Goal: Task Accomplishment & Management: Manage account settings

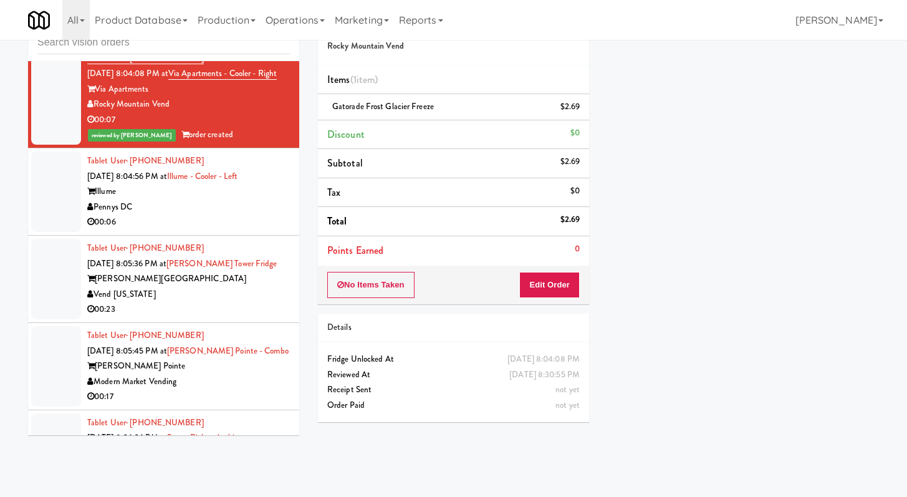
scroll to position [2663, 0]
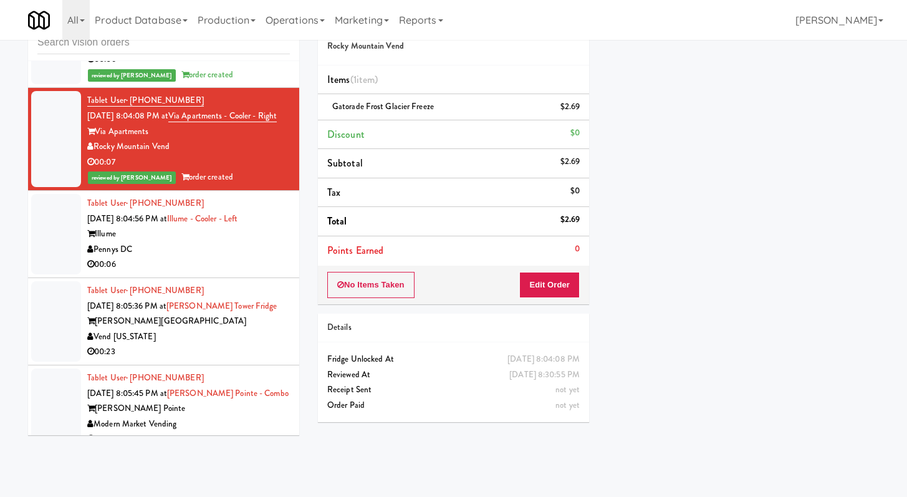
click at [213, 273] on div "00:06" at bounding box center [188, 265] width 203 height 16
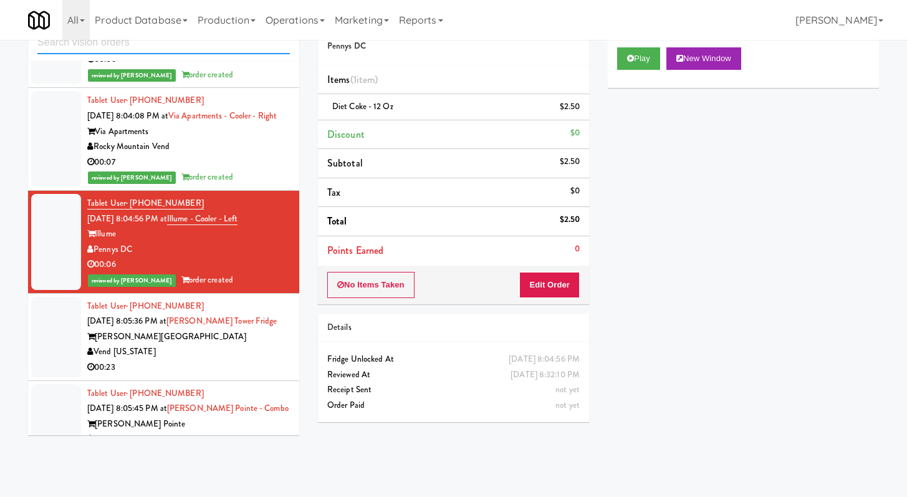
click at [205, 45] on input "text" at bounding box center [163, 42] width 253 height 23
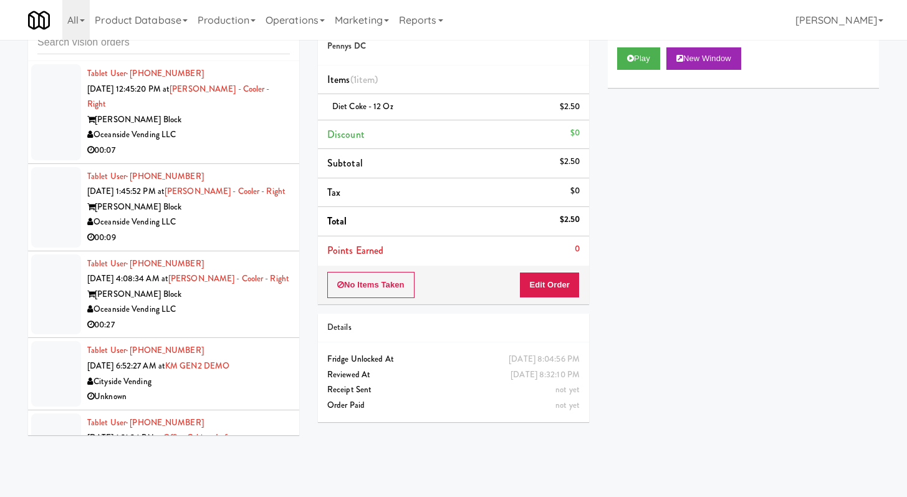
click at [235, 127] on div "Oceanside Vending LLC" at bounding box center [188, 135] width 203 height 16
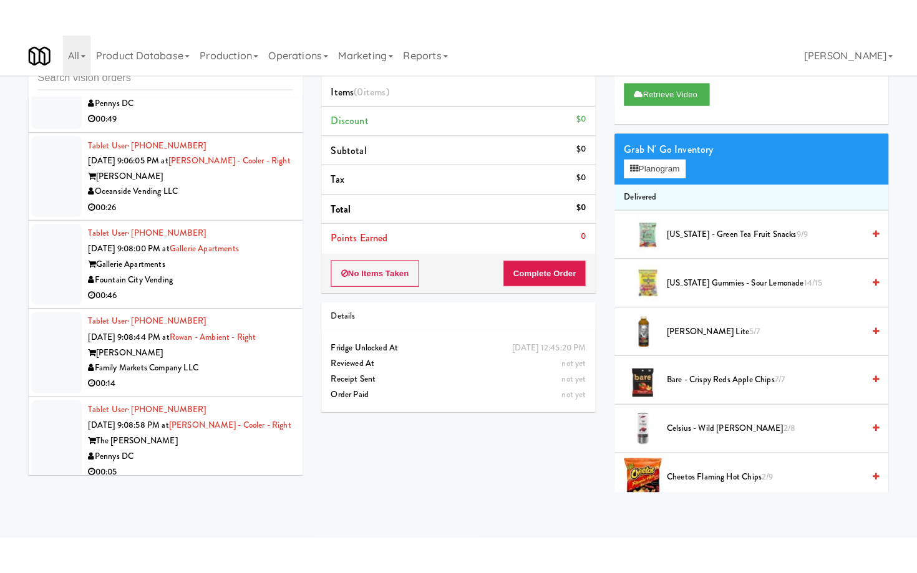
scroll to position [2081, 0]
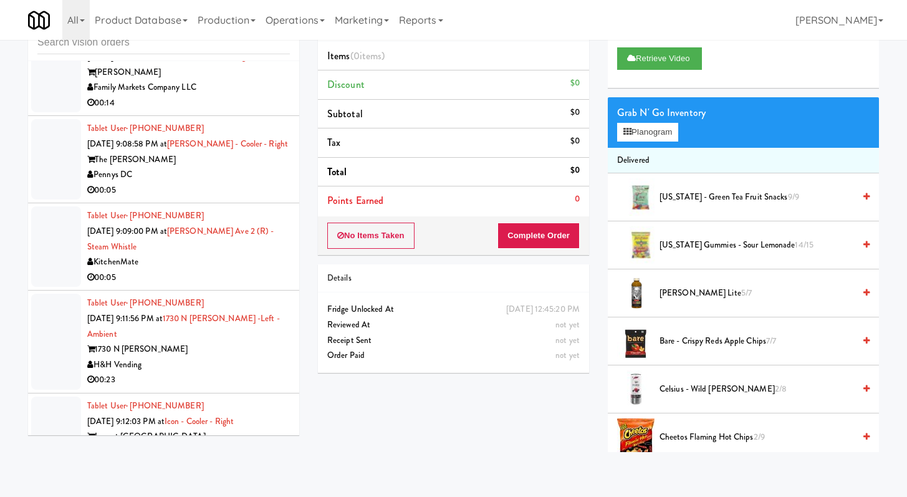
click at [197, 198] on div "00:05" at bounding box center [188, 191] width 203 height 16
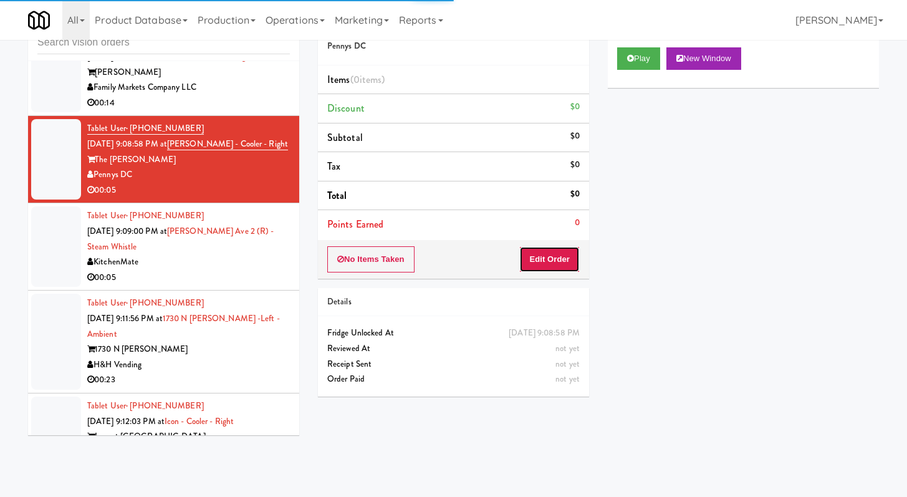
click at [554, 253] on button "Edit Order" at bounding box center [549, 259] width 60 height 26
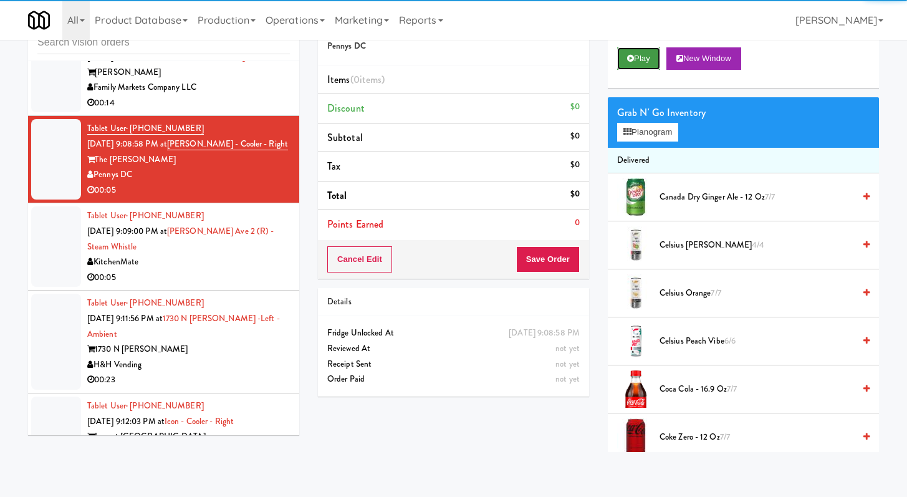
click at [654, 60] on button "Play" at bounding box center [638, 58] width 43 height 22
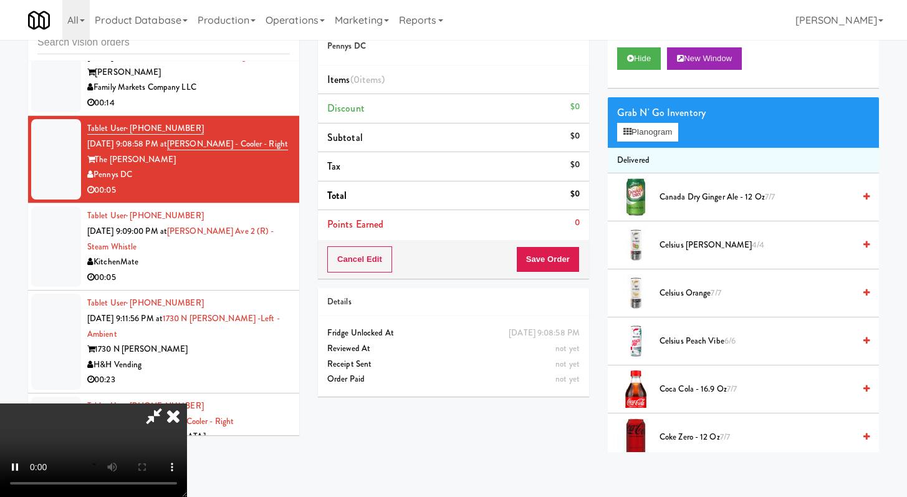
scroll to position [2066, 0]
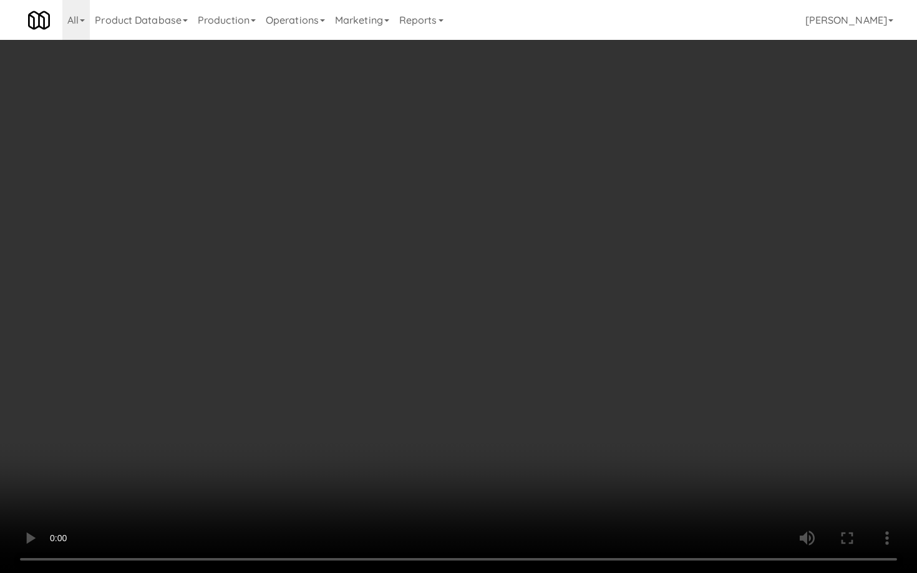
click at [544, 350] on video at bounding box center [458, 286] width 917 height 573
click at [544, 348] on video at bounding box center [458, 286] width 917 height 573
click at [543, 348] on video at bounding box center [458, 286] width 917 height 573
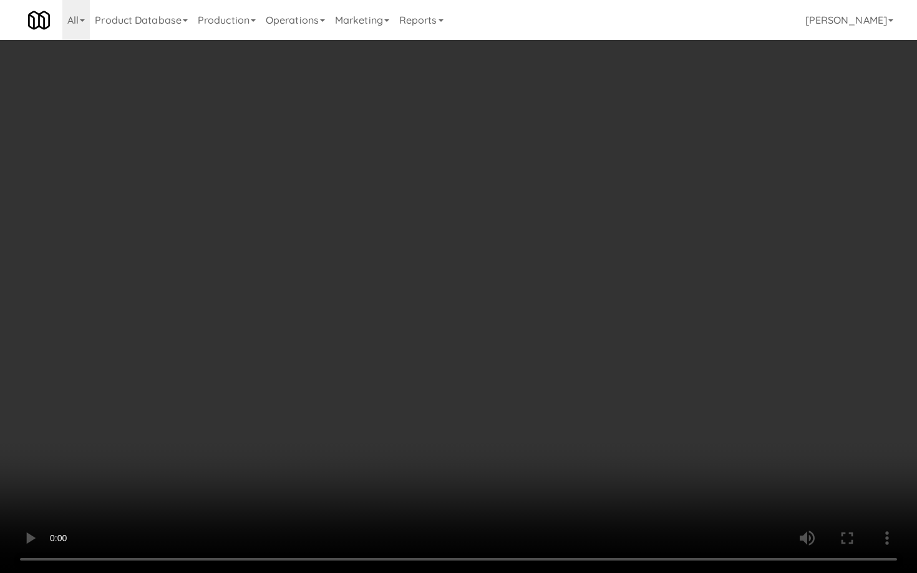
click at [543, 348] on video at bounding box center [458, 286] width 917 height 573
click at [438, 380] on video at bounding box center [458, 286] width 917 height 573
click at [438, 379] on video at bounding box center [458, 286] width 917 height 573
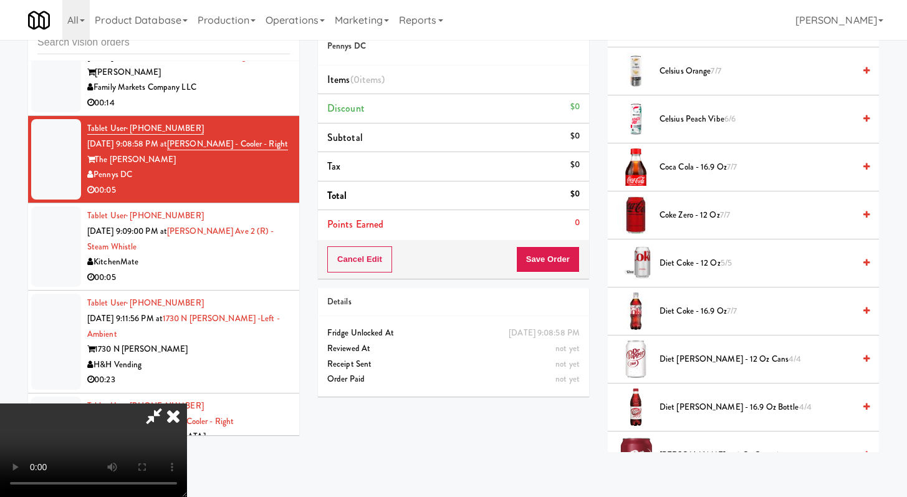
scroll to position [229, 0]
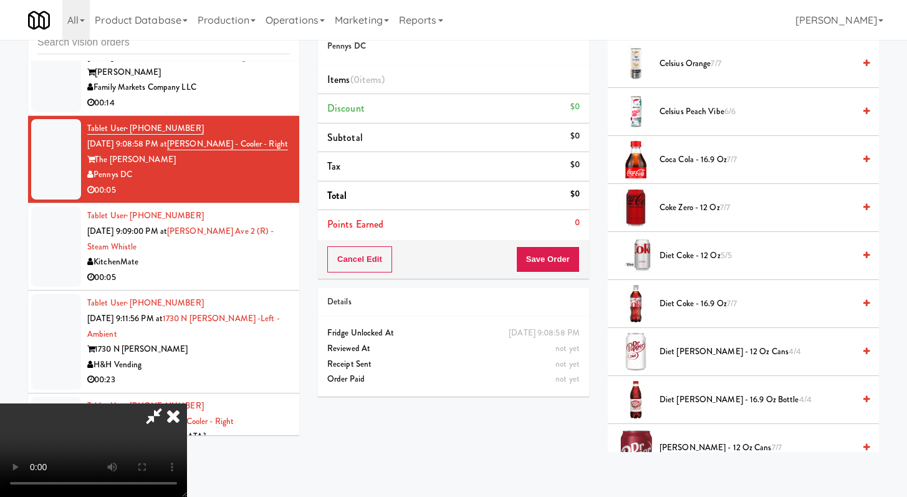
click at [690, 355] on span "Diet [PERSON_NAME] - 12 oz Cans 4/4" at bounding box center [757, 352] width 195 height 16
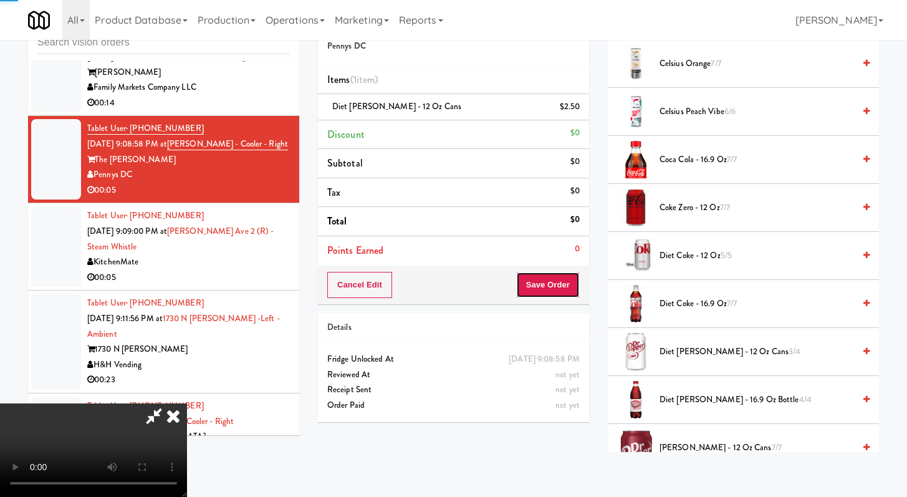
click at [554, 279] on button "Save Order" at bounding box center [548, 285] width 64 height 26
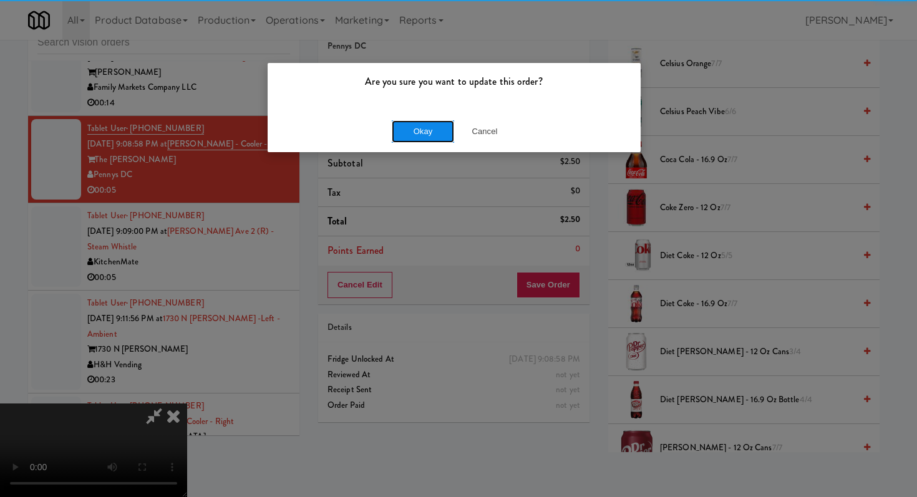
click at [406, 132] on button "Okay" at bounding box center [423, 131] width 62 height 22
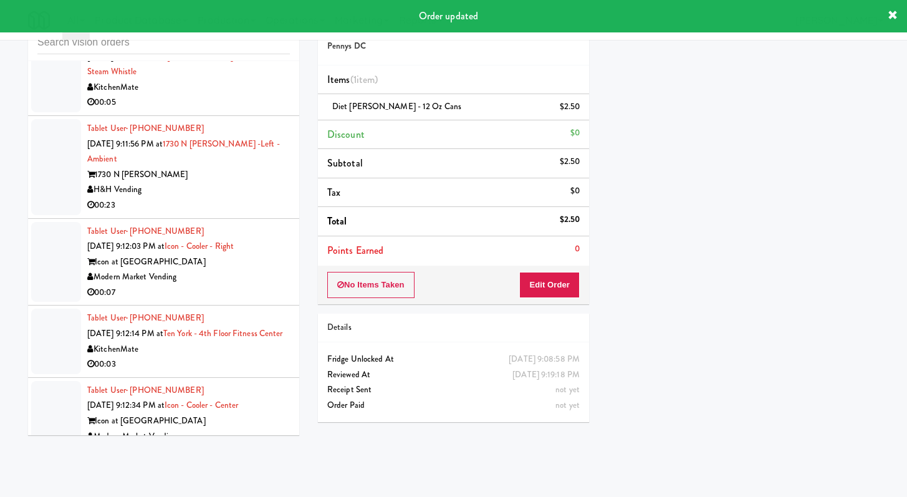
scroll to position [2270, 0]
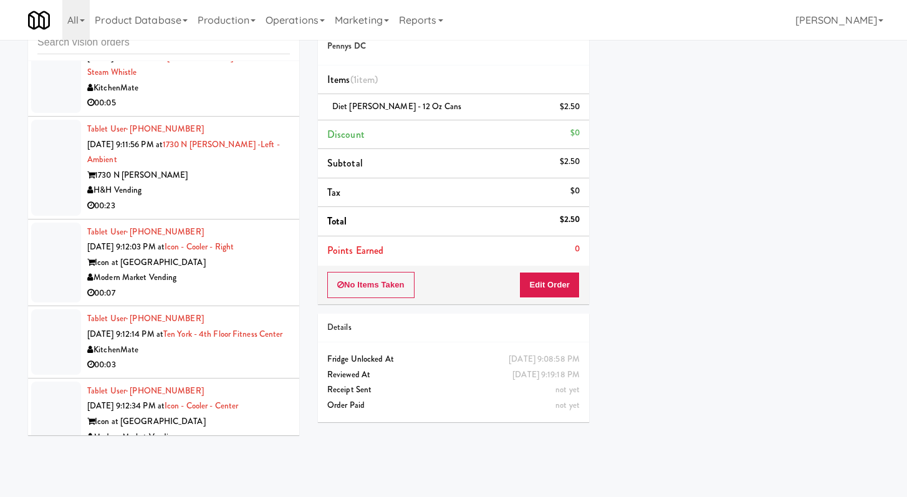
click at [276, 198] on div "H&H Vending" at bounding box center [188, 191] width 203 height 16
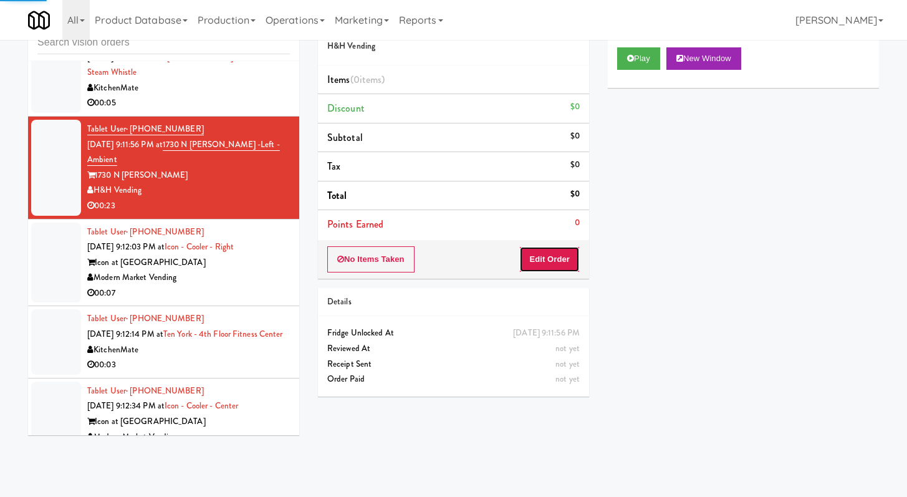
click at [546, 261] on button "Edit Order" at bounding box center [549, 259] width 60 height 26
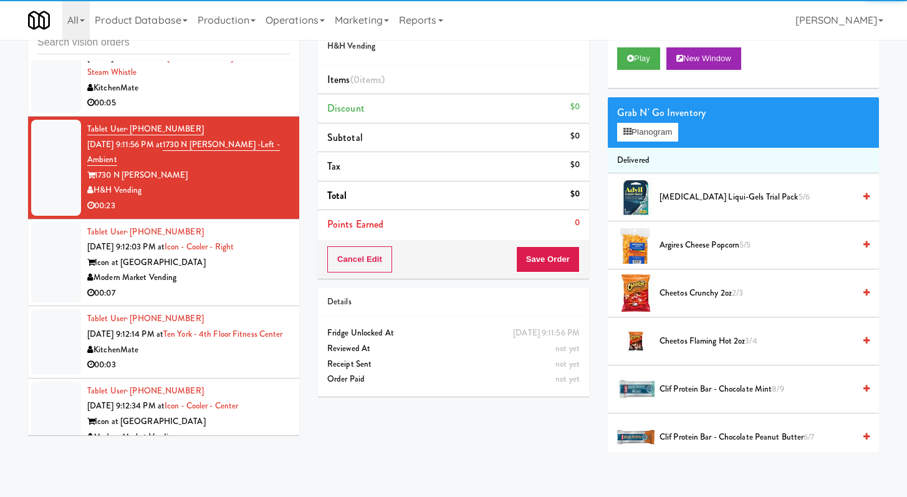
click at [627, 70] on div "Play New Window" at bounding box center [743, 63] width 271 height 50
click at [629, 67] on button "Play" at bounding box center [638, 58] width 43 height 22
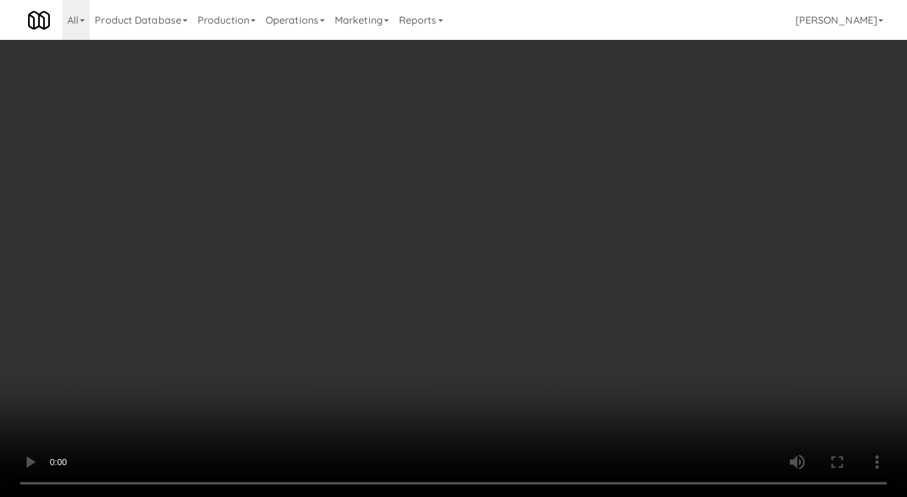
scroll to position [2256, 0]
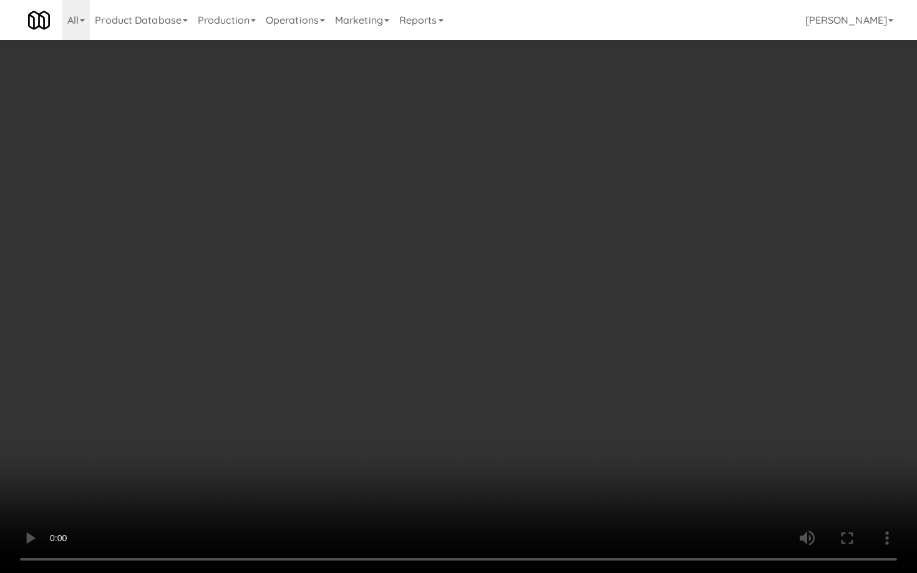
click at [526, 352] on video at bounding box center [458, 286] width 917 height 573
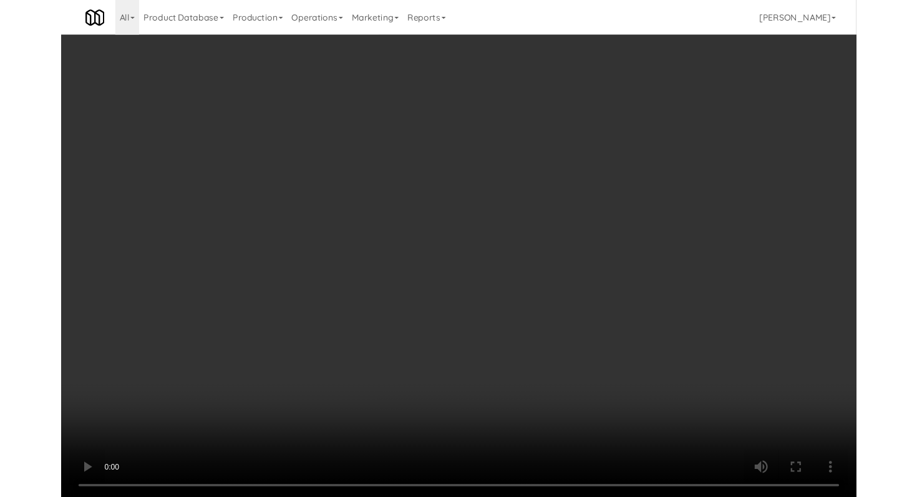
scroll to position [2270, 0]
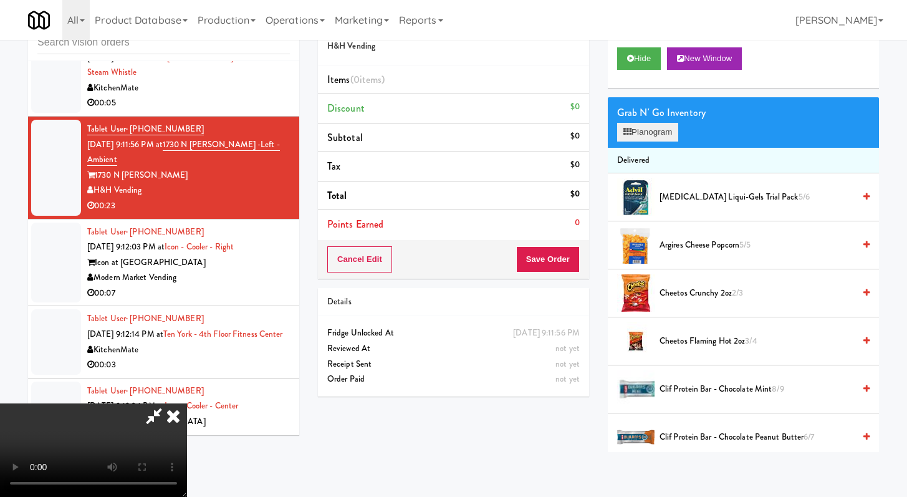
click at [667, 150] on li "Delivered" at bounding box center [743, 161] width 271 height 26
click at [667, 135] on button "Planogram" at bounding box center [647, 132] width 61 height 19
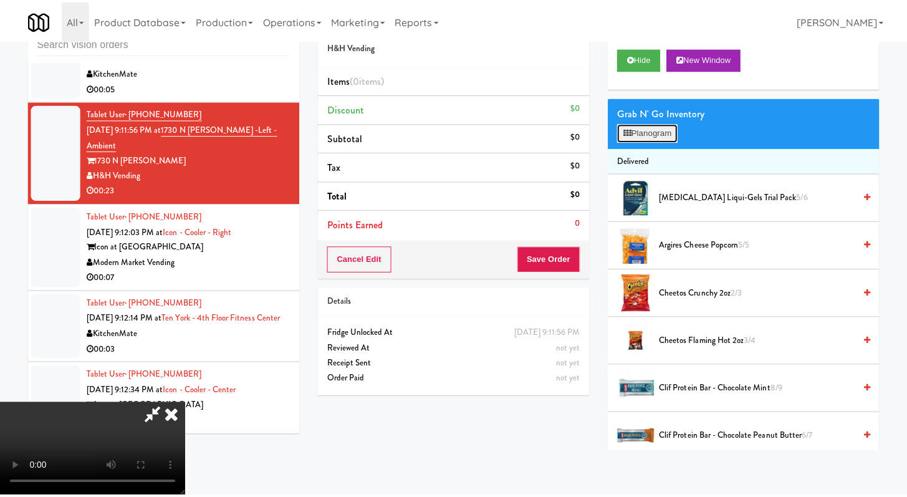
scroll to position [2256, 0]
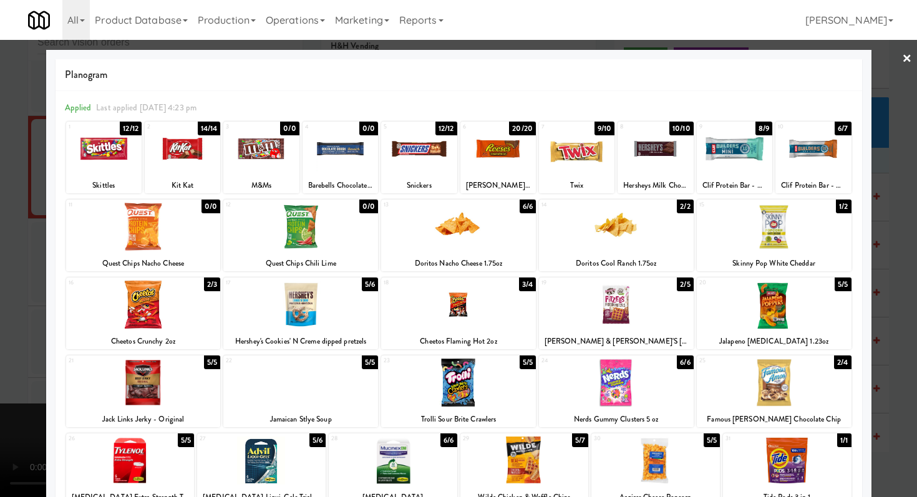
click at [499, 468] on div at bounding box center [524, 461] width 128 height 48
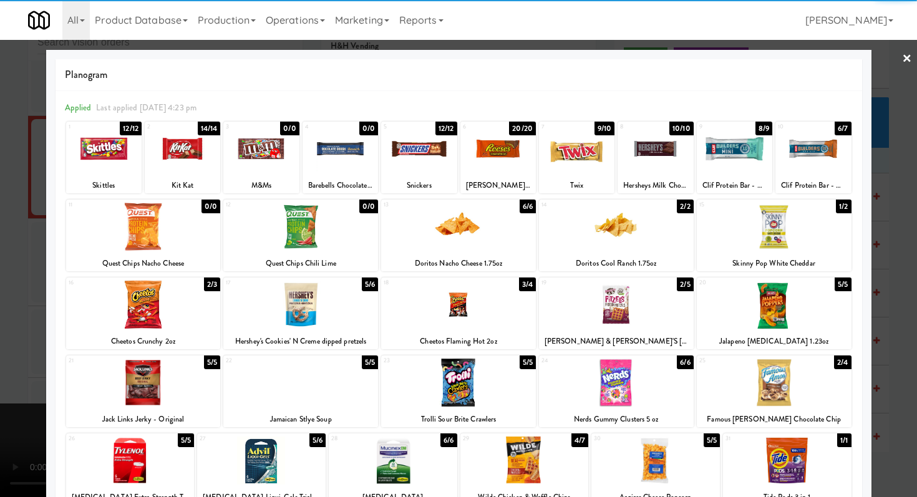
click at [733, 148] on div at bounding box center [734, 149] width 75 height 48
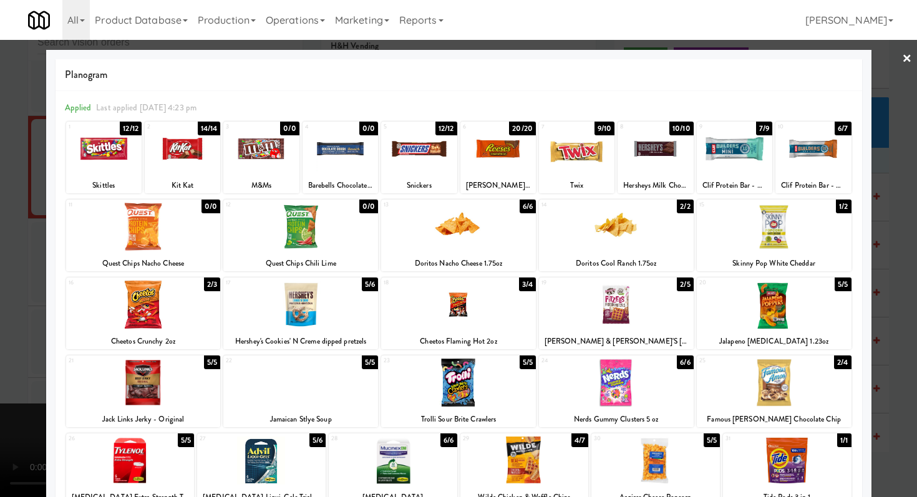
click at [0, 228] on div at bounding box center [458, 248] width 917 height 497
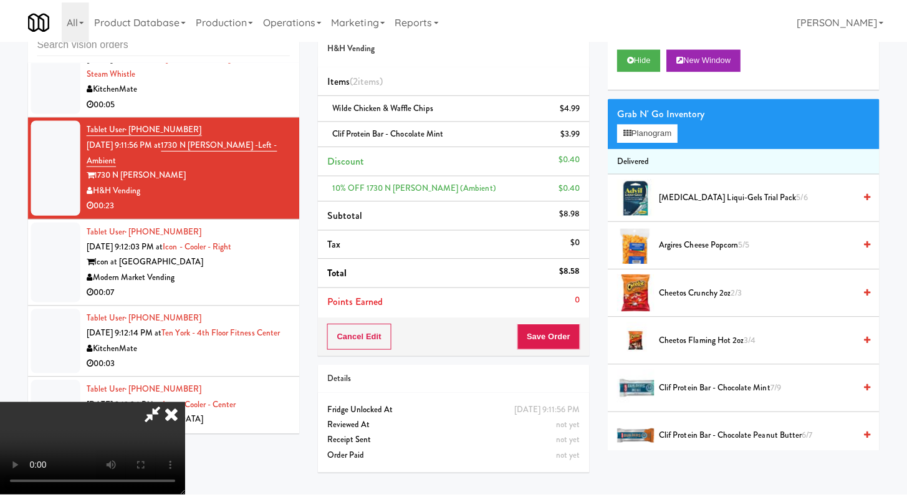
scroll to position [2270, 0]
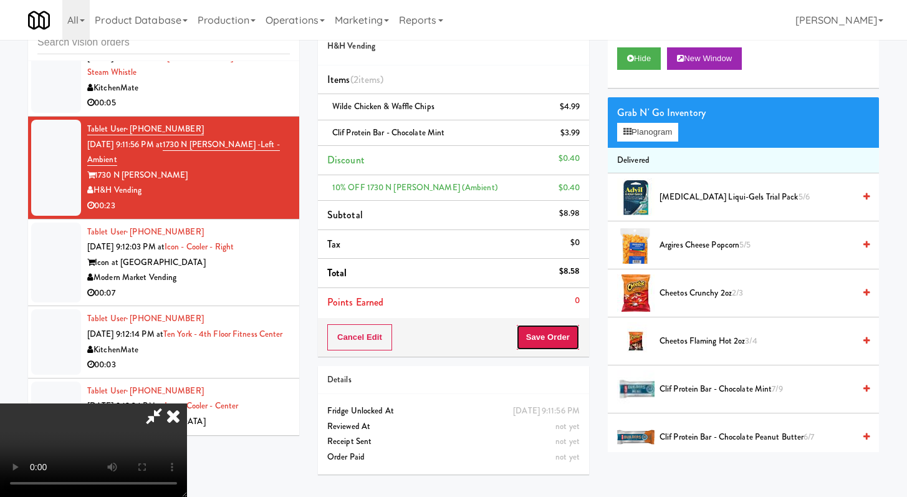
click at [569, 333] on button "Save Order" at bounding box center [548, 337] width 64 height 26
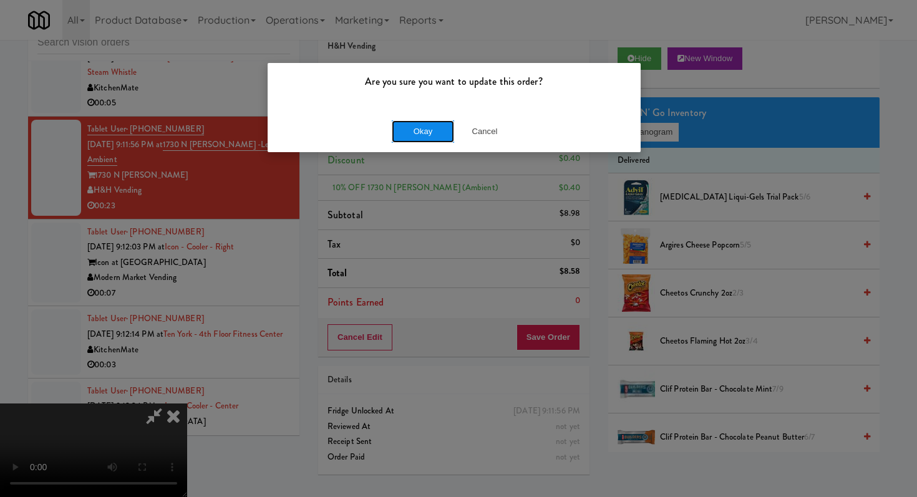
click at [435, 122] on button "Okay" at bounding box center [423, 131] width 62 height 22
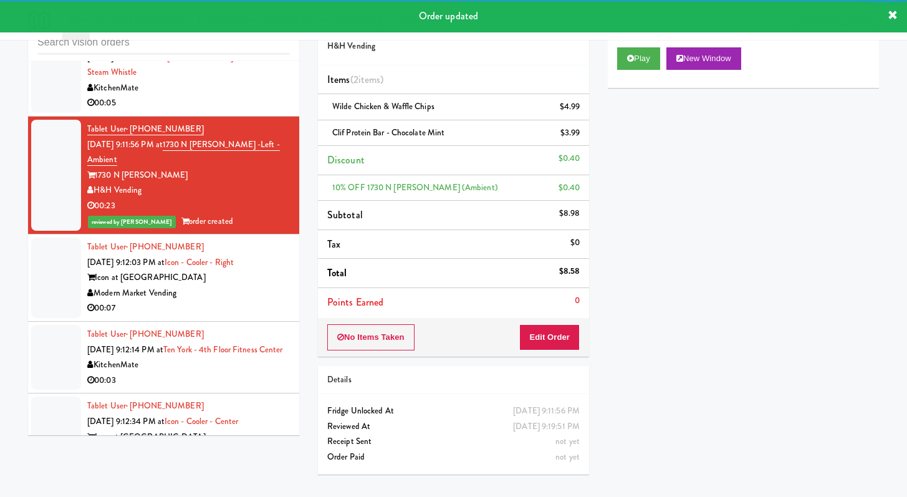
click at [236, 301] on div "Modern Market Vending" at bounding box center [188, 294] width 203 height 16
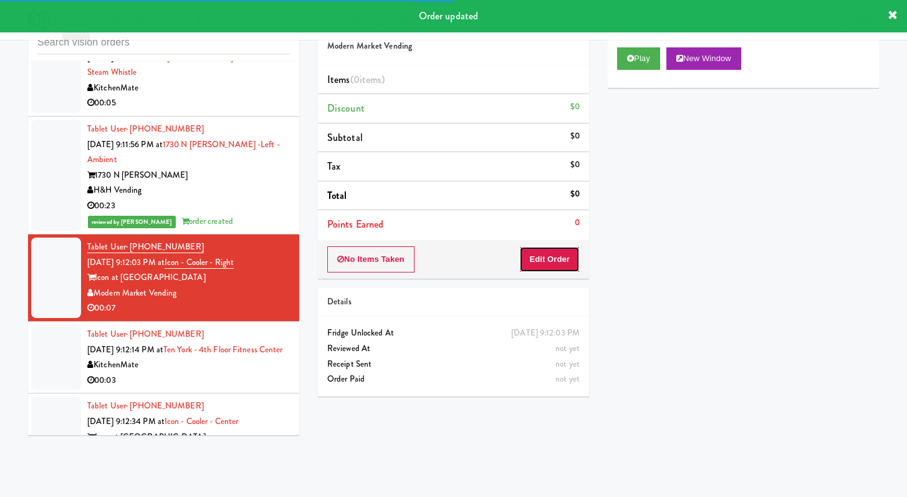
drag, startPoint x: 544, startPoint y: 261, endPoint x: 588, endPoint y: 197, distance: 77.5
click at [544, 261] on button "Edit Order" at bounding box center [549, 259] width 60 height 26
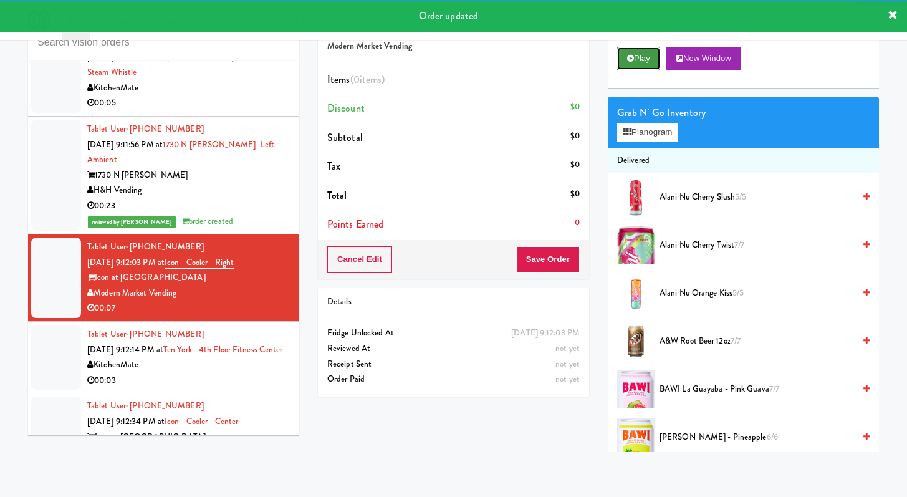
click at [644, 59] on button "Play" at bounding box center [638, 58] width 43 height 22
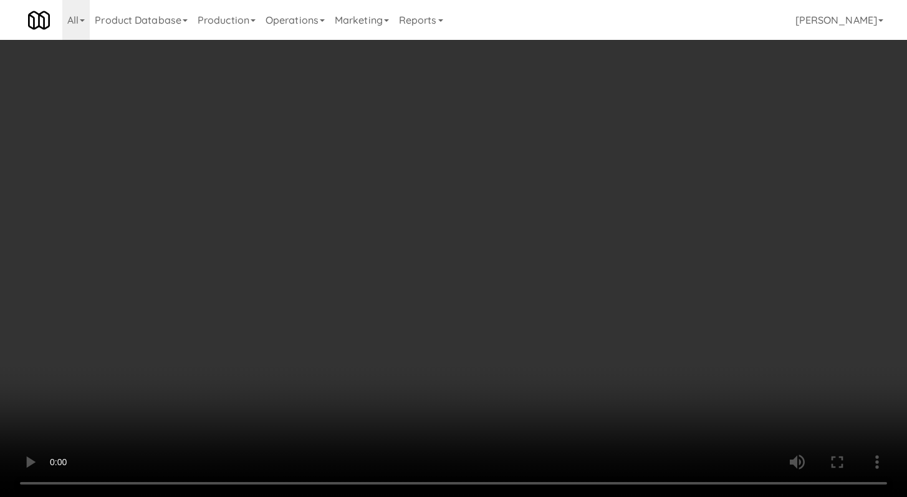
scroll to position [2256, 0]
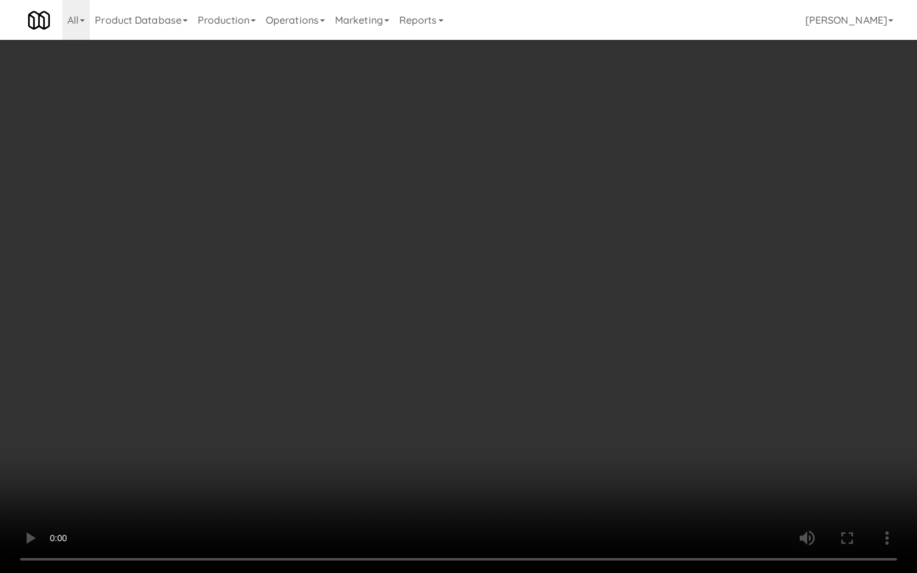
click at [652, 417] on video at bounding box center [458, 286] width 917 height 573
click at [651, 415] on video at bounding box center [458, 286] width 917 height 573
click at [650, 413] on video at bounding box center [458, 286] width 917 height 573
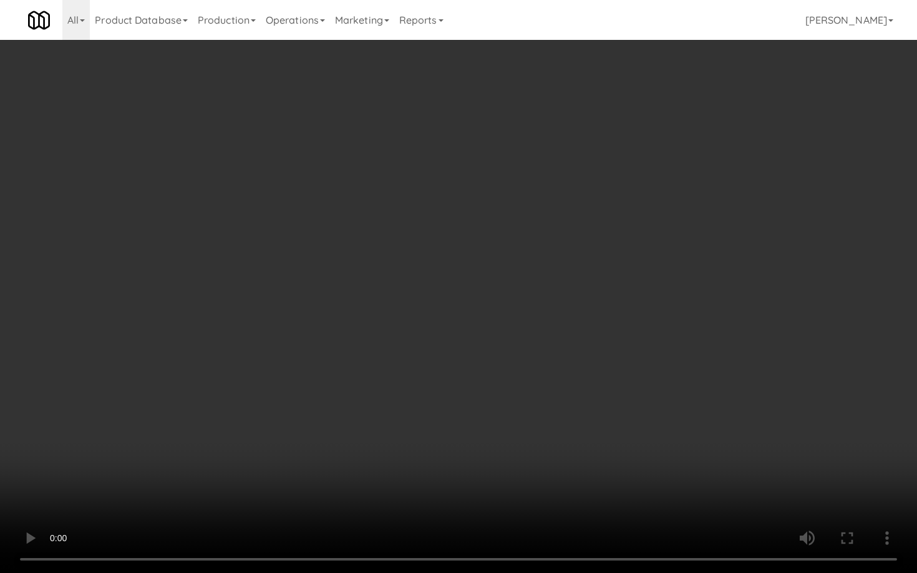
click at [650, 413] on video at bounding box center [458, 286] width 917 height 573
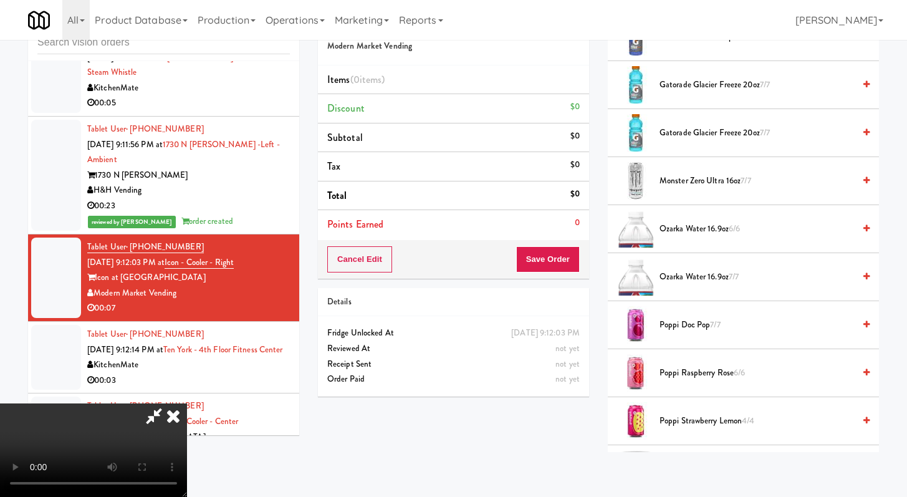
scroll to position [1197, 0]
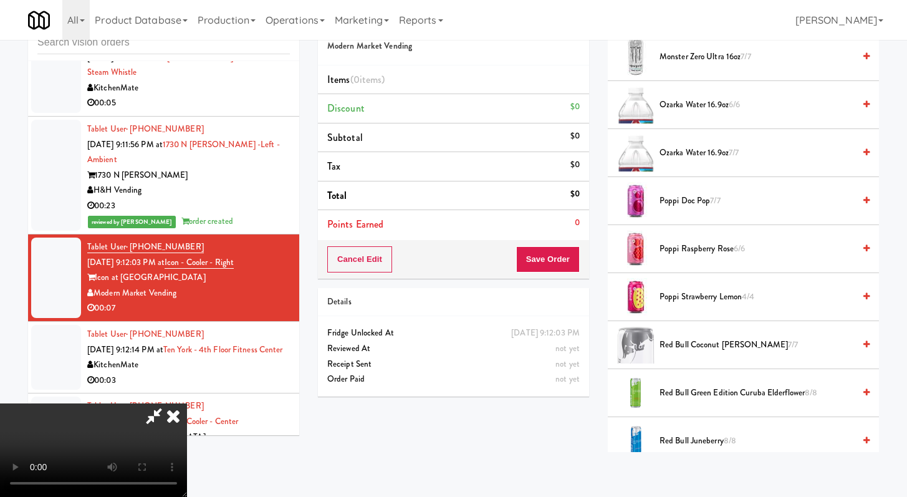
click at [674, 249] on span "Poppi Raspberry Rose 6/6" at bounding box center [757, 249] width 195 height 16
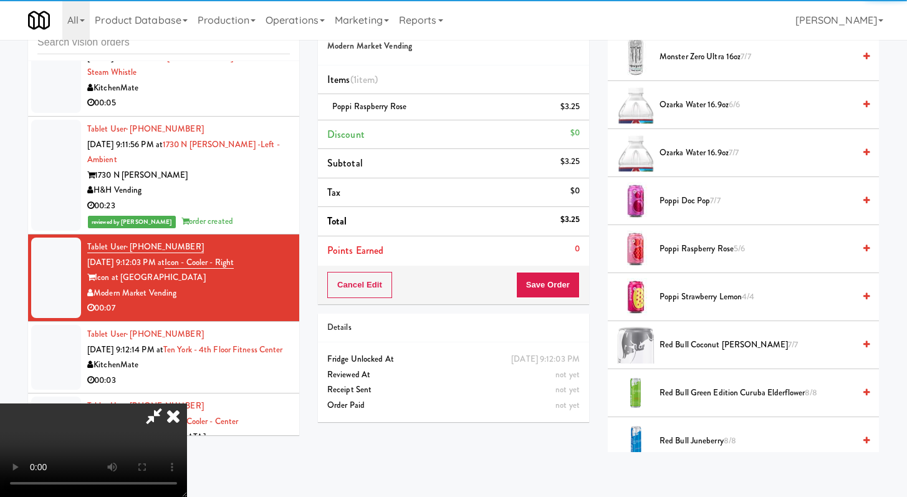
click at [675, 297] on span "Poppi Strawberry Lemon 4/4" at bounding box center [757, 297] width 195 height 16
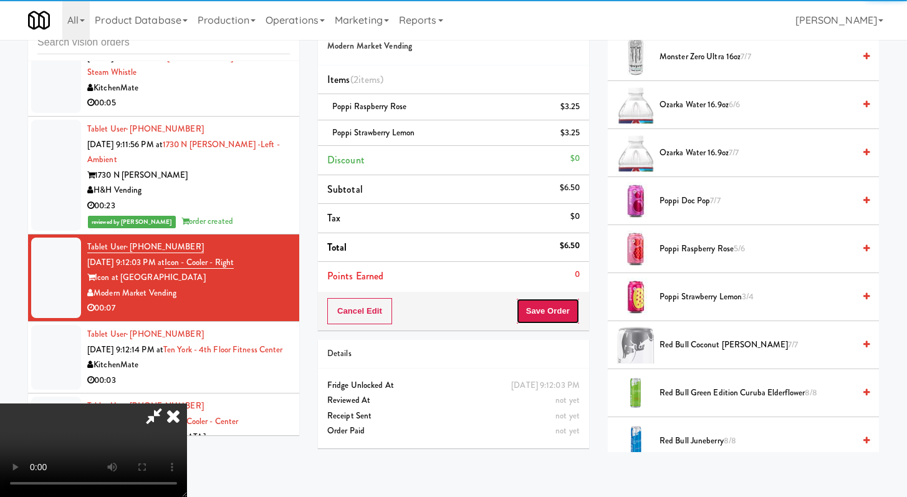
click at [560, 305] on button "Save Order" at bounding box center [548, 311] width 64 height 26
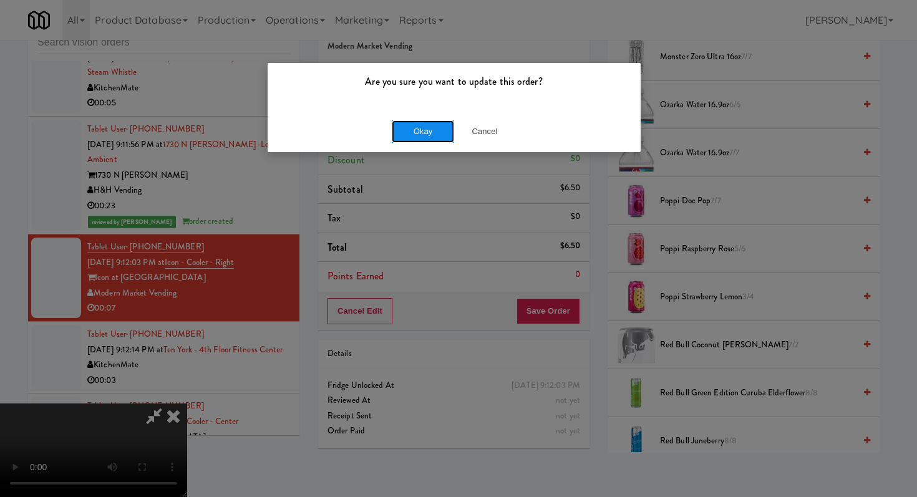
click at [406, 128] on button "Okay" at bounding box center [423, 131] width 62 height 22
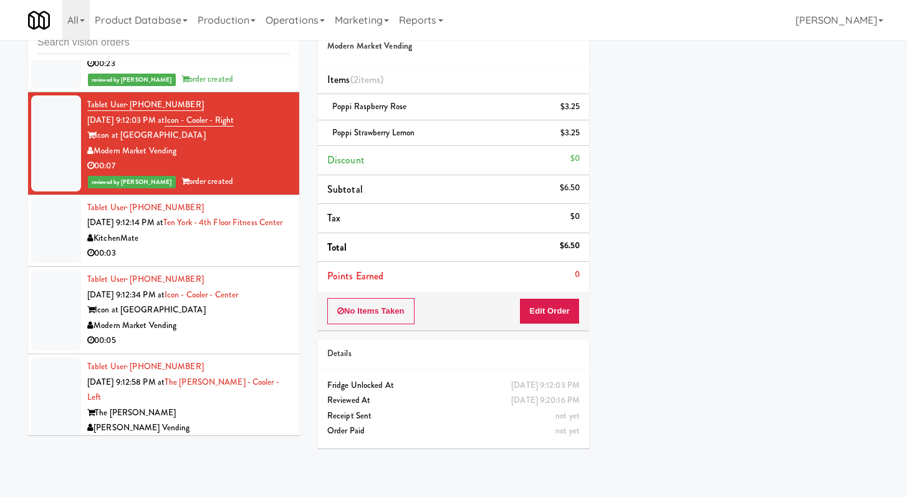
scroll to position [2495, 0]
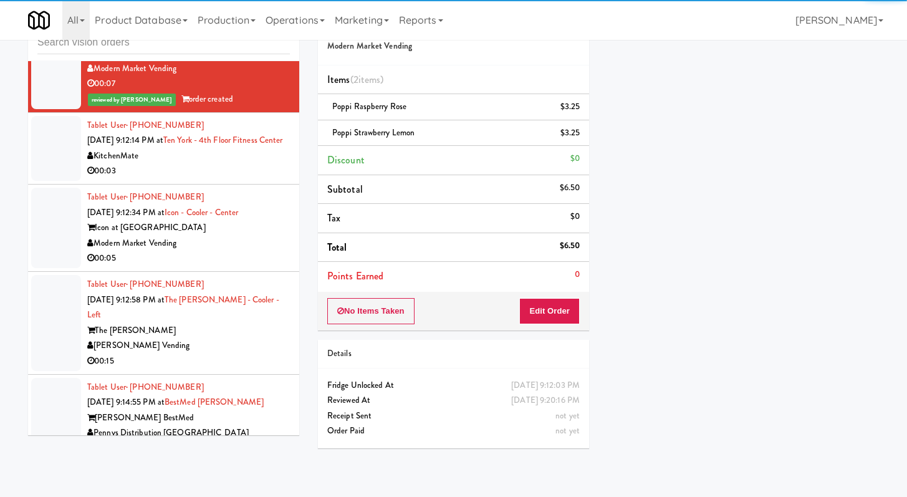
click at [192, 179] on div "00:03" at bounding box center [188, 171] width 203 height 16
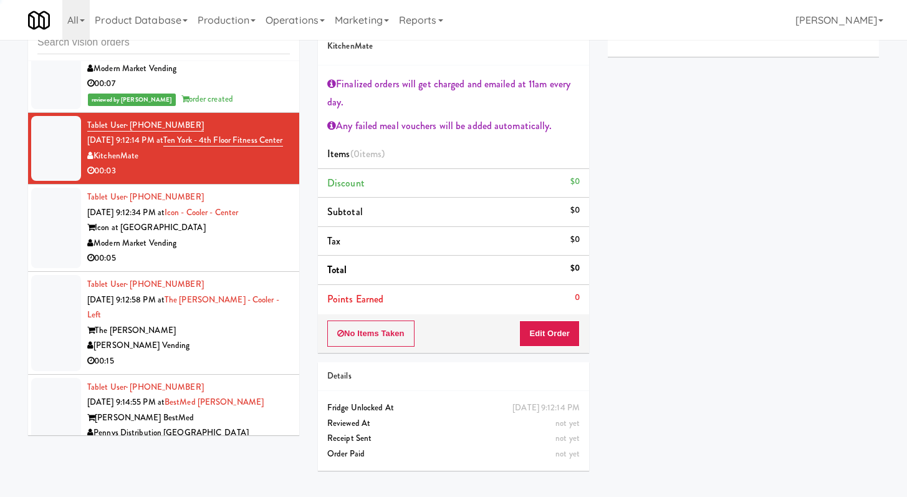
click at [255, 236] on div "Icon at [GEOGRAPHIC_DATA]" at bounding box center [188, 228] width 203 height 16
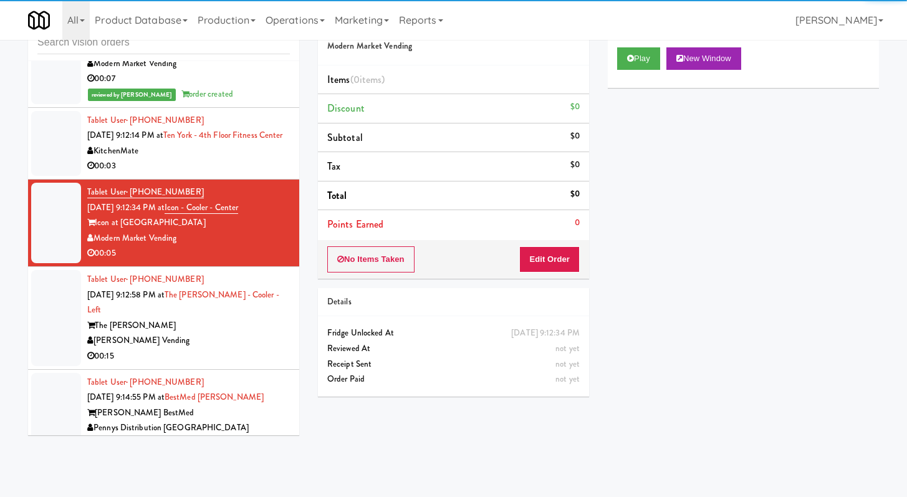
scroll to position [2500, 0]
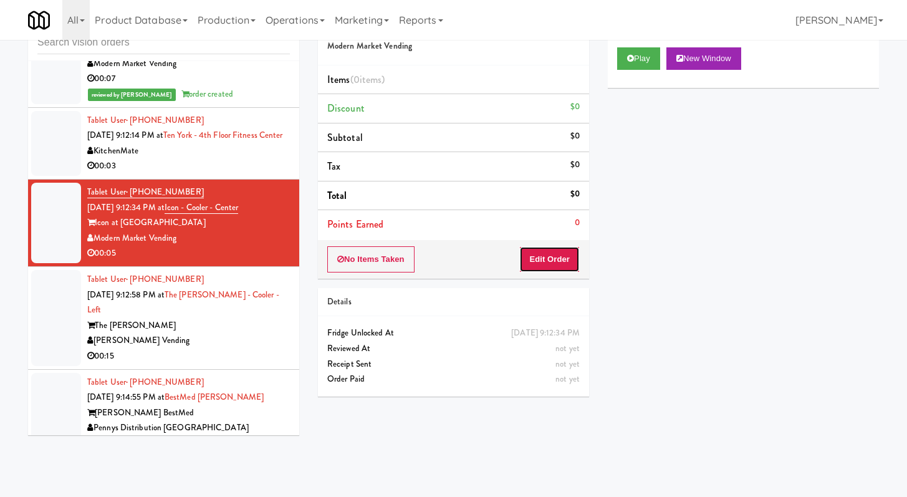
click at [527, 255] on button "Edit Order" at bounding box center [549, 259] width 60 height 26
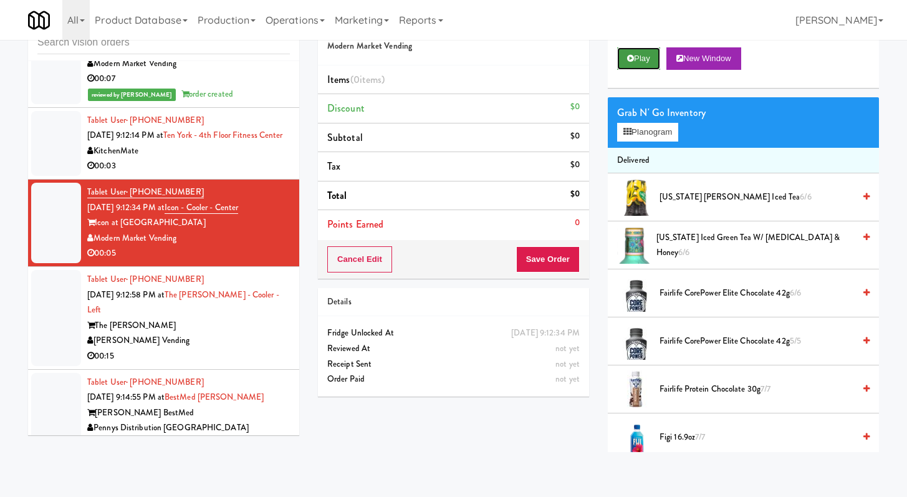
click at [650, 60] on button "Play" at bounding box center [638, 58] width 43 height 22
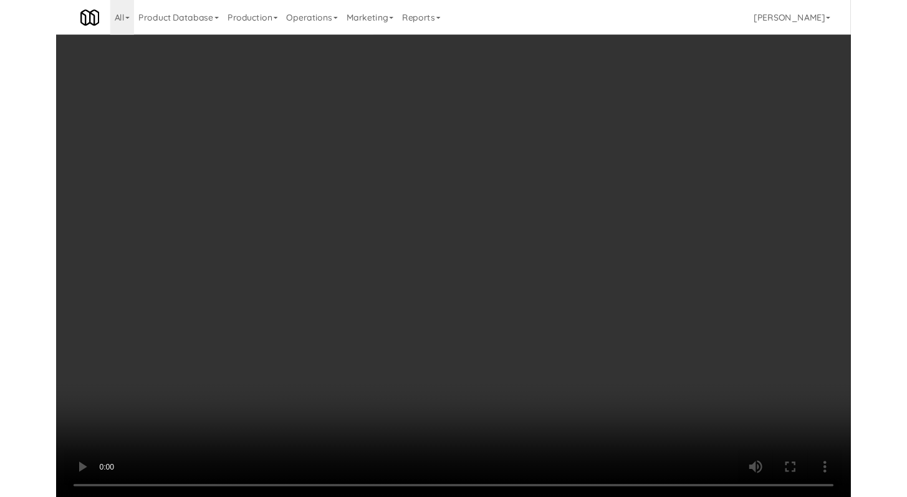
scroll to position [2484, 0]
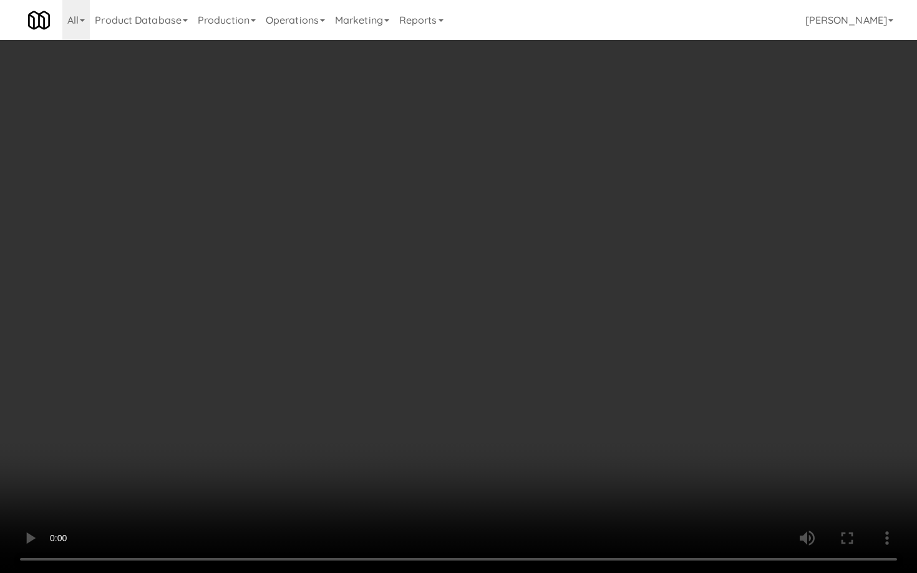
click at [692, 420] on video at bounding box center [458, 286] width 917 height 573
click at [687, 418] on video at bounding box center [458, 286] width 917 height 573
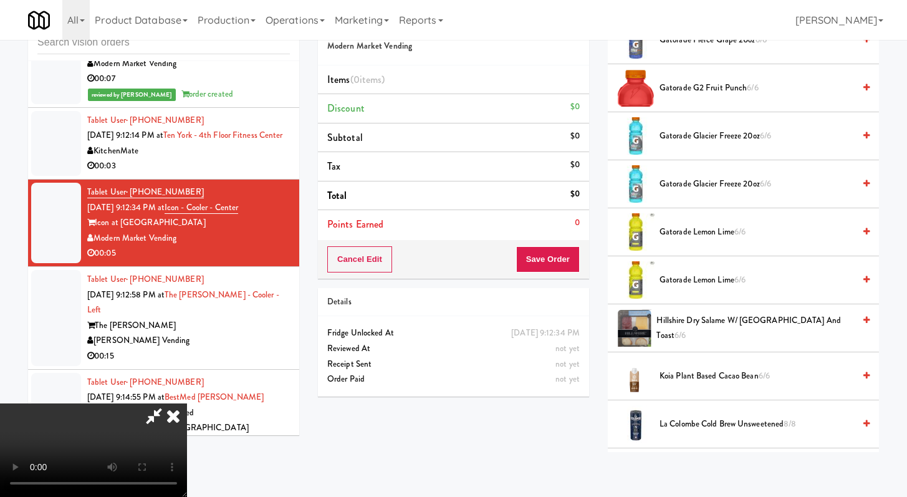
scroll to position [447, 0]
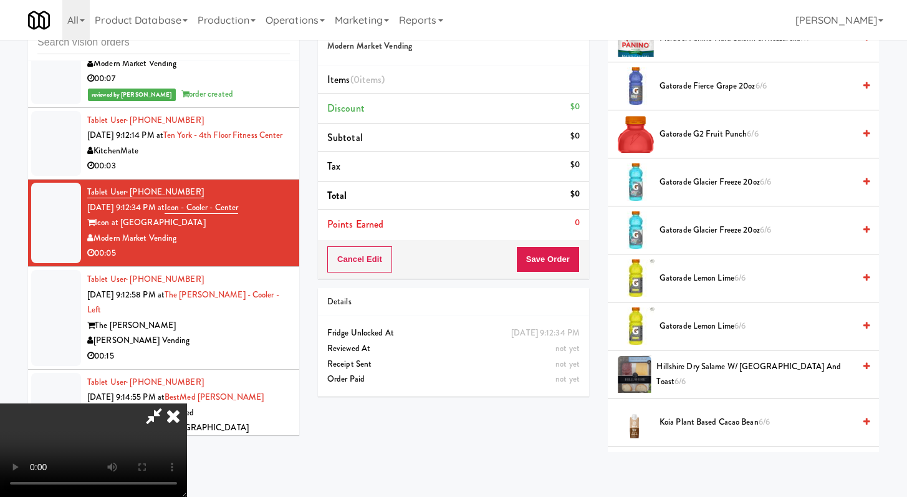
click at [708, 137] on span "Gatorade G2 Fruit Punch 6/6" at bounding box center [757, 135] width 195 height 16
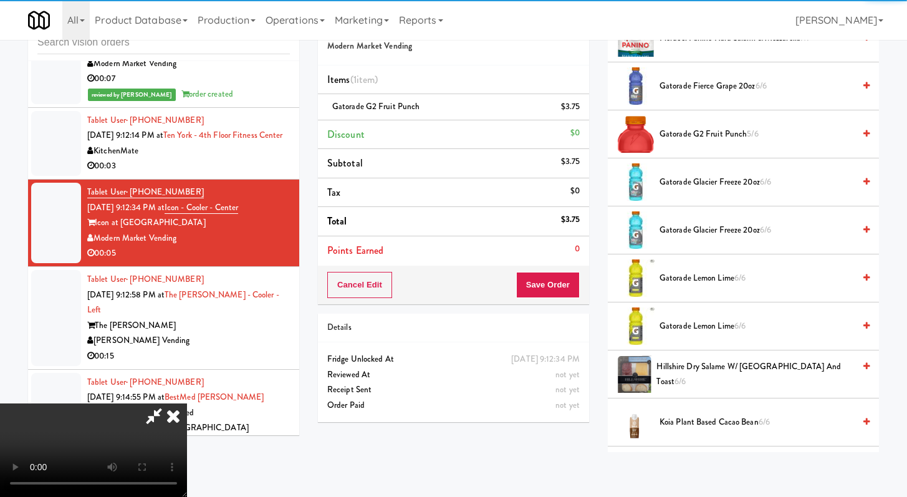
click at [550, 305] on div "Order # 8660985 Modern Market Vending Items (1 item ) Gatorade G2 Fruit Punch $…" at bounding box center [454, 218] width 290 height 427
click at [584, 279] on div "Cancel Edit Save Order" at bounding box center [453, 285] width 271 height 39
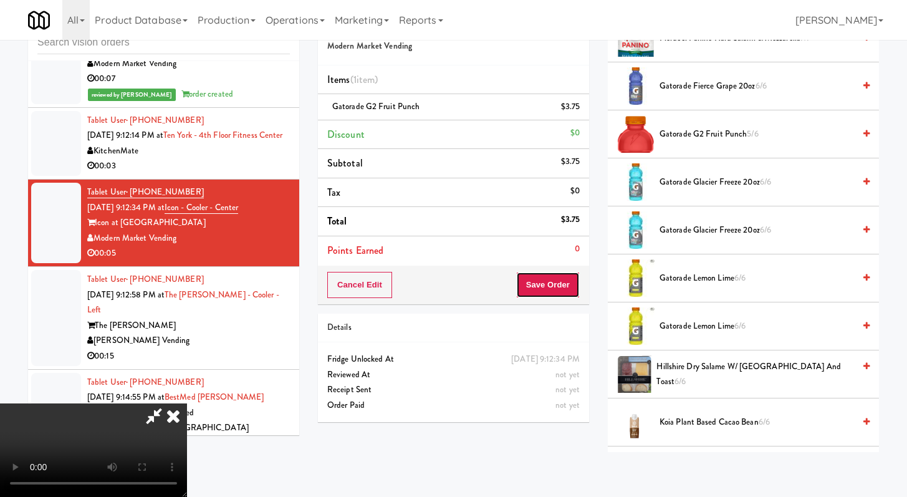
click at [574, 282] on button "Save Order" at bounding box center [548, 285] width 64 height 26
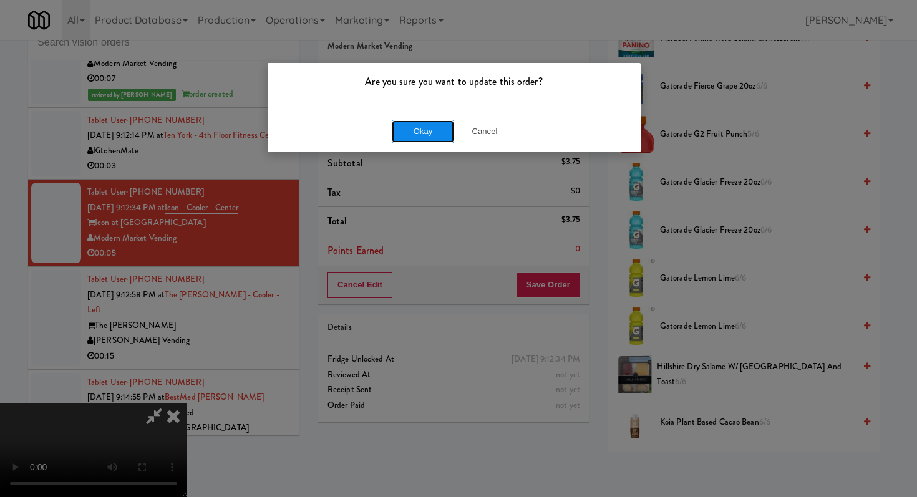
click at [425, 134] on button "Okay" at bounding box center [423, 131] width 62 height 22
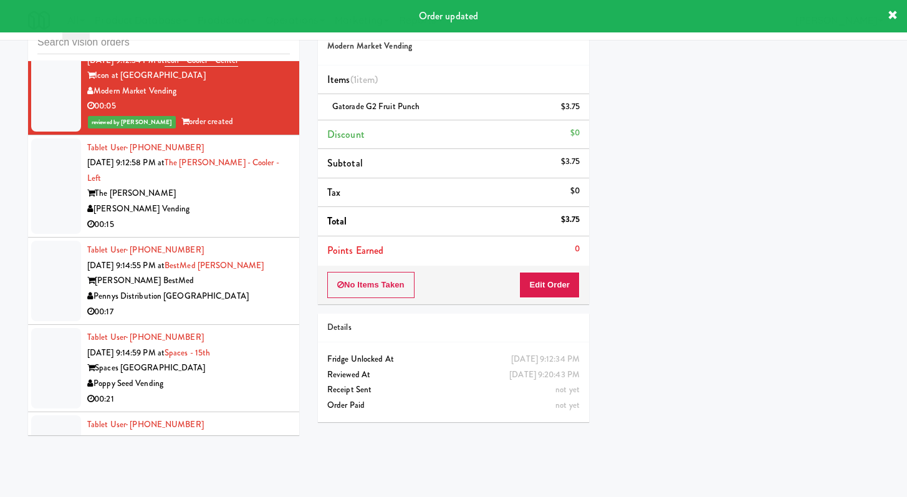
scroll to position [2718, 0]
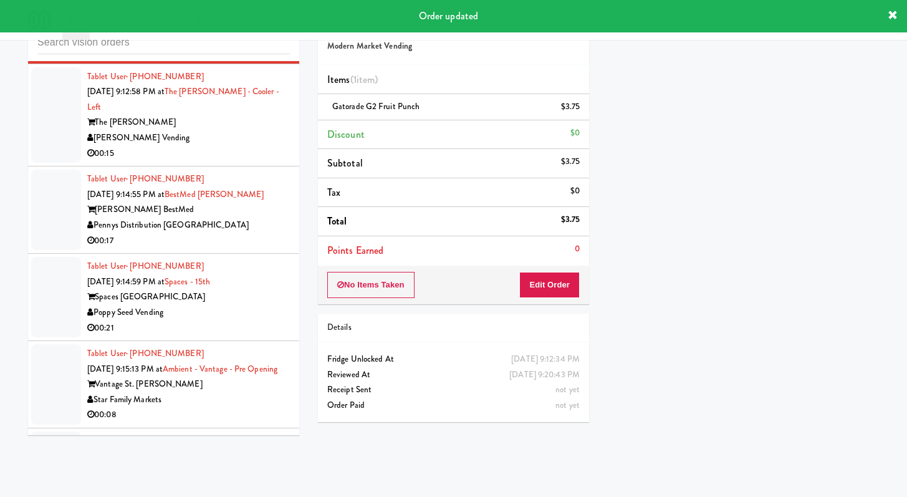
click at [246, 162] on div "00:15" at bounding box center [188, 154] width 203 height 16
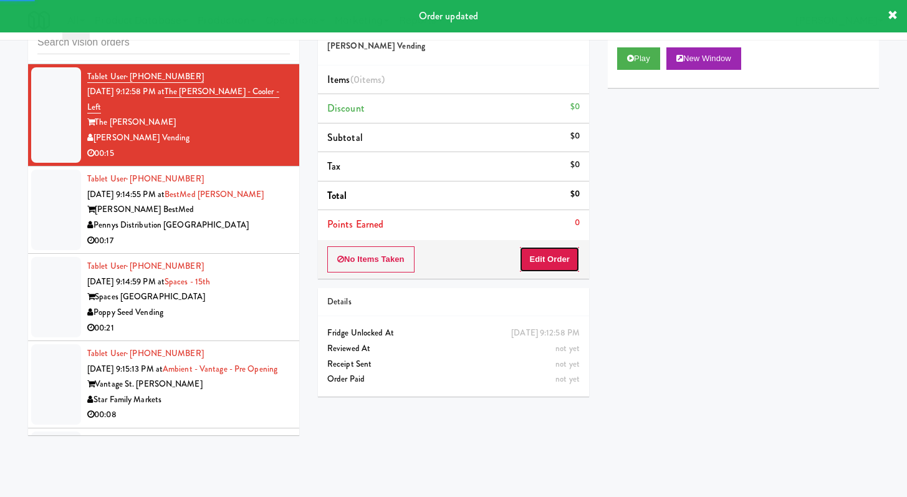
click at [538, 265] on button "Edit Order" at bounding box center [549, 259] width 60 height 26
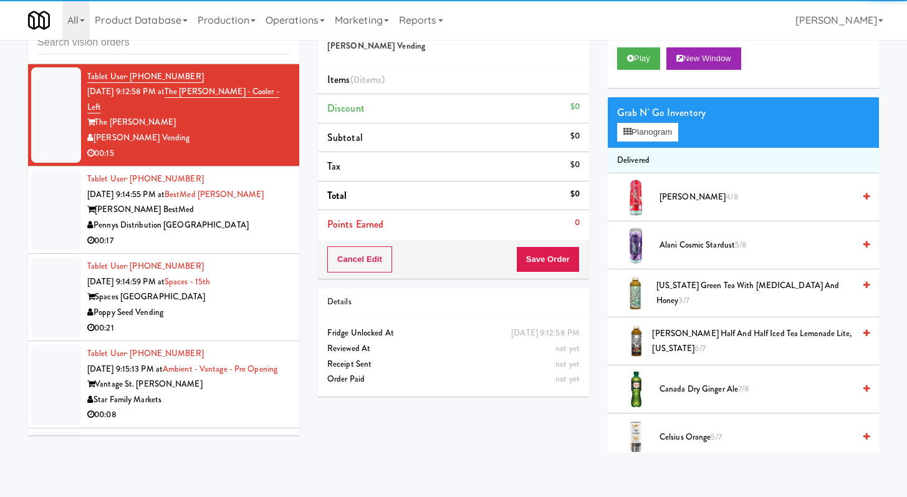
click at [639, 44] on div "Play New Window" at bounding box center [743, 63] width 271 height 50
click at [637, 59] on button "Play" at bounding box center [638, 58] width 43 height 22
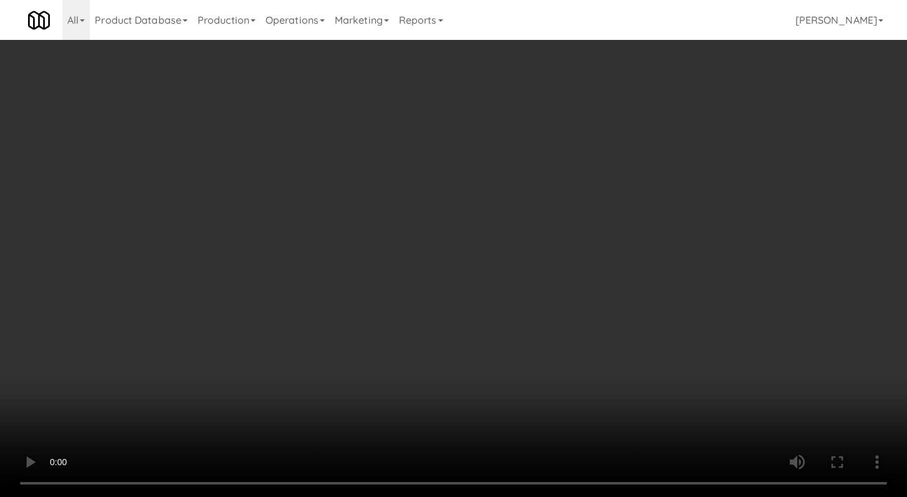
scroll to position [2703, 0]
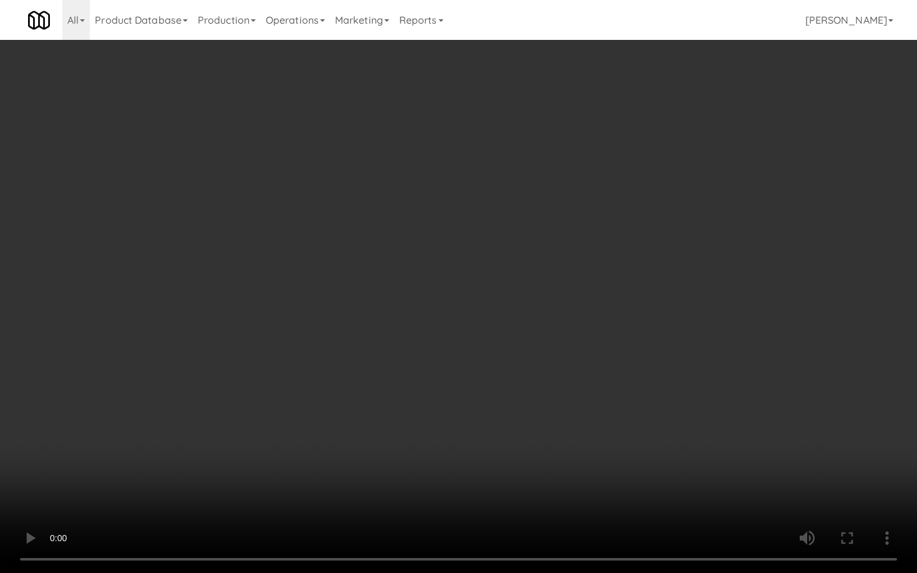
click at [682, 433] on video at bounding box center [458, 286] width 917 height 573
click at [683, 430] on video at bounding box center [458, 286] width 917 height 573
click at [694, 496] on video at bounding box center [458, 286] width 917 height 573
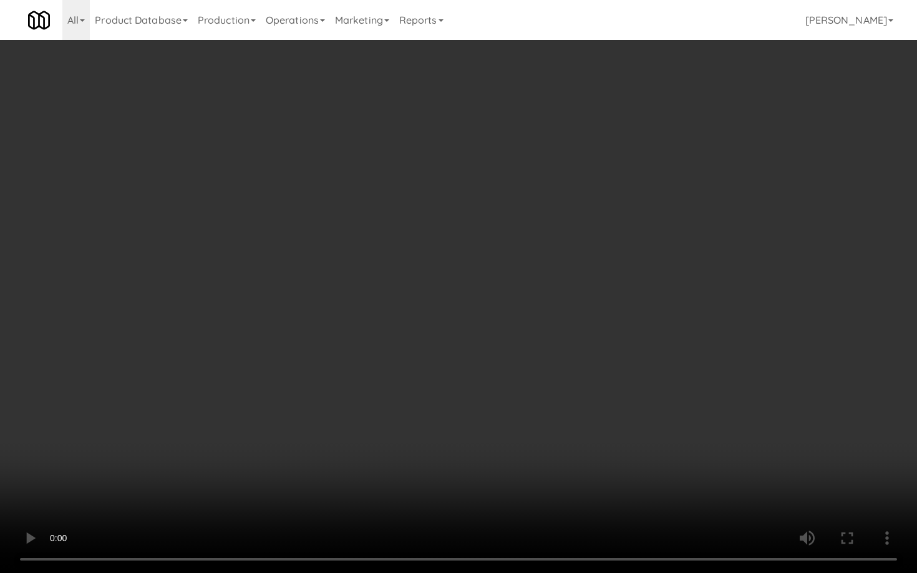
click at [694, 496] on video at bounding box center [458, 286] width 917 height 573
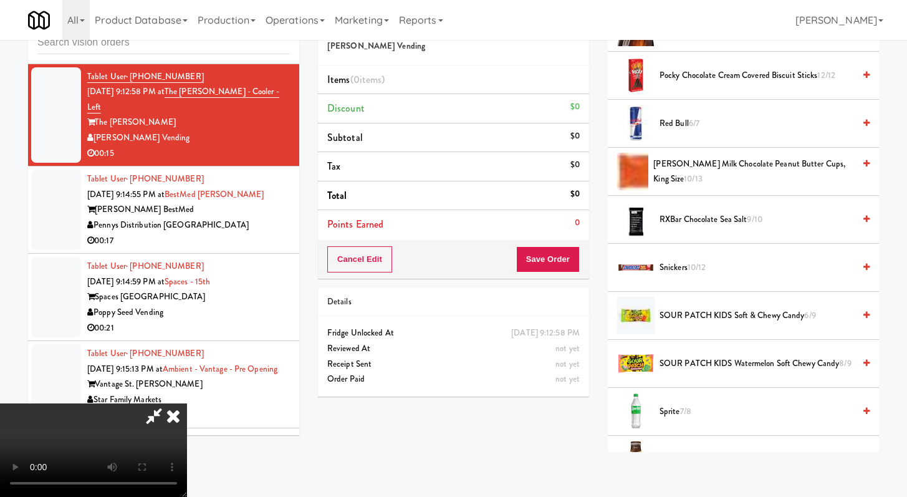
scroll to position [1691, 0]
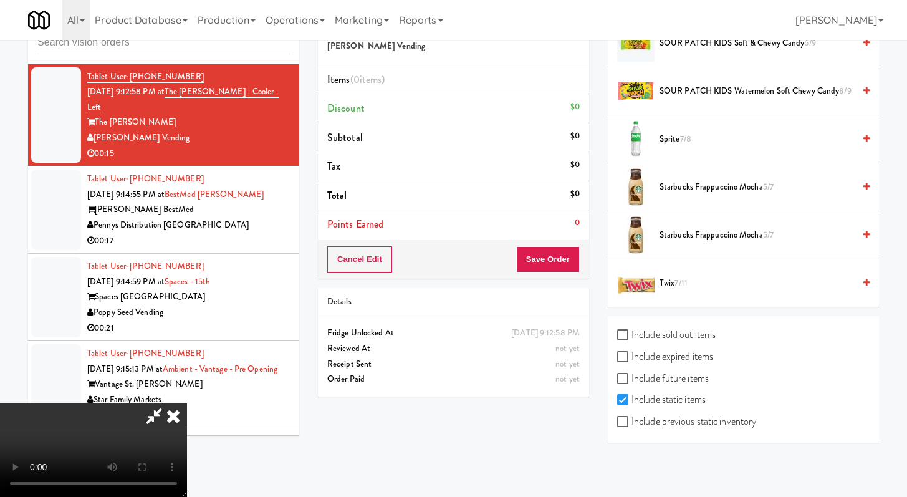
click at [662, 145] on span "Sprite 7/8" at bounding box center [757, 140] width 195 height 16
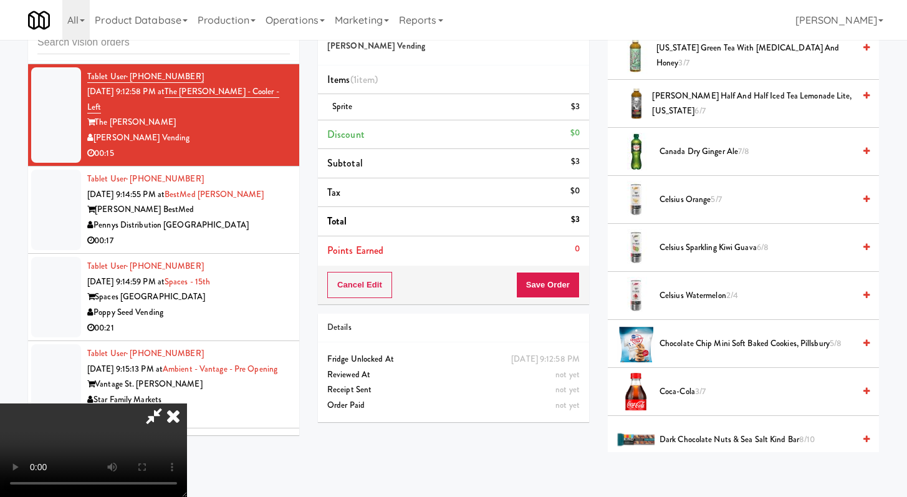
scroll to position [238, 0]
click at [678, 383] on li "Coca-Cola 3/7" at bounding box center [743, 391] width 271 height 48
click at [678, 388] on span "Coca-Cola 3/7" at bounding box center [757, 392] width 195 height 16
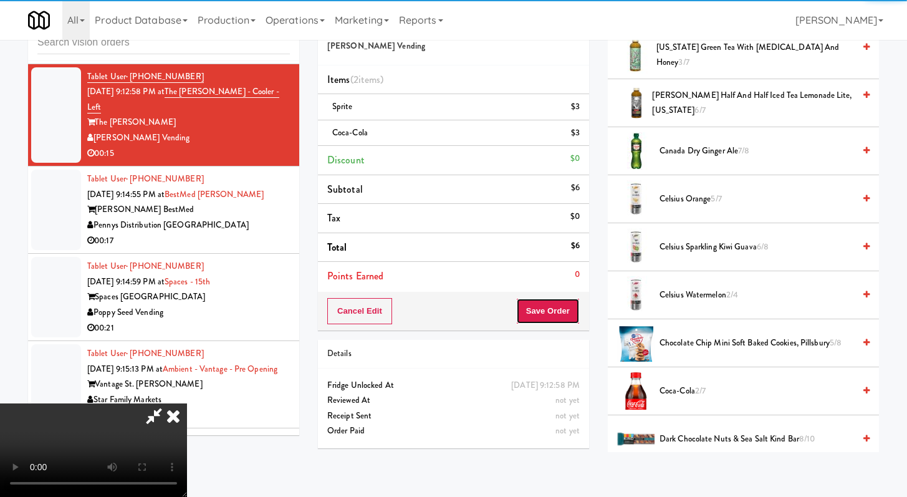
click at [576, 319] on button "Save Order" at bounding box center [548, 311] width 64 height 26
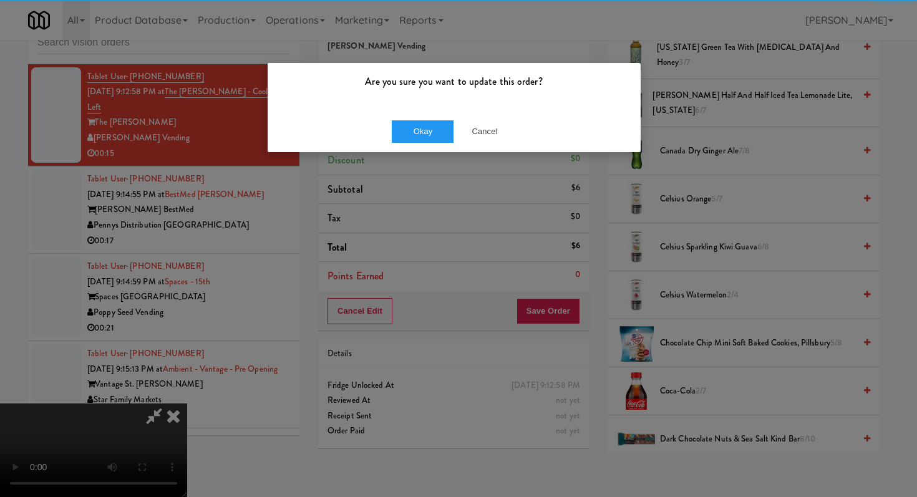
click at [412, 112] on div "Okay Cancel" at bounding box center [454, 131] width 373 height 42
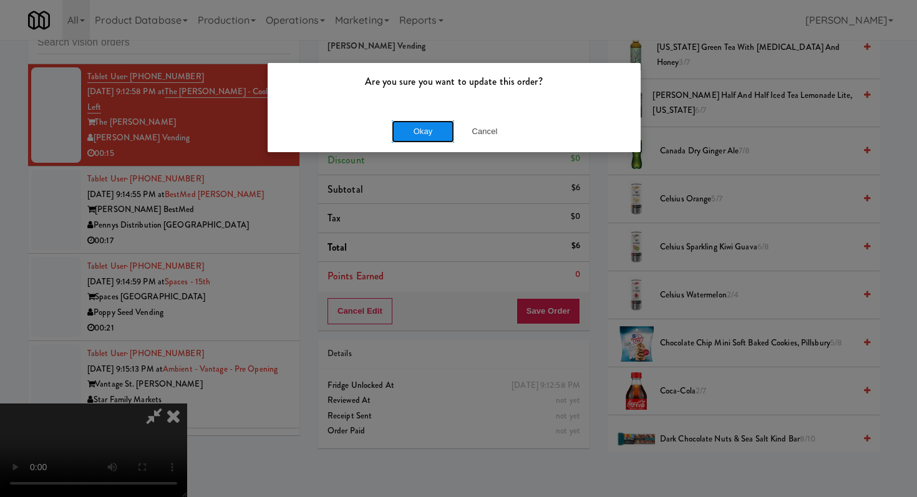
click at [415, 135] on button "Okay" at bounding box center [423, 131] width 62 height 22
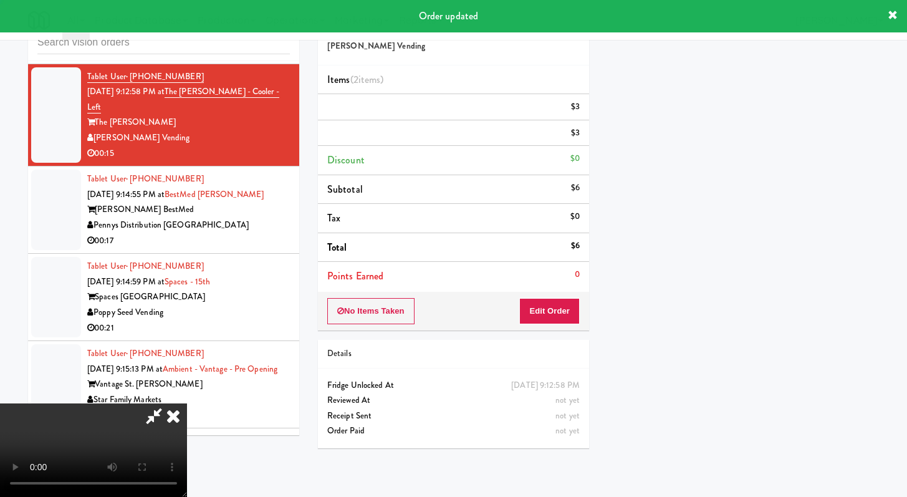
scroll to position [53, 0]
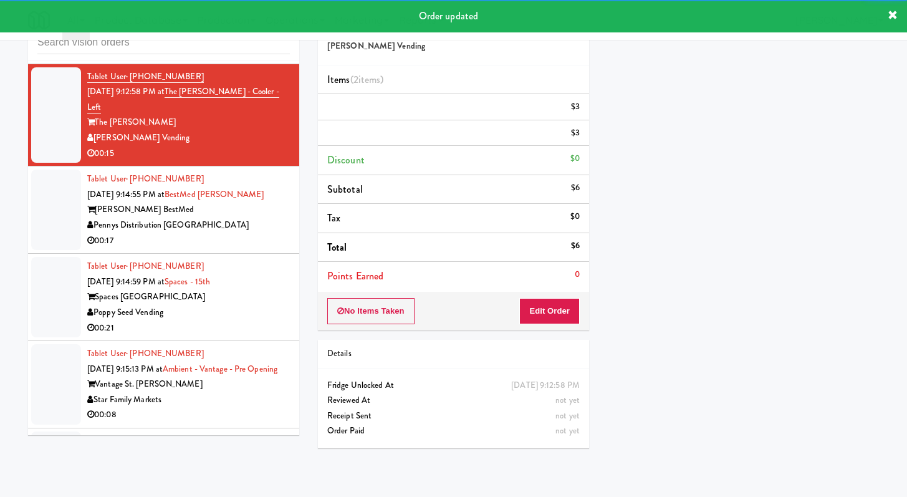
click at [236, 248] on div "Tablet User · (541) 654-1339 [DATE] 9:14:55 PM at BestMed [PERSON_NAME] [PERSON…" at bounding box center [188, 209] width 203 height 77
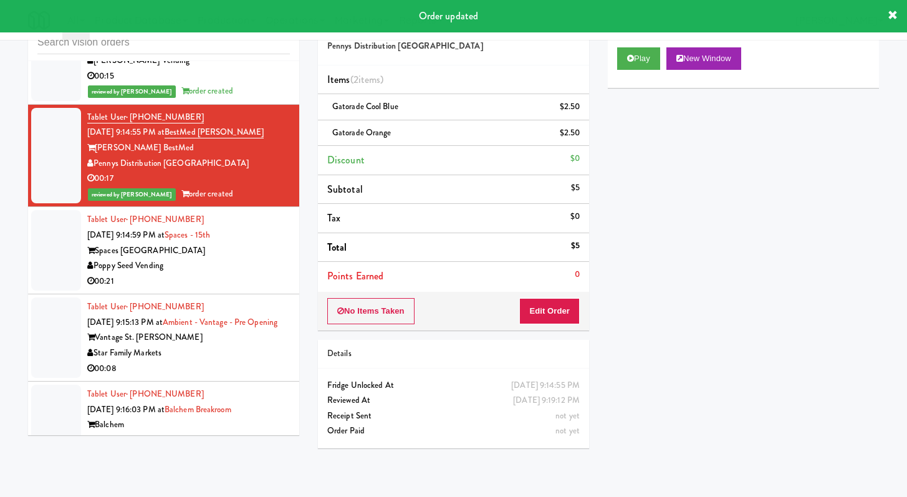
click at [220, 274] on div "Poppy Seed Vending" at bounding box center [188, 266] width 203 height 16
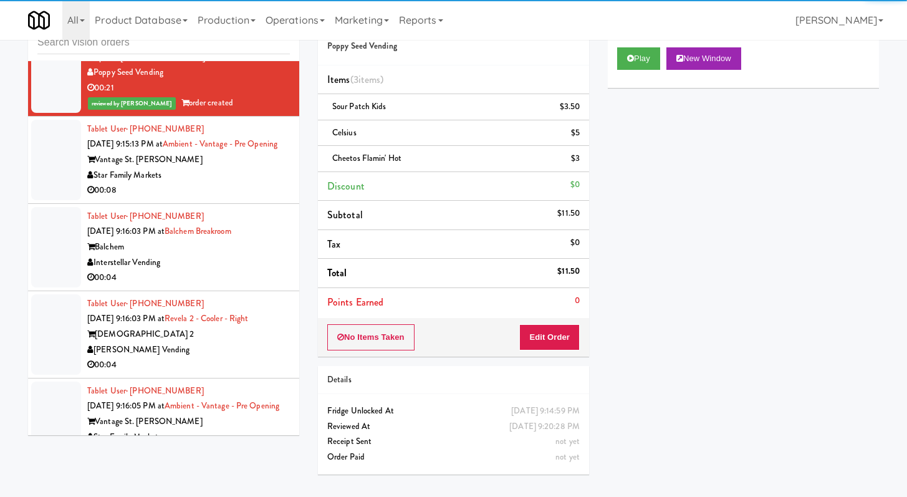
scroll to position [3021, 0]
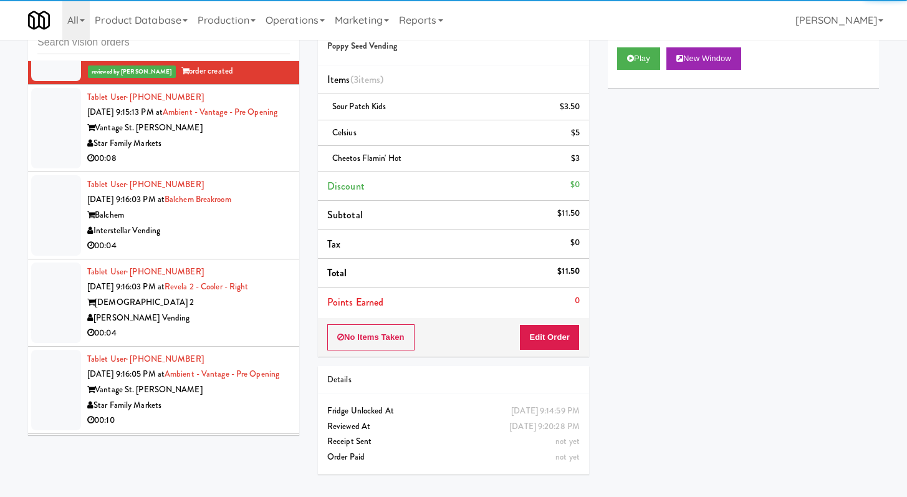
click at [254, 166] on div "00:08" at bounding box center [188, 159] width 203 height 16
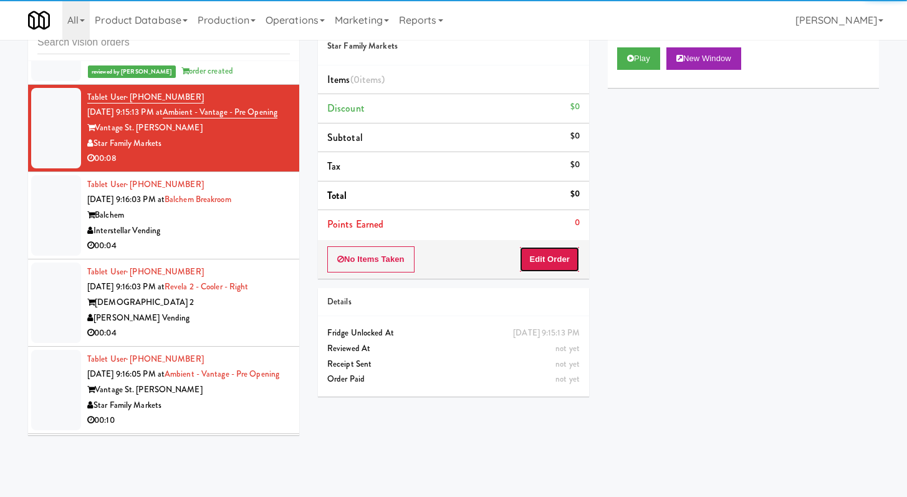
click at [534, 266] on button "Edit Order" at bounding box center [549, 259] width 60 height 26
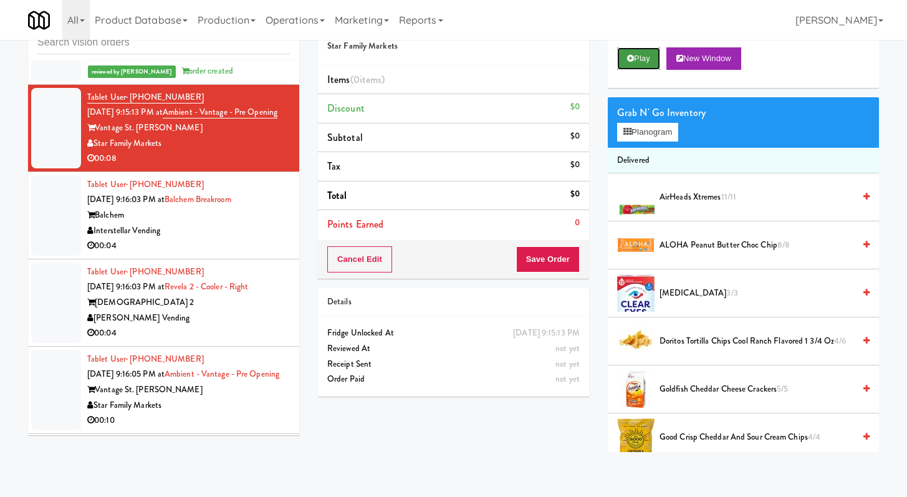
click at [649, 51] on button "Play" at bounding box center [638, 58] width 43 height 22
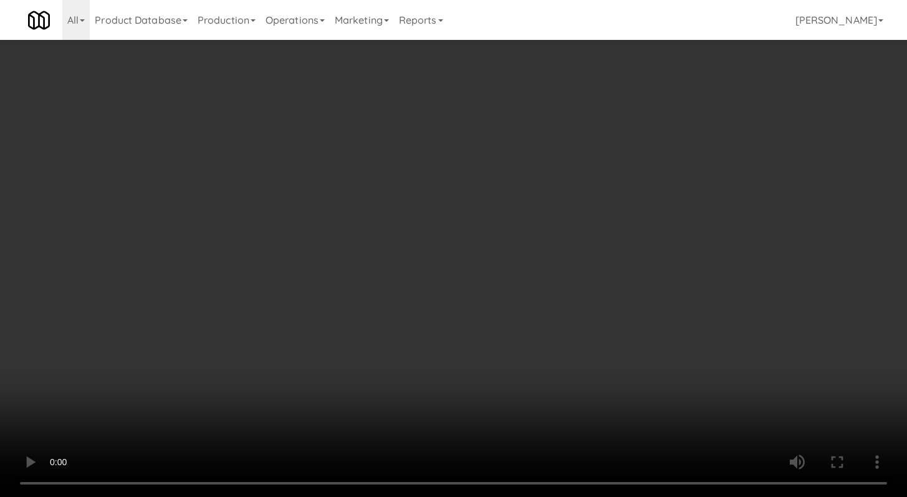
scroll to position [3005, 0]
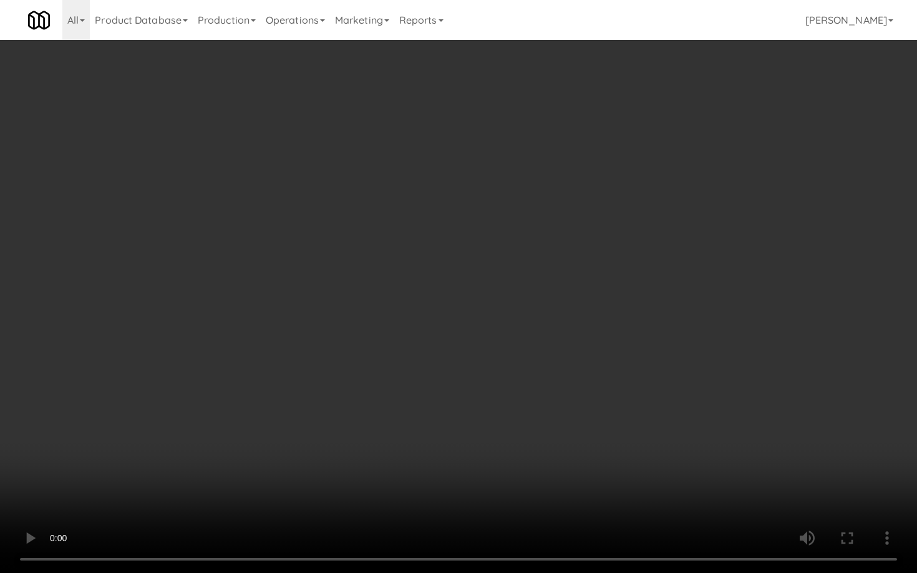
click at [448, 442] on video at bounding box center [458, 286] width 917 height 573
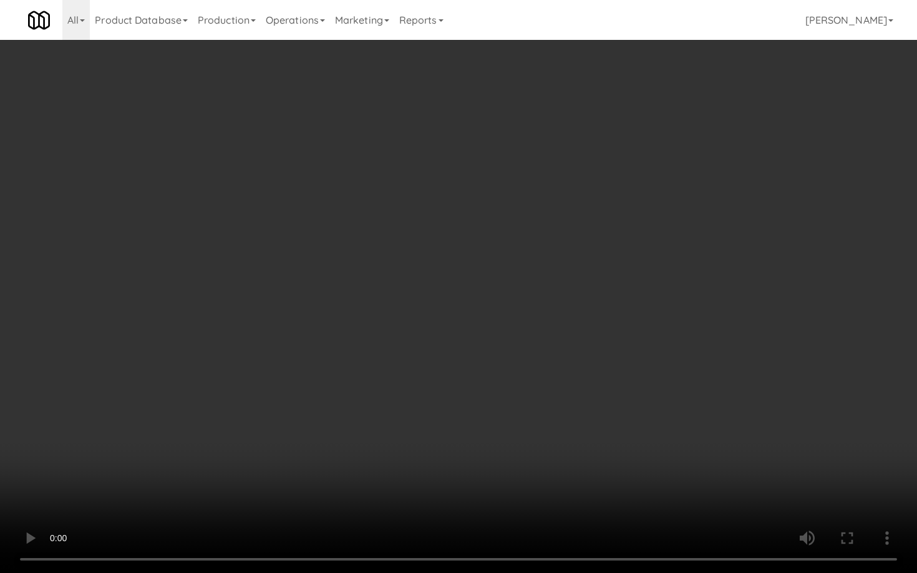
click at [488, 483] on video at bounding box center [458, 286] width 917 height 573
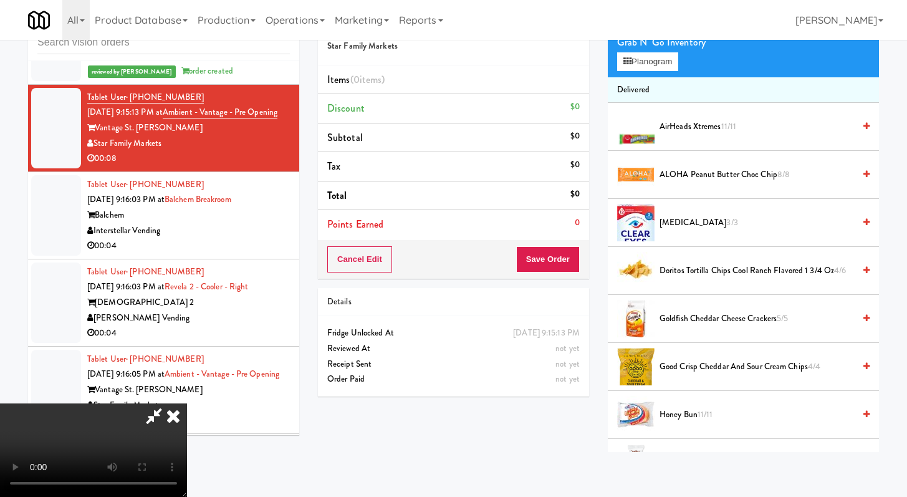
scroll to position [483, 0]
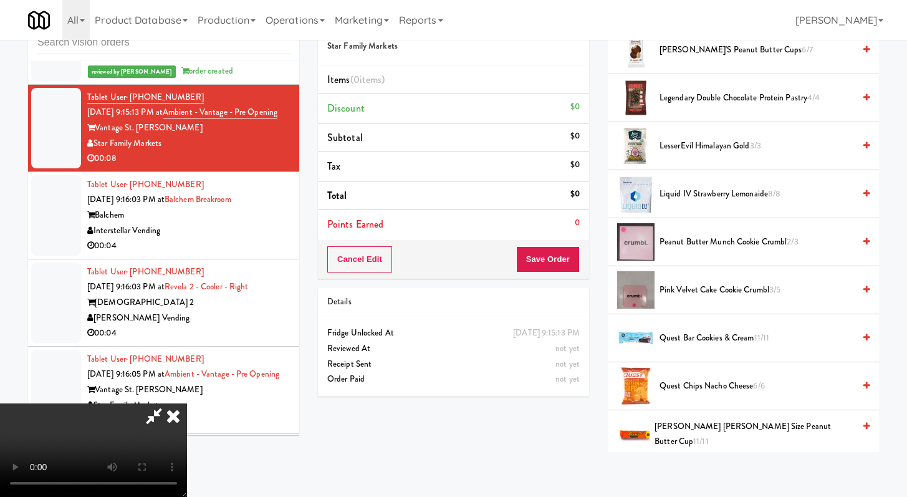
click at [690, 248] on span "Peanut Butter Munch Cookie Crumbl 2/3" at bounding box center [757, 242] width 195 height 16
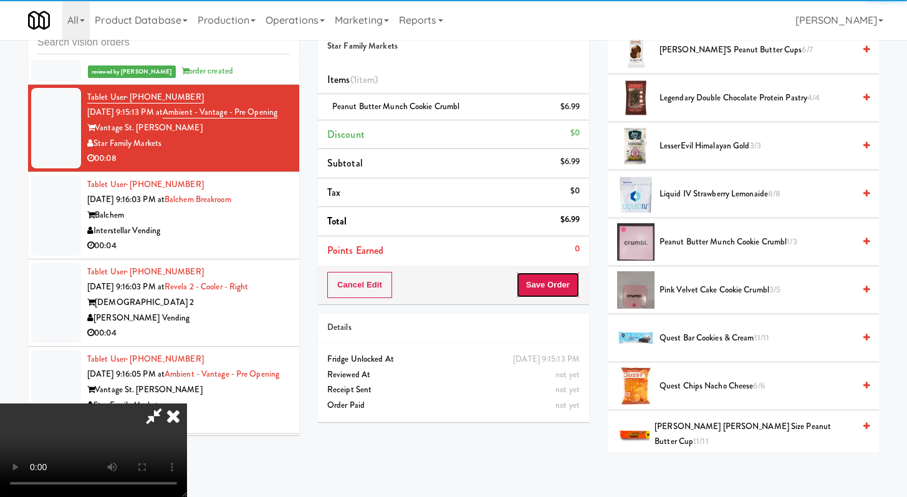
click at [548, 294] on button "Save Order" at bounding box center [548, 285] width 64 height 26
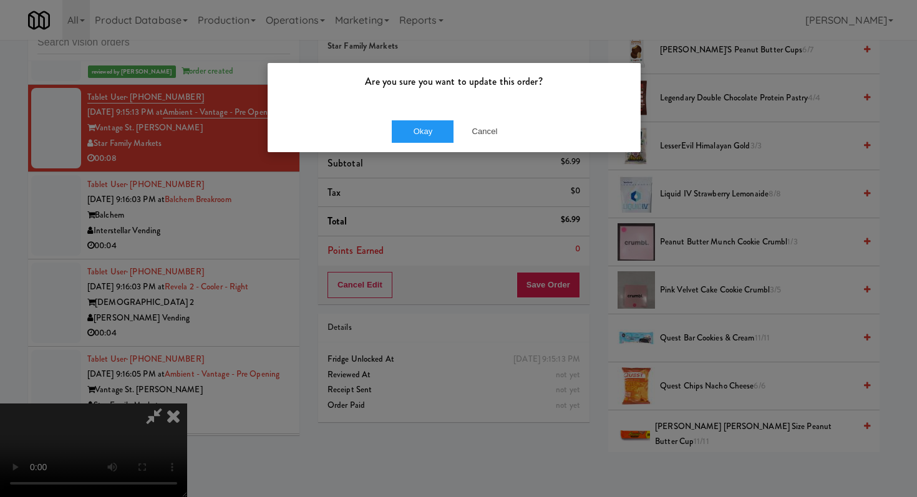
click at [437, 143] on div "Okay Cancel" at bounding box center [454, 131] width 373 height 42
click at [437, 133] on button "Okay" at bounding box center [423, 131] width 62 height 22
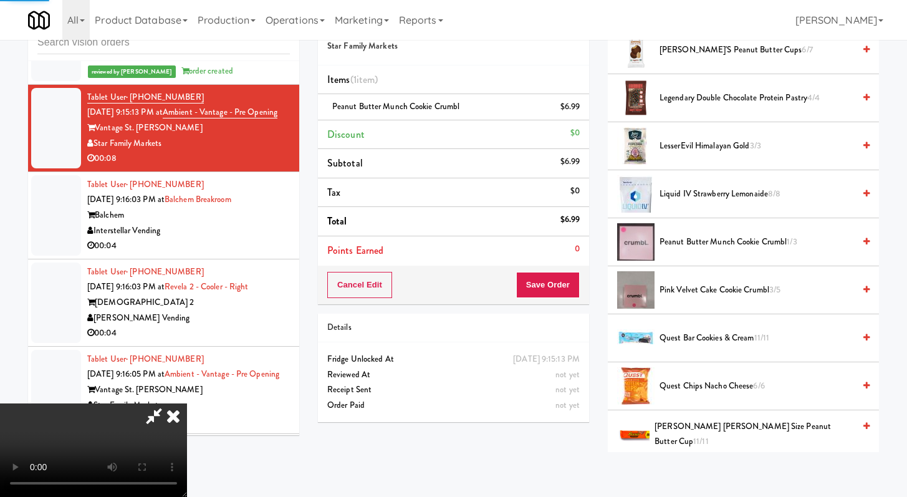
scroll to position [53, 0]
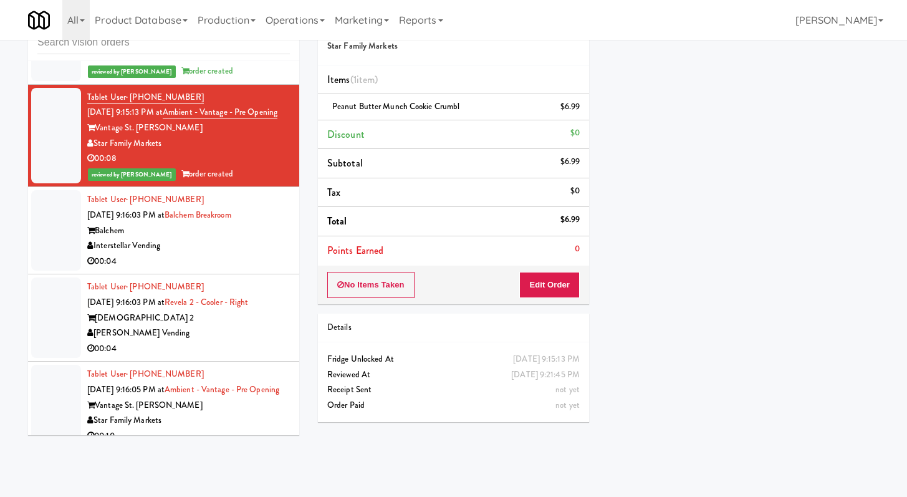
click at [177, 269] on div "00:04" at bounding box center [188, 262] width 203 height 16
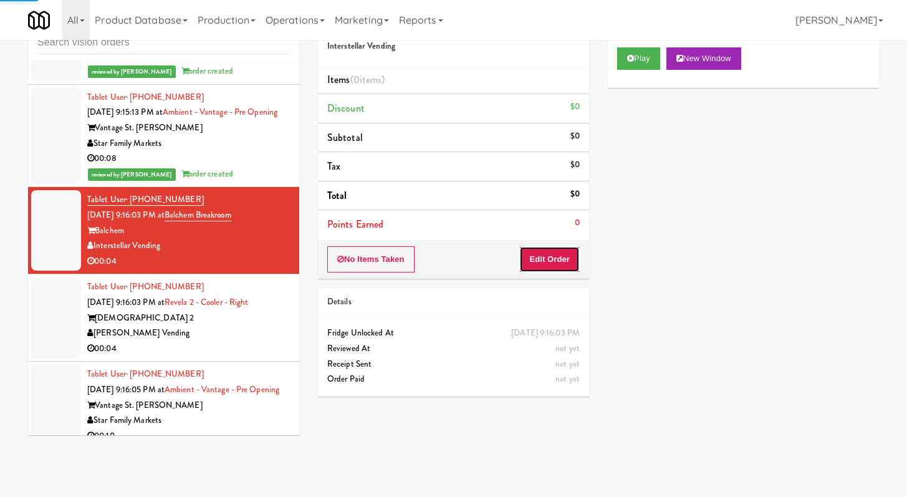
click at [556, 258] on button "Edit Order" at bounding box center [549, 259] width 60 height 26
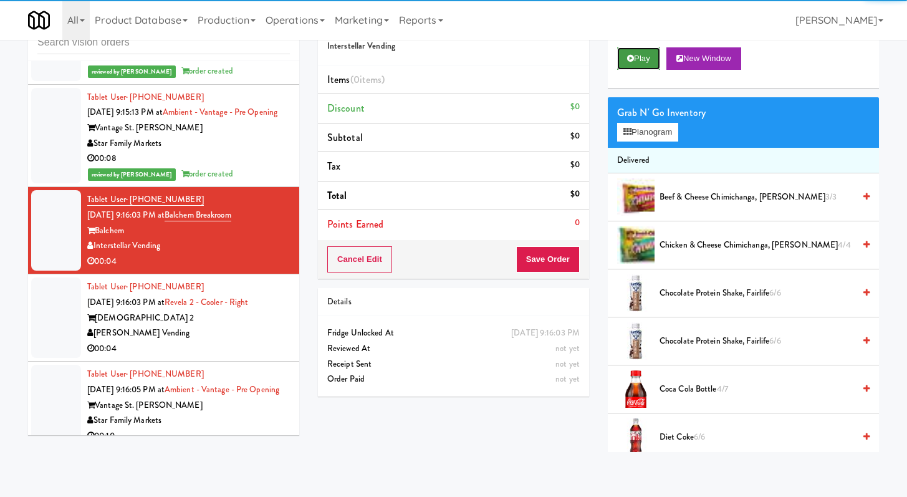
click at [644, 59] on button "Play" at bounding box center [638, 58] width 43 height 22
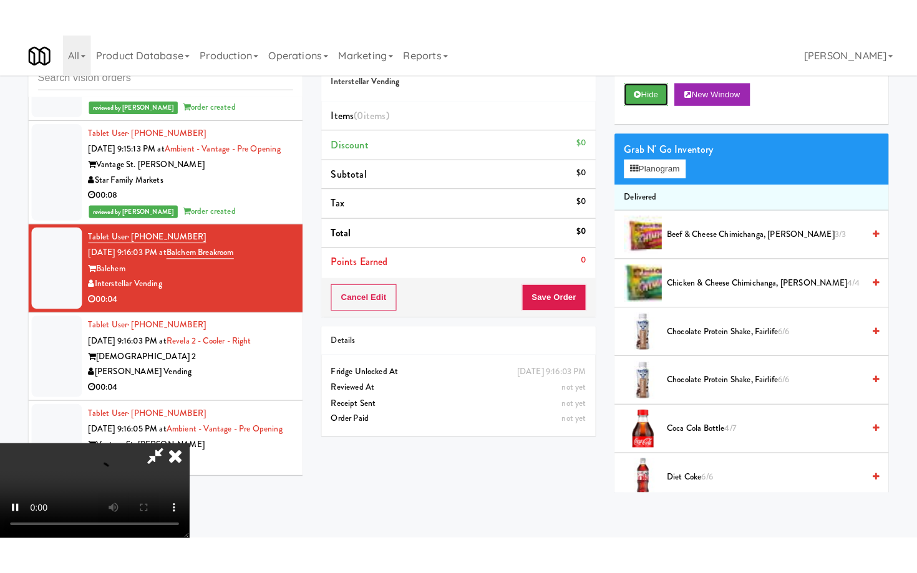
scroll to position [107, 0]
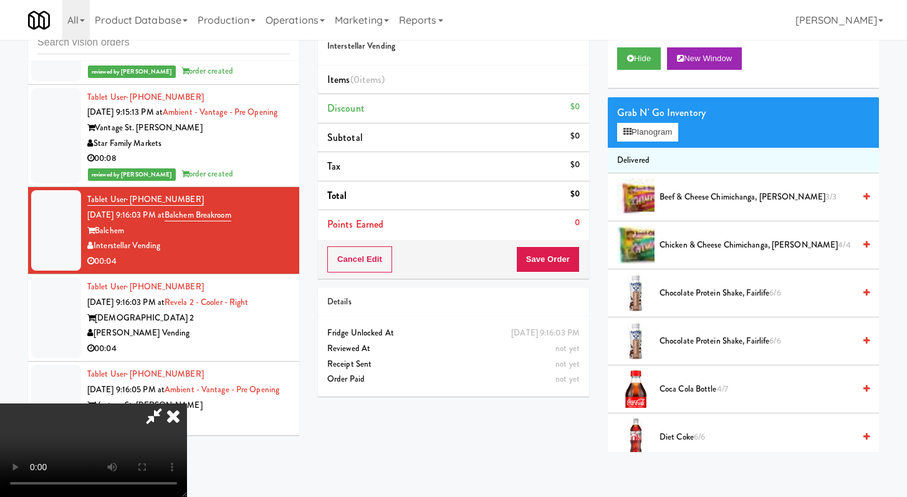
click at [187, 403] on video at bounding box center [93, 450] width 187 height 94
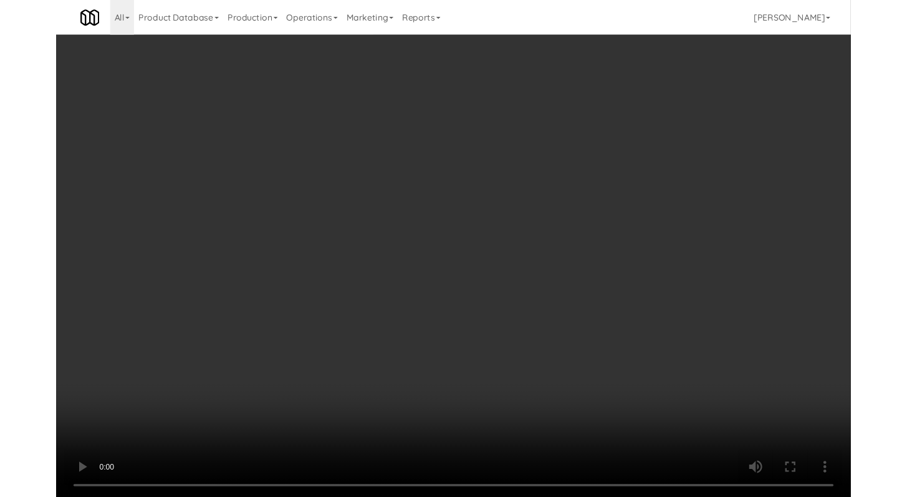
scroll to position [3005, 0]
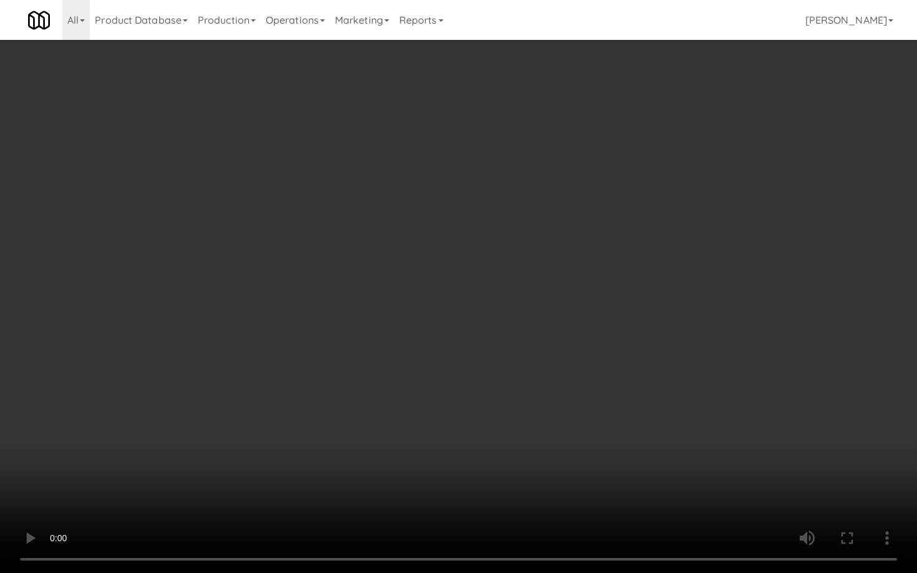
click at [429, 482] on video at bounding box center [458, 286] width 917 height 573
click at [630, 383] on video at bounding box center [458, 286] width 917 height 573
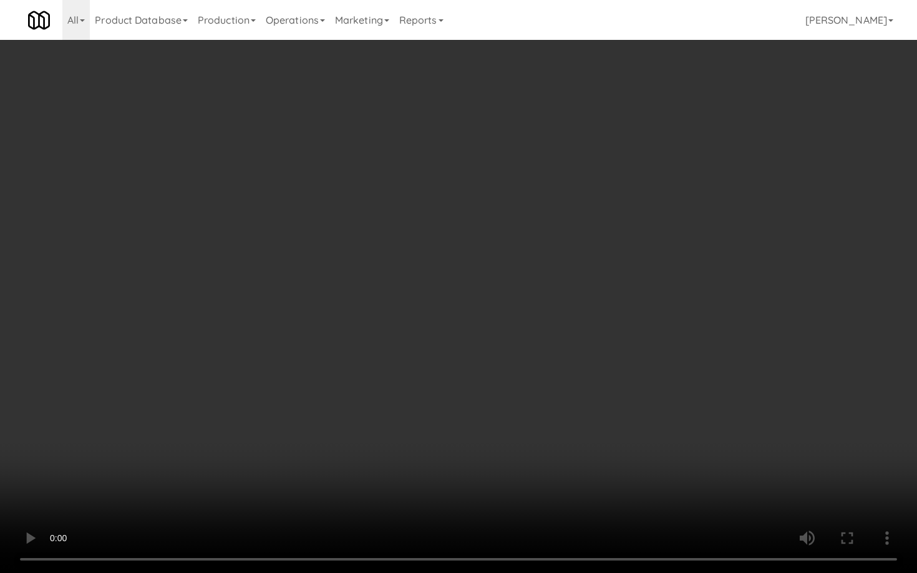
click at [834, 420] on video at bounding box center [458, 286] width 917 height 573
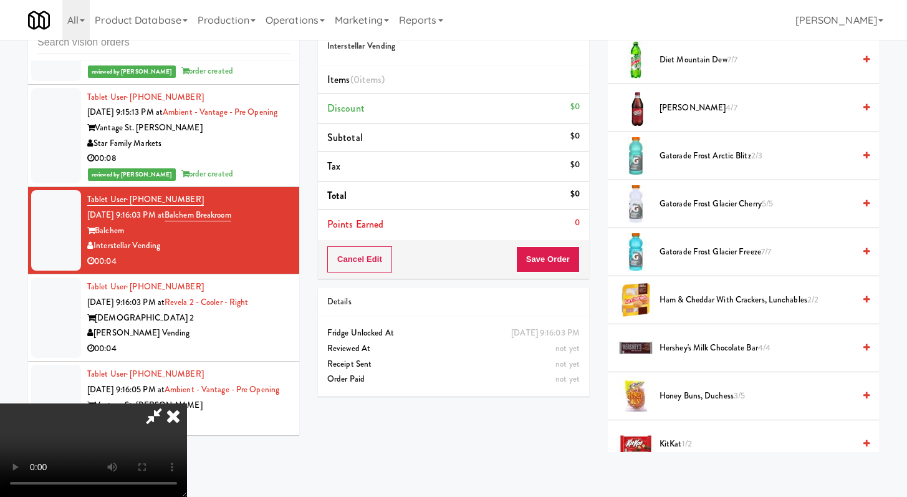
scroll to position [461, 0]
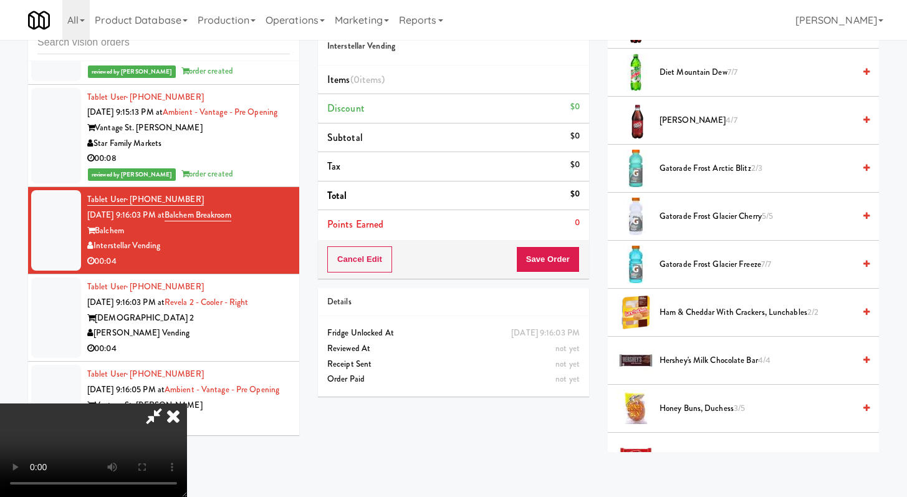
click at [707, 216] on span "Gatorade Frost Glacier Cherry 5/5" at bounding box center [757, 217] width 195 height 16
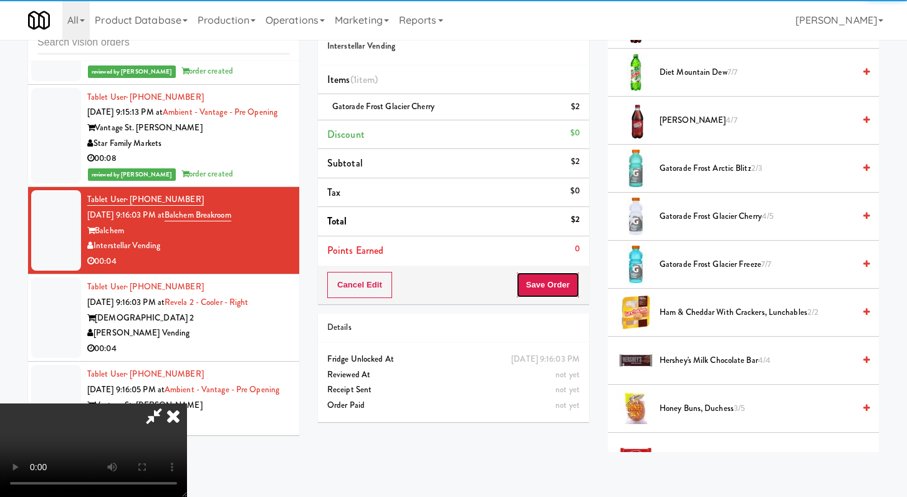
click at [572, 277] on button "Save Order" at bounding box center [548, 285] width 64 height 26
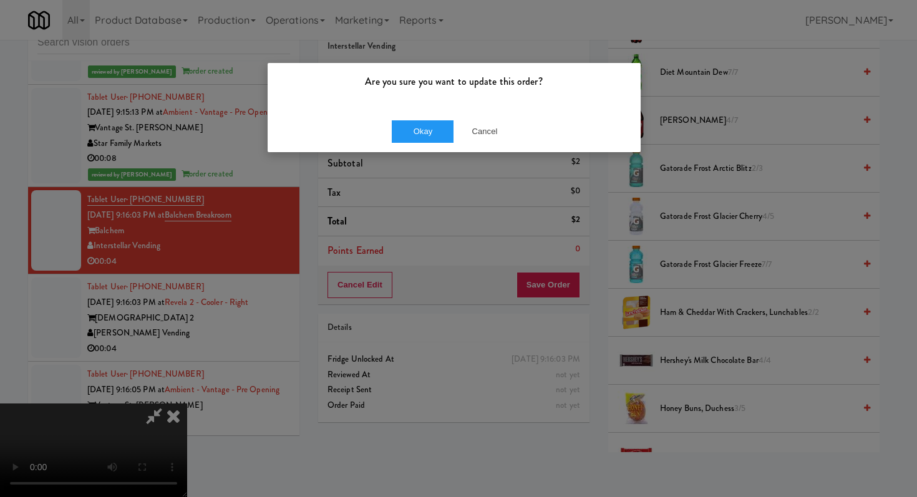
click at [382, 130] on div "Okay Cancel" at bounding box center [454, 131] width 373 height 42
click at [436, 125] on button "Okay" at bounding box center [423, 131] width 62 height 22
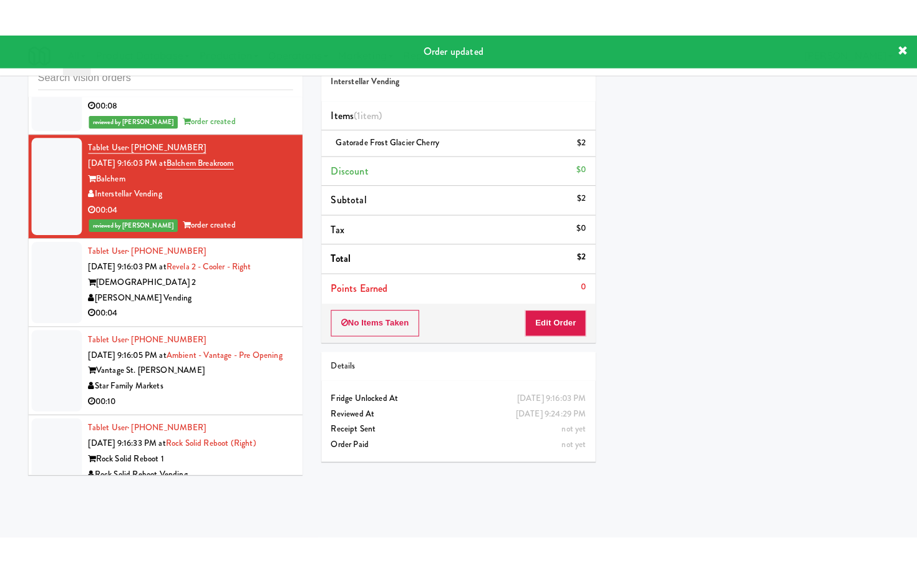
scroll to position [3130, 0]
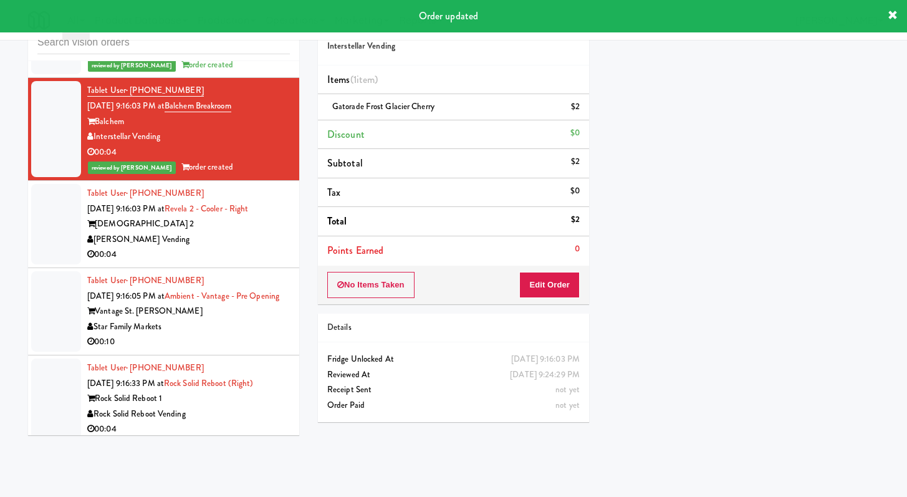
click at [201, 263] on div "00:04" at bounding box center [188, 255] width 203 height 16
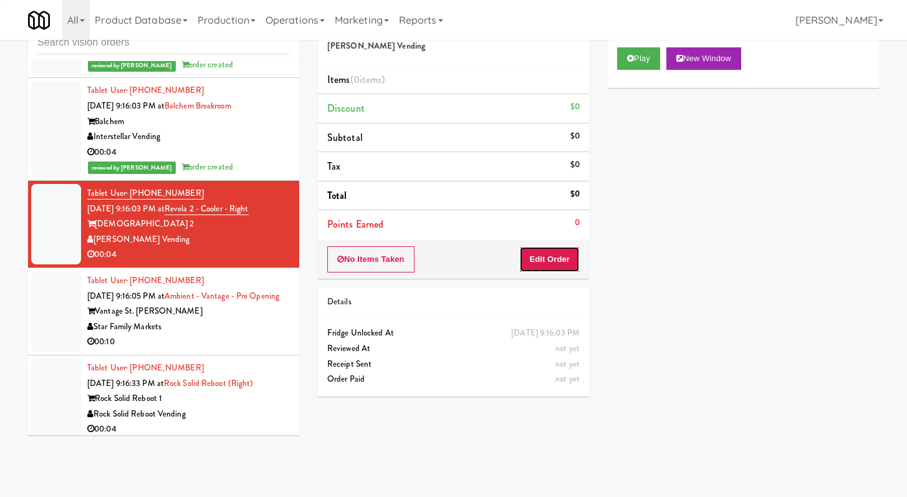
click at [534, 268] on button "Edit Order" at bounding box center [549, 259] width 60 height 26
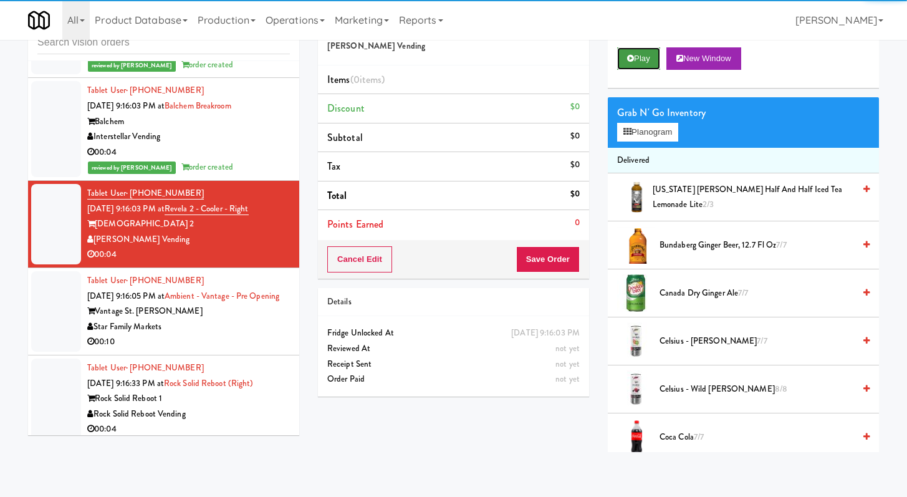
click at [624, 49] on button "Play" at bounding box center [638, 58] width 43 height 22
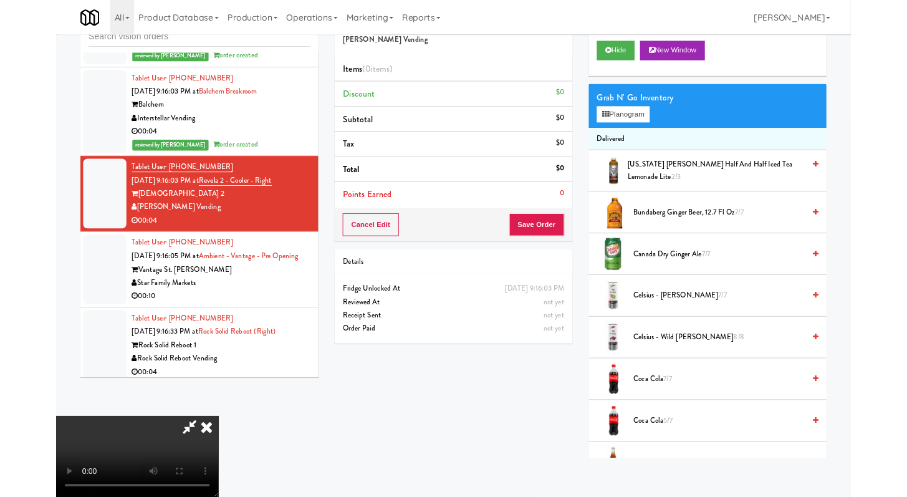
scroll to position [3130, 0]
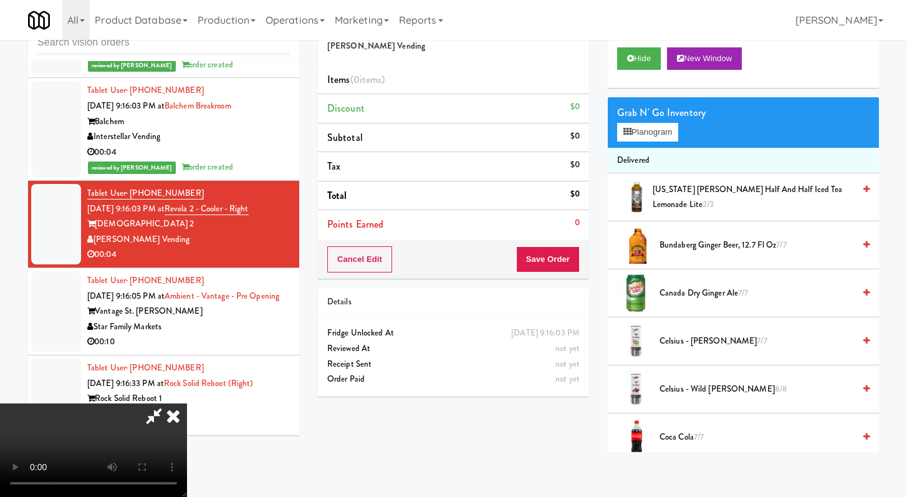
click at [187, 403] on icon at bounding box center [173, 415] width 27 height 25
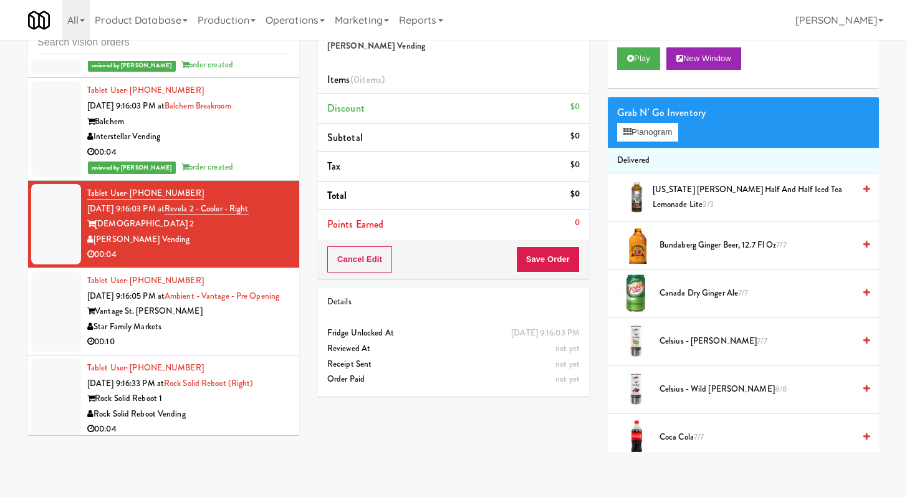
click at [223, 319] on div "Vantage St. [PERSON_NAME]" at bounding box center [188, 312] width 203 height 16
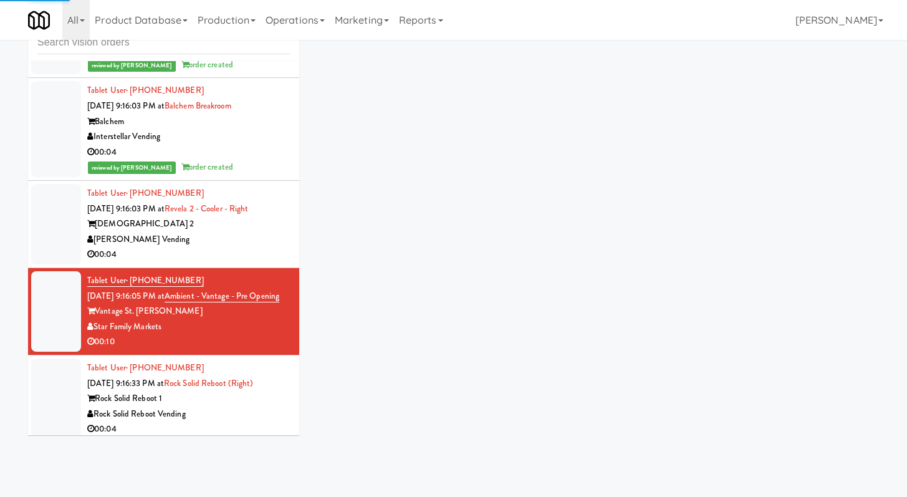
click at [236, 248] on div "[PERSON_NAME] Vending" at bounding box center [188, 240] width 203 height 16
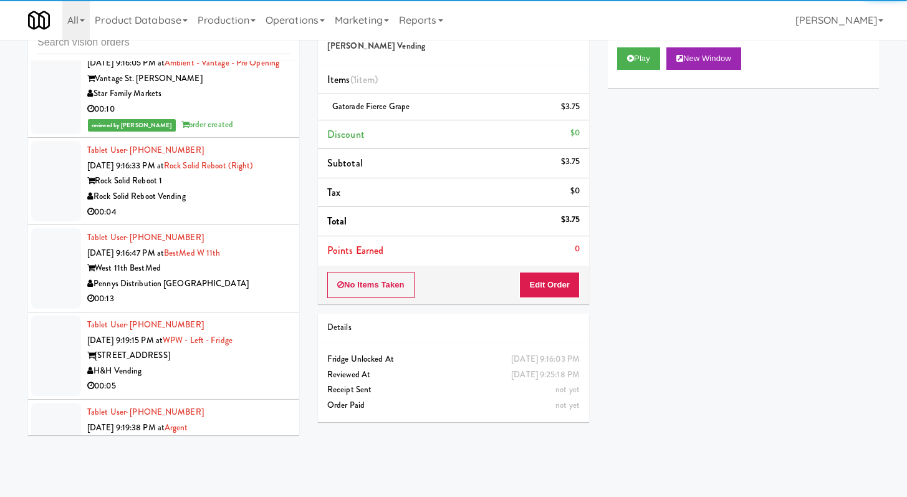
scroll to position [3635, 0]
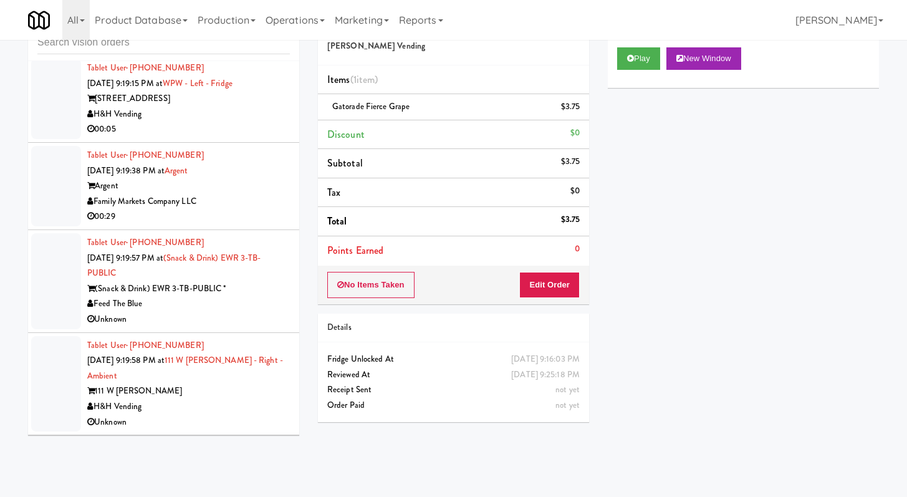
click at [255, 224] on div "00:29" at bounding box center [188, 217] width 203 height 16
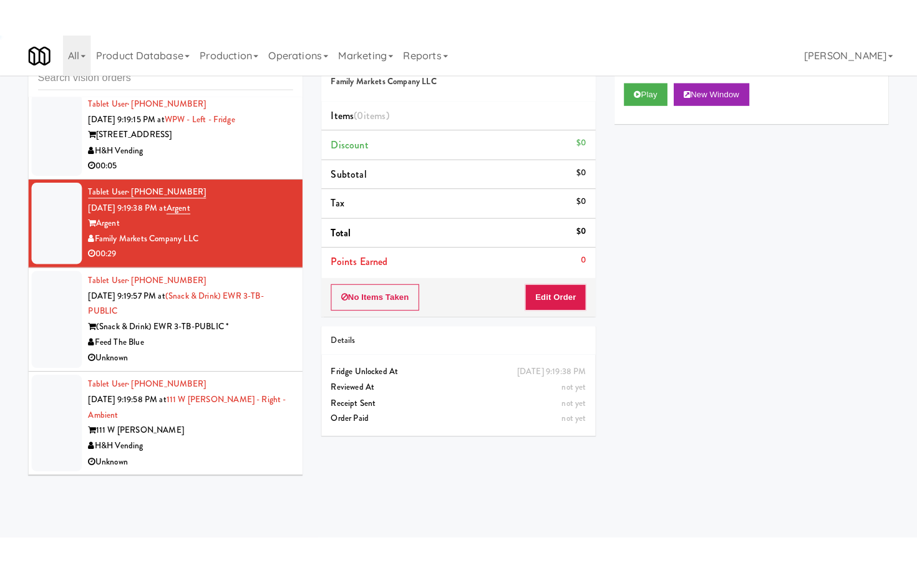
scroll to position [3669, 0]
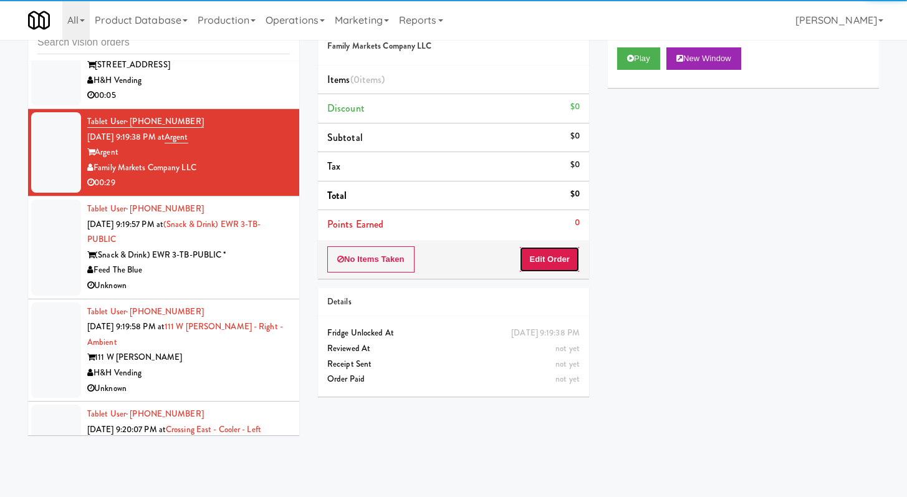
click at [546, 264] on button "Edit Order" at bounding box center [549, 259] width 60 height 26
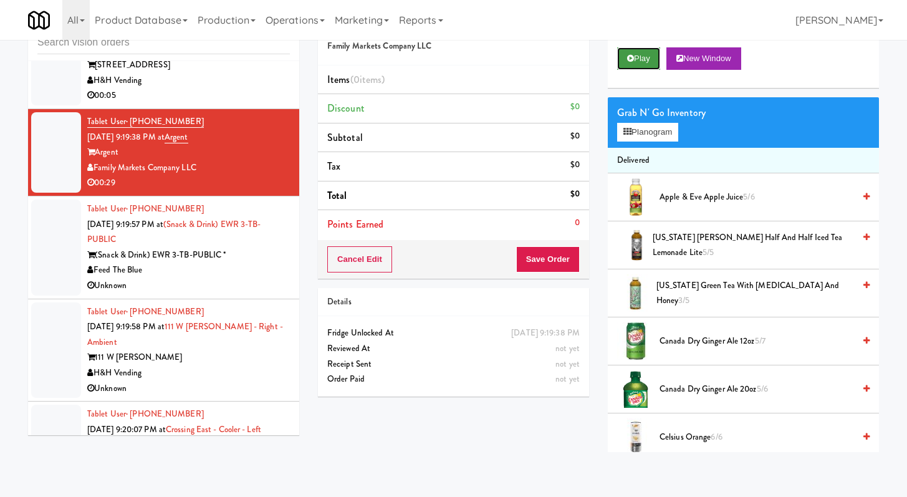
click at [658, 51] on button "Play" at bounding box center [638, 58] width 43 height 22
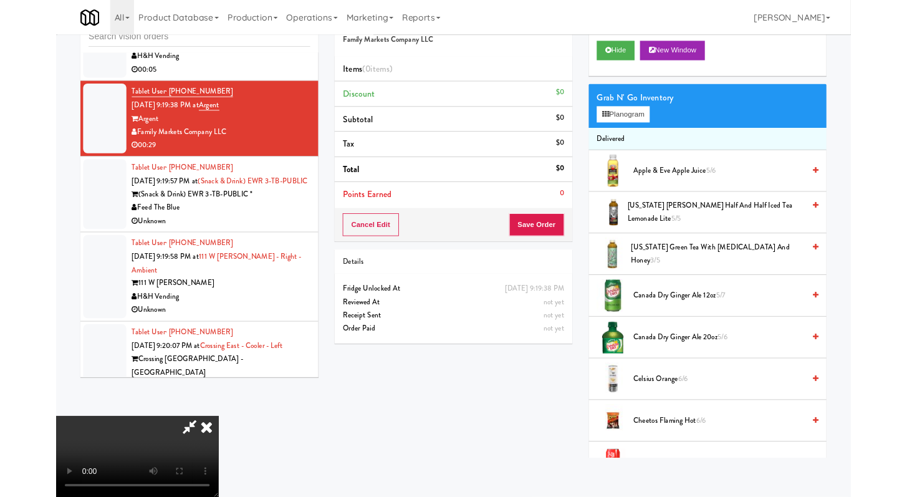
scroll to position [3654, 0]
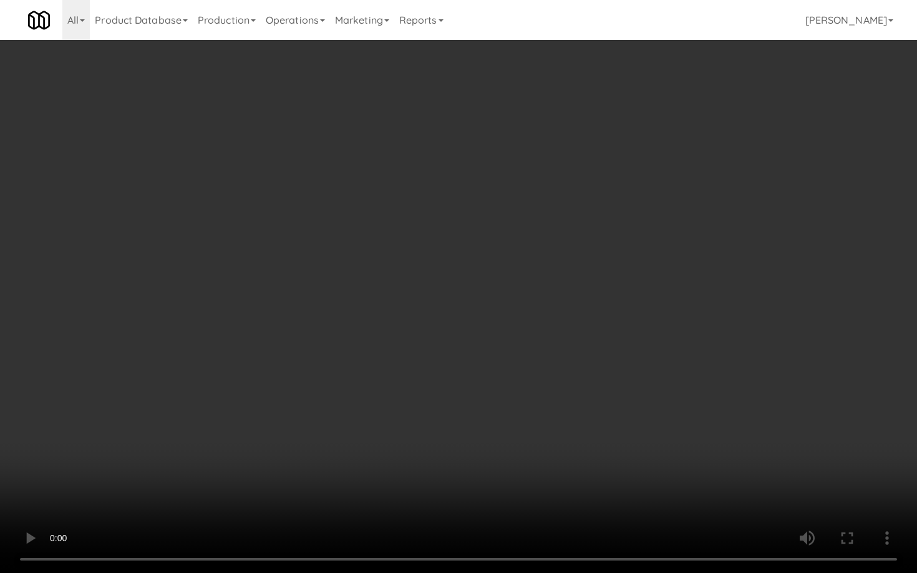
click at [465, 450] on video at bounding box center [458, 286] width 917 height 573
click at [463, 448] on video at bounding box center [458, 286] width 917 height 573
click at [463, 446] on video at bounding box center [458, 286] width 917 height 573
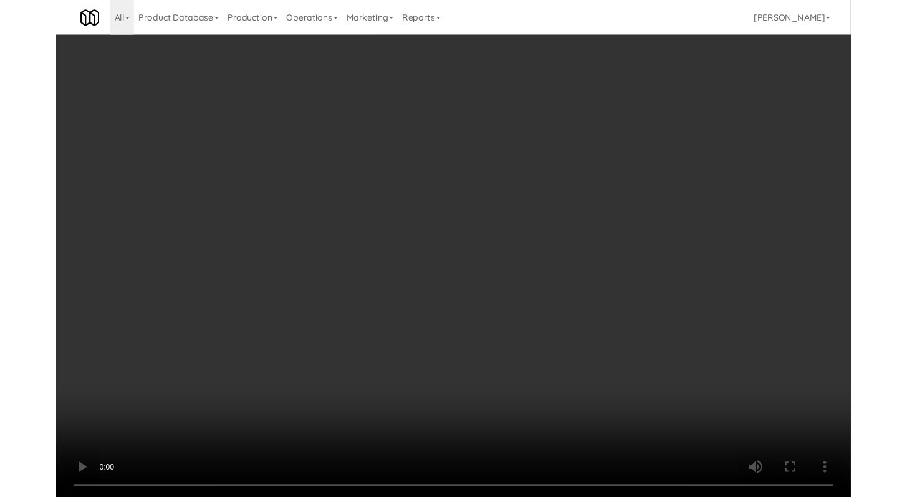
scroll to position [3669, 0]
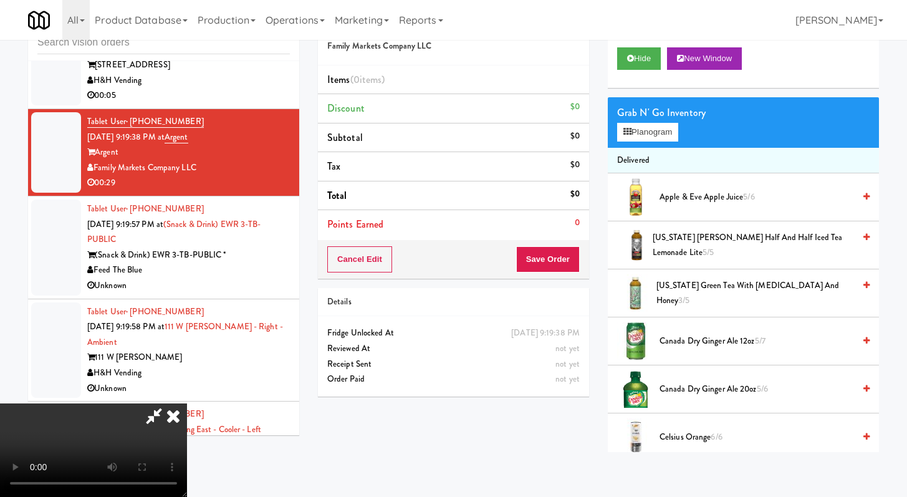
click at [187, 403] on icon at bounding box center [173, 415] width 27 height 25
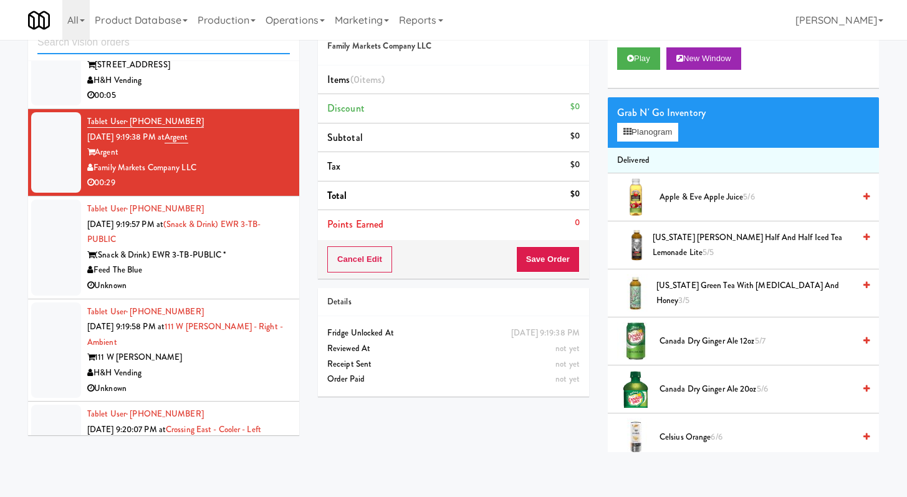
click at [114, 48] on input "text" at bounding box center [163, 42] width 253 height 23
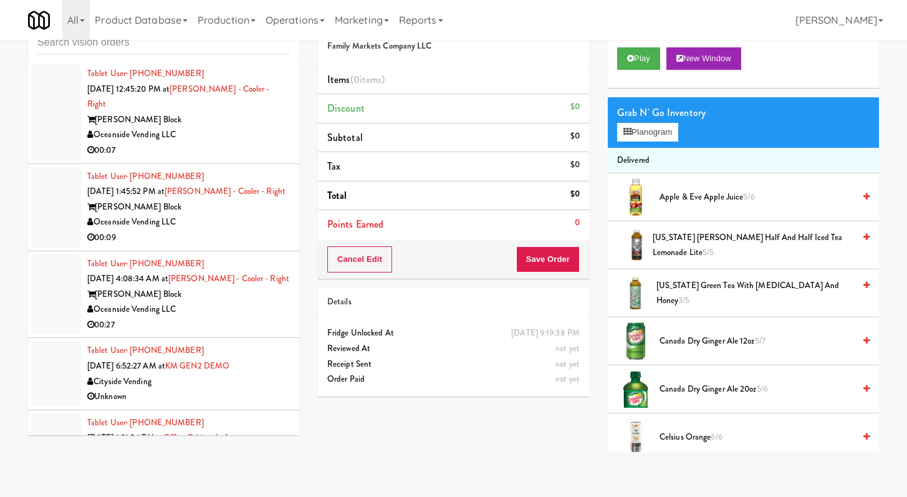
click at [246, 143] on div "00:07" at bounding box center [188, 151] width 203 height 16
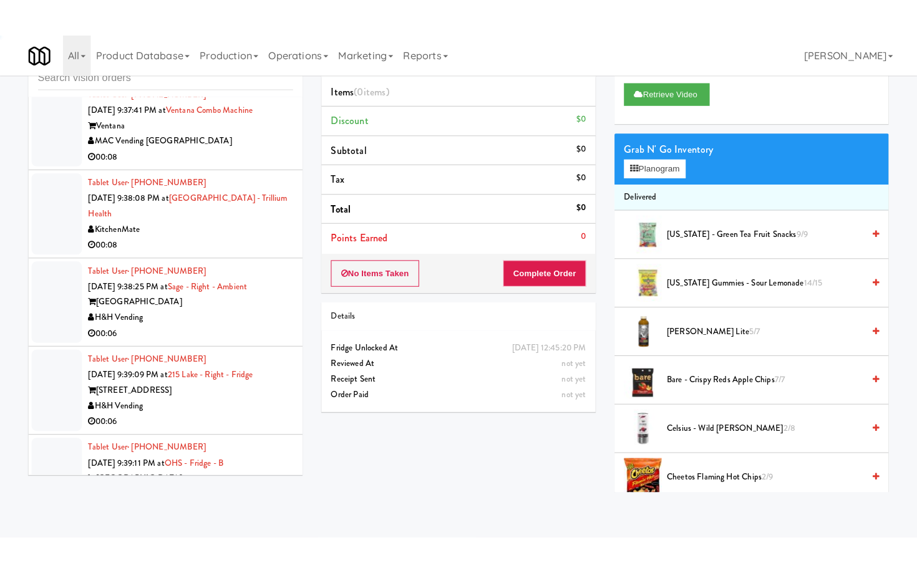
scroll to position [3150, 0]
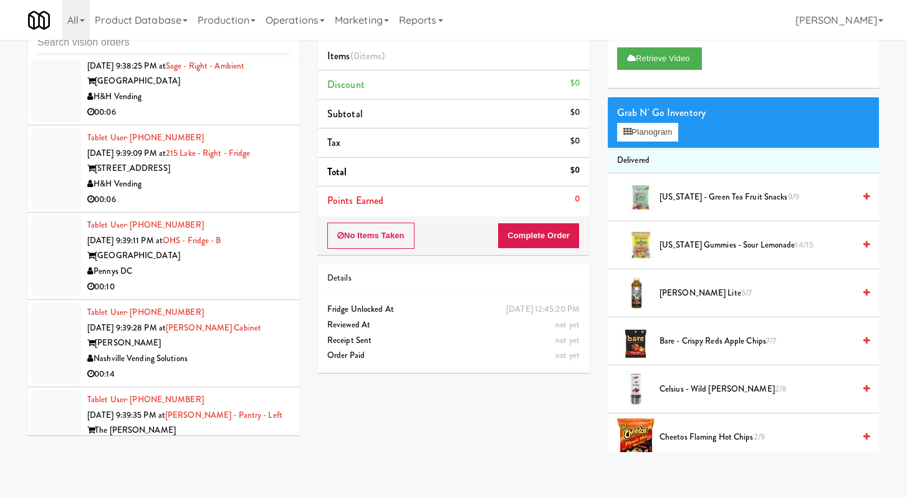
click at [222, 208] on div "00:06" at bounding box center [188, 200] width 203 height 16
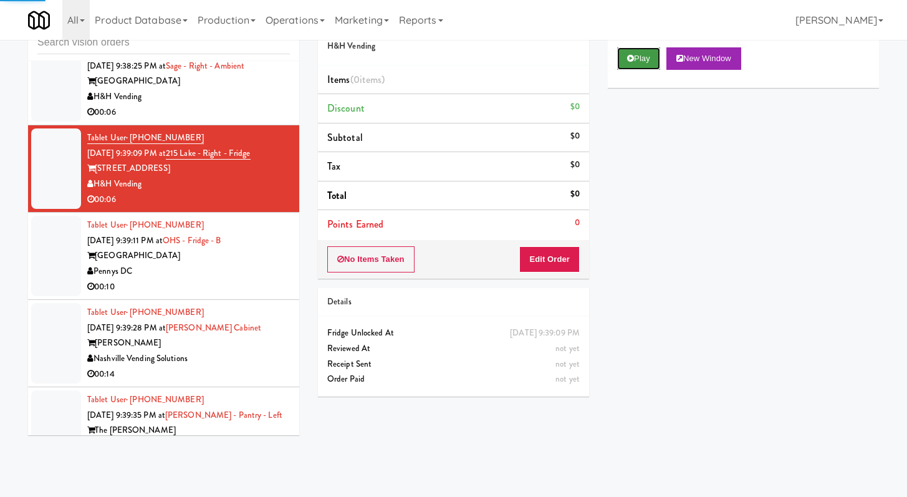
click at [647, 60] on button "Play" at bounding box center [638, 58] width 43 height 22
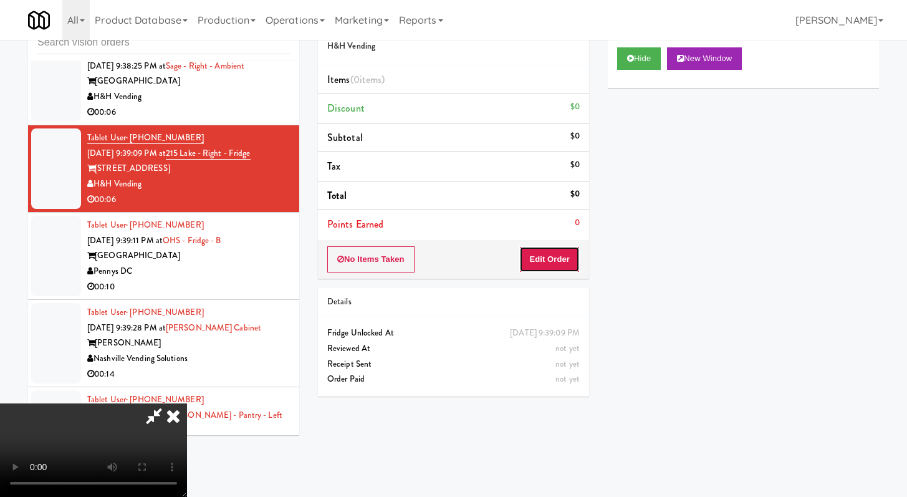
click at [557, 264] on button "Edit Order" at bounding box center [549, 259] width 60 height 26
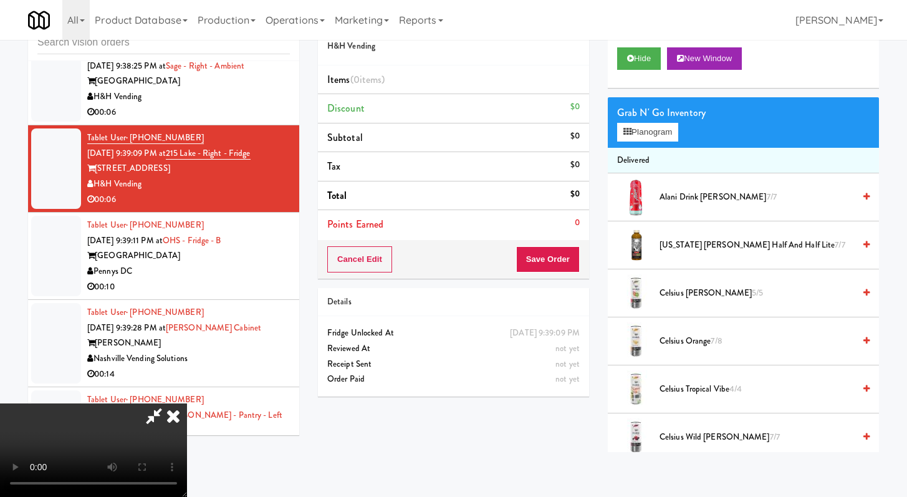
scroll to position [3135, 0]
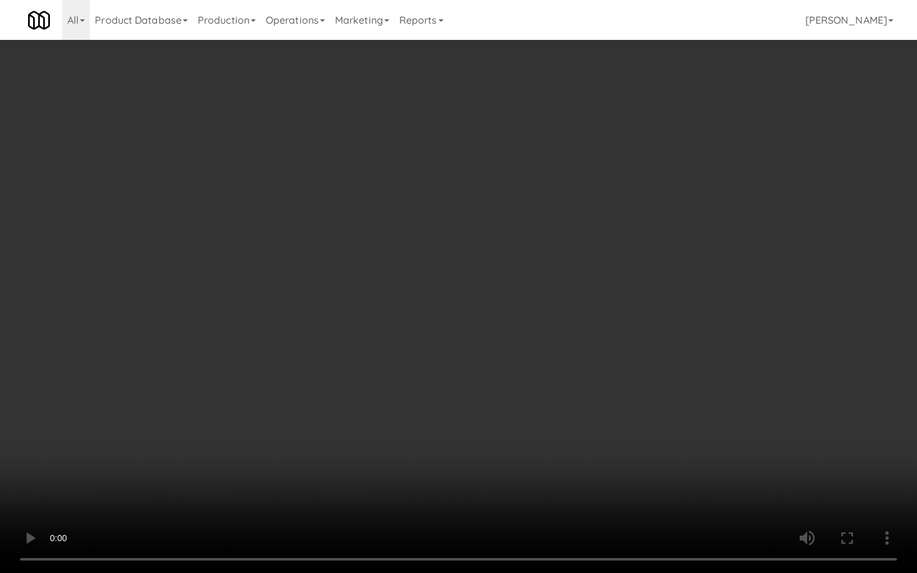
click at [815, 478] on video at bounding box center [458, 286] width 917 height 573
click at [814, 478] on video at bounding box center [458, 286] width 917 height 573
click at [630, 433] on video at bounding box center [458, 286] width 917 height 573
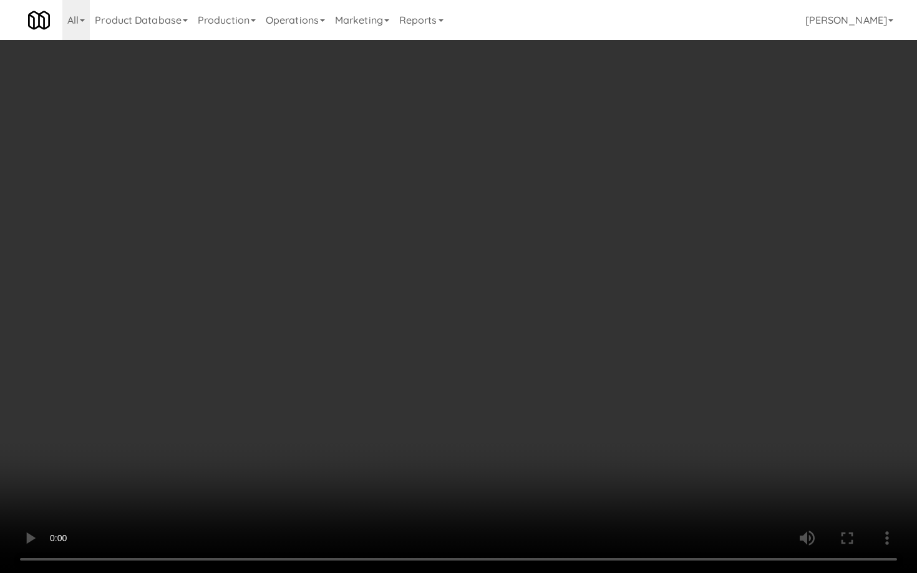
click at [630, 433] on video at bounding box center [458, 286] width 917 height 573
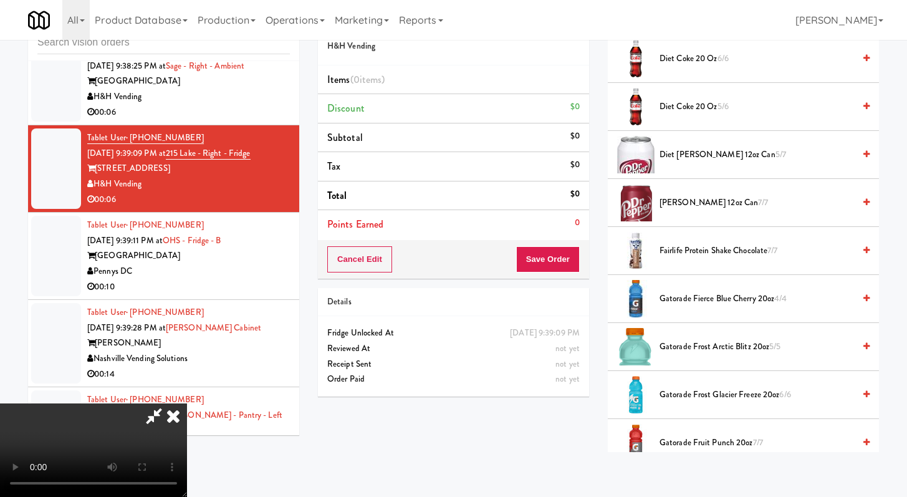
scroll to position [718, 0]
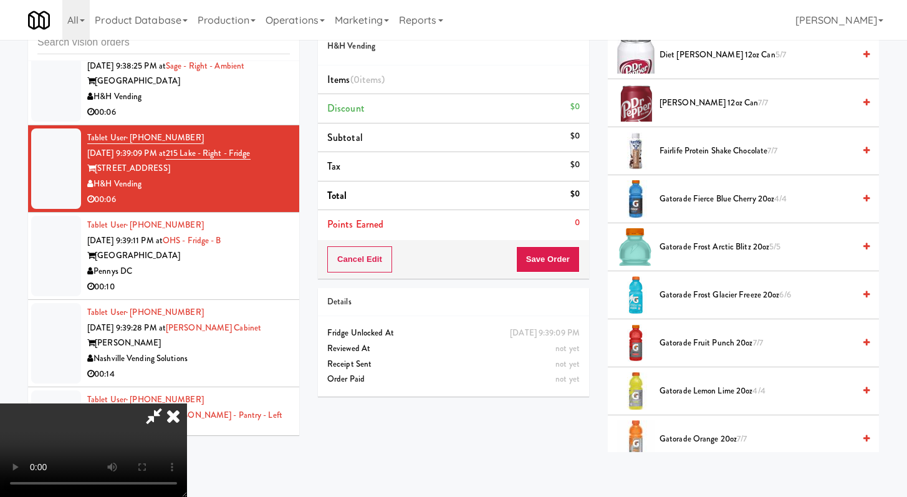
click at [735, 293] on span "Gatorade Frost Glacier Freeze 20oz 6/6" at bounding box center [757, 295] width 195 height 16
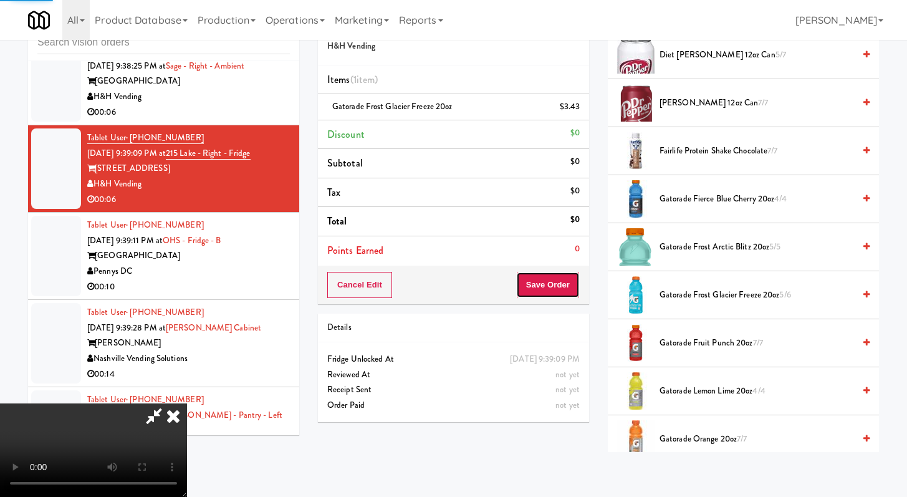
click at [560, 286] on button "Save Order" at bounding box center [548, 285] width 64 height 26
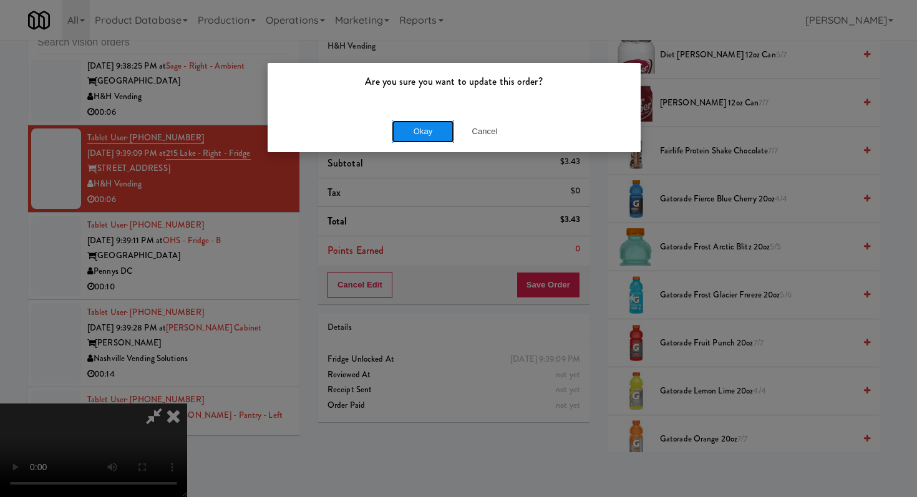
click at [415, 132] on button "Okay" at bounding box center [423, 131] width 62 height 22
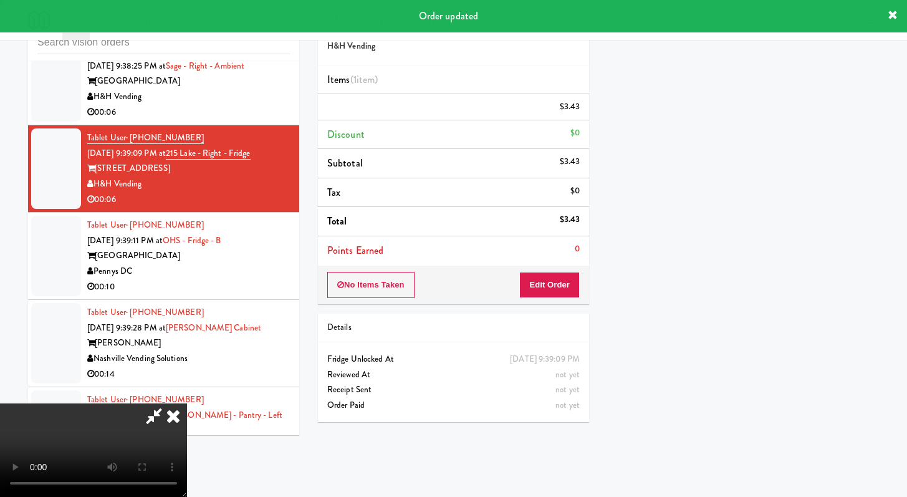
scroll to position [53, 0]
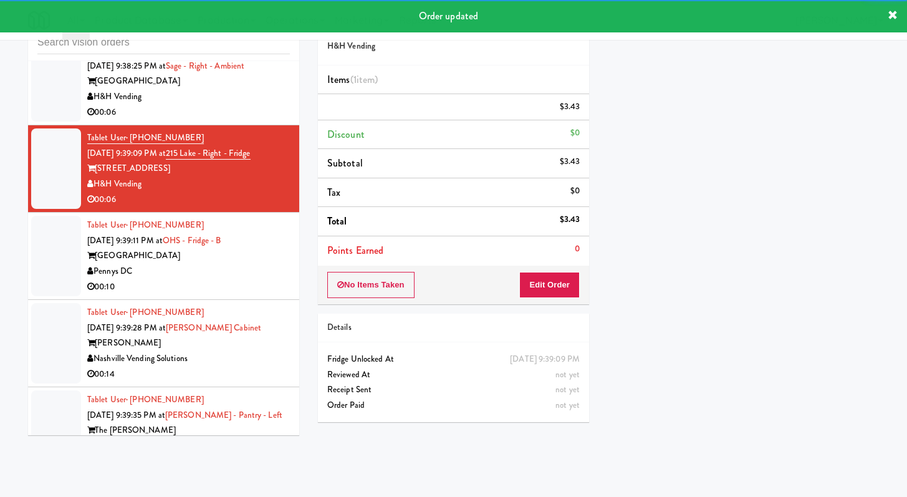
click at [227, 264] on div "[GEOGRAPHIC_DATA]" at bounding box center [188, 256] width 203 height 16
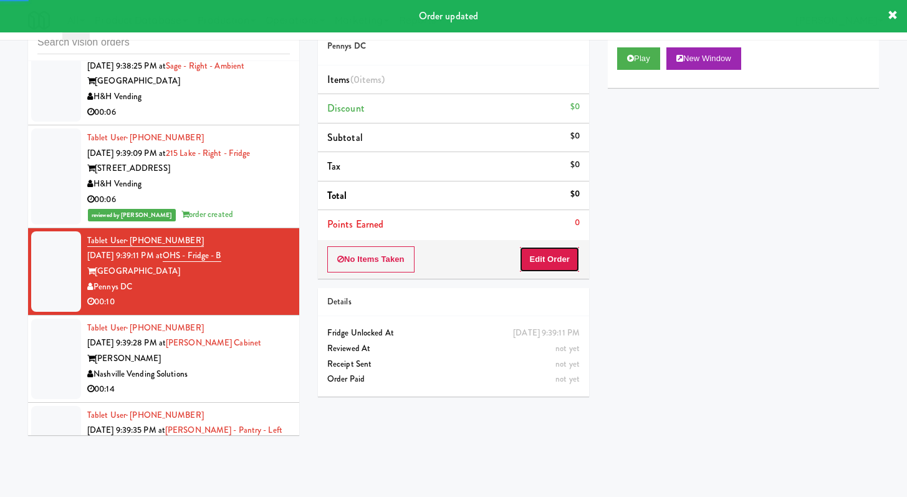
click at [539, 271] on button "Edit Order" at bounding box center [549, 259] width 60 height 26
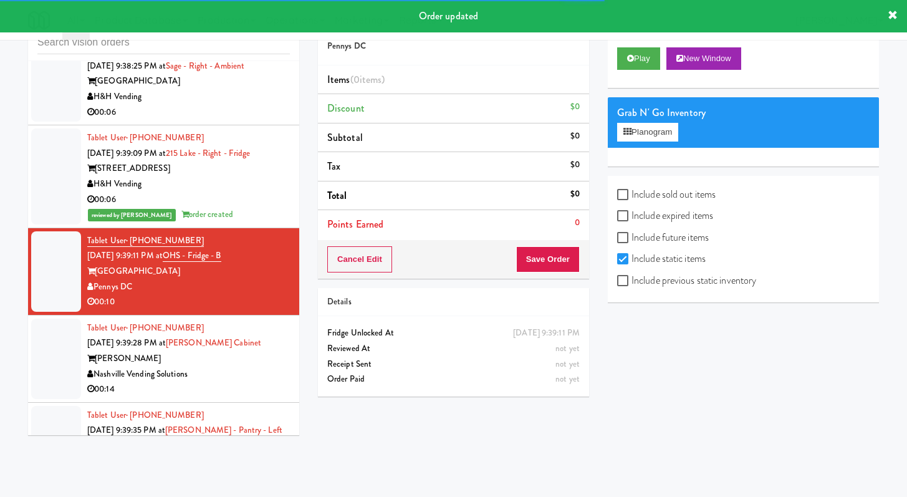
click at [629, 69] on div "Play New Window" at bounding box center [743, 63] width 271 height 50
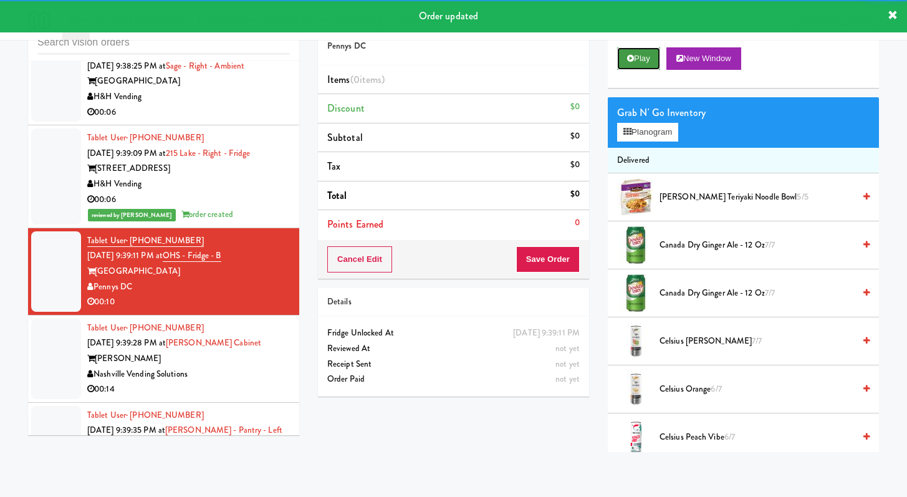
click at [642, 55] on button "Play" at bounding box center [638, 58] width 43 height 22
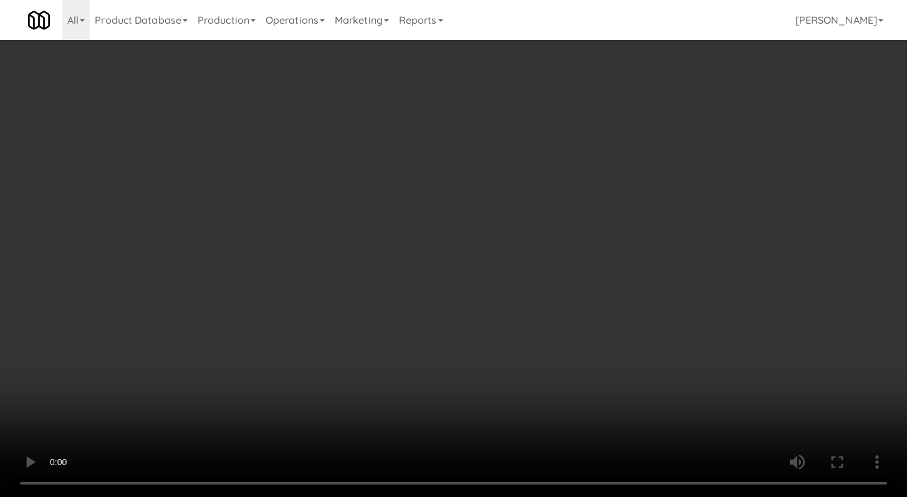
scroll to position [3135, 0]
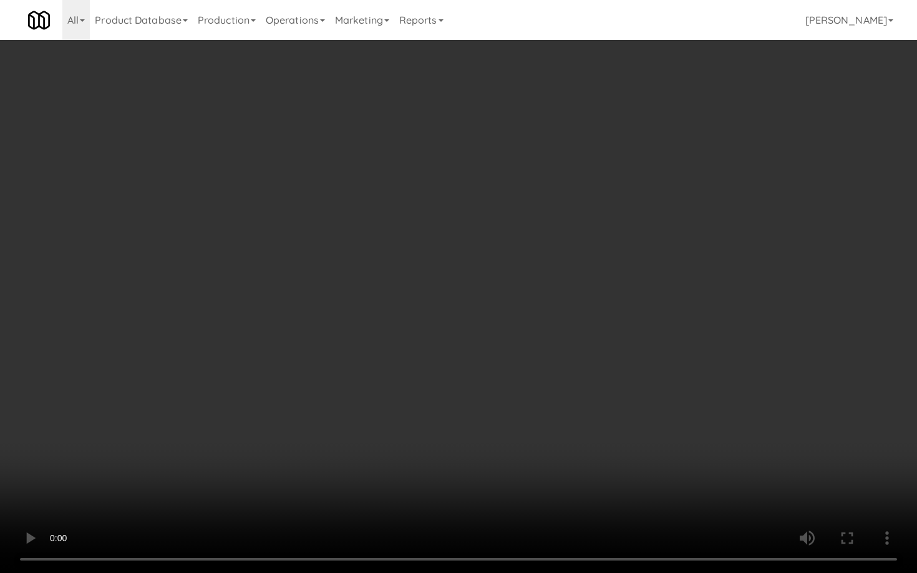
click at [496, 463] on video at bounding box center [458, 286] width 917 height 573
click at [495, 461] on video at bounding box center [458, 286] width 917 height 573
click at [657, 446] on video at bounding box center [458, 286] width 917 height 573
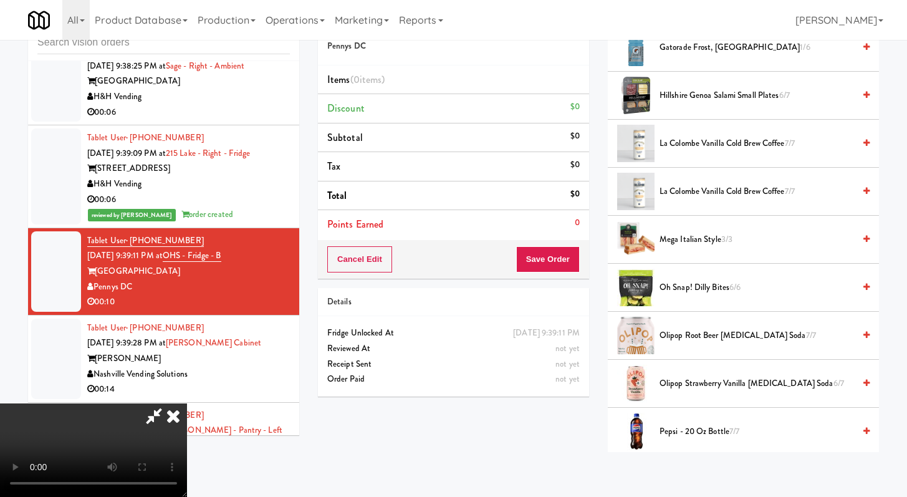
scroll to position [1195, 0]
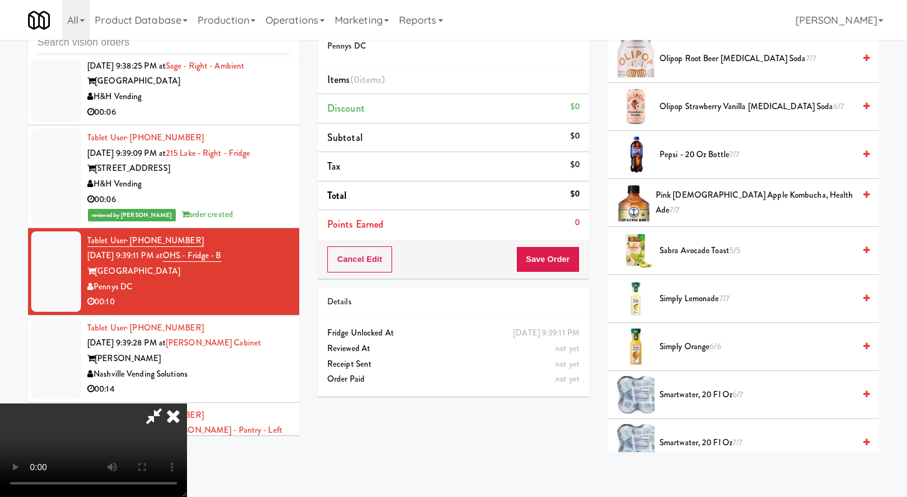
click at [715, 50] on li "Olipop Root Beer [MEDICAL_DATA] Soda 7/7" at bounding box center [743, 59] width 271 height 48
click at [715, 56] on span "Olipop Root Beer [MEDICAL_DATA] Soda 7/7" at bounding box center [757, 59] width 195 height 16
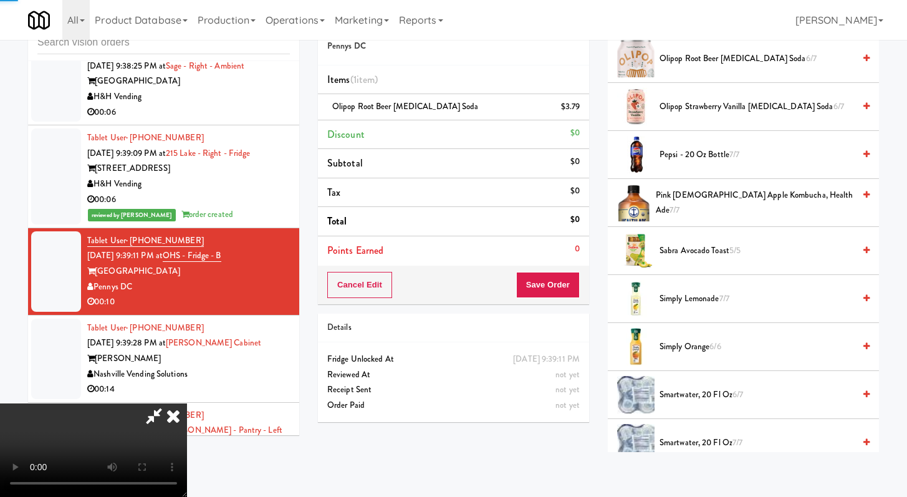
scroll to position [996, 0]
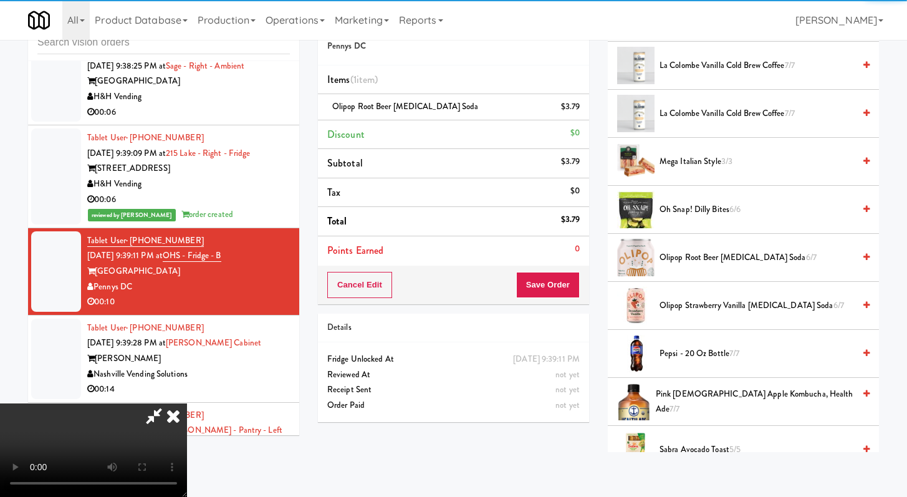
click at [689, 217] on span "Oh Snap! Dilly Bites 6/6" at bounding box center [757, 210] width 195 height 16
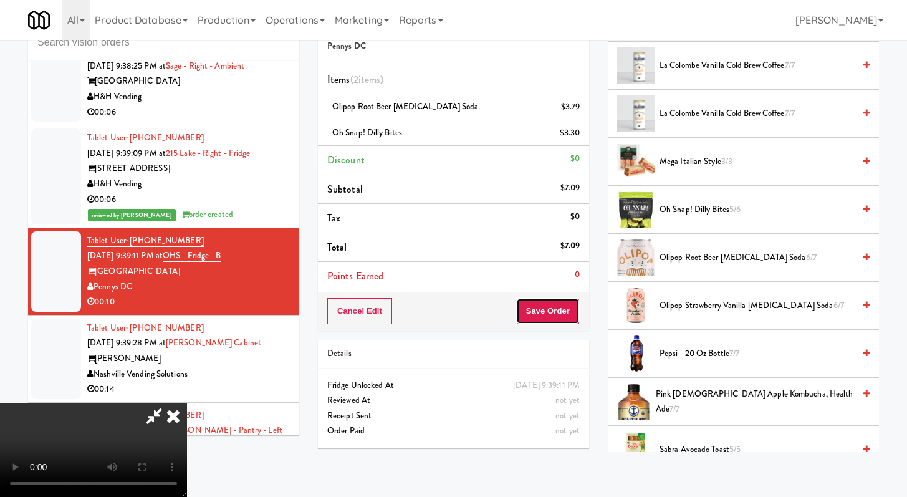
click at [552, 322] on button "Save Order" at bounding box center [548, 311] width 64 height 26
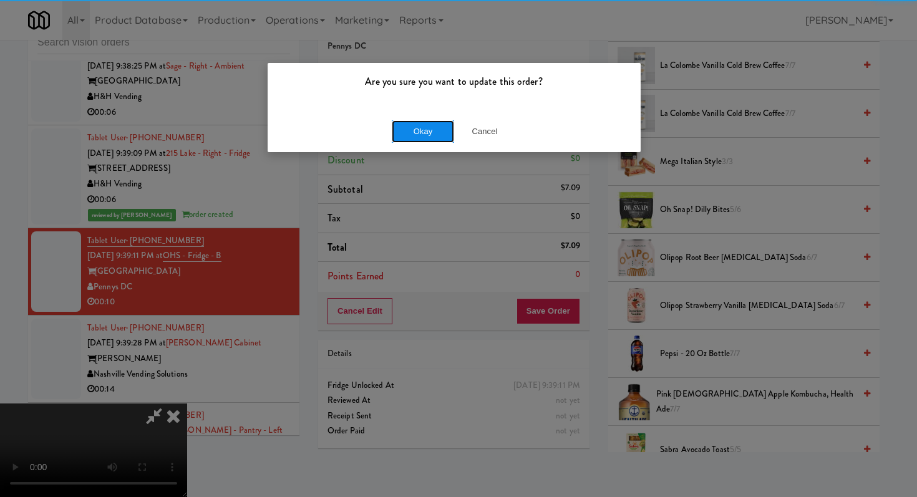
click at [408, 131] on button "Okay" at bounding box center [423, 131] width 62 height 22
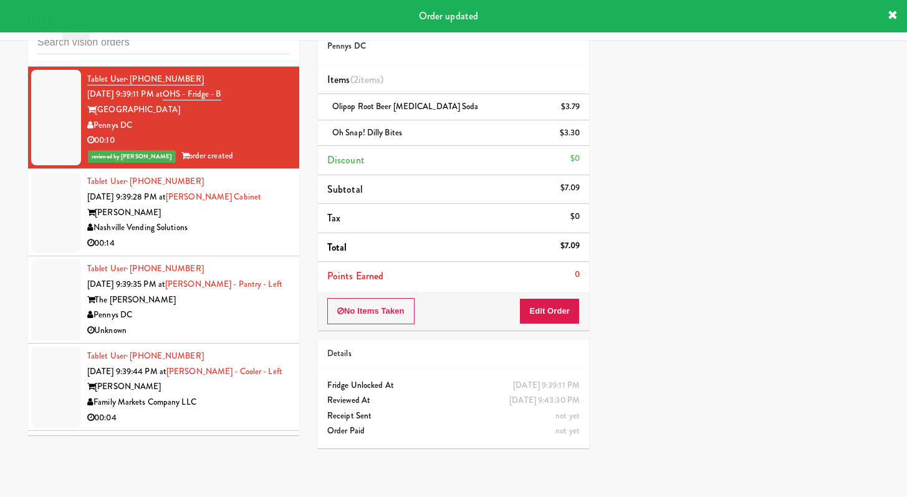
scroll to position [3342, 0]
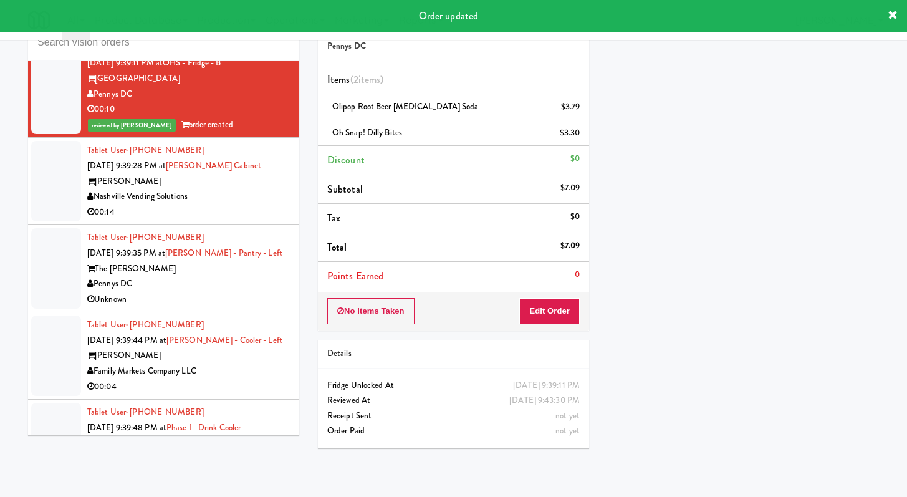
click at [251, 220] on div "00:14" at bounding box center [188, 213] width 203 height 16
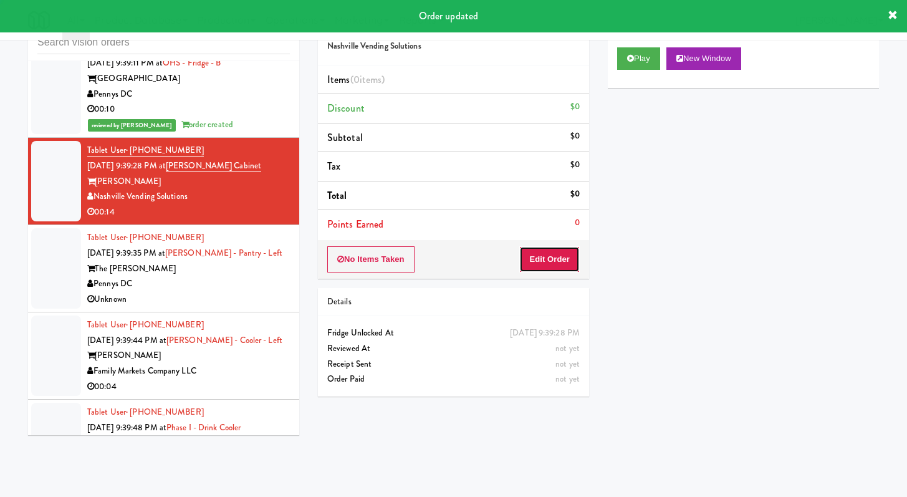
click at [575, 263] on button "Edit Order" at bounding box center [549, 259] width 60 height 26
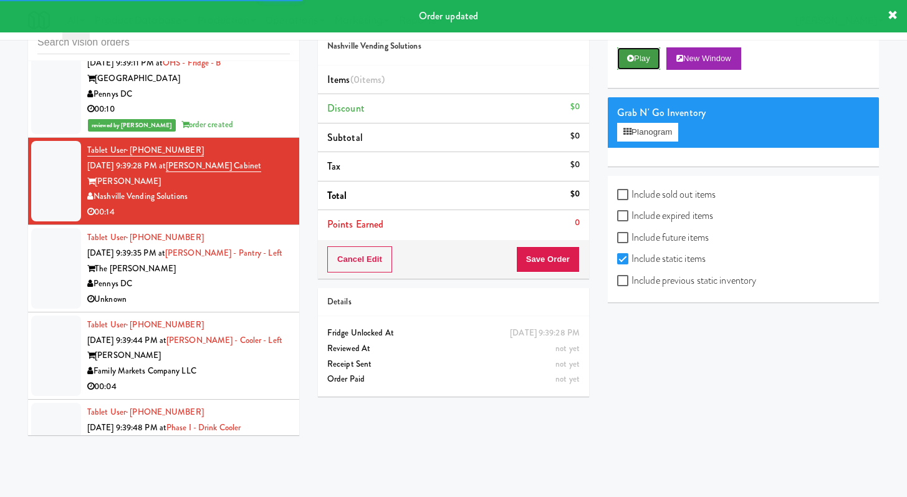
click at [653, 52] on button "Play" at bounding box center [638, 58] width 43 height 22
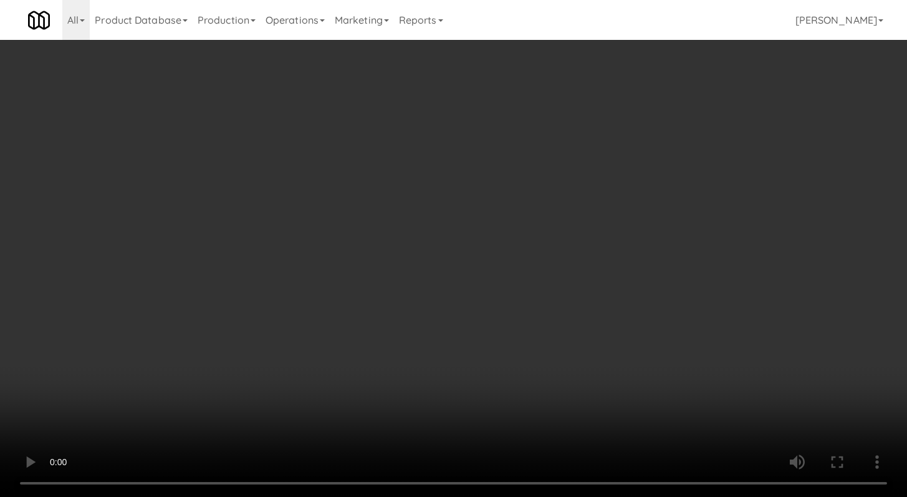
scroll to position [3327, 0]
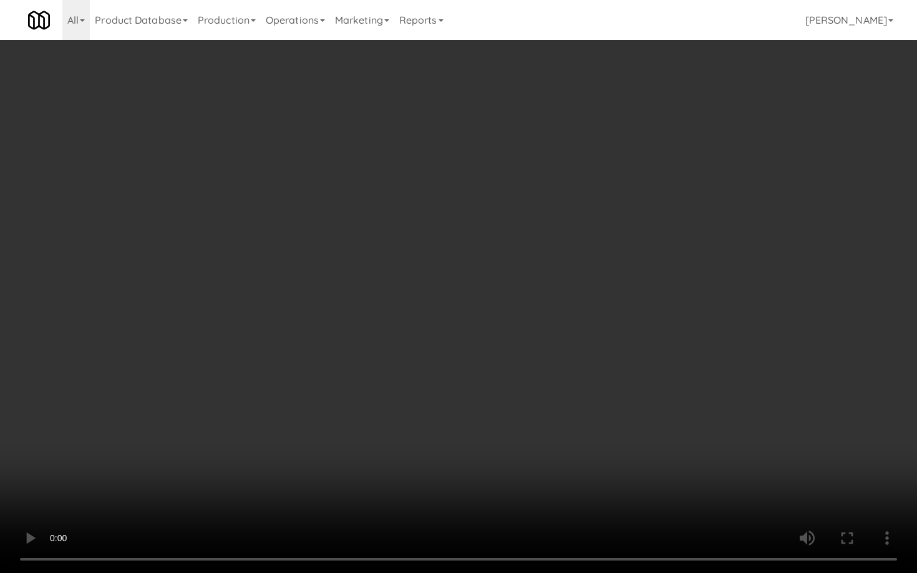
click at [476, 475] on video at bounding box center [458, 286] width 917 height 573
click at [475, 473] on video at bounding box center [458, 286] width 917 height 573
click at [472, 472] on video at bounding box center [458, 286] width 917 height 573
click at [472, 470] on video at bounding box center [458, 286] width 917 height 573
click at [470, 464] on video at bounding box center [458, 286] width 917 height 573
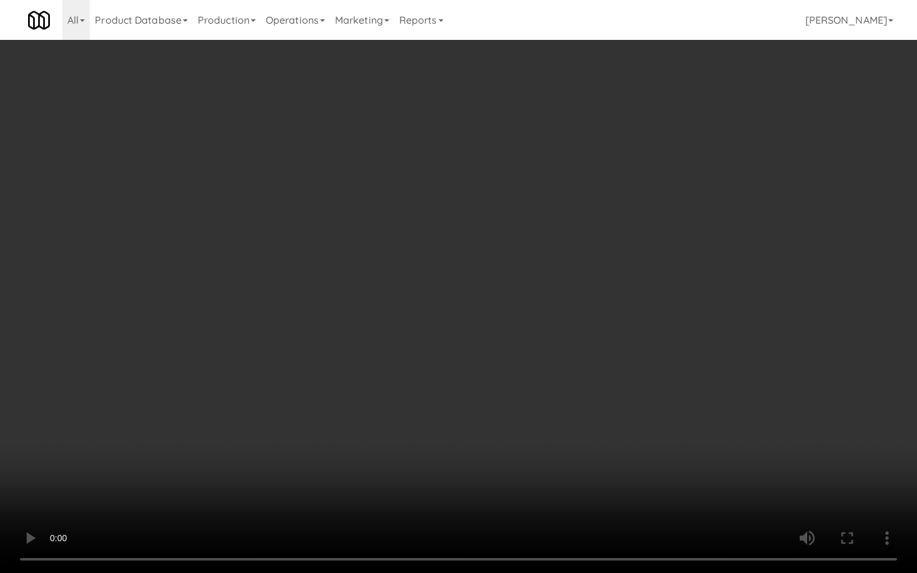
click at [470, 464] on video at bounding box center [458, 286] width 917 height 573
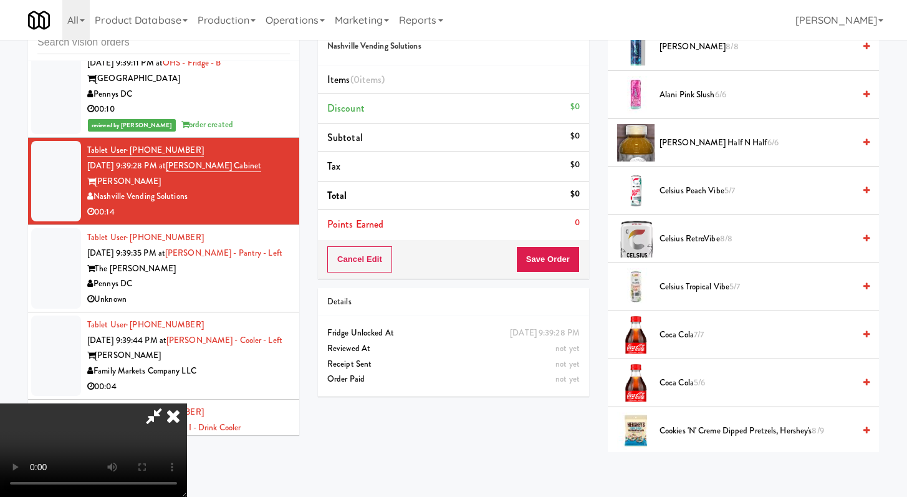
scroll to position [481, 0]
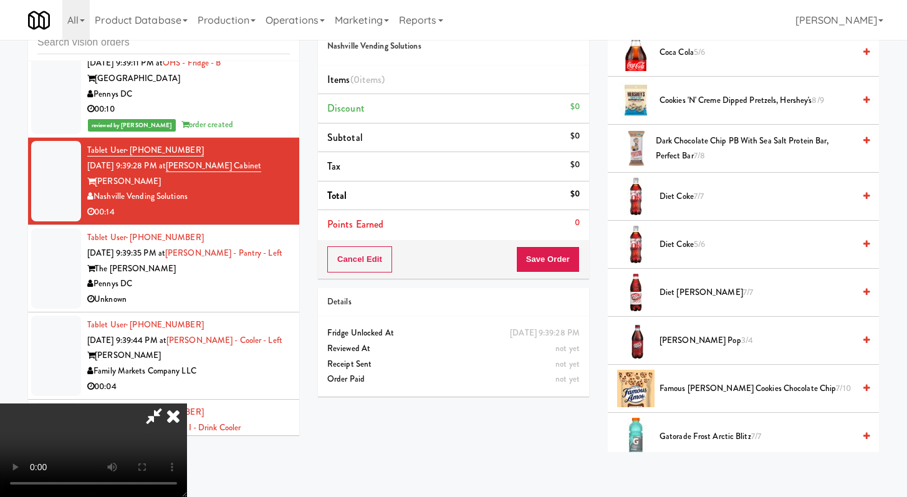
click at [690, 292] on span "Diet [PERSON_NAME] 7/7" at bounding box center [757, 293] width 195 height 16
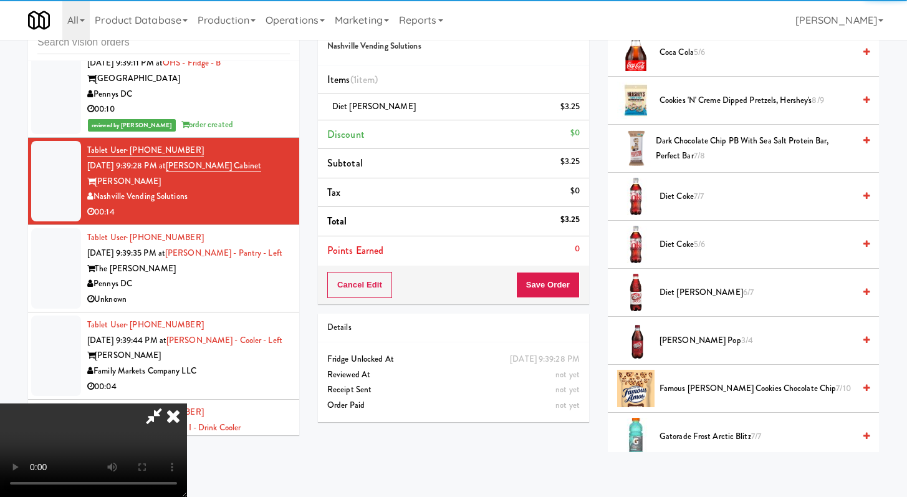
click at [581, 285] on div "Cancel Edit Save Order" at bounding box center [453, 285] width 271 height 39
click at [560, 285] on button "Save Order" at bounding box center [548, 285] width 64 height 26
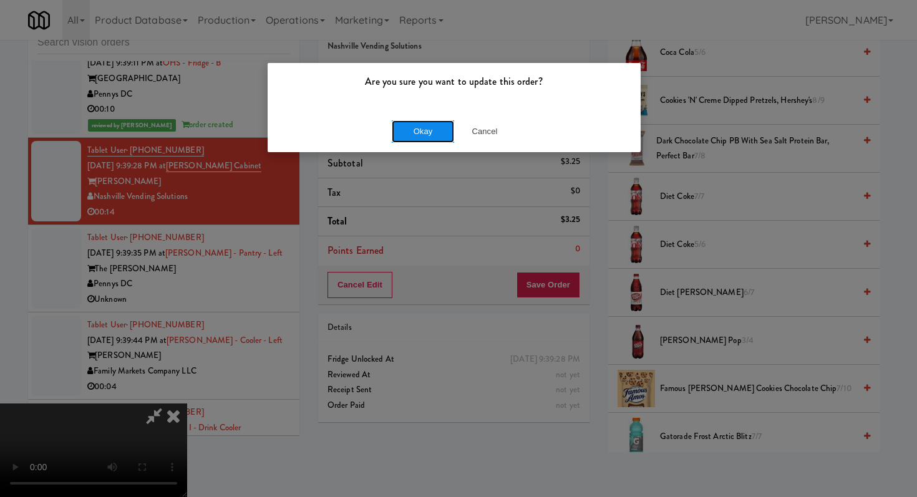
click at [434, 141] on button "Okay" at bounding box center [423, 131] width 62 height 22
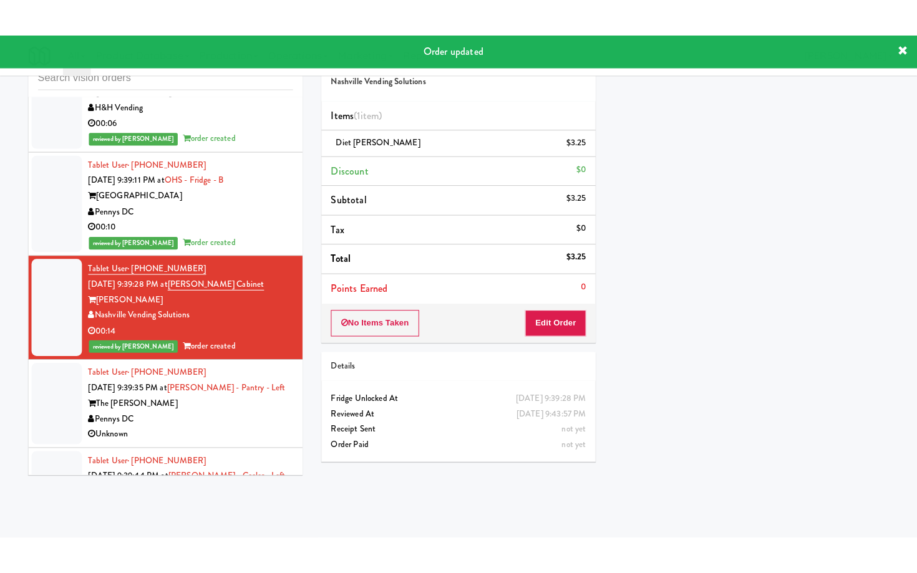
scroll to position [3140, 0]
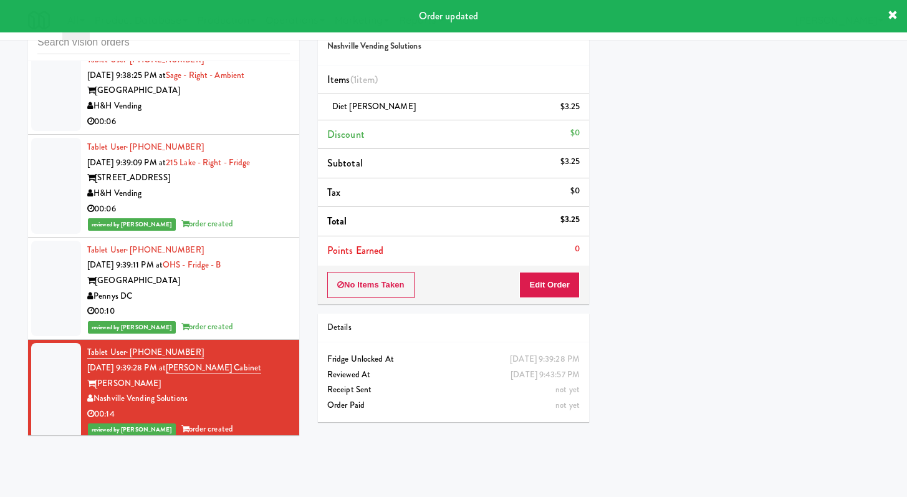
click at [233, 130] on div "00:06" at bounding box center [188, 122] width 203 height 16
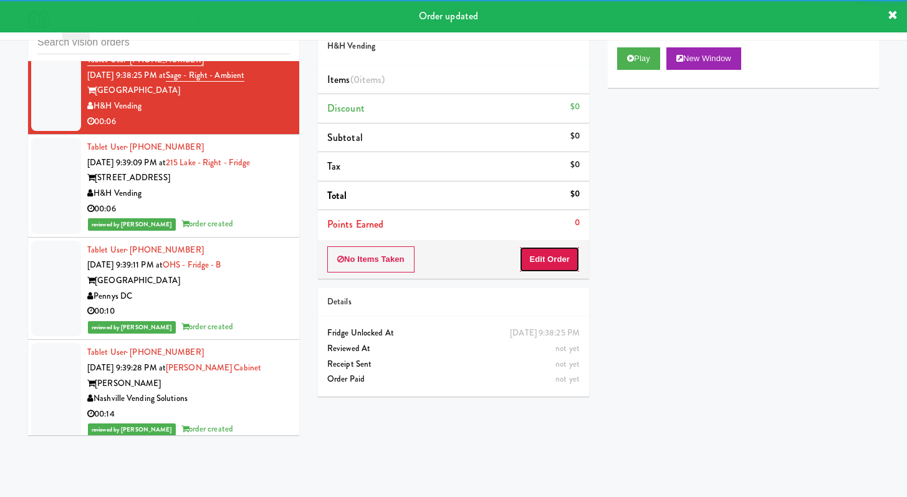
click at [554, 264] on button "Edit Order" at bounding box center [549, 259] width 60 height 26
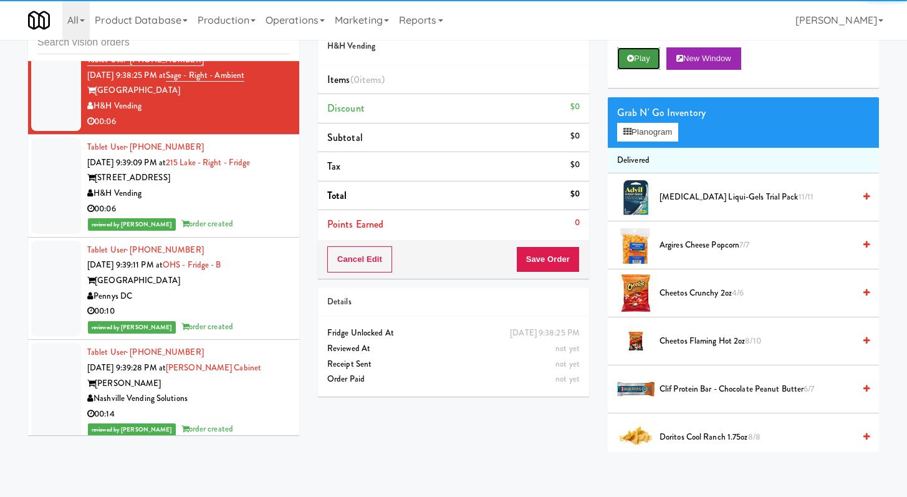
click at [639, 65] on button "Play" at bounding box center [638, 58] width 43 height 22
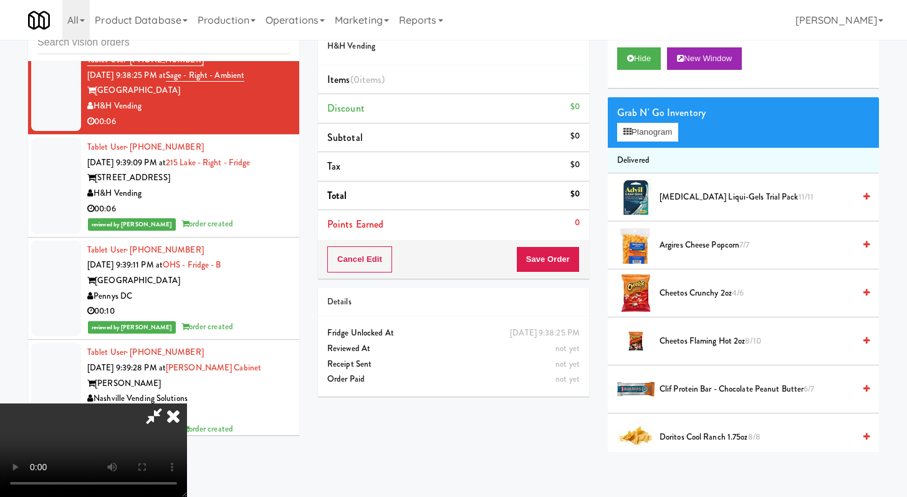
scroll to position [3125, 0]
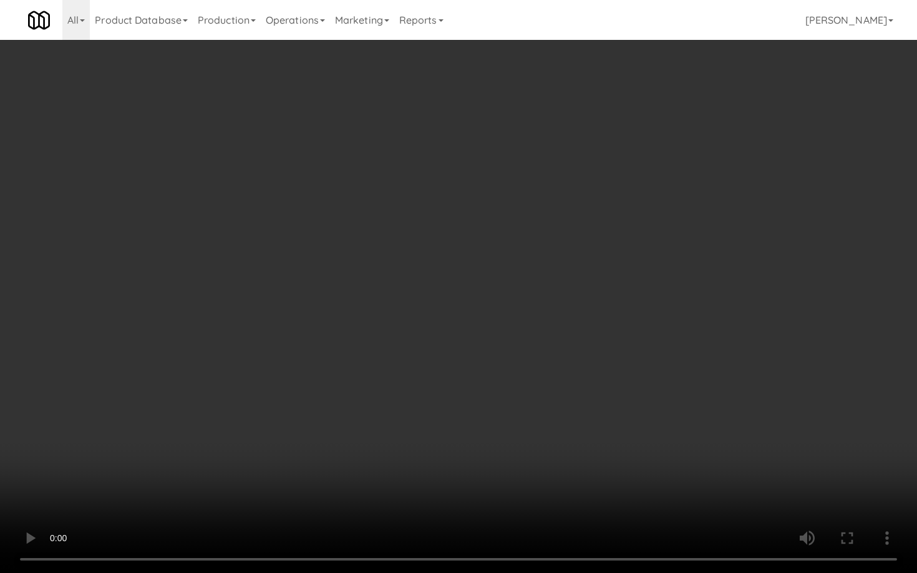
click at [604, 393] on video at bounding box center [458, 286] width 917 height 573
click at [606, 392] on video at bounding box center [458, 286] width 917 height 573
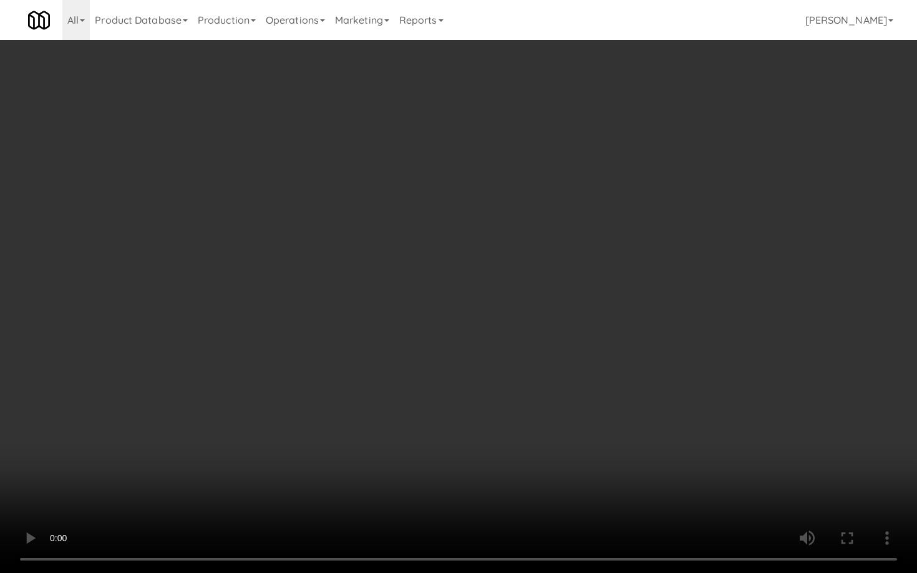
click at [606, 392] on video at bounding box center [458, 286] width 917 height 573
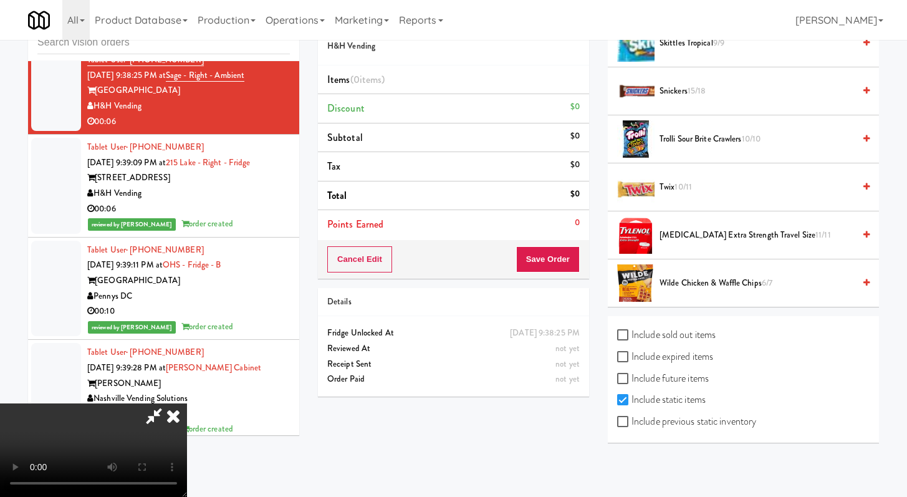
scroll to position [719, 0]
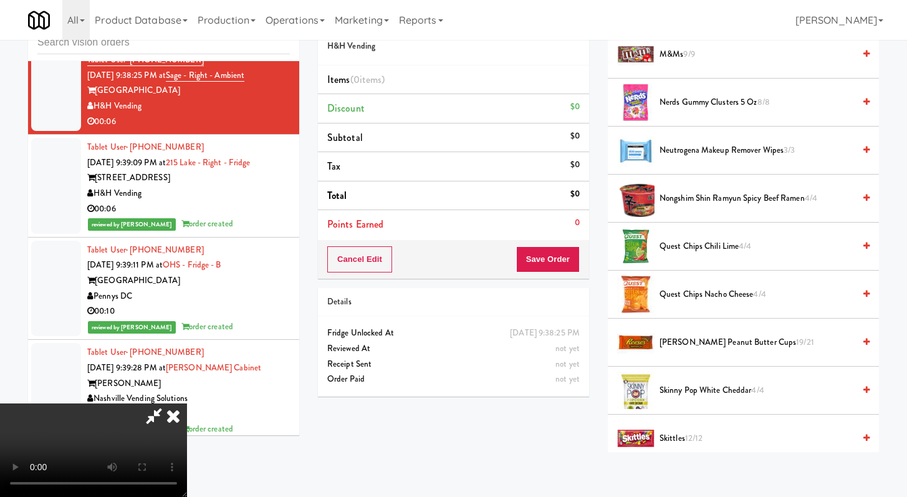
drag, startPoint x: 709, startPoint y: 203, endPoint x: 675, endPoint y: 218, distance: 37.7
click at [709, 203] on span "Nongshim Shin Ramyun Spicy Beef Ramen 4/4" at bounding box center [757, 199] width 195 height 16
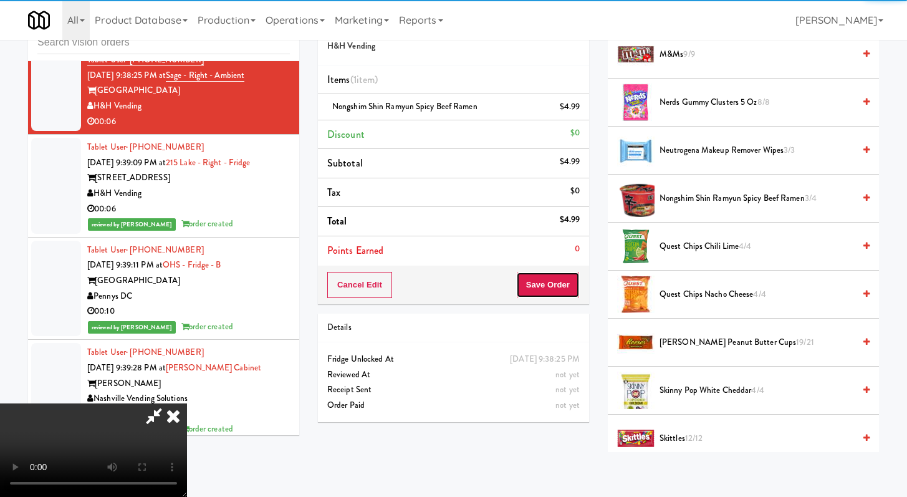
click at [564, 289] on button "Save Order" at bounding box center [548, 285] width 64 height 26
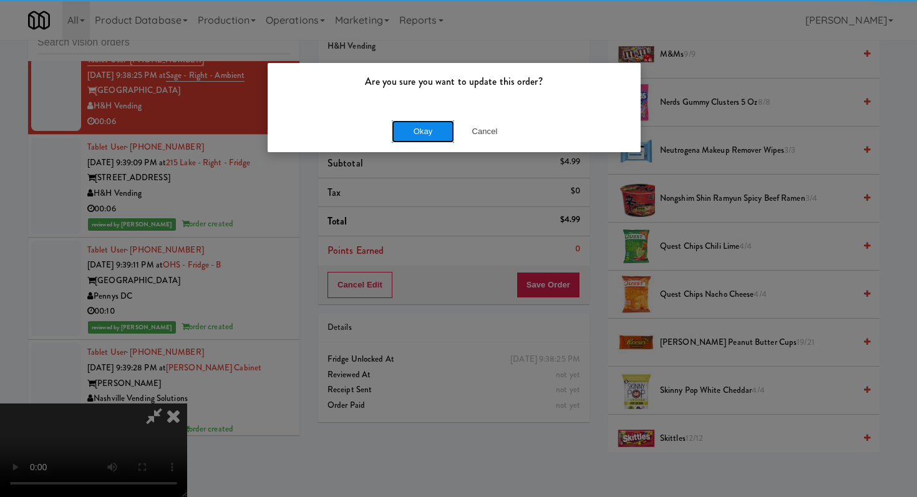
click at [437, 128] on button "Okay" at bounding box center [423, 131] width 62 height 22
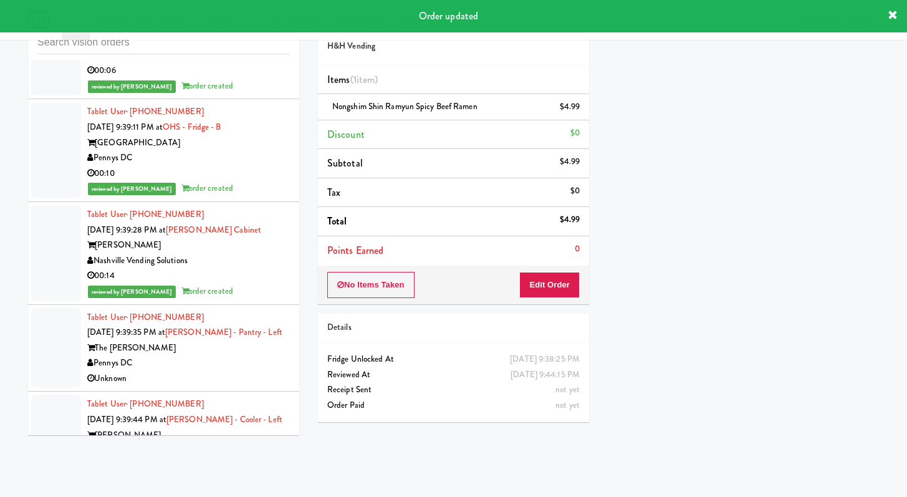
scroll to position [3496, 0]
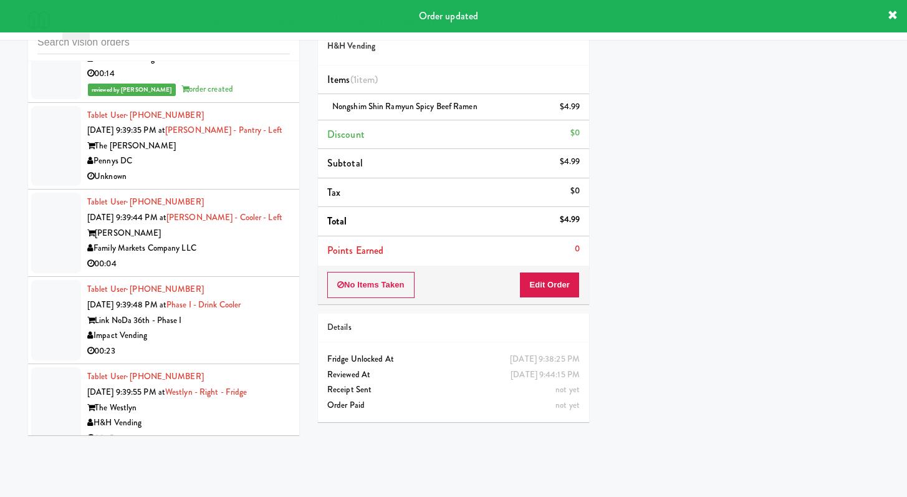
click at [228, 185] on div "Unknown" at bounding box center [188, 177] width 203 height 16
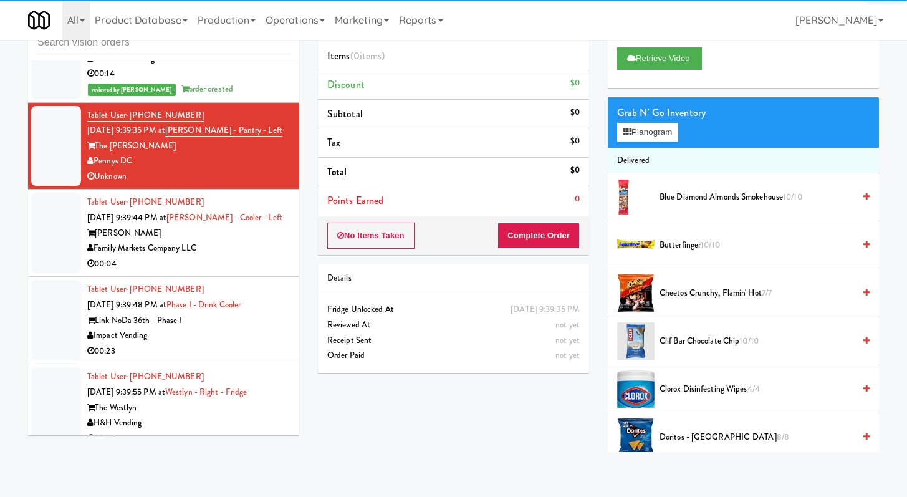
click at [232, 272] on div "00:04" at bounding box center [188, 264] width 203 height 16
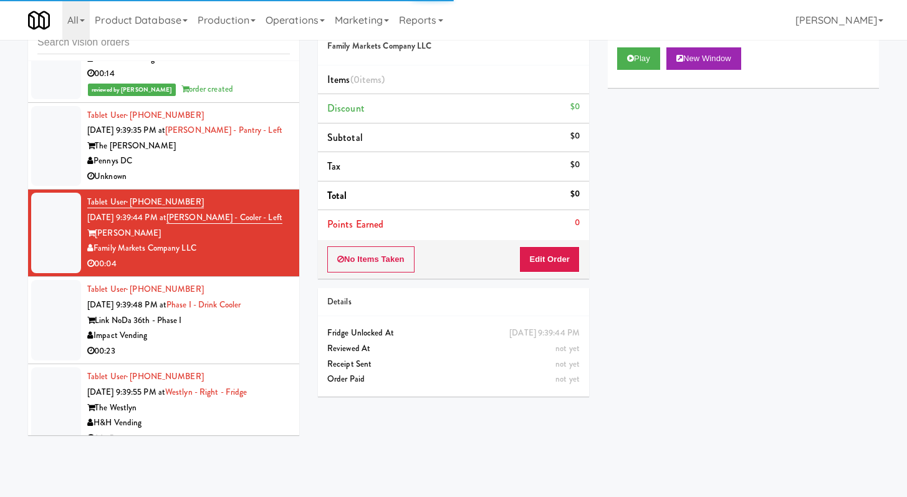
click at [546, 274] on div "No Items Taken Edit Order" at bounding box center [453, 259] width 271 height 39
click at [551, 256] on button "Edit Order" at bounding box center [549, 259] width 60 height 26
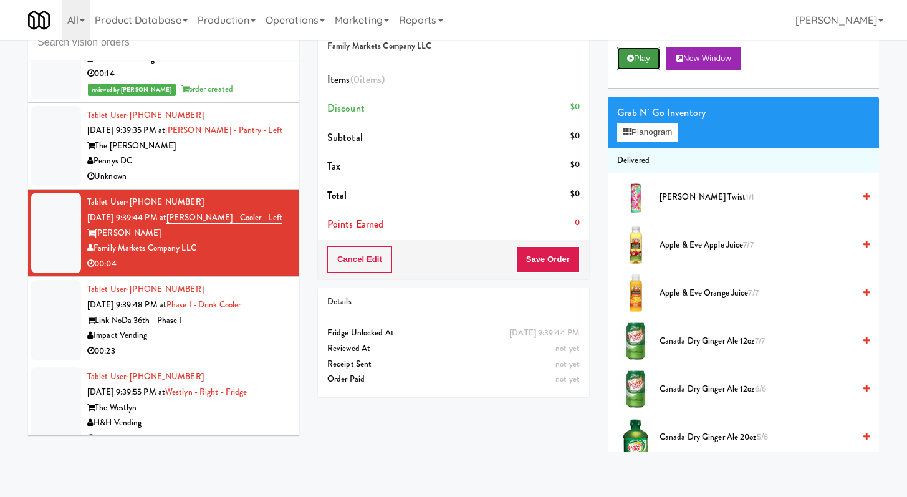
click at [630, 60] on icon at bounding box center [630, 58] width 7 height 8
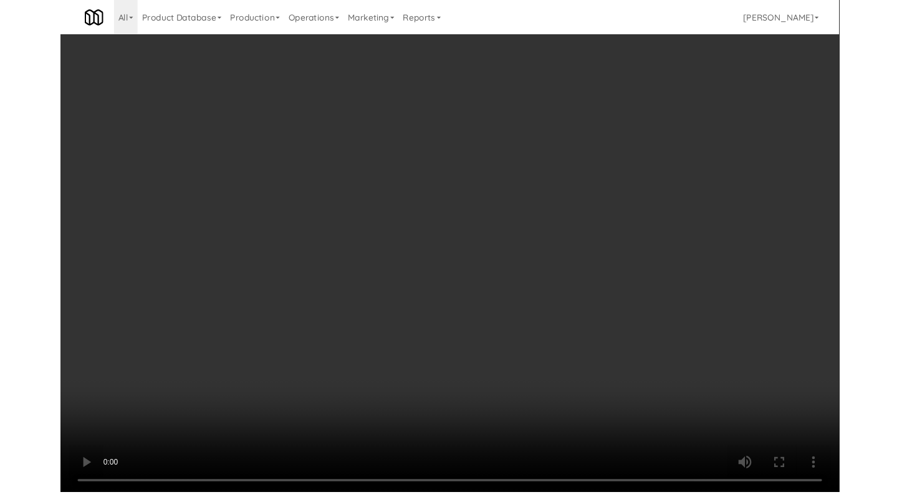
scroll to position [3481, 0]
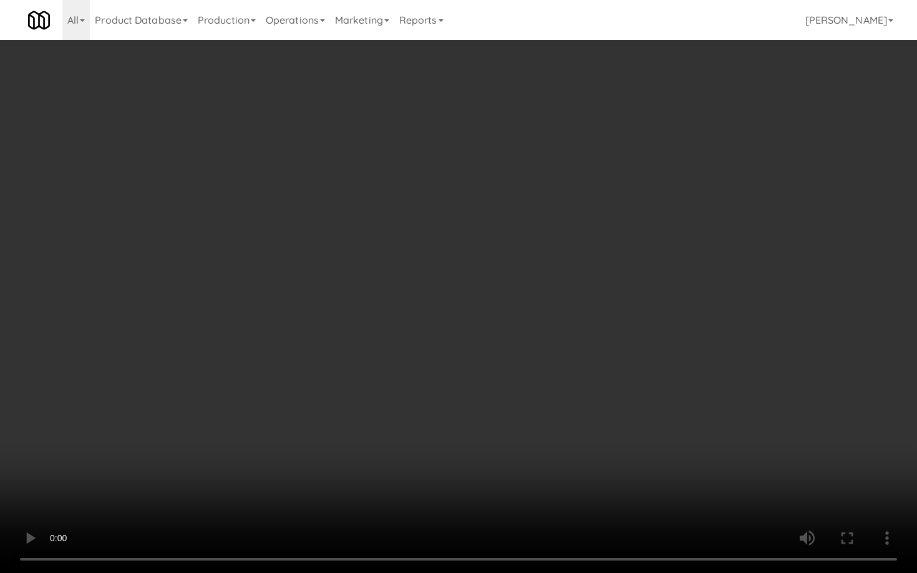
click at [440, 407] on video at bounding box center [458, 286] width 917 height 573
click at [443, 403] on video at bounding box center [458, 286] width 917 height 573
click at [450, 400] on video at bounding box center [458, 286] width 917 height 573
click at [451, 400] on video at bounding box center [458, 286] width 917 height 573
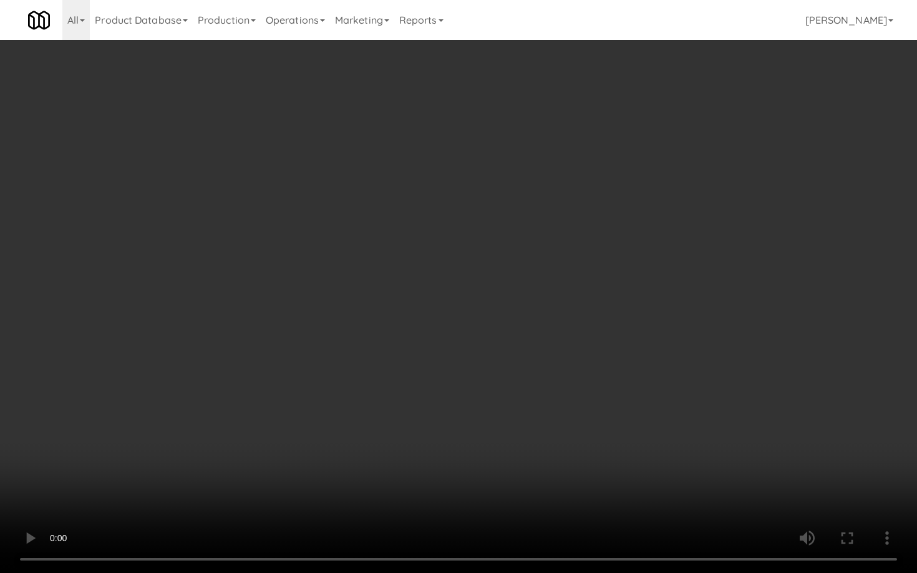
click at [451, 400] on video at bounding box center [458, 286] width 917 height 573
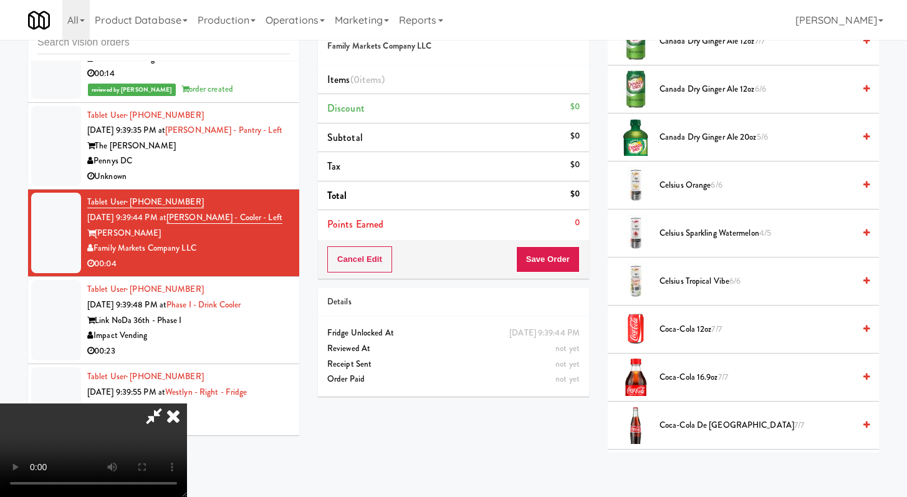
scroll to position [445, 0]
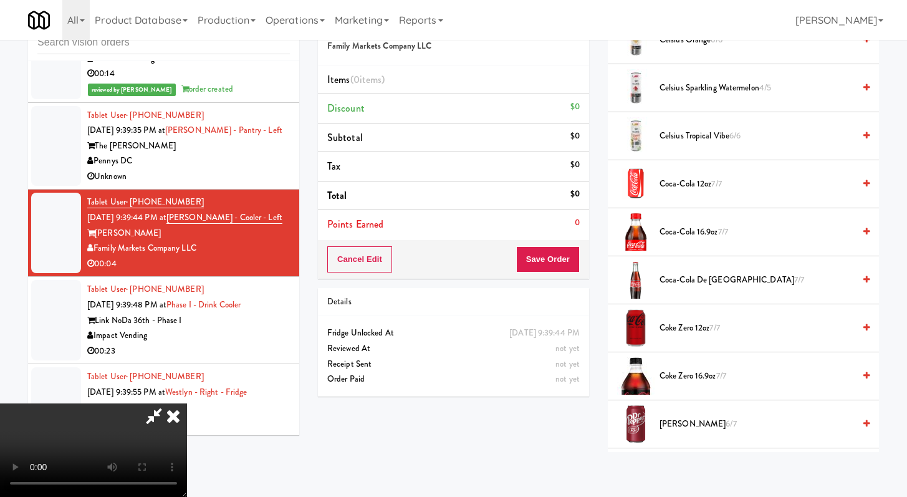
click at [669, 419] on span "[PERSON_NAME] 6/7" at bounding box center [757, 425] width 195 height 16
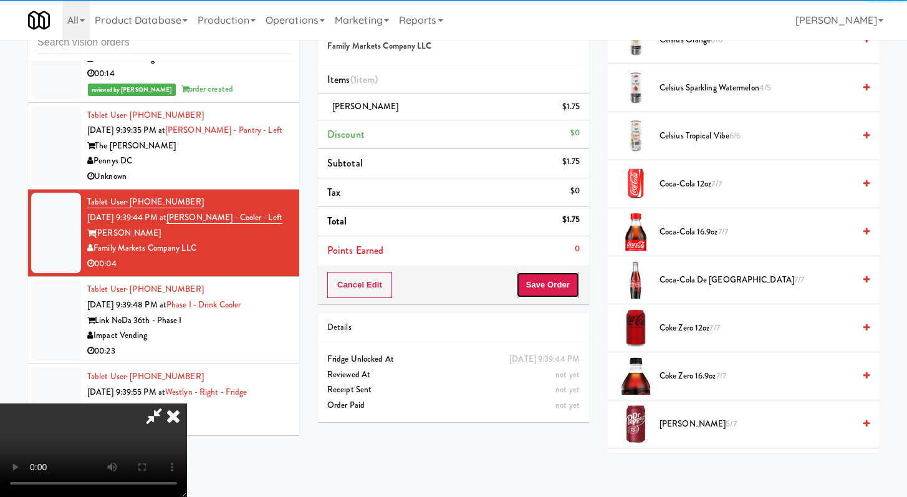
click at [566, 280] on button "Save Order" at bounding box center [548, 285] width 64 height 26
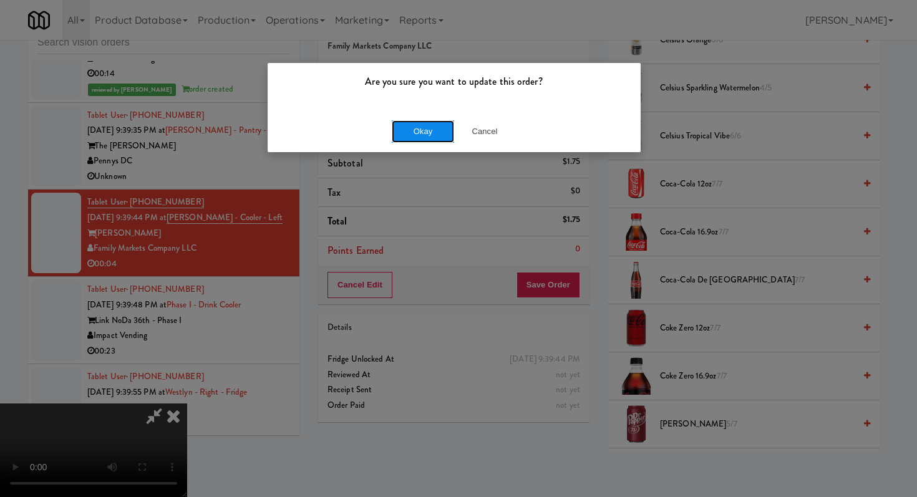
click at [418, 123] on button "Okay" at bounding box center [423, 131] width 62 height 22
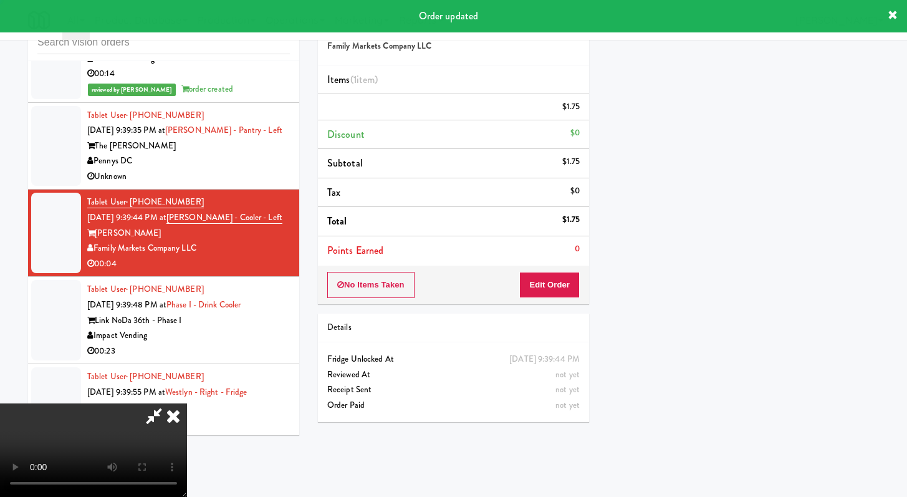
scroll to position [53, 0]
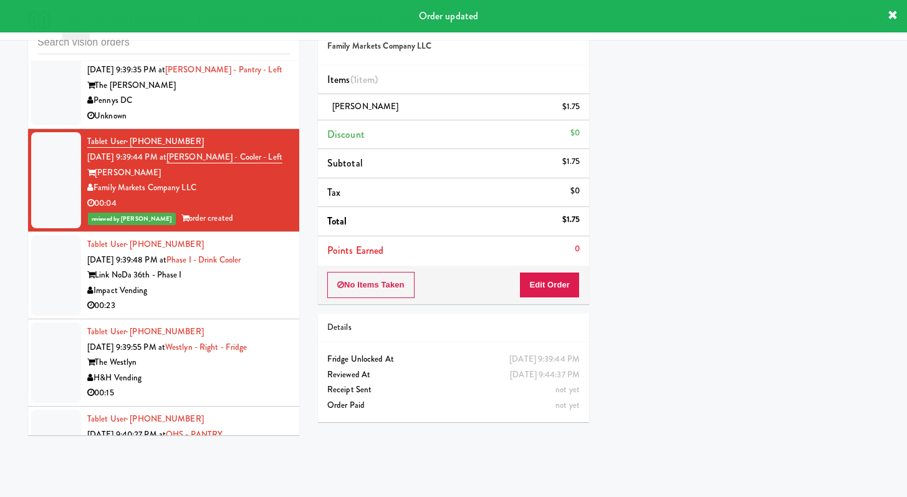
click at [249, 314] on div "00:23" at bounding box center [188, 306] width 203 height 16
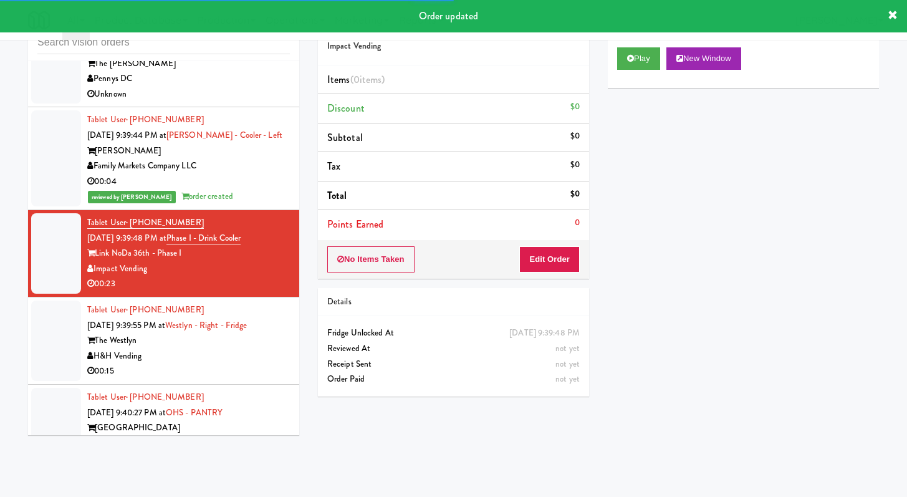
scroll to position [3615, 0]
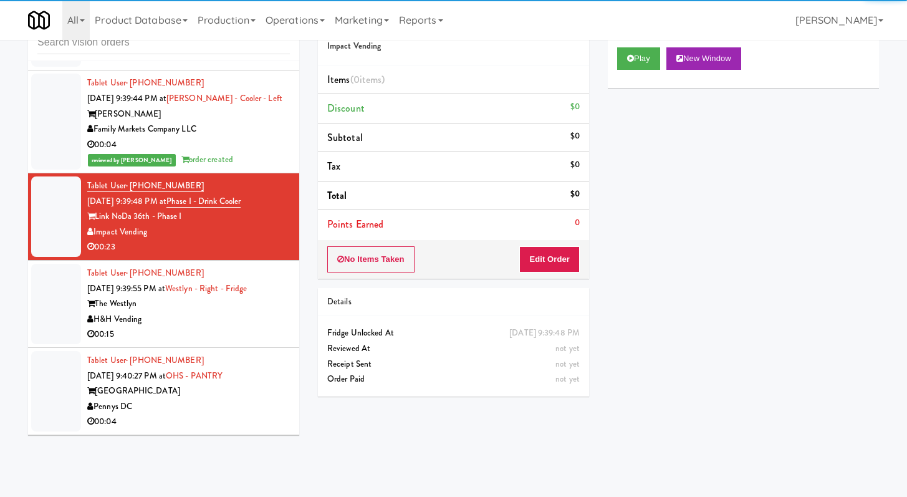
click at [541, 244] on div "No Items Taken Edit Order" at bounding box center [453, 259] width 271 height 39
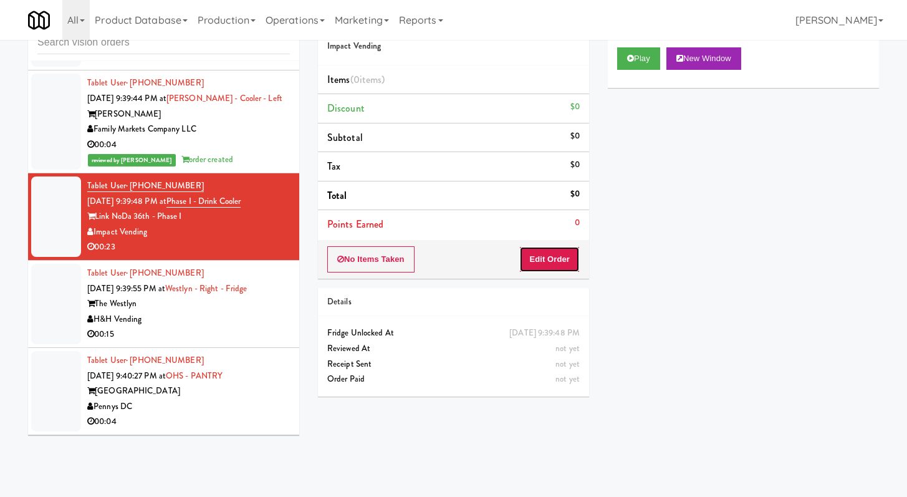
click at [544, 256] on button "Edit Order" at bounding box center [549, 259] width 60 height 26
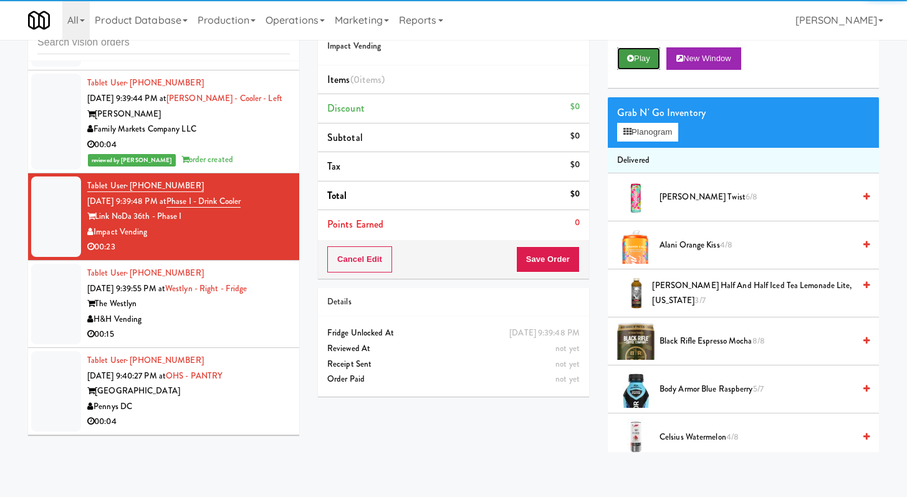
click at [650, 50] on button "Play" at bounding box center [638, 58] width 43 height 22
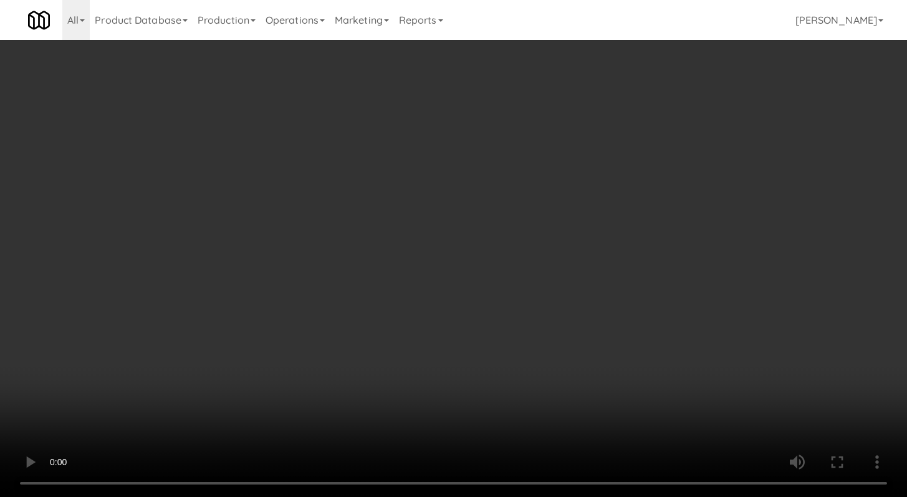
scroll to position [3599, 0]
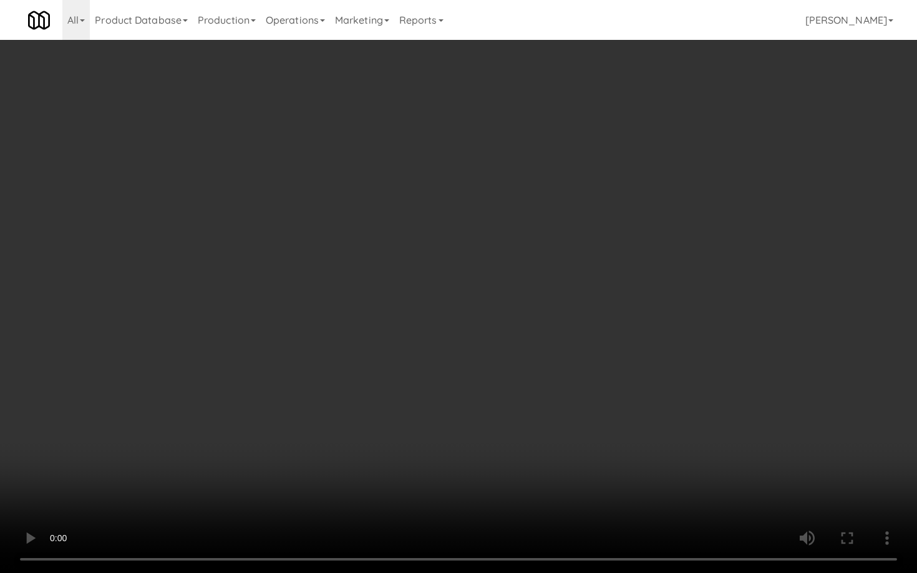
click at [458, 440] on video at bounding box center [458, 286] width 917 height 573
click at [458, 438] on video at bounding box center [458, 286] width 917 height 573
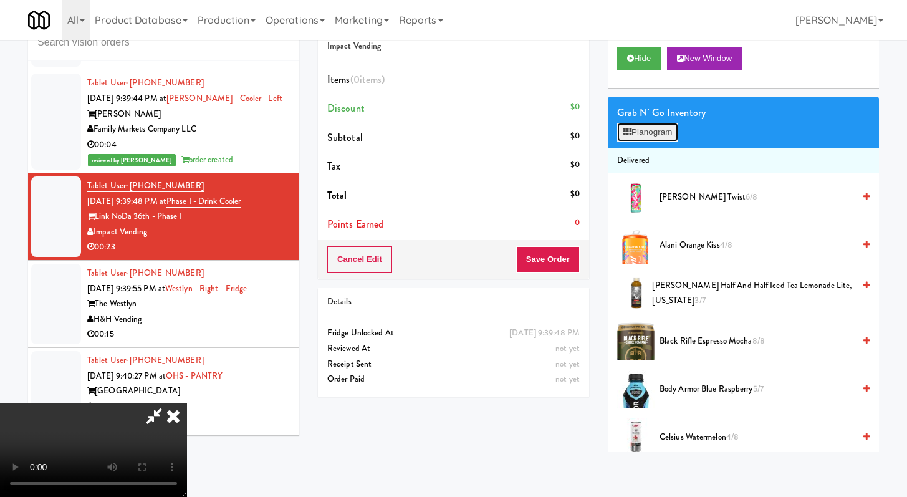
click at [645, 128] on button "Planogram" at bounding box center [647, 132] width 61 height 19
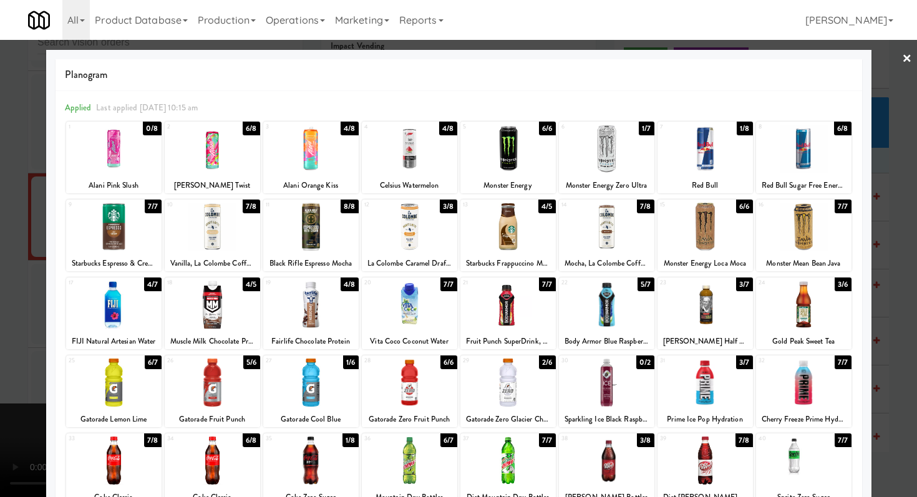
click at [412, 214] on div at bounding box center [409, 227] width 95 height 48
click at [412, 213] on div at bounding box center [409, 227] width 95 height 48
click at [413, 213] on div at bounding box center [409, 227] width 95 height 48
click at [222, 232] on div at bounding box center [212, 227] width 95 height 48
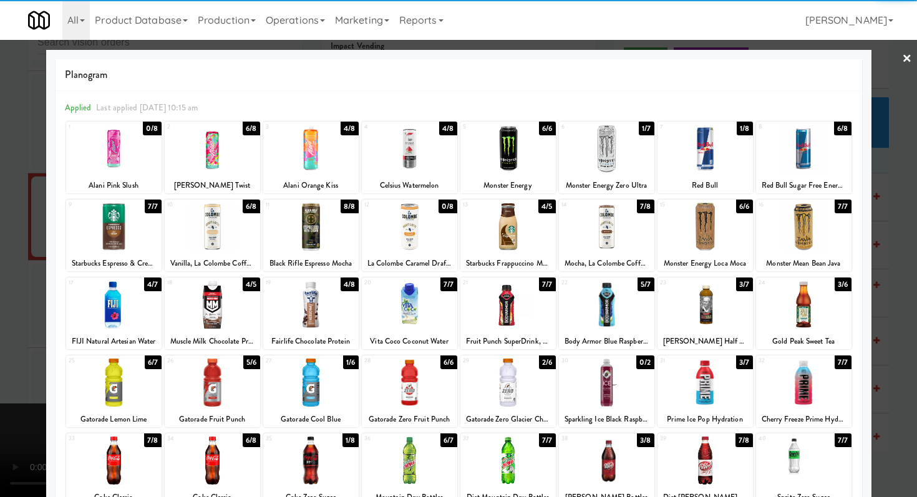
click at [584, 231] on div at bounding box center [606, 227] width 95 height 48
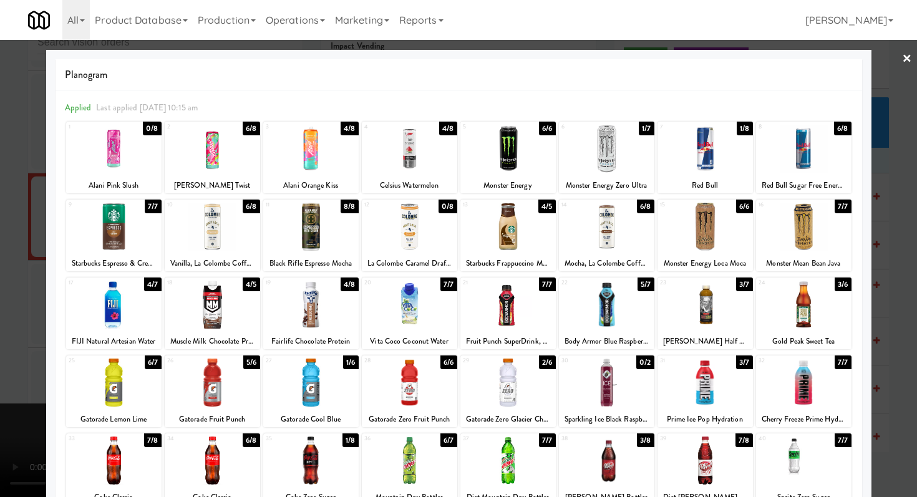
click at [0, 228] on div at bounding box center [458, 248] width 917 height 497
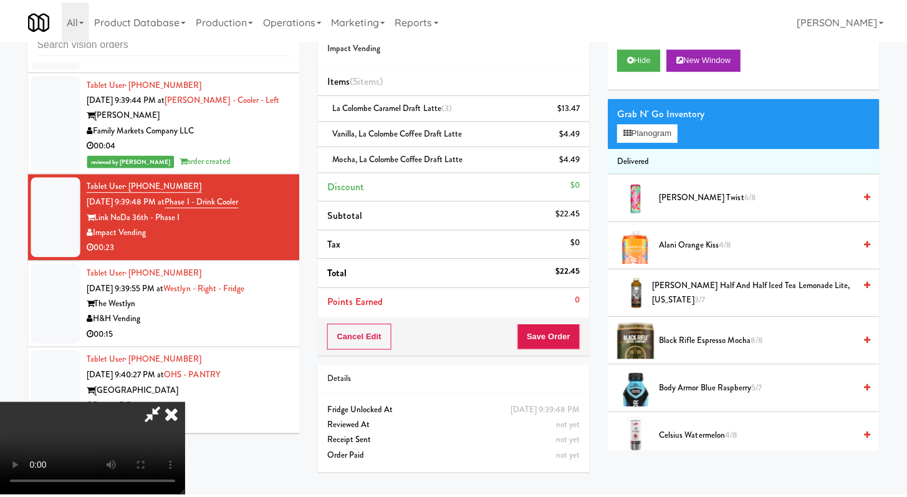
scroll to position [3615, 0]
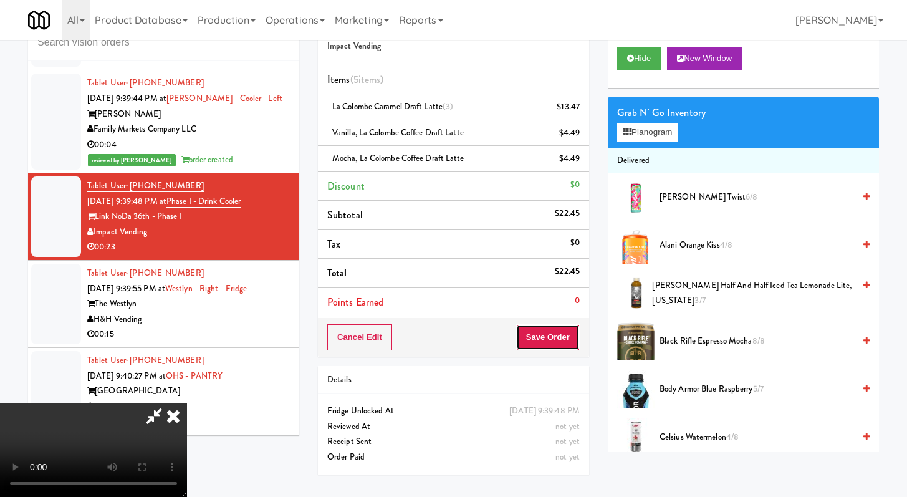
click at [566, 329] on button "Save Order" at bounding box center [548, 337] width 64 height 26
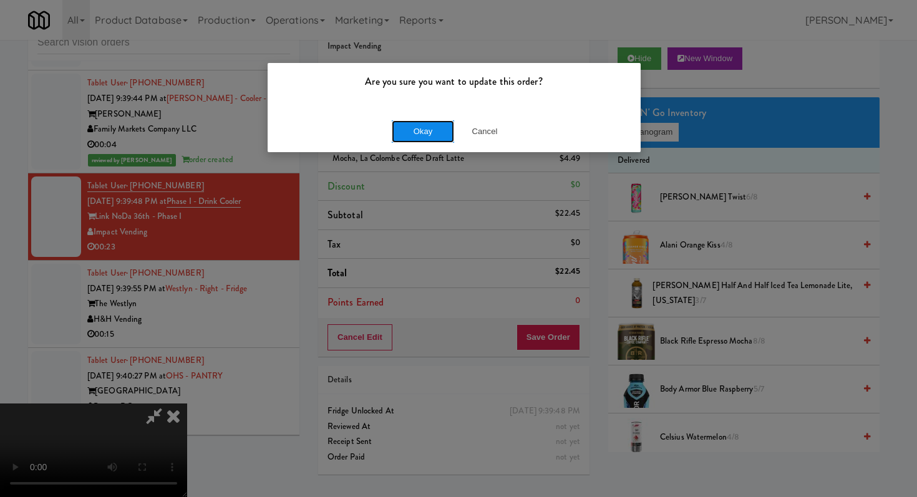
click at [423, 122] on button "Okay" at bounding box center [423, 131] width 62 height 22
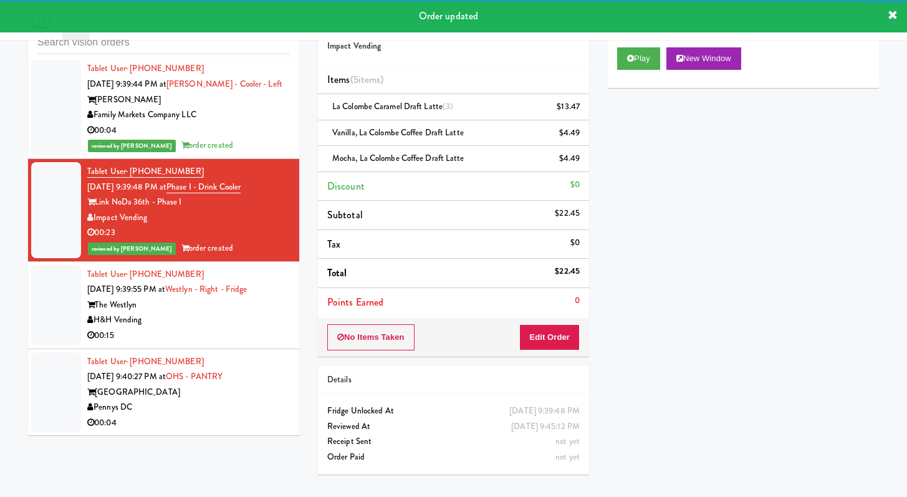
scroll to position [3652, 0]
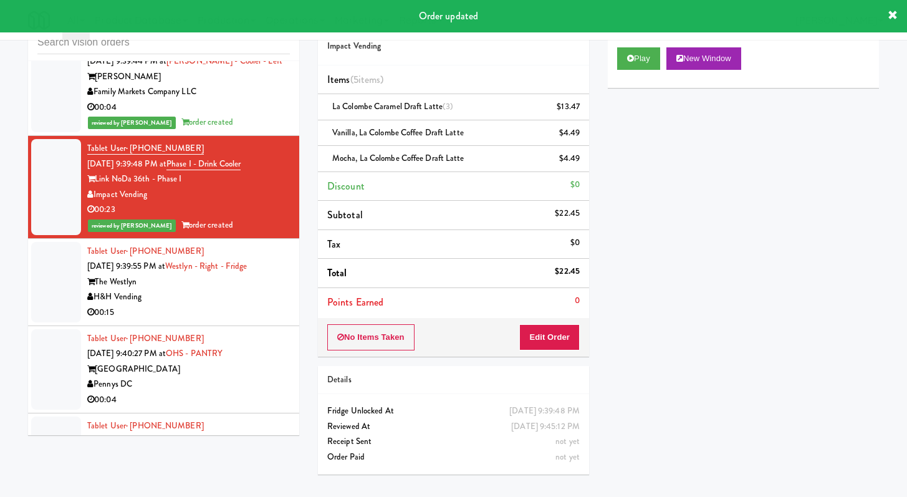
click at [229, 321] on div "00:15" at bounding box center [188, 313] width 203 height 16
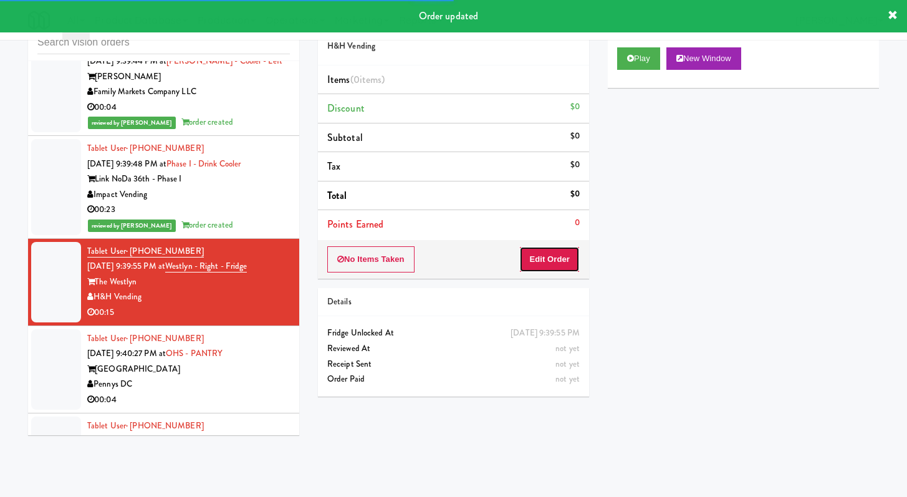
click at [552, 247] on button "Edit Order" at bounding box center [549, 259] width 60 height 26
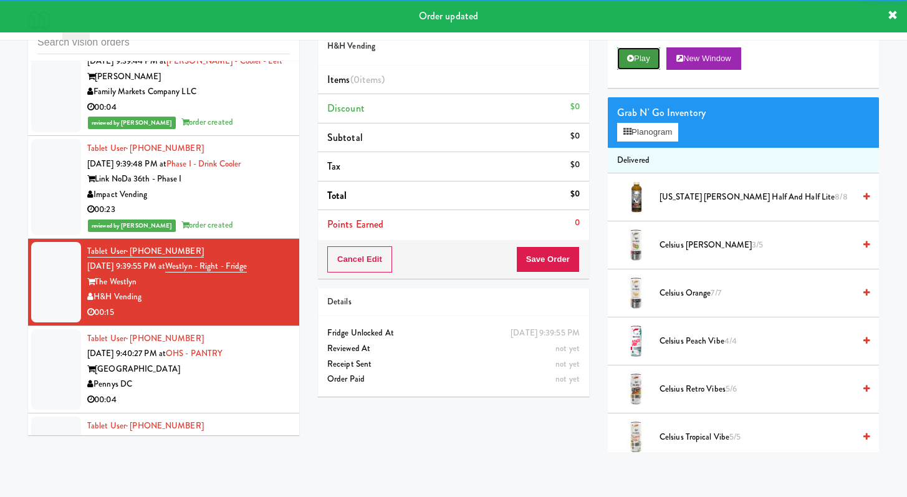
click at [634, 58] on icon at bounding box center [630, 58] width 7 height 8
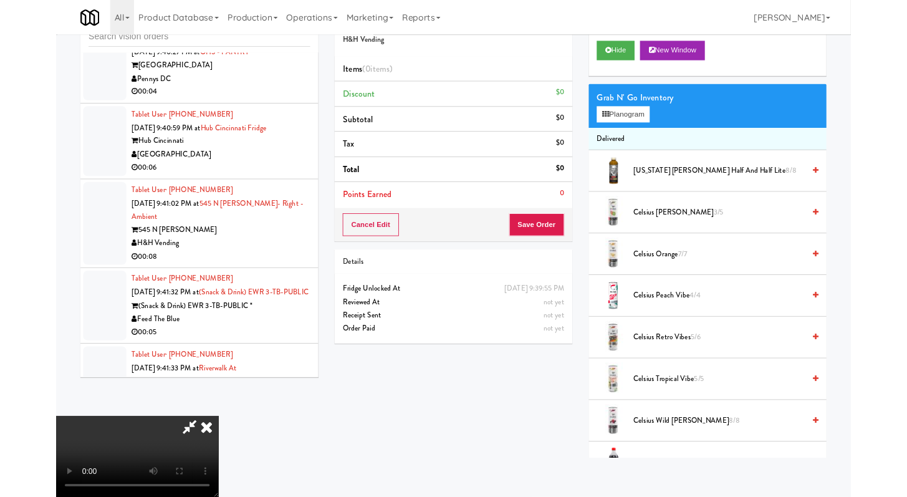
scroll to position [3915, 0]
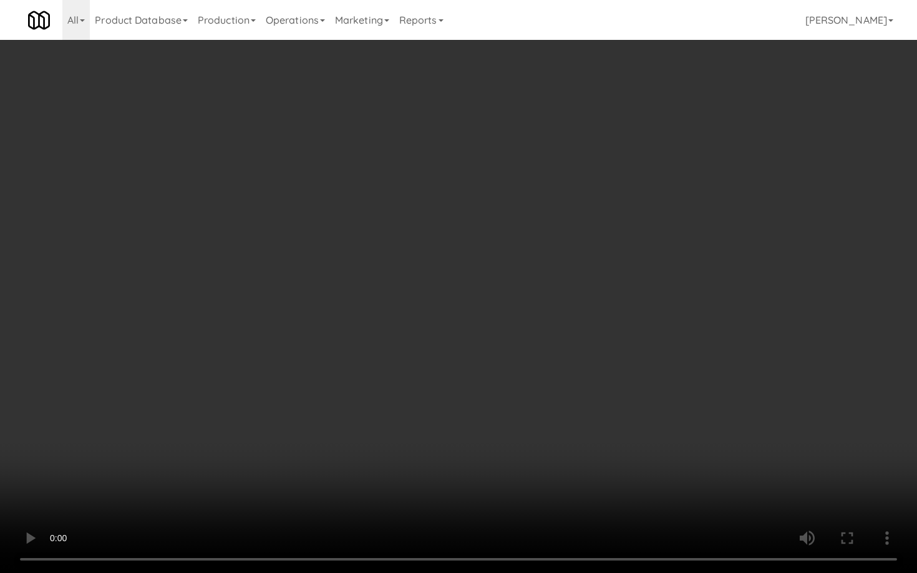
click at [592, 433] on video at bounding box center [458, 286] width 917 height 573
click at [592, 432] on video at bounding box center [458, 286] width 917 height 573
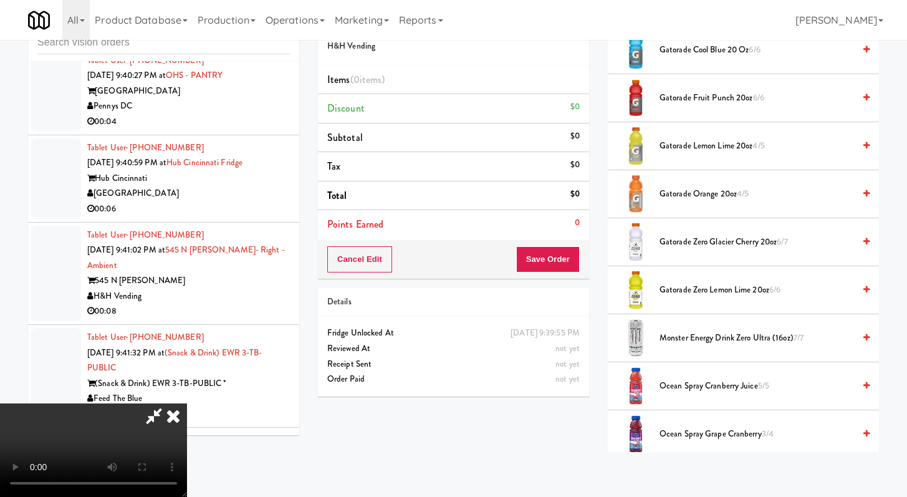
scroll to position [1787, 0]
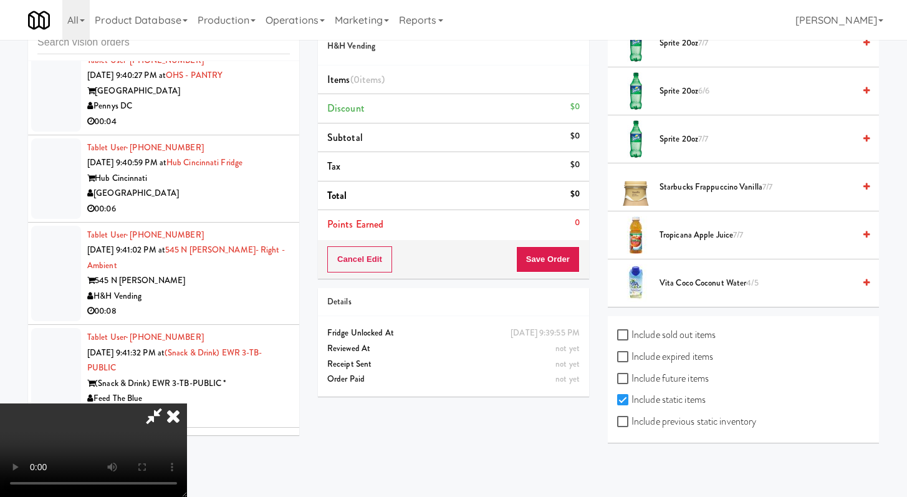
click at [698, 243] on li "Tropicana Apple Juice 7/7" at bounding box center [743, 235] width 271 height 48
click at [678, 45] on span "Sprite 20oz 7/7" at bounding box center [757, 44] width 195 height 16
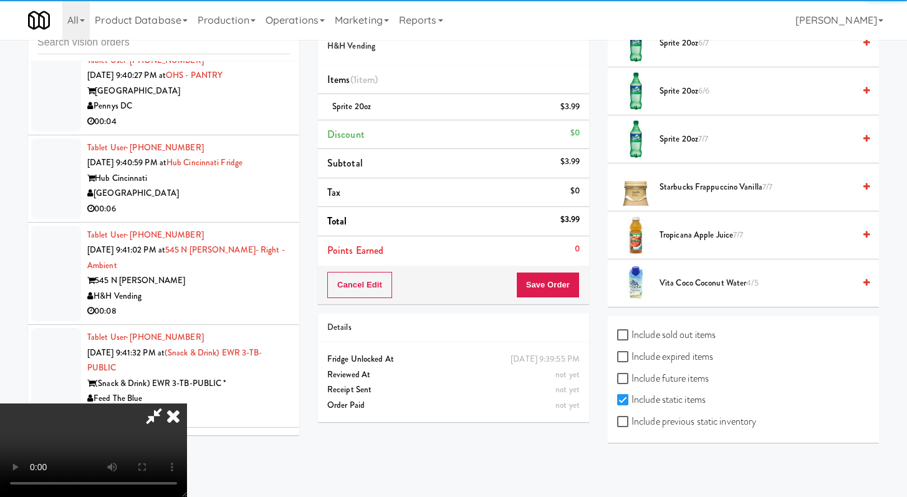
click at [709, 230] on span "Tropicana Apple Juice 7/7" at bounding box center [757, 236] width 195 height 16
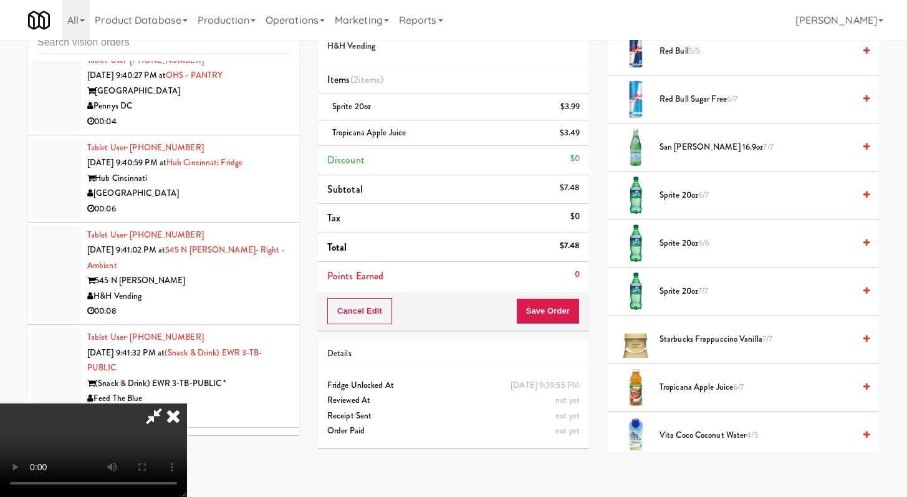
scroll to position [1562, 0]
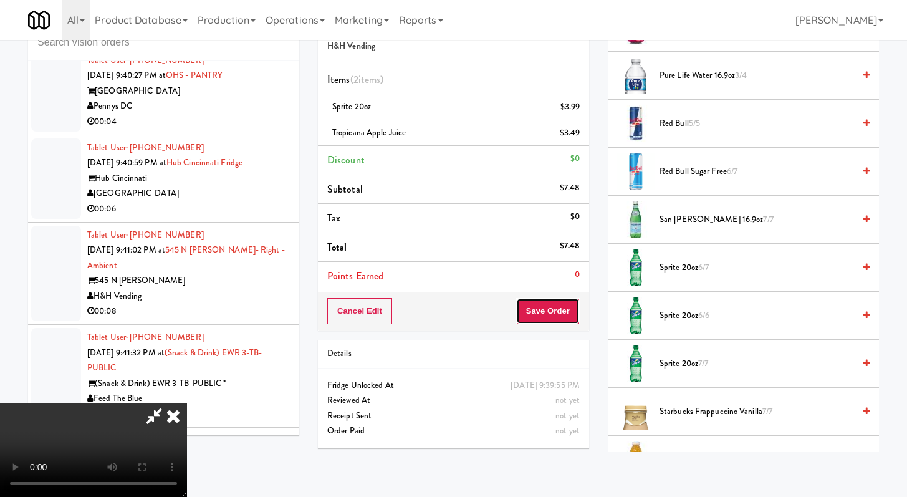
click at [564, 316] on button "Save Order" at bounding box center [548, 311] width 64 height 26
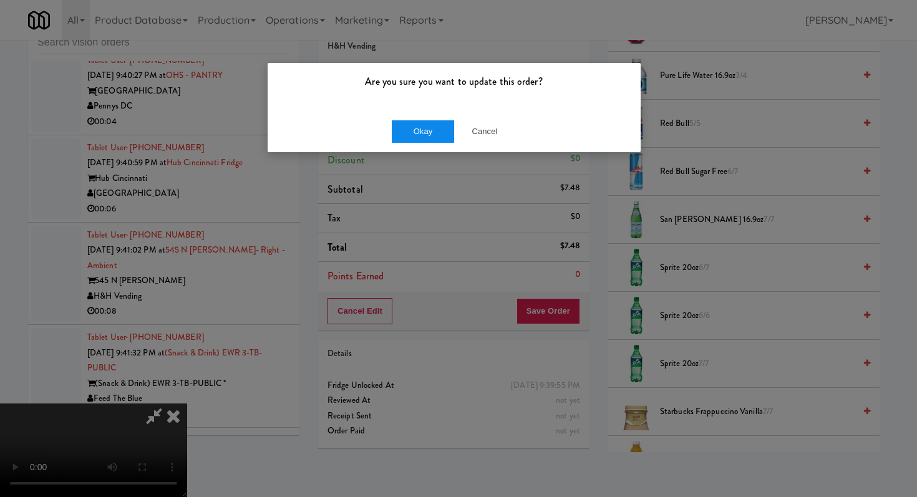
drag, startPoint x: 387, startPoint y: 141, endPoint x: 420, endPoint y: 136, distance: 33.4
click at [389, 141] on div "Okay Cancel" at bounding box center [454, 131] width 373 height 42
click at [420, 136] on button "Okay" at bounding box center [423, 131] width 62 height 22
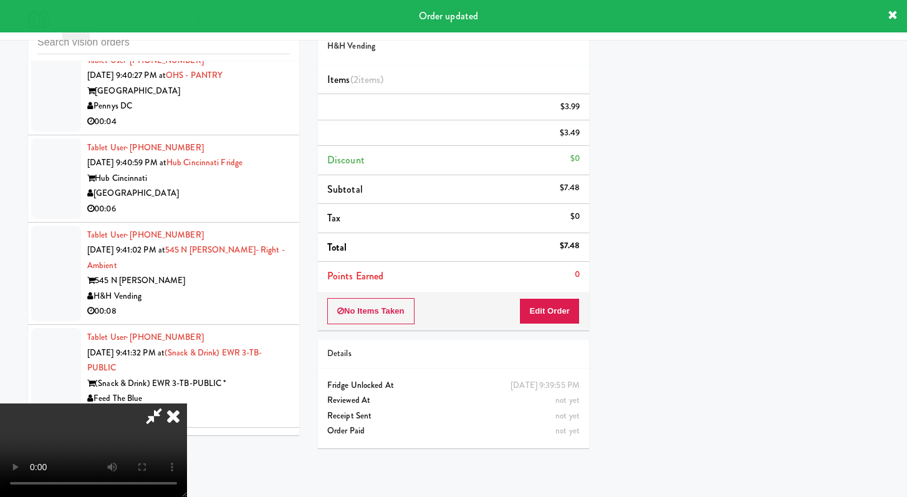
scroll to position [53, 0]
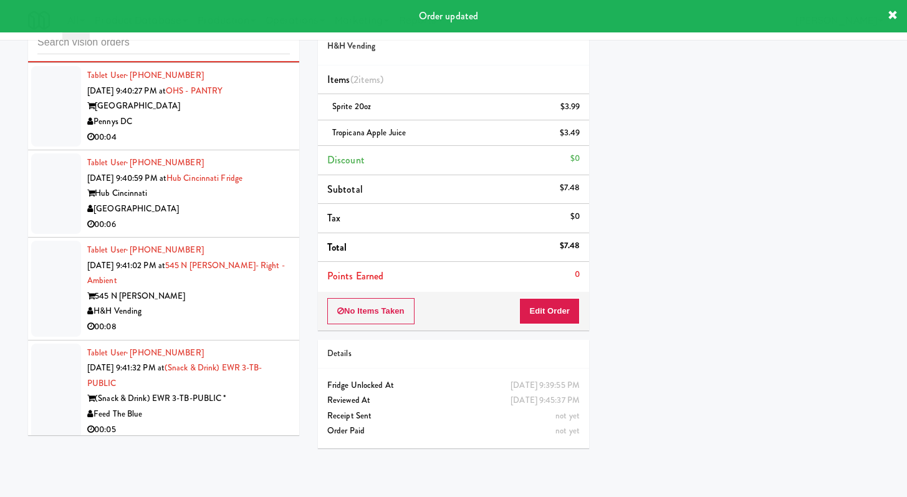
click at [214, 145] on div "00:04" at bounding box center [188, 138] width 203 height 16
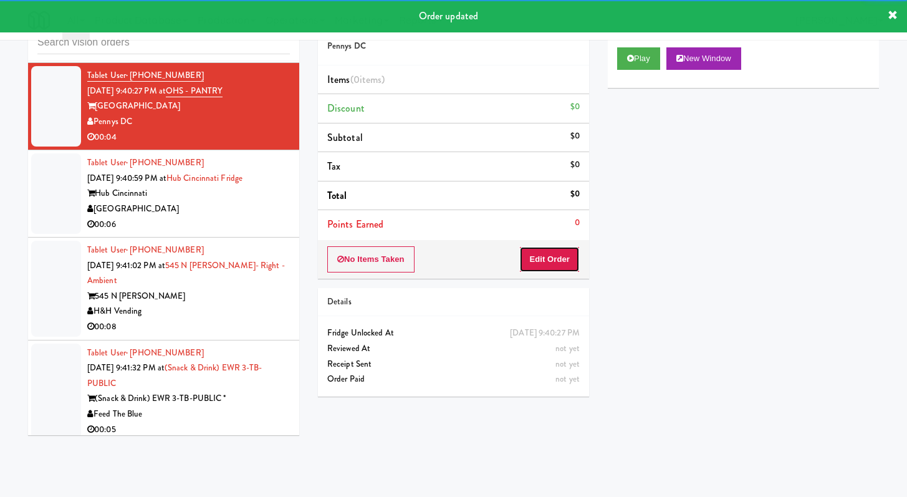
click at [532, 266] on button "Edit Order" at bounding box center [549, 259] width 60 height 26
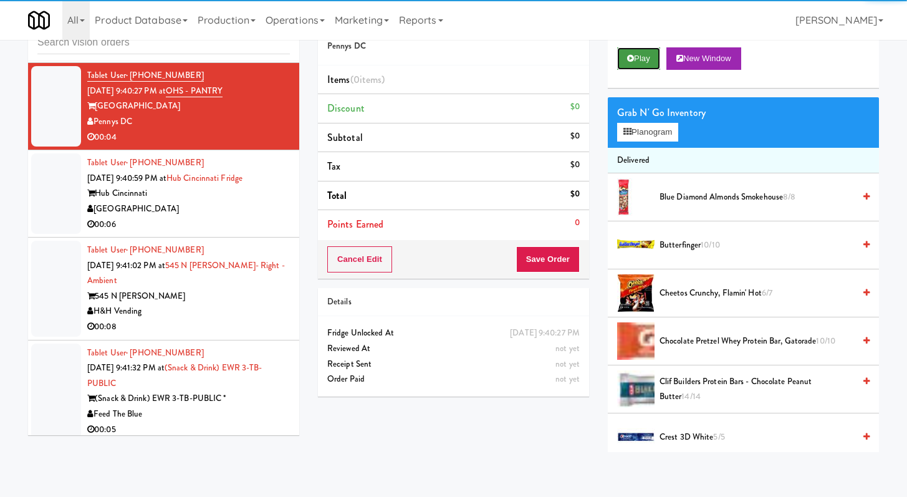
click at [645, 59] on button "Play" at bounding box center [638, 58] width 43 height 22
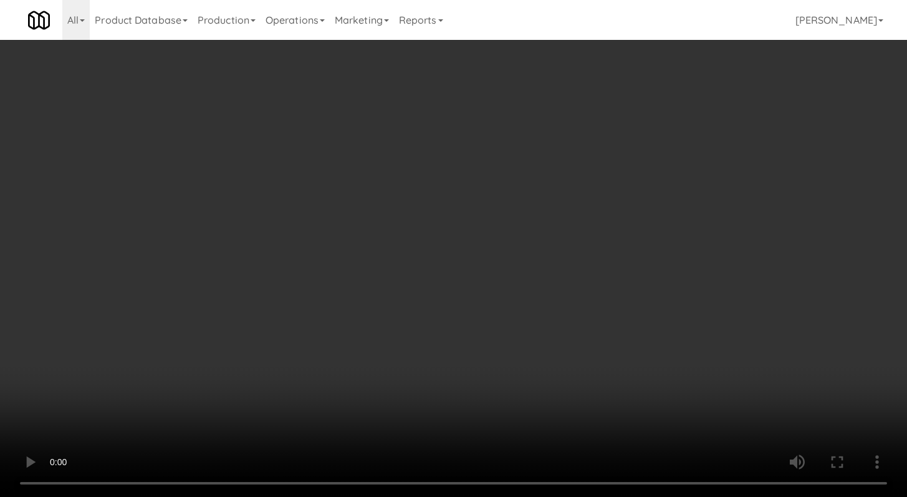
scroll to position [3915, 0]
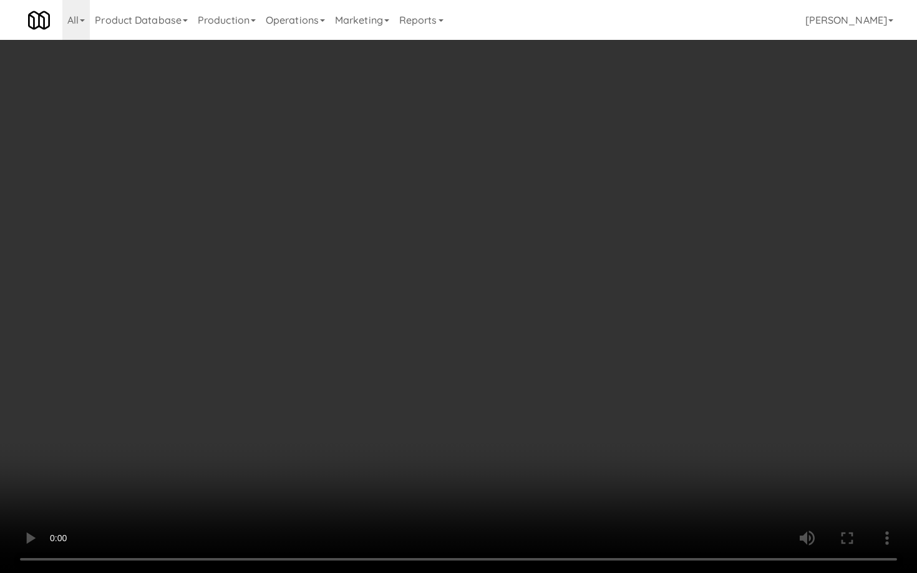
click at [495, 458] on video at bounding box center [458, 286] width 917 height 573
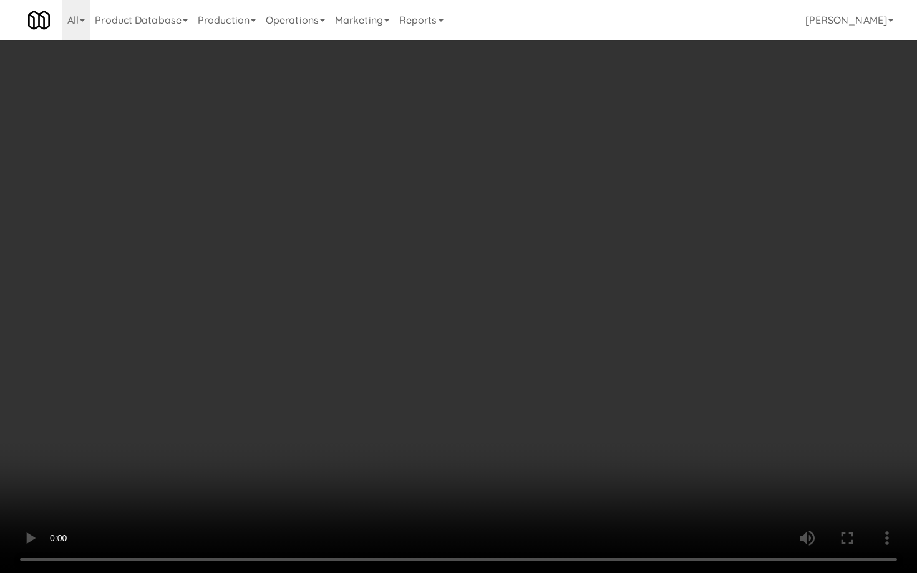
click at [575, 438] on video at bounding box center [458, 286] width 917 height 573
click at [574, 422] on video at bounding box center [458, 286] width 917 height 573
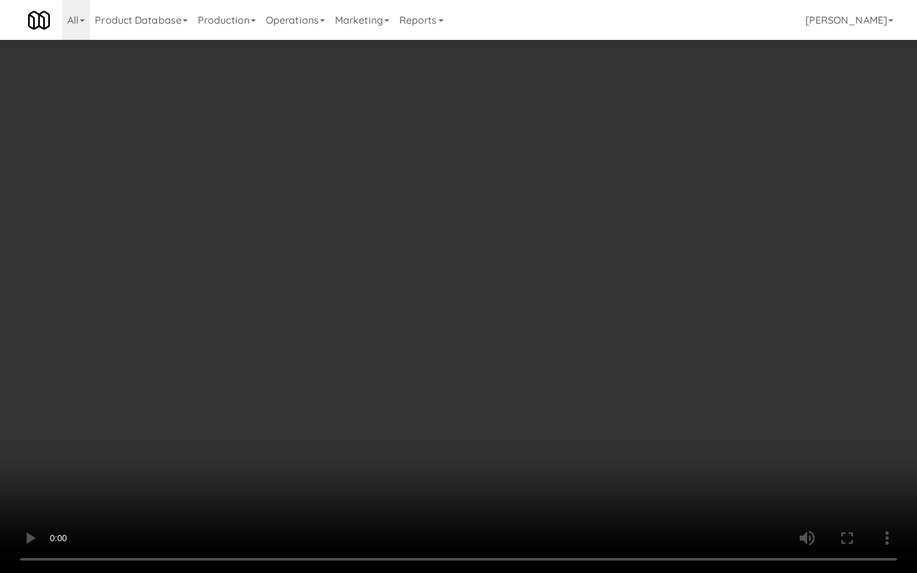
click at [574, 422] on video at bounding box center [458, 286] width 917 height 573
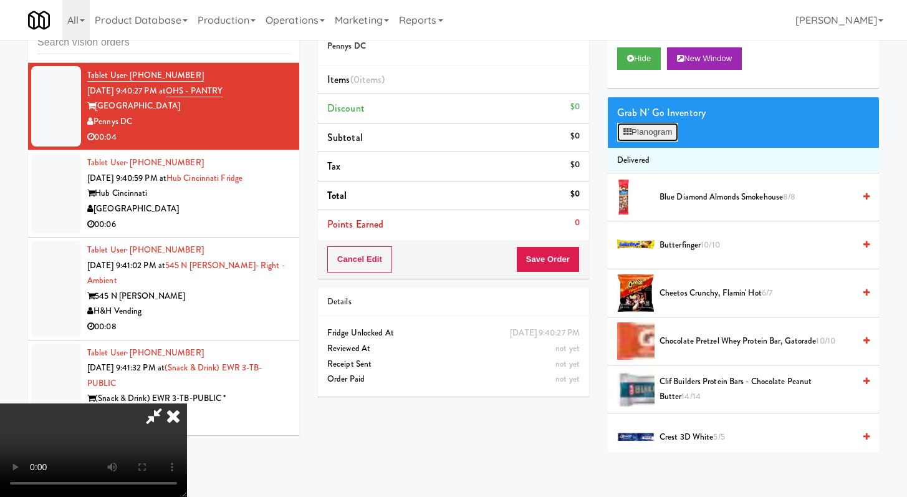
click at [667, 123] on button "Planogram" at bounding box center [647, 132] width 61 height 19
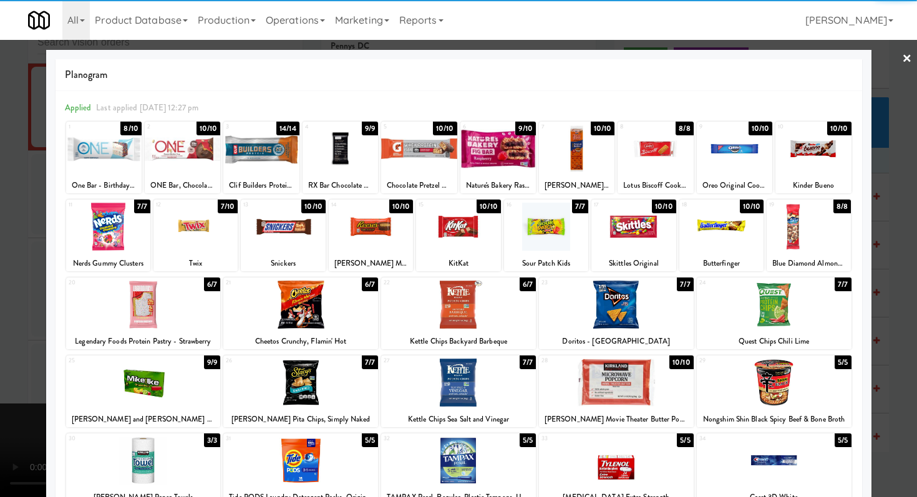
click at [272, 166] on div at bounding box center [260, 149] width 75 height 48
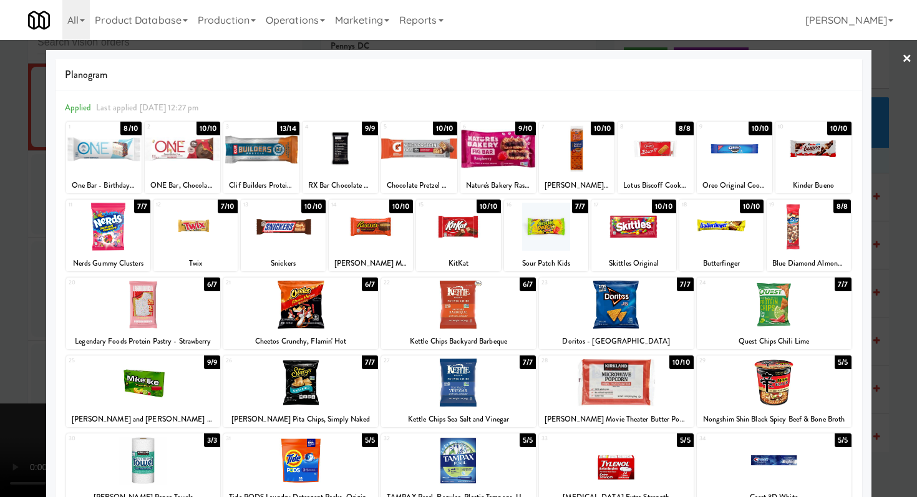
click at [0, 184] on div at bounding box center [458, 248] width 917 height 497
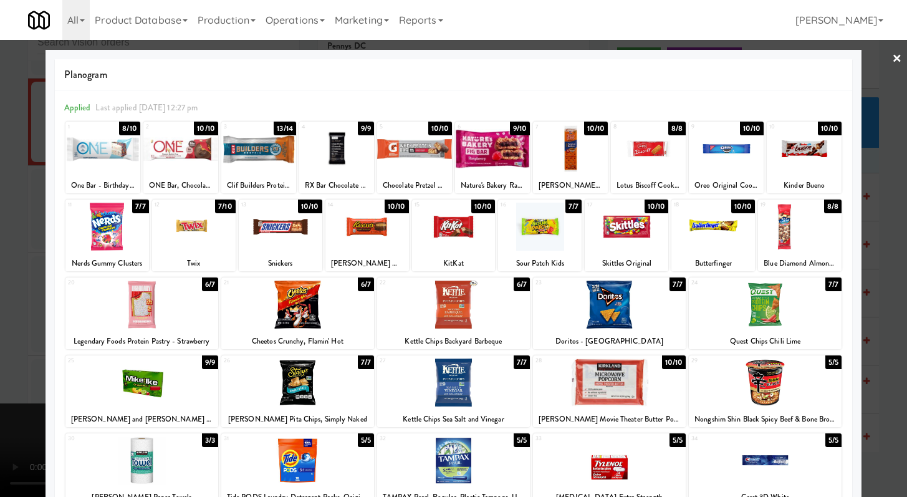
scroll to position [3930, 0]
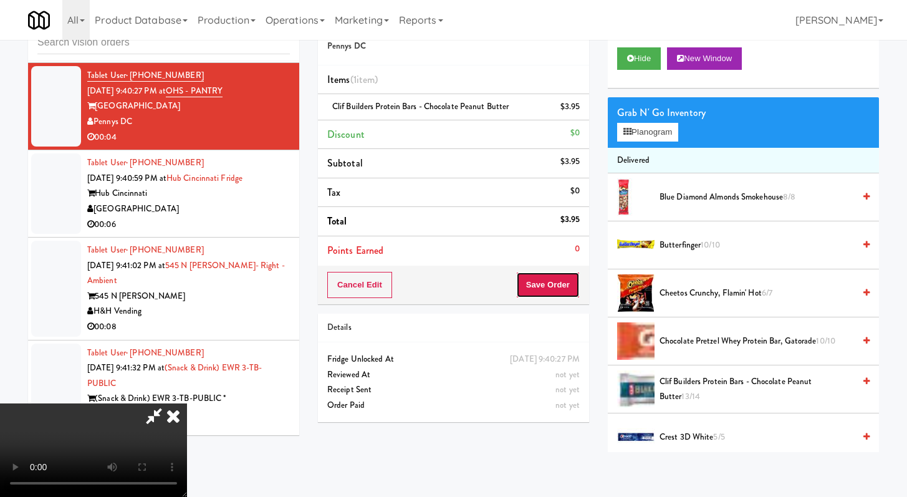
click at [574, 284] on button "Save Order" at bounding box center [548, 285] width 64 height 26
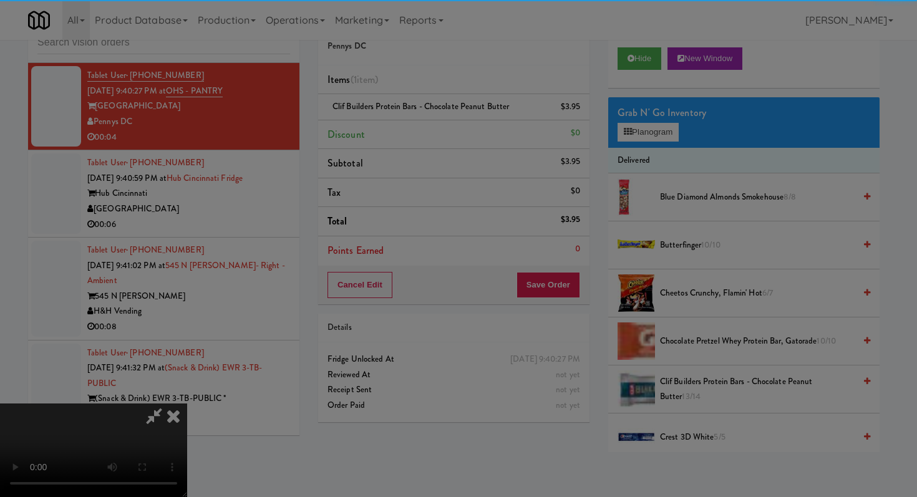
click at [562, 289] on body "Are you sure you want to update this order? Okay Cancel Okay Are you sure you w…" at bounding box center [458, 248] width 917 height 497
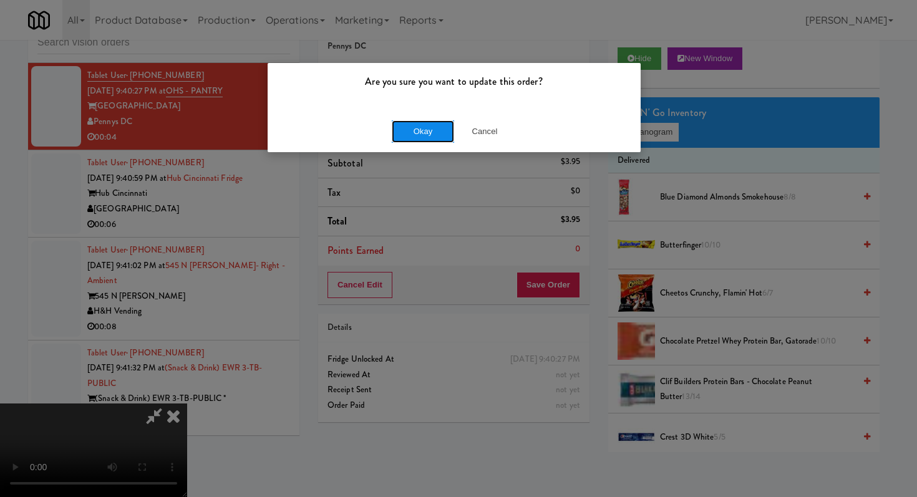
click at [437, 131] on button "Okay" at bounding box center [423, 131] width 62 height 22
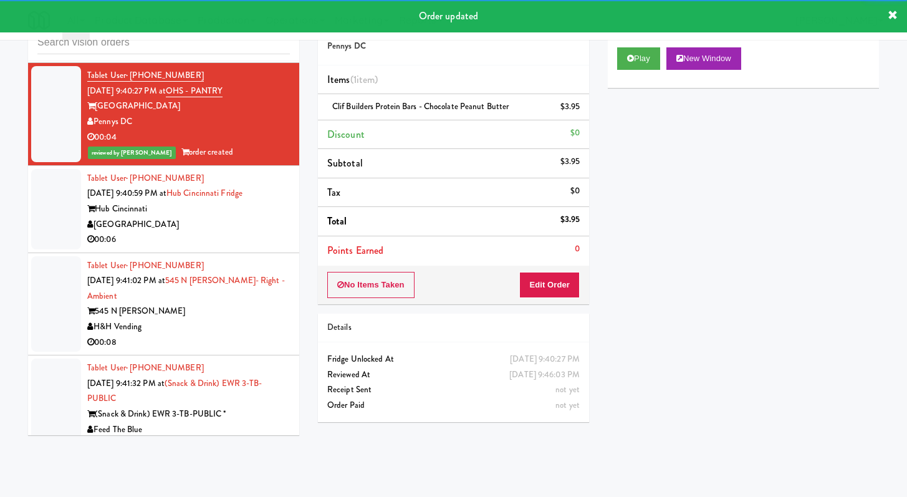
click at [259, 233] on div "[GEOGRAPHIC_DATA]" at bounding box center [188, 225] width 203 height 16
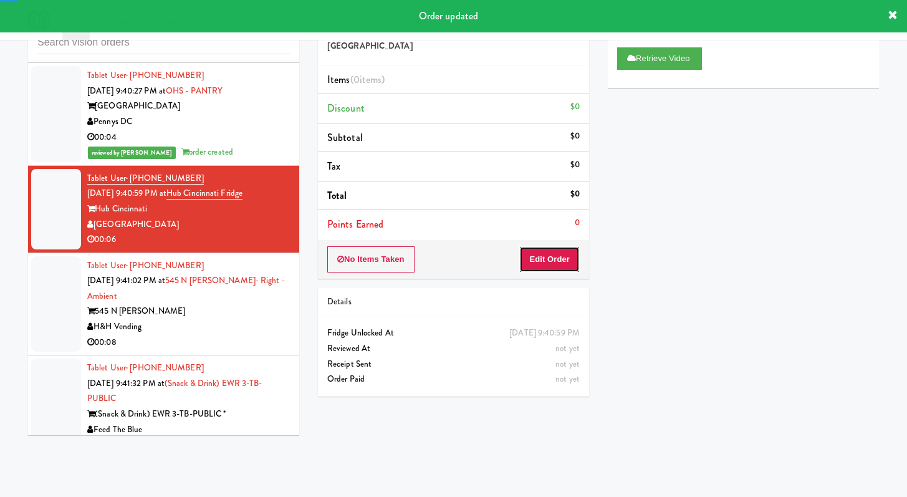
click at [548, 266] on button "Edit Order" at bounding box center [549, 259] width 60 height 26
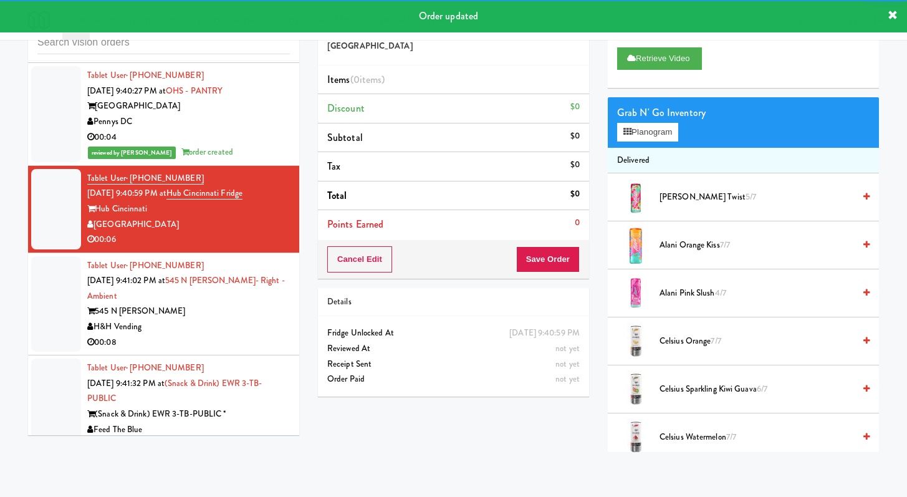
click at [210, 356] on li "Tablet User · (847) 903-0000 [DATE] 9:41:02 PM at [GEOGRAPHIC_DATA][PERSON_NAME…" at bounding box center [163, 304] width 271 height 103
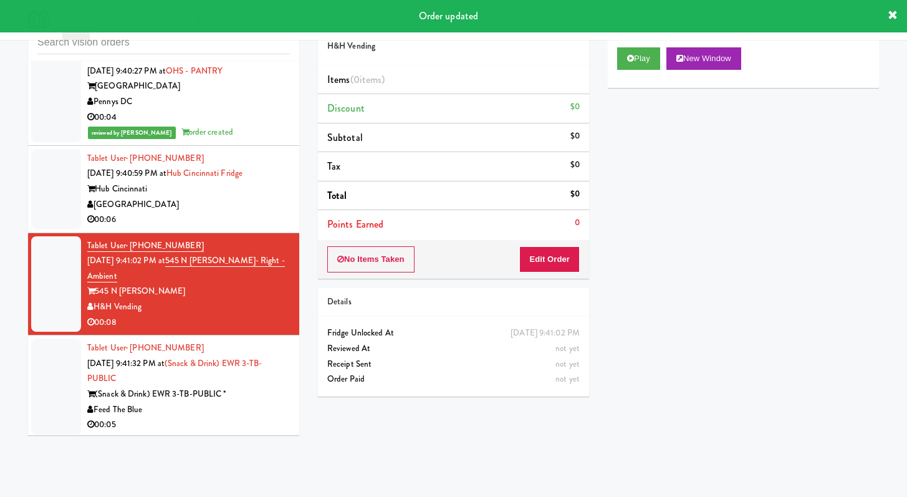
scroll to position [4080, 0]
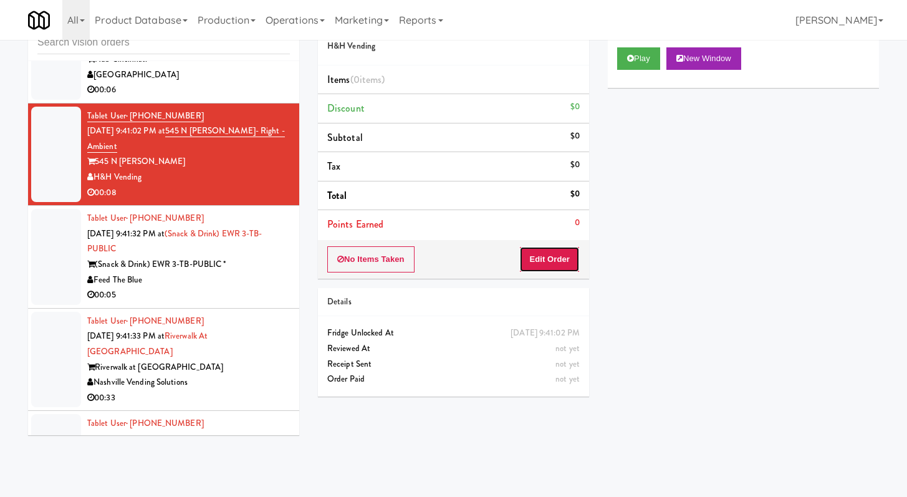
click at [576, 259] on button "Edit Order" at bounding box center [549, 259] width 60 height 26
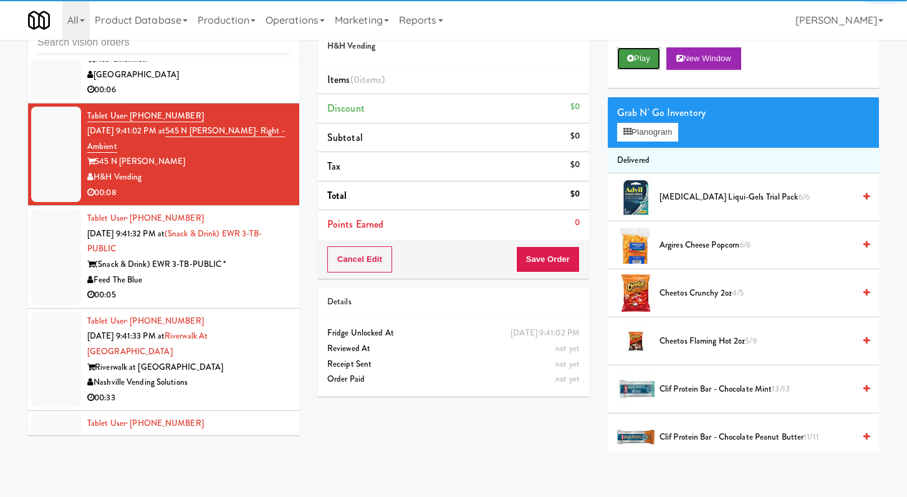
click at [637, 65] on button "Play" at bounding box center [638, 58] width 43 height 22
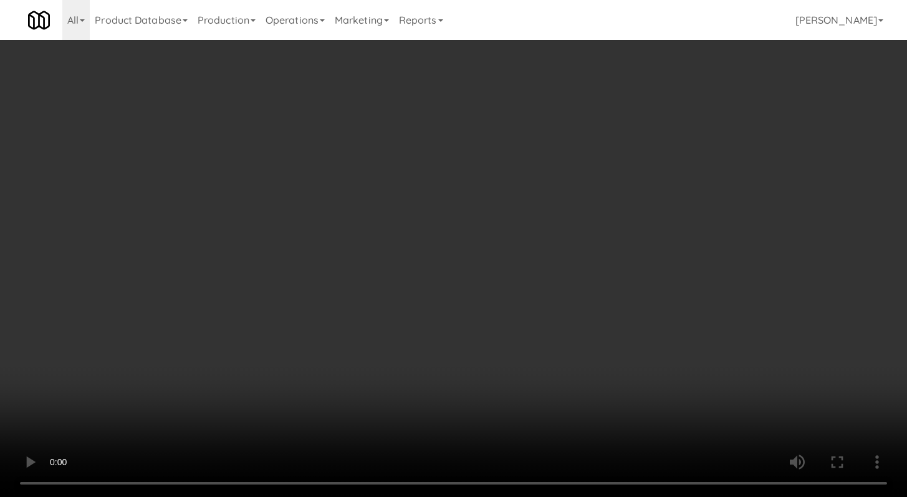
scroll to position [4065, 0]
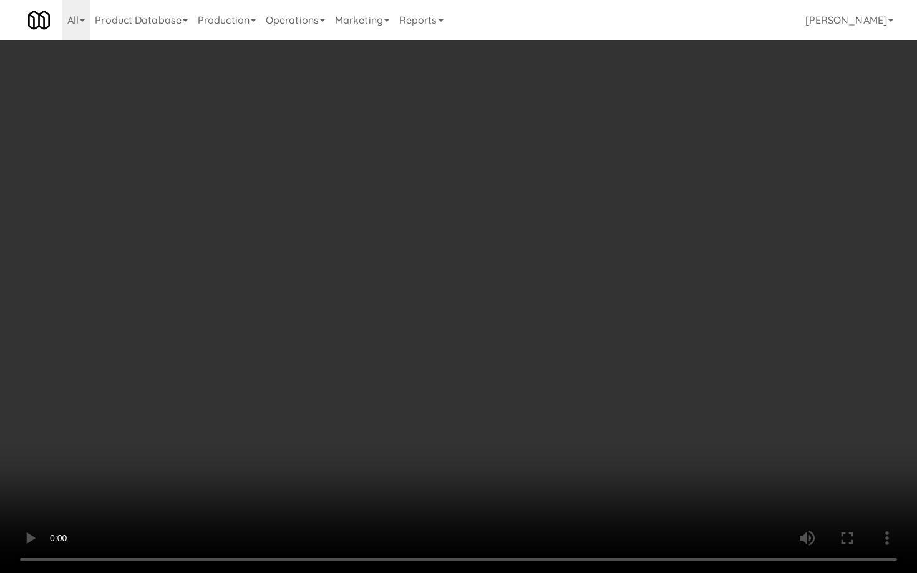
click at [490, 411] on video at bounding box center [458, 286] width 917 height 573
click at [490, 410] on video at bounding box center [458, 286] width 917 height 573
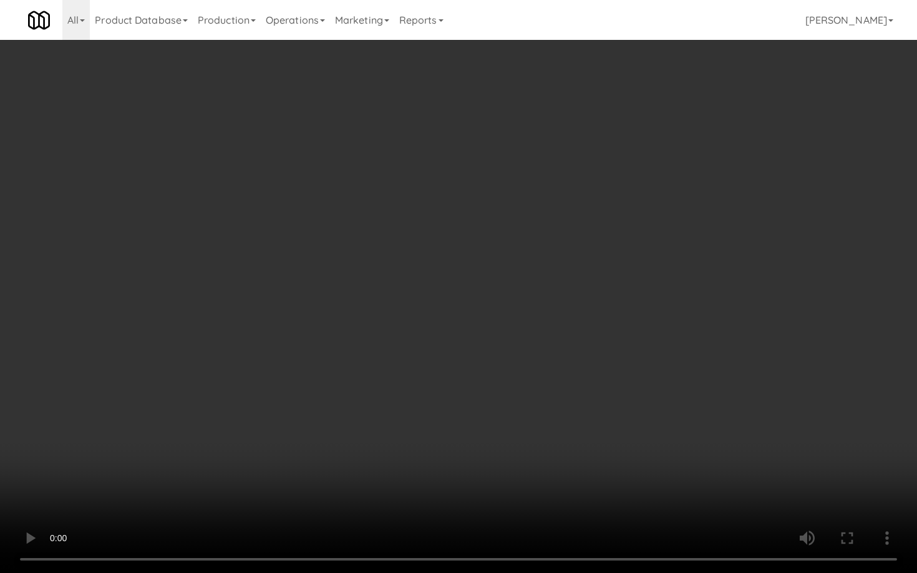
click at [490, 410] on video at bounding box center [458, 286] width 917 height 573
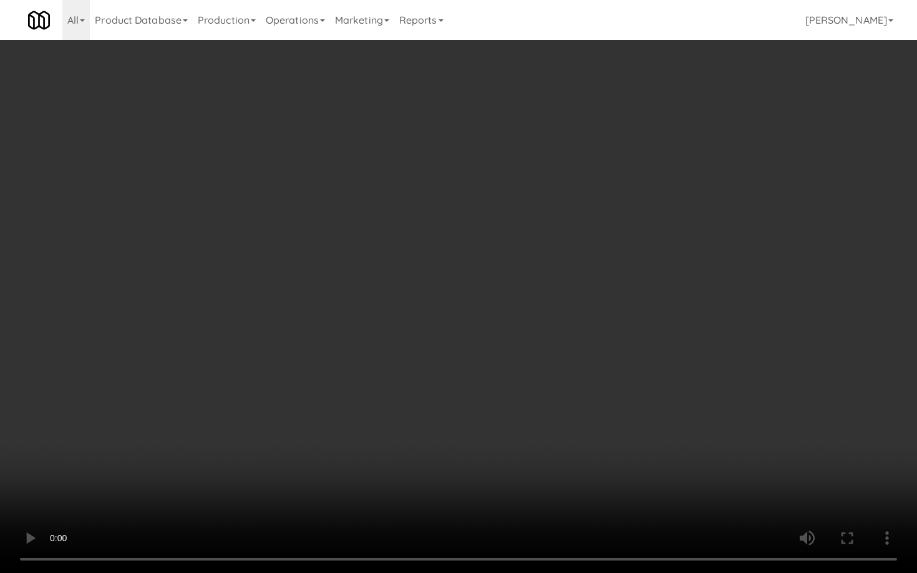
click at [490, 410] on video at bounding box center [458, 286] width 917 height 573
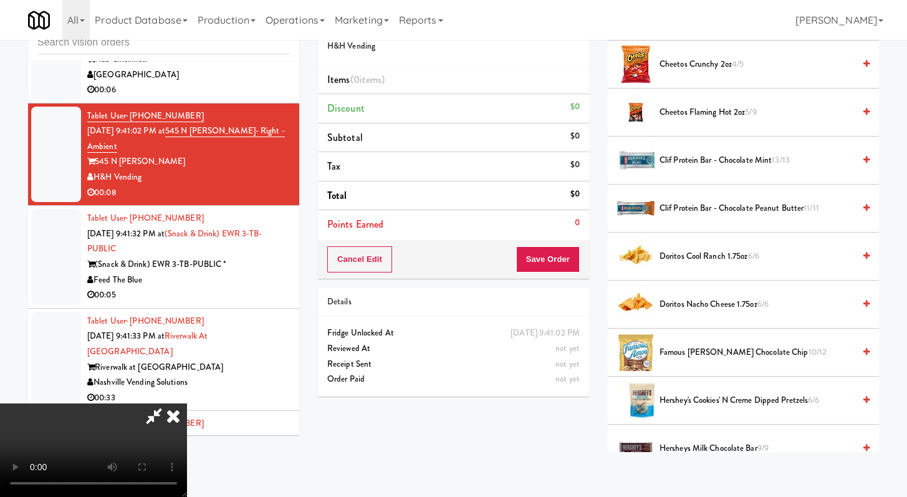
scroll to position [455, 0]
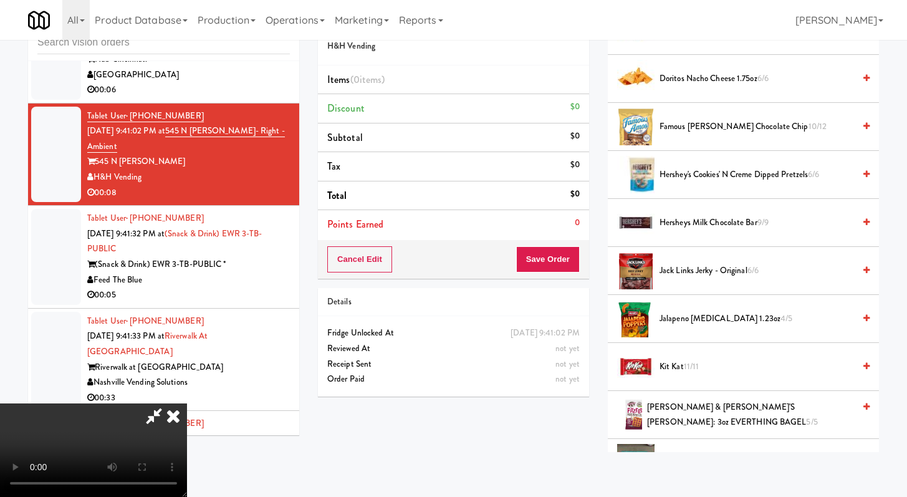
click at [692, 374] on li "Kit Kat 11/11" at bounding box center [743, 367] width 271 height 48
click at [689, 369] on span "11/11" at bounding box center [692, 366] width 16 height 12
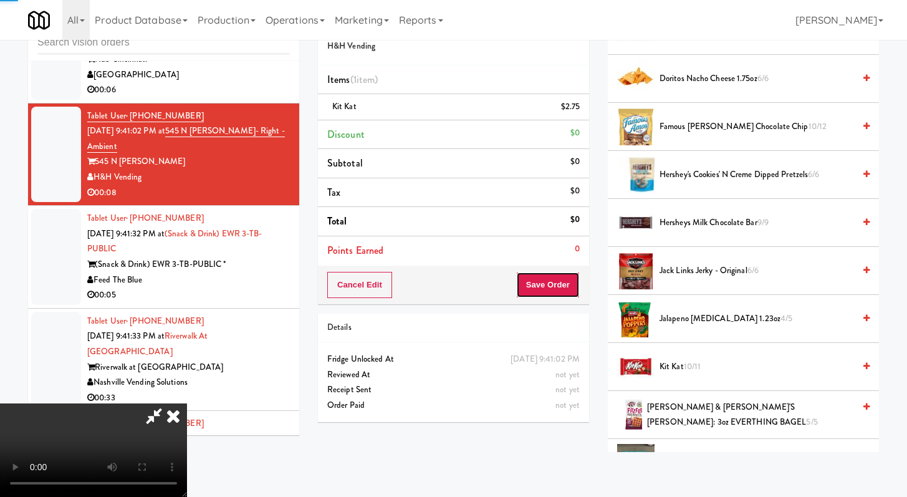
click at [576, 296] on button "Save Order" at bounding box center [548, 285] width 64 height 26
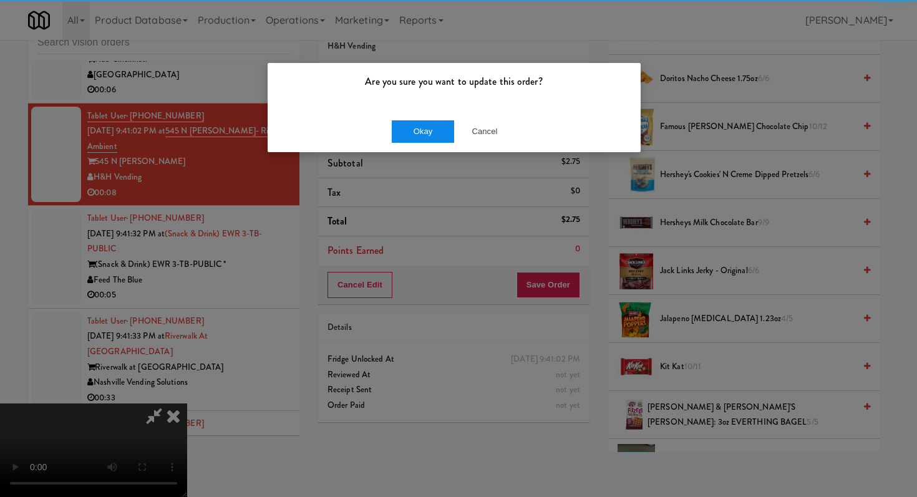
click at [406, 119] on div "Okay Cancel" at bounding box center [454, 131] width 373 height 42
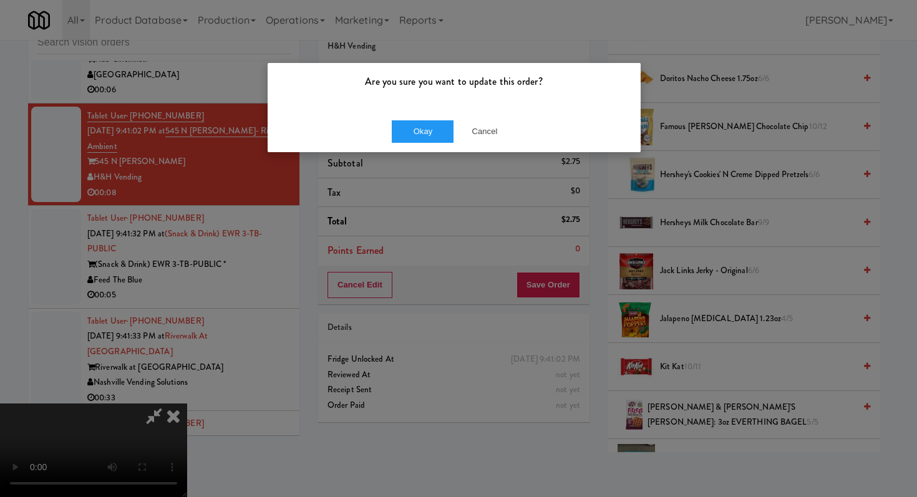
click at [417, 145] on div "Okay Cancel" at bounding box center [454, 131] width 373 height 42
click at [422, 134] on button "Okay" at bounding box center [423, 131] width 62 height 22
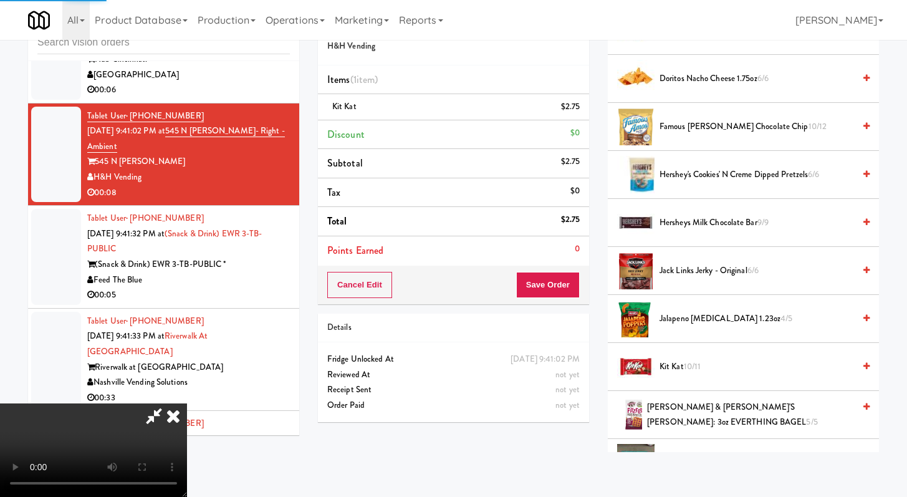
scroll to position [53, 0]
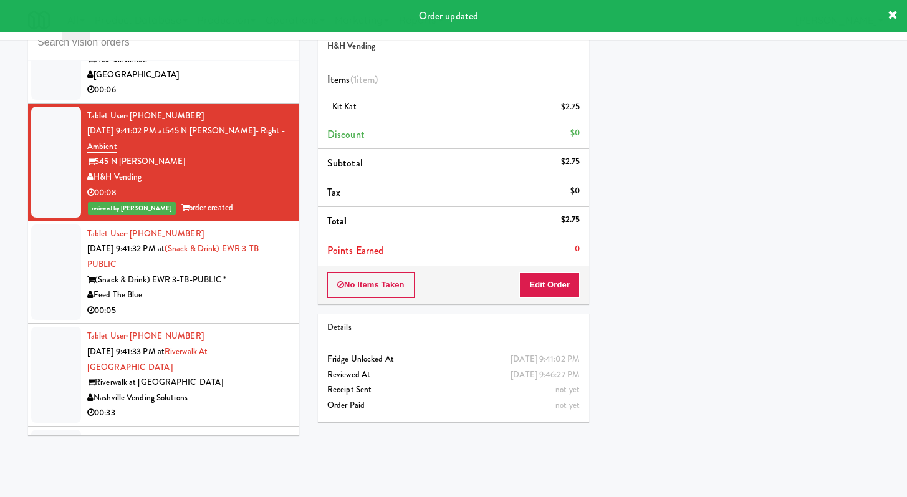
click at [230, 319] on div "00:05" at bounding box center [188, 311] width 203 height 16
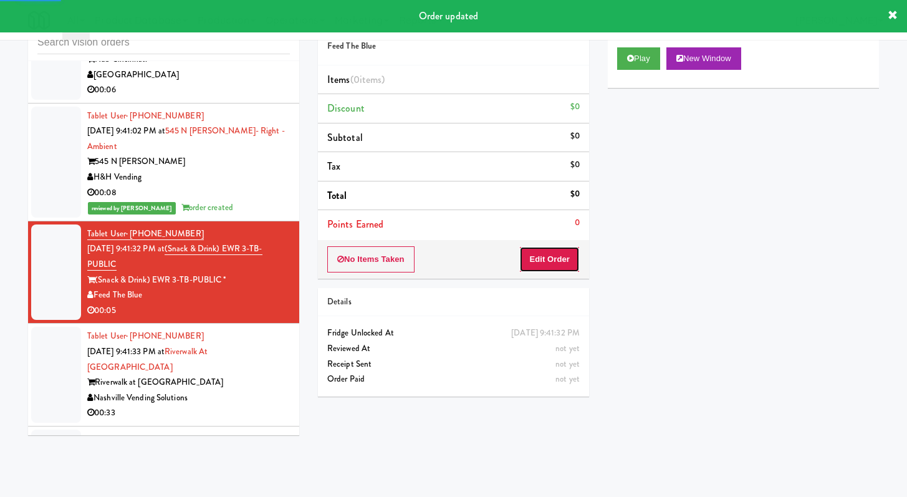
drag, startPoint x: 538, startPoint y: 267, endPoint x: 564, endPoint y: 224, distance: 49.8
click at [538, 267] on button "Edit Order" at bounding box center [549, 259] width 60 height 26
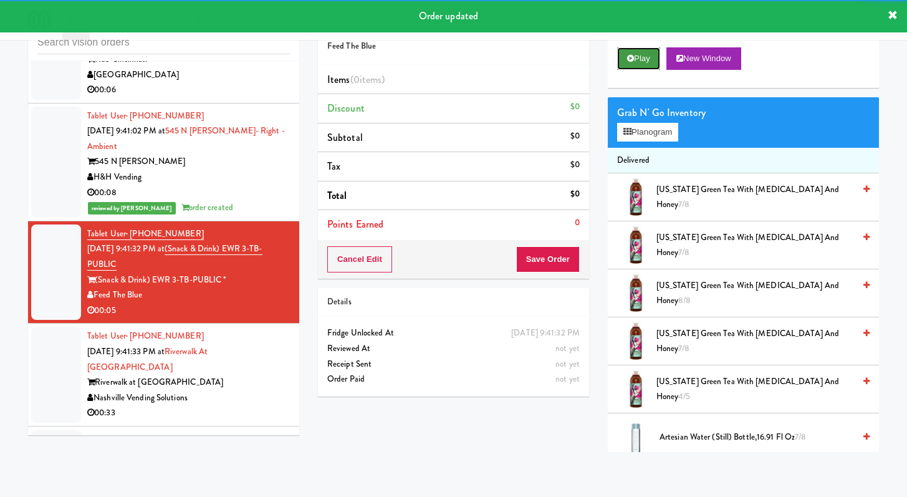
click at [640, 56] on button "Play" at bounding box center [638, 58] width 43 height 22
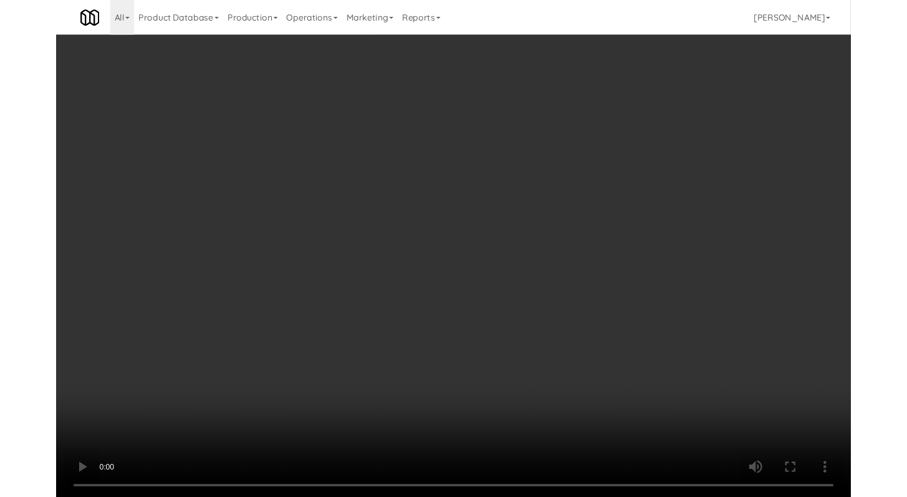
scroll to position [4143, 0]
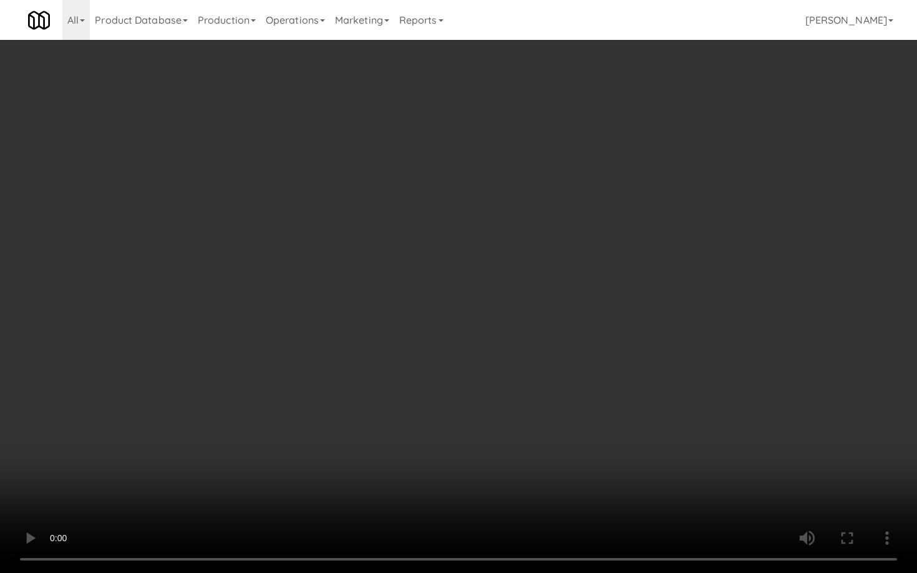
click at [484, 447] on video at bounding box center [458, 286] width 917 height 573
click at [482, 445] on video at bounding box center [458, 286] width 917 height 573
click at [520, 360] on video at bounding box center [458, 286] width 917 height 573
click at [519, 360] on video at bounding box center [458, 286] width 917 height 573
click at [520, 358] on video at bounding box center [458, 286] width 917 height 573
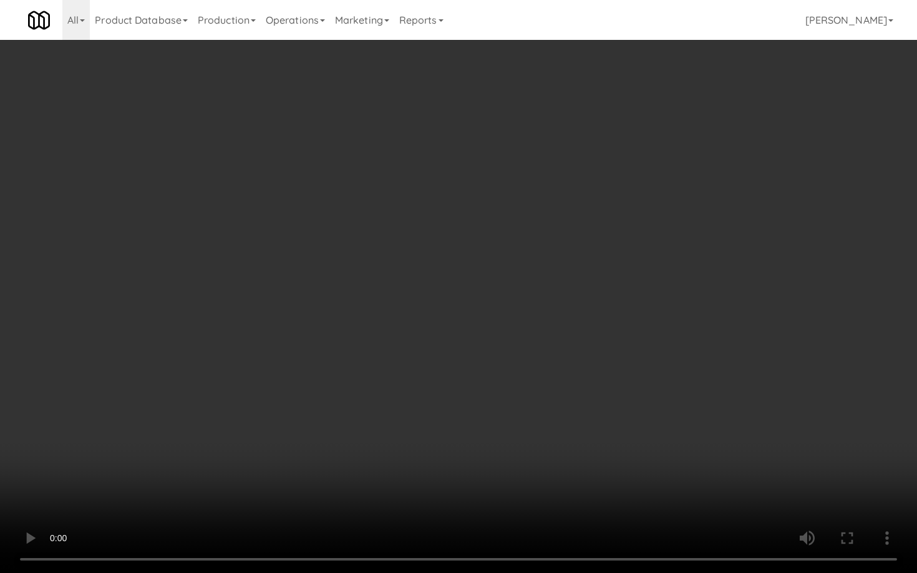
click at [520, 358] on video at bounding box center [458, 286] width 917 height 573
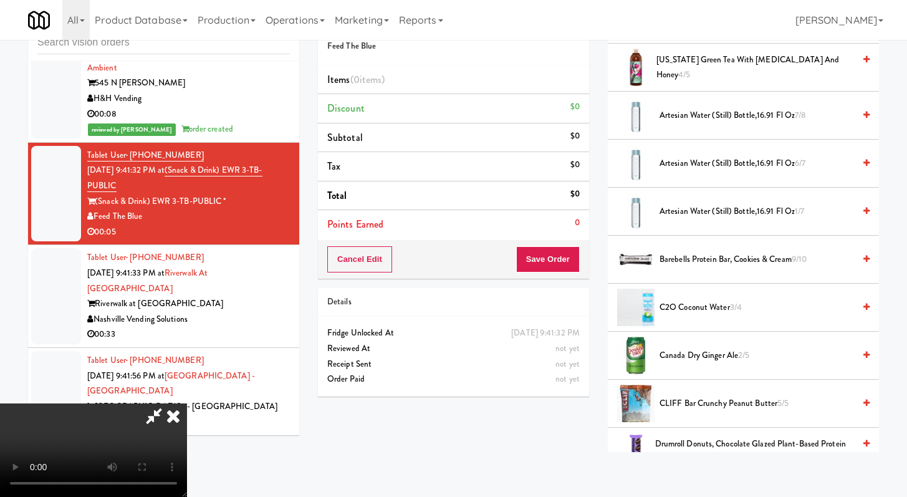
scroll to position [322, 0]
drag, startPoint x: 728, startPoint y: 117, endPoint x: 710, endPoint y: 130, distance: 22.0
click at [728, 117] on span "Artesian water (Still) Bottle,16.91 Fl Oz 7/8" at bounding box center [757, 116] width 195 height 16
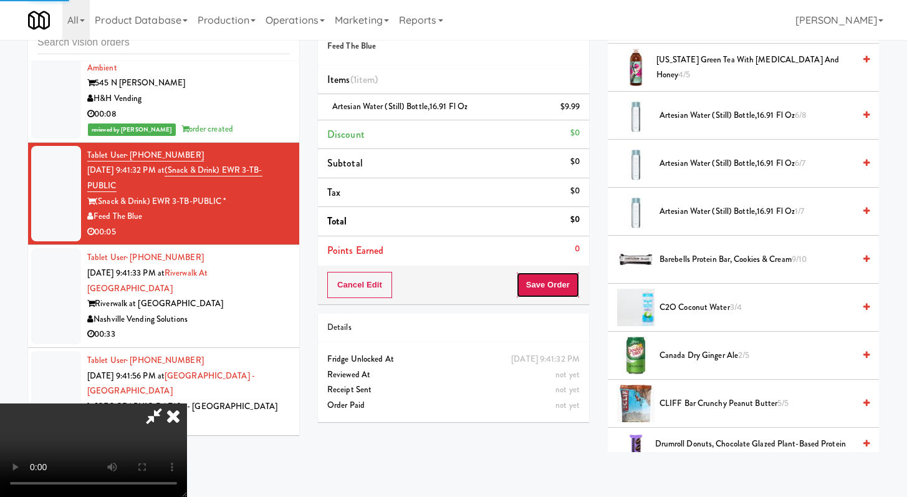
click at [554, 284] on button "Save Order" at bounding box center [548, 285] width 64 height 26
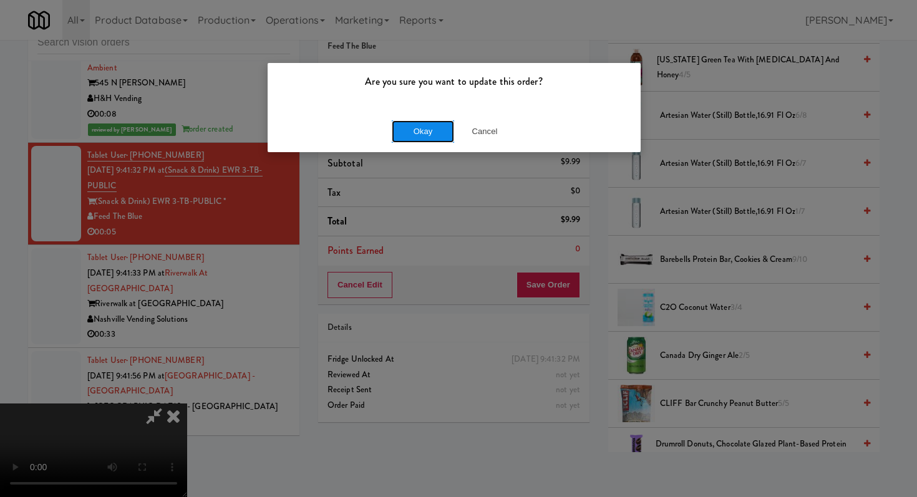
click at [430, 128] on button "Okay" at bounding box center [423, 131] width 62 height 22
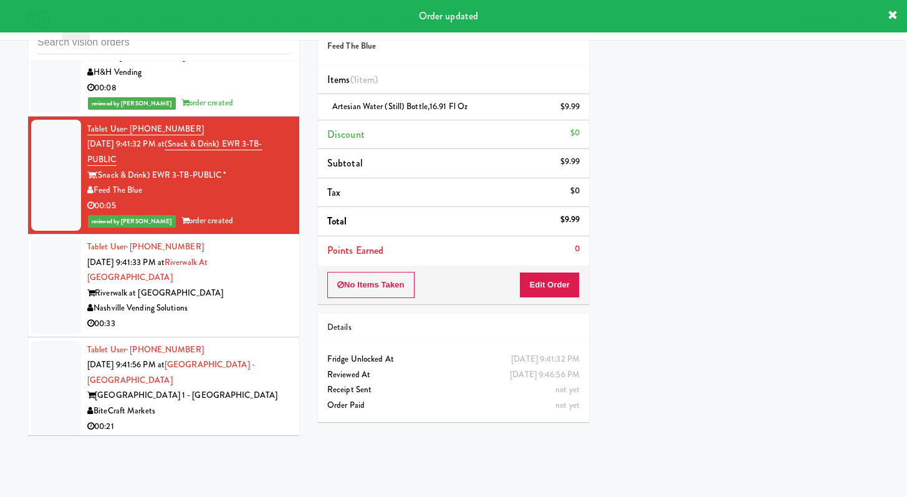
scroll to position [4199, 0]
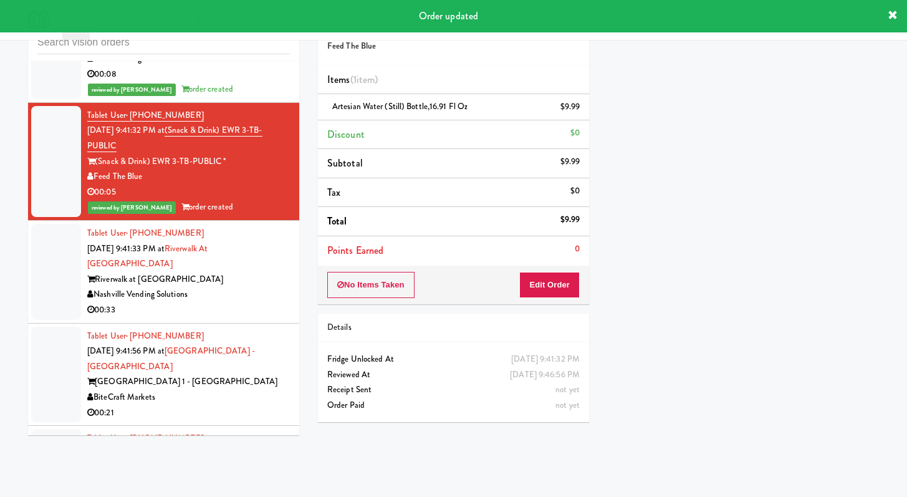
click at [236, 318] on div "00:33" at bounding box center [188, 310] width 203 height 16
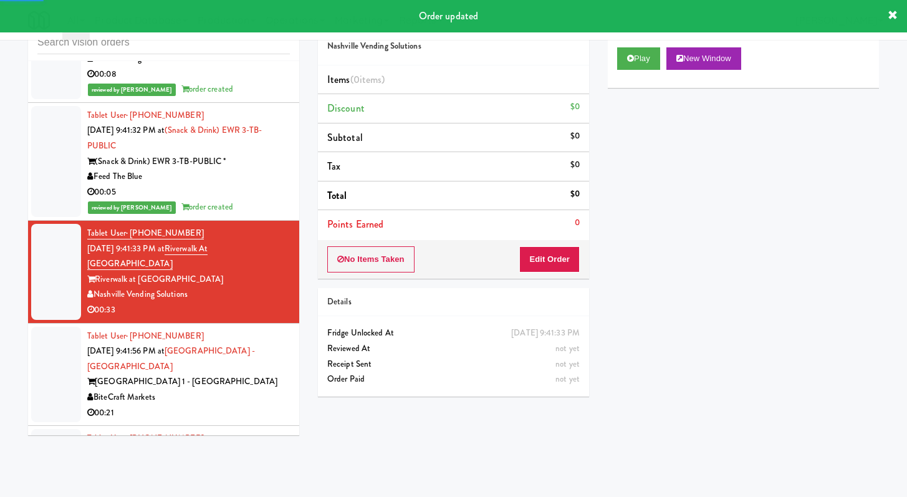
click at [583, 254] on div "No Items Taken Edit Order" at bounding box center [453, 259] width 271 height 39
click at [529, 266] on button "Edit Order" at bounding box center [549, 259] width 60 height 26
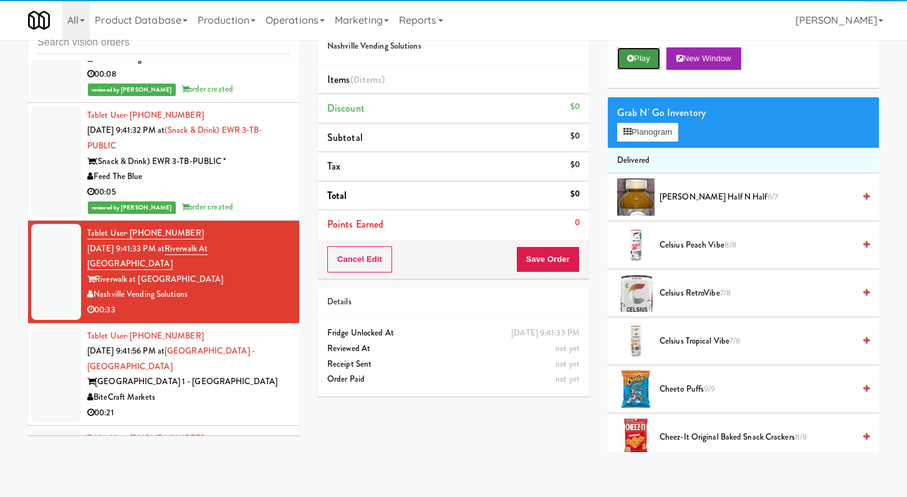
click at [628, 62] on button "Play" at bounding box center [638, 58] width 43 height 22
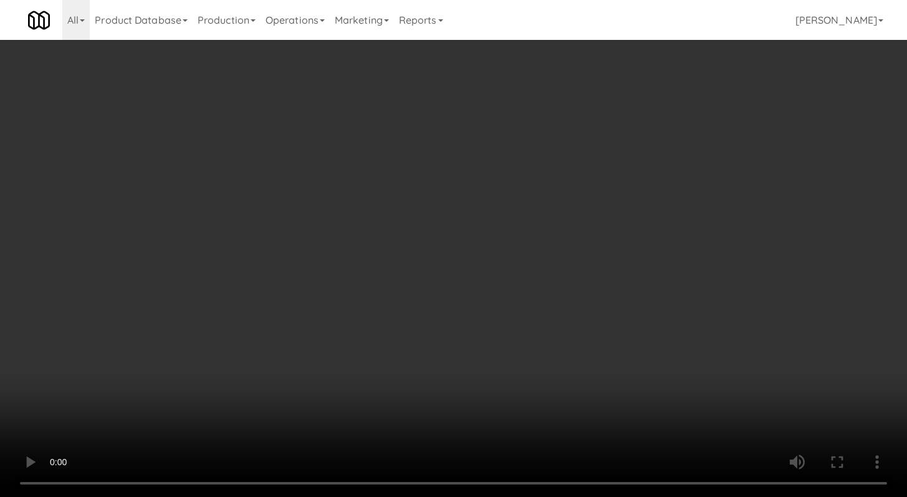
scroll to position [4184, 0]
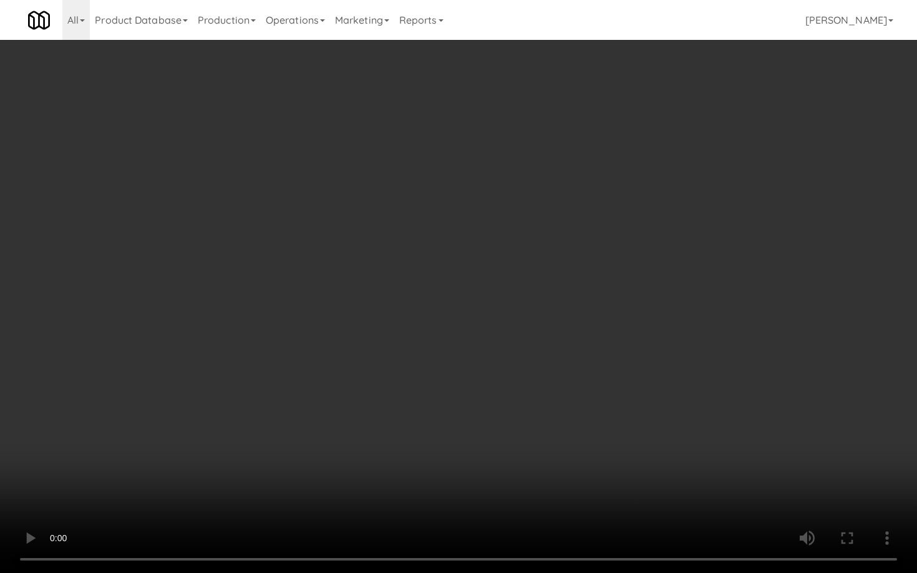
click at [466, 445] on video at bounding box center [458, 286] width 917 height 573
click at [462, 444] on video at bounding box center [458, 286] width 917 height 573
click at [455, 445] on video at bounding box center [458, 286] width 917 height 573
click at [280, 410] on video at bounding box center [458, 286] width 917 height 573
click at [280, 408] on video at bounding box center [458, 286] width 917 height 573
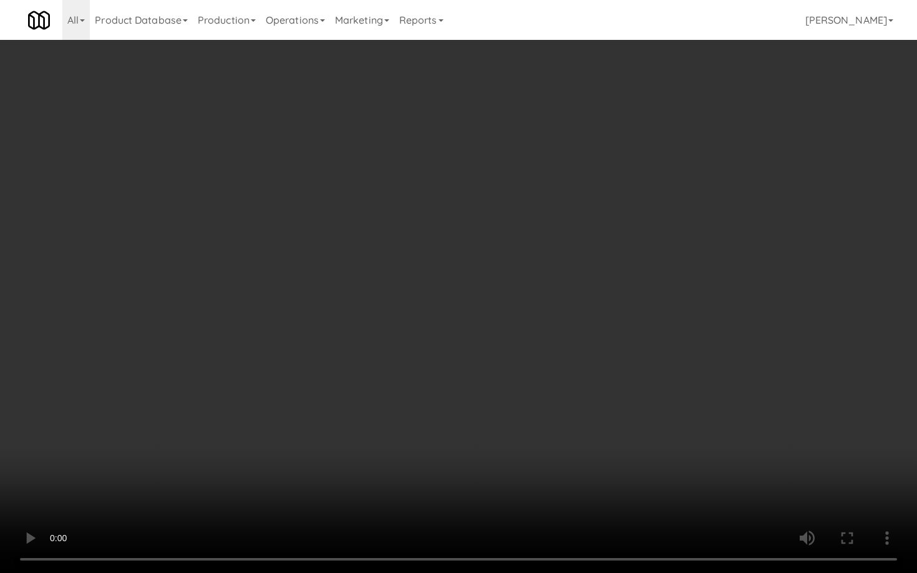
click at [279, 410] on video at bounding box center [458, 286] width 917 height 573
click at [277, 412] on video at bounding box center [458, 286] width 917 height 573
click at [277, 413] on video at bounding box center [458, 286] width 917 height 573
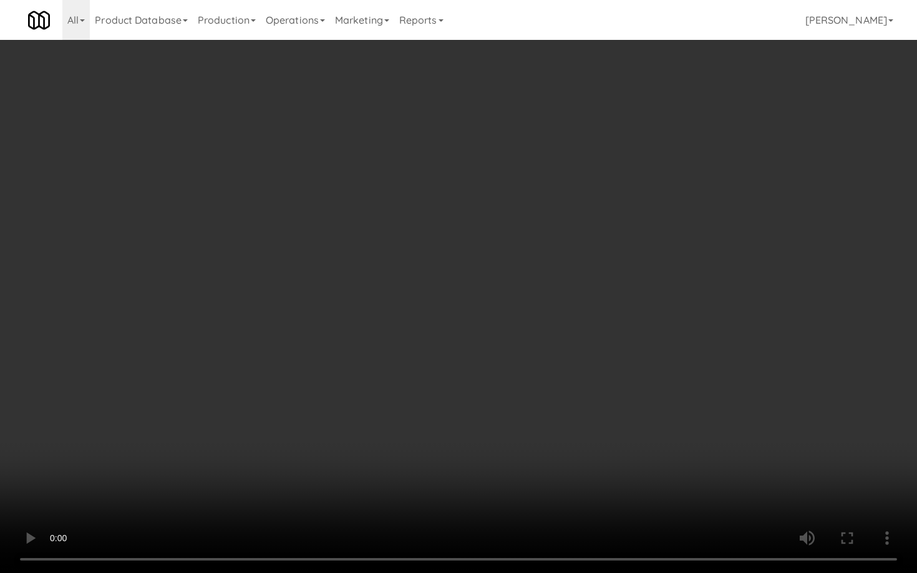
click at [283, 404] on video at bounding box center [458, 286] width 917 height 573
click at [326, 377] on video at bounding box center [458, 286] width 917 height 573
click at [662, 382] on video at bounding box center [458, 286] width 917 height 573
drag, startPoint x: 660, startPoint y: 386, endPoint x: 662, endPoint y: 393, distance: 7.9
click at [660, 386] on video at bounding box center [458, 286] width 917 height 573
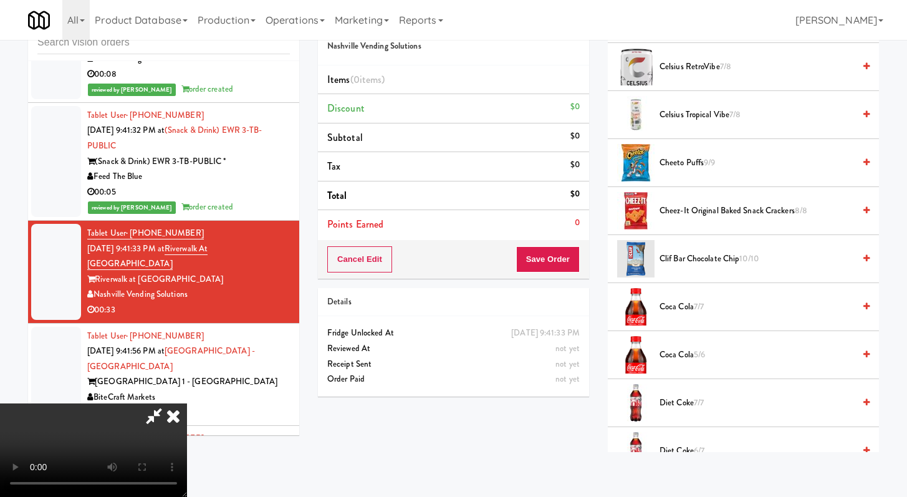
scroll to position [462, 0]
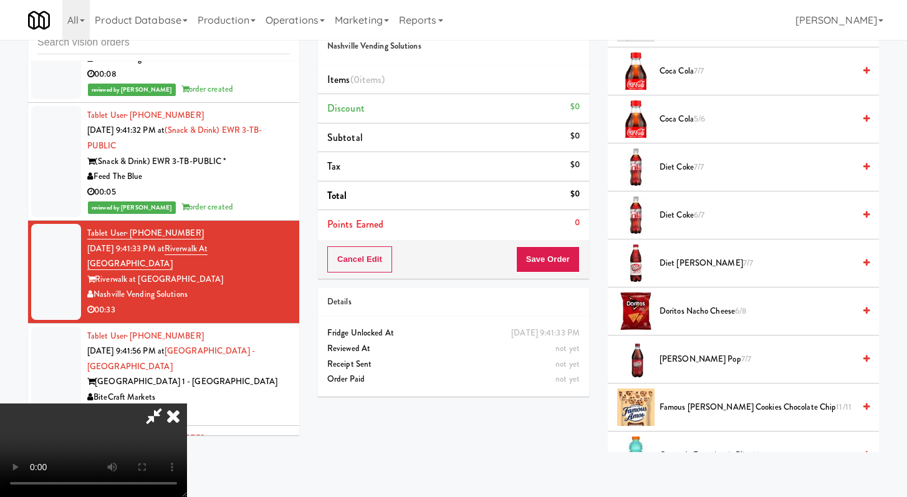
click at [670, 353] on span "[PERSON_NAME] Soda Pop 7/7" at bounding box center [757, 360] width 195 height 16
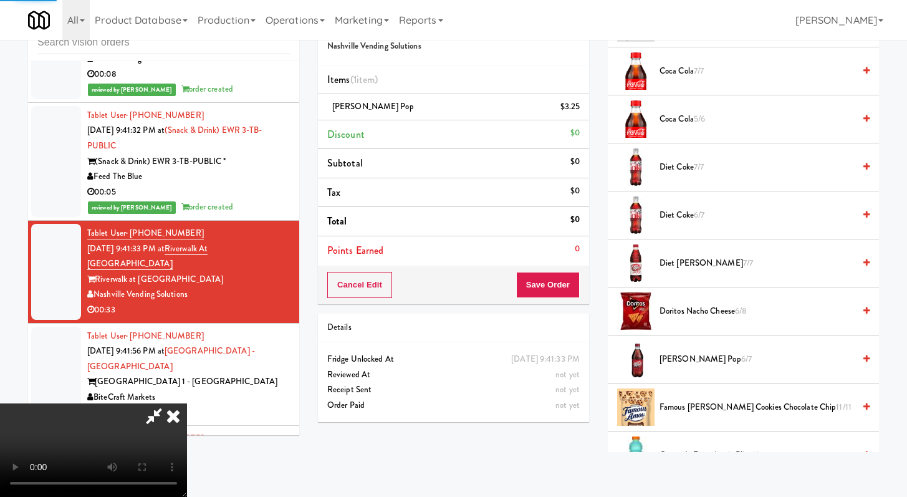
click at [683, 410] on span "Famous [PERSON_NAME] Cookies Chocolate Chip 11/11" at bounding box center [757, 408] width 195 height 16
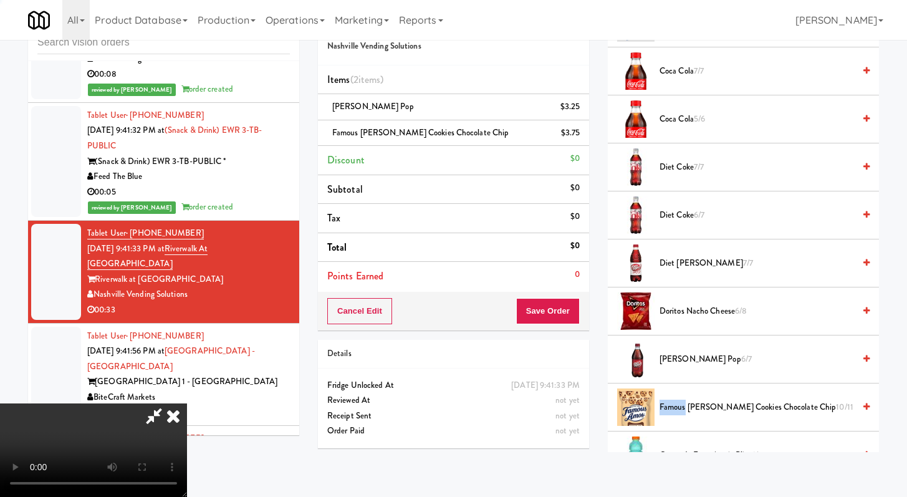
click at [683, 410] on span "Famous [PERSON_NAME] Cookies Chocolate Chip 10/11" at bounding box center [757, 408] width 195 height 16
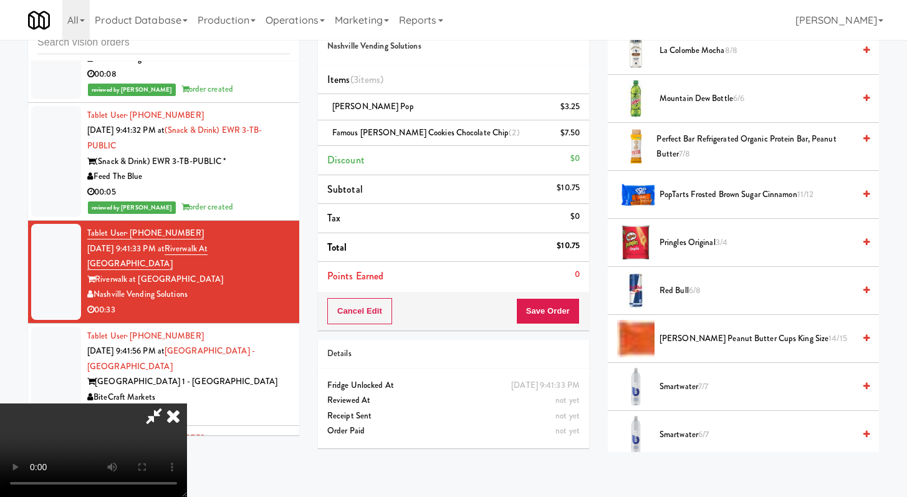
scroll to position [1140, 0]
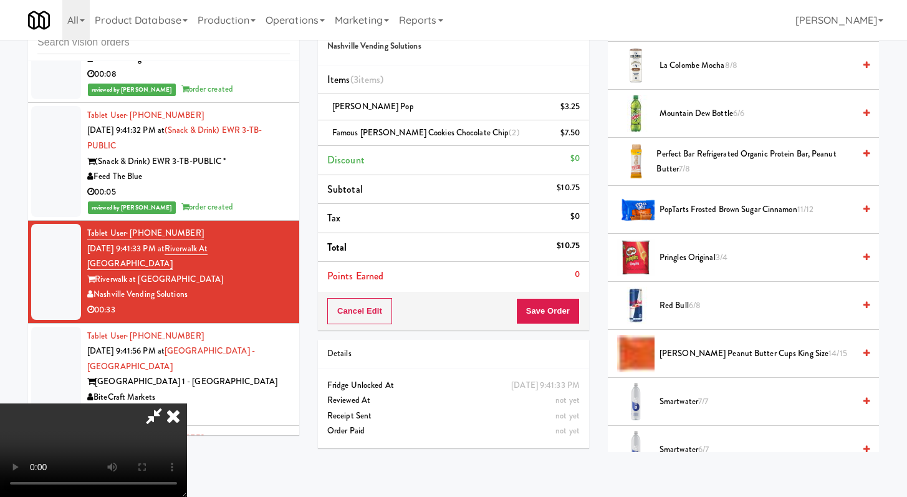
click at [680, 404] on span "Smartwater 7/7" at bounding box center [757, 402] width 195 height 16
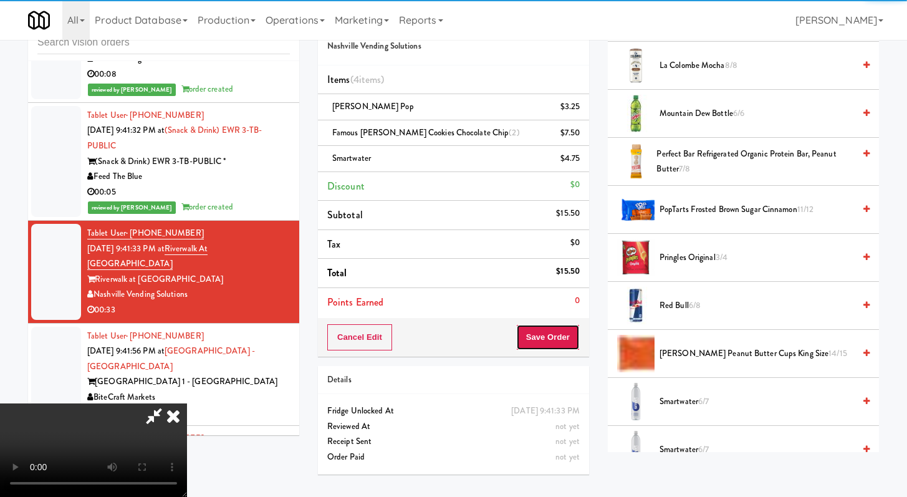
click at [576, 326] on button "Save Order" at bounding box center [548, 337] width 64 height 26
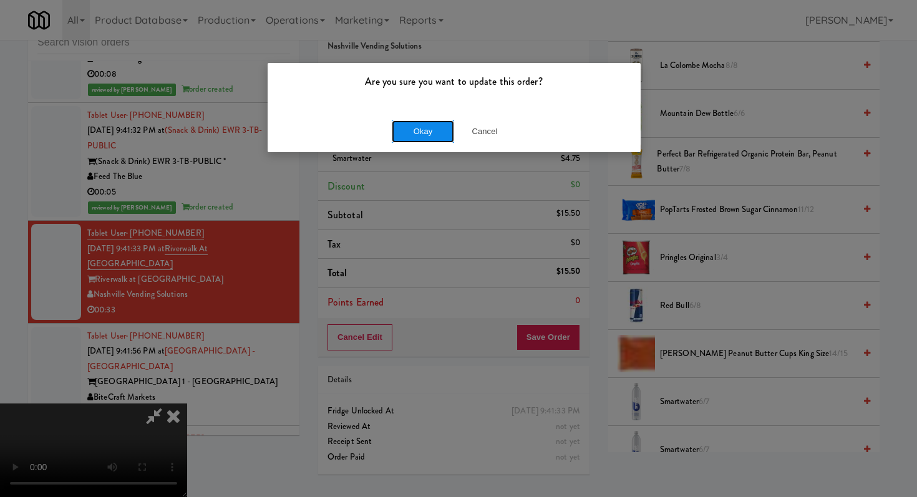
click at [419, 129] on button "Okay" at bounding box center [423, 131] width 62 height 22
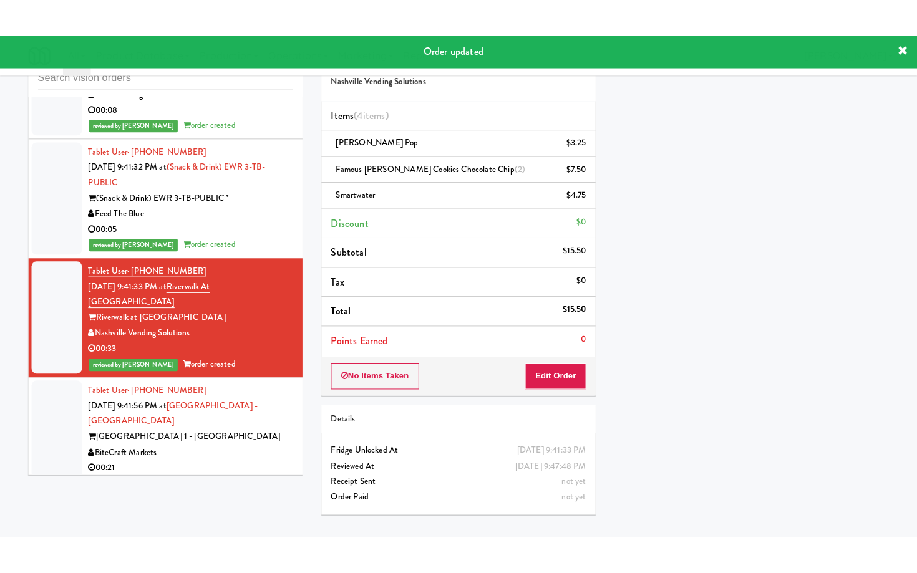
scroll to position [4381, 0]
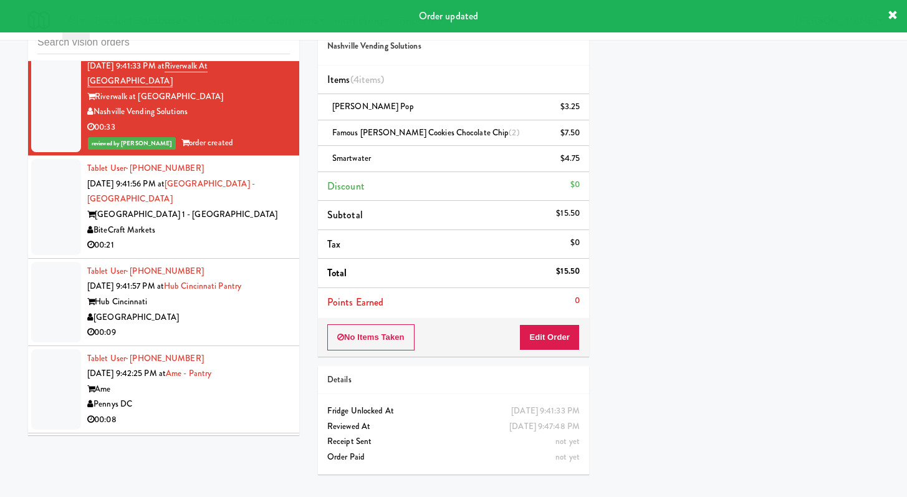
click at [235, 253] on div "00:21" at bounding box center [188, 246] width 203 height 16
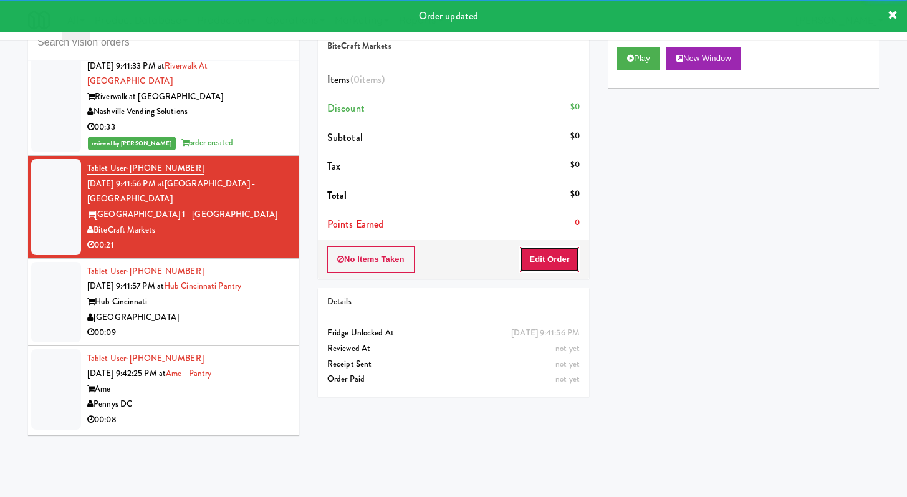
click at [548, 256] on button "Edit Order" at bounding box center [549, 259] width 60 height 26
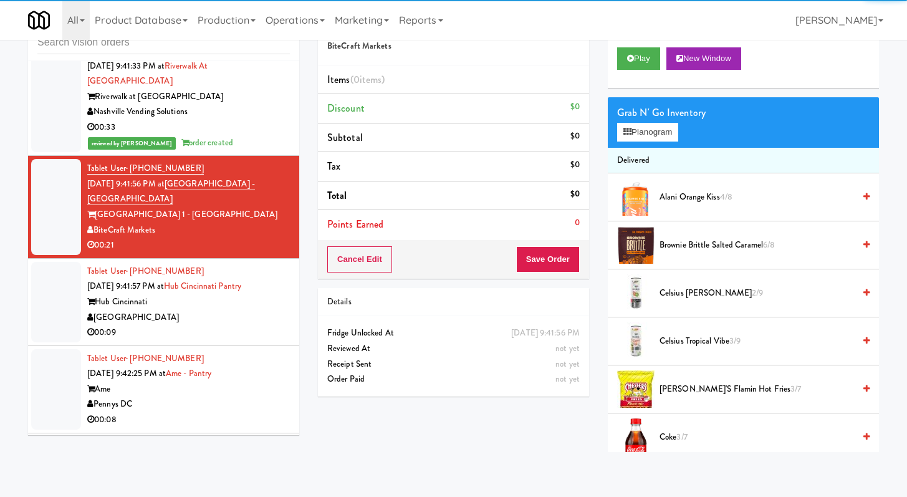
click at [631, 73] on div "Play New Window" at bounding box center [743, 63] width 271 height 50
click at [632, 69] on button "Play" at bounding box center [638, 58] width 43 height 22
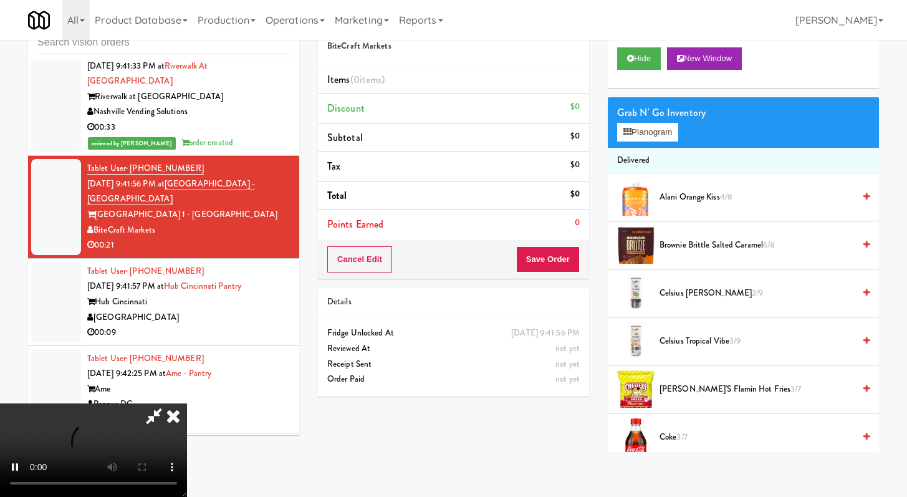
scroll to position [4366, 0]
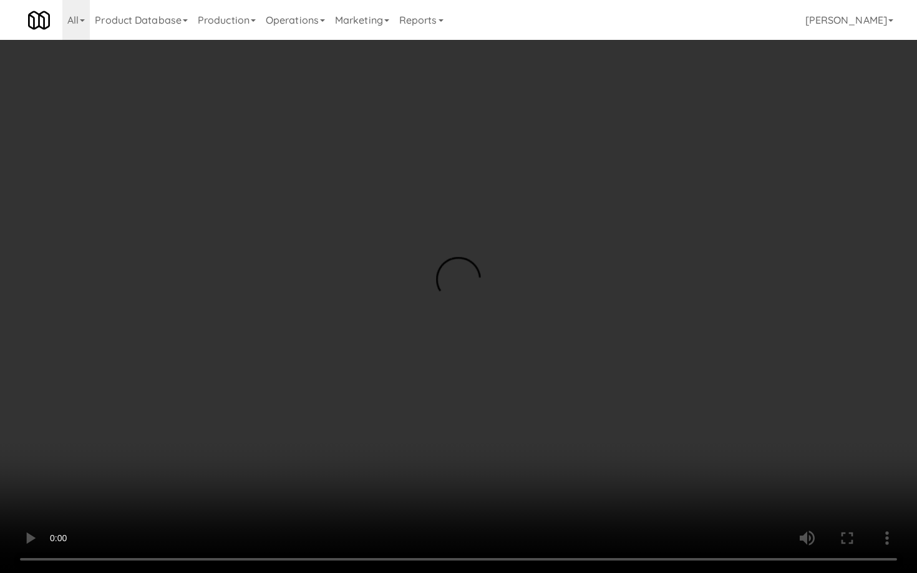
click at [746, 383] on video at bounding box center [458, 286] width 917 height 573
click at [746, 382] on video at bounding box center [458, 286] width 917 height 573
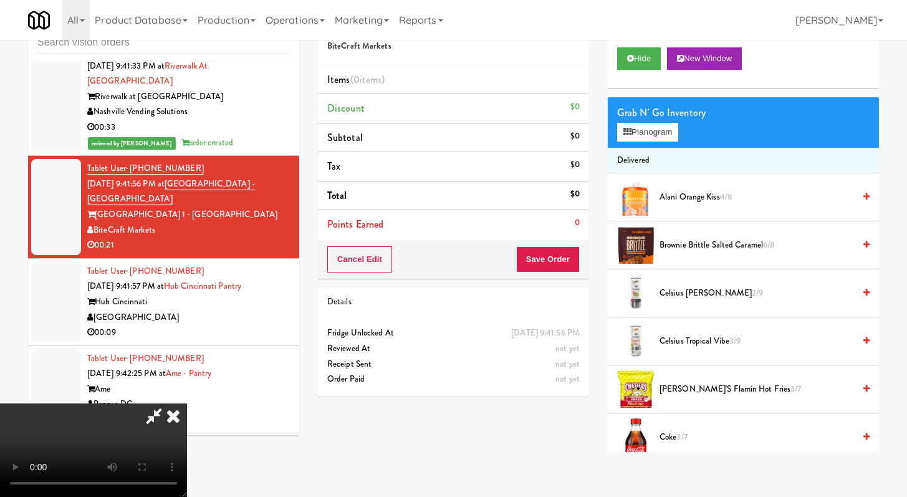
scroll to position [1154, 0]
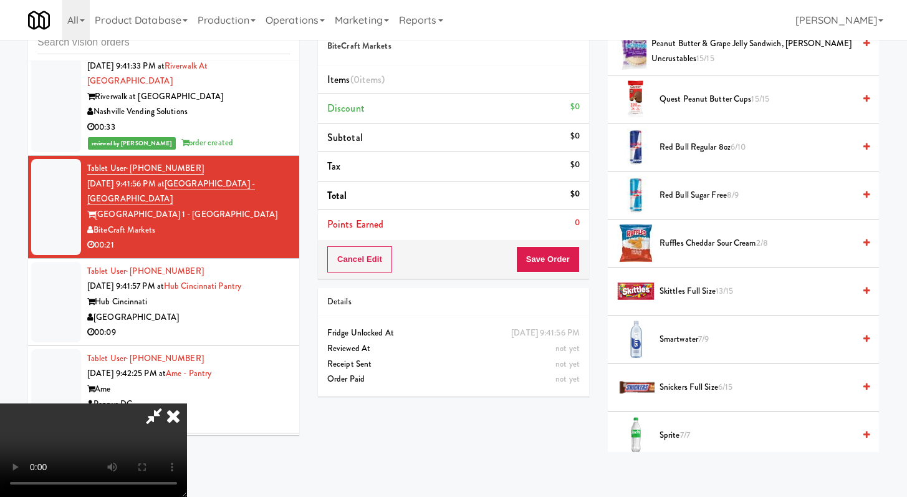
click at [673, 334] on span "Smartwater 7/9" at bounding box center [757, 340] width 195 height 16
click at [673, 335] on span "Smartwater 7/9" at bounding box center [757, 340] width 195 height 16
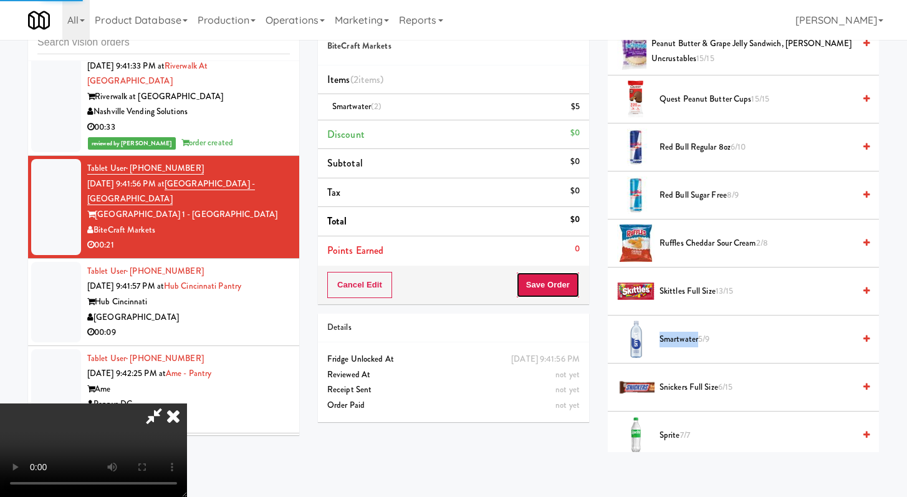
click at [562, 292] on button "Save Order" at bounding box center [548, 285] width 64 height 26
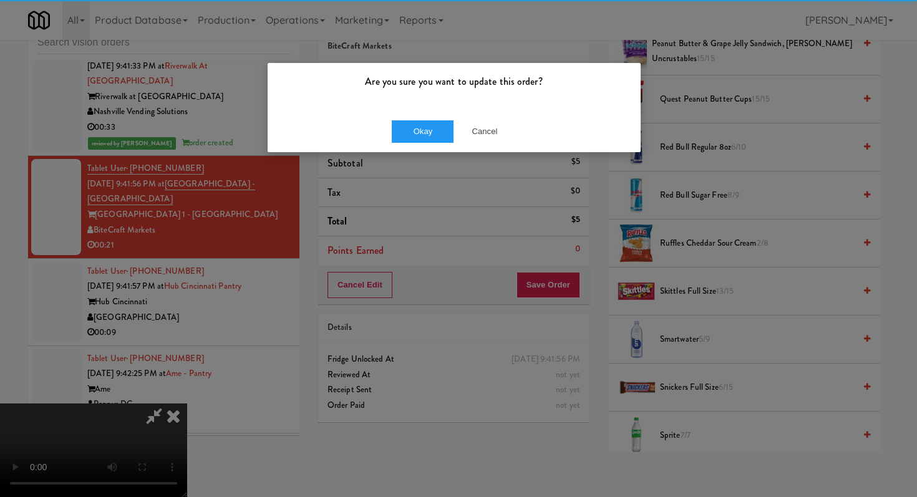
click at [433, 117] on div "Okay Cancel" at bounding box center [454, 131] width 373 height 42
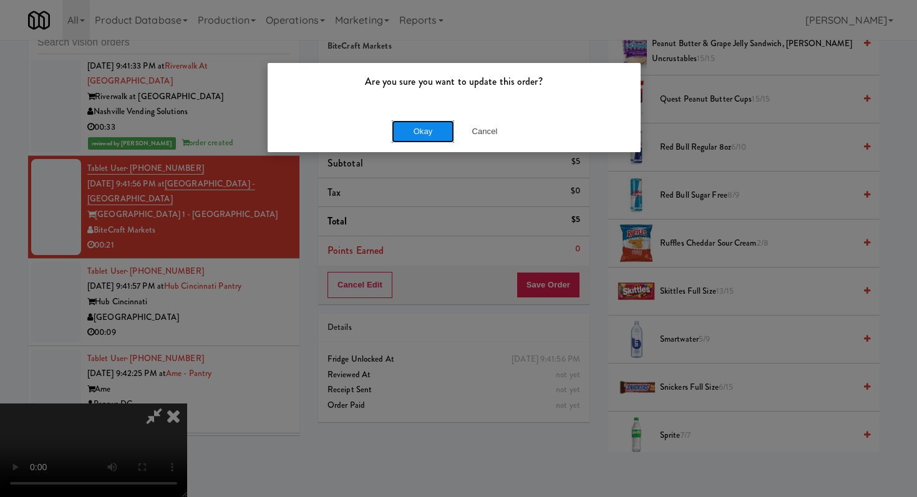
click at [437, 123] on button "Okay" at bounding box center [423, 131] width 62 height 22
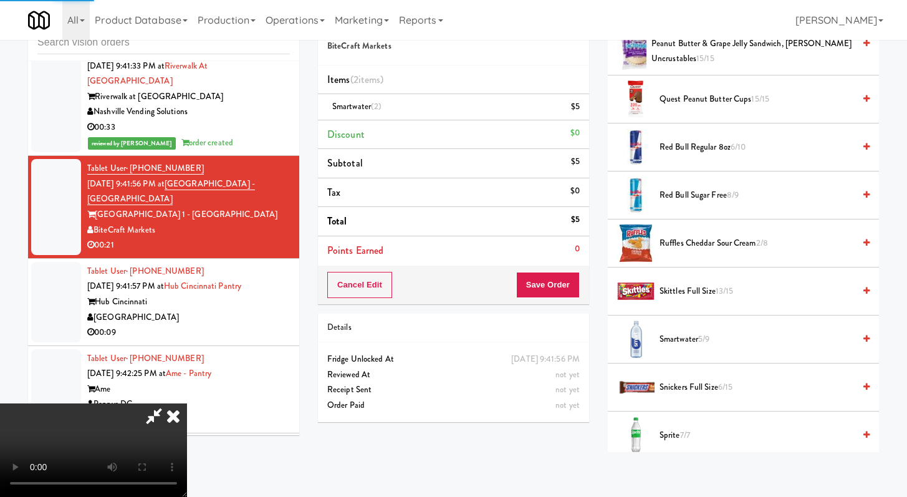
scroll to position [53, 0]
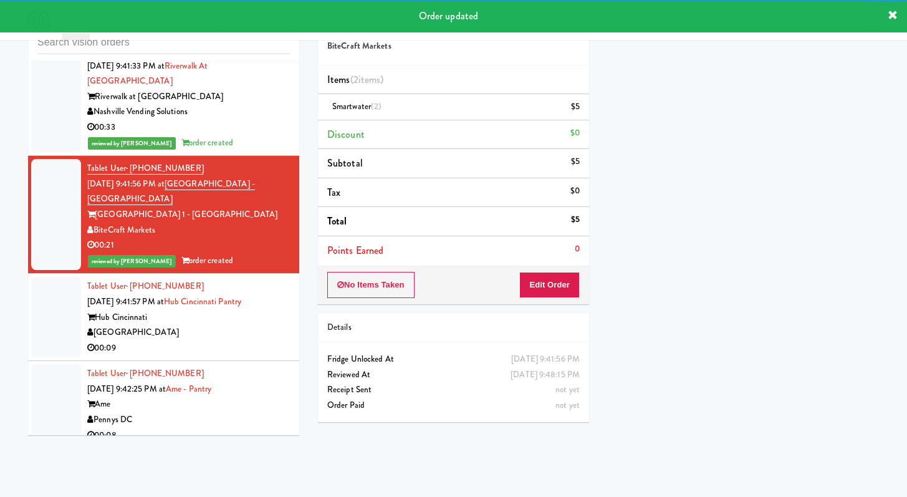
click at [253, 340] on div "[GEOGRAPHIC_DATA]" at bounding box center [188, 333] width 203 height 16
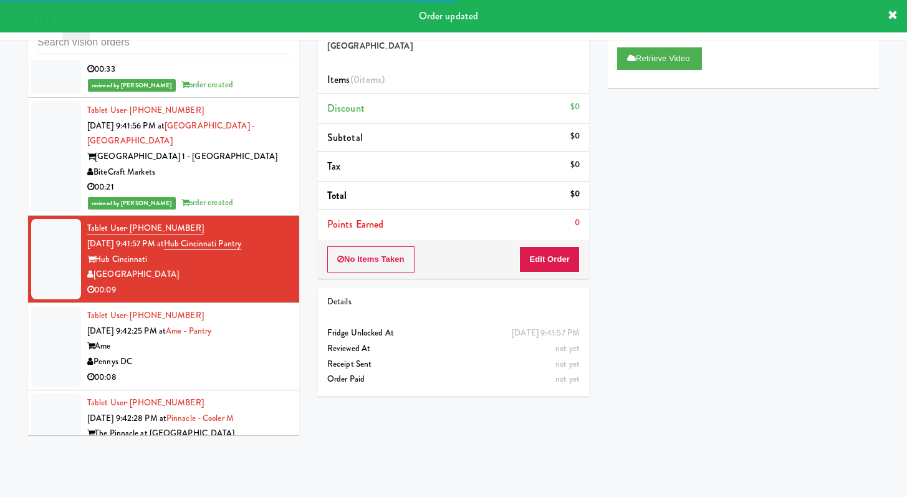
scroll to position [4449, 0]
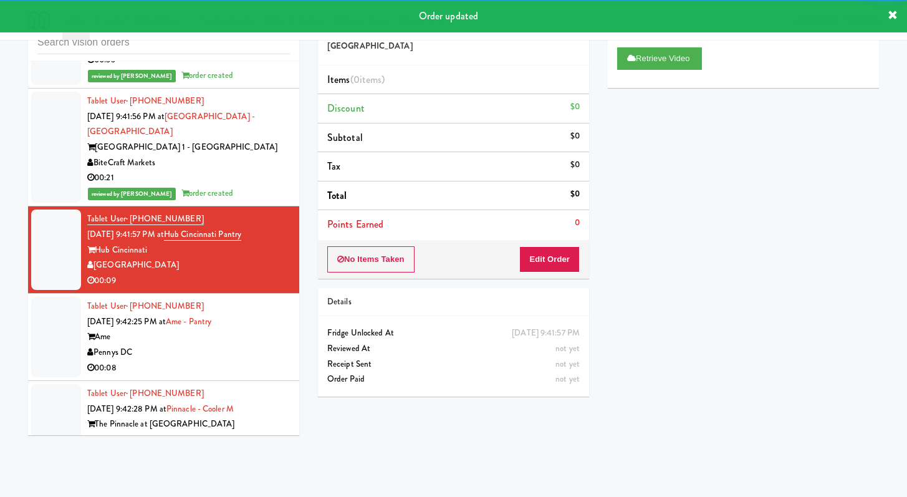
click at [223, 360] on div "Pennys DC" at bounding box center [188, 353] width 203 height 16
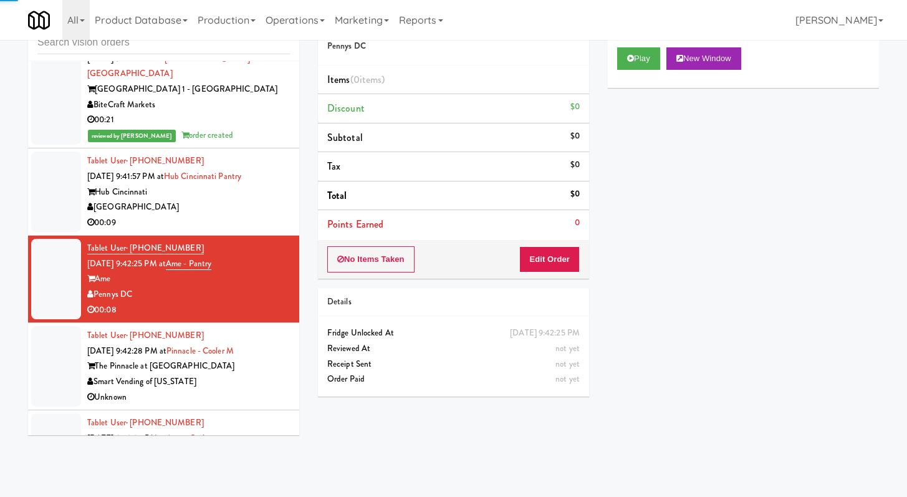
scroll to position [4592, 0]
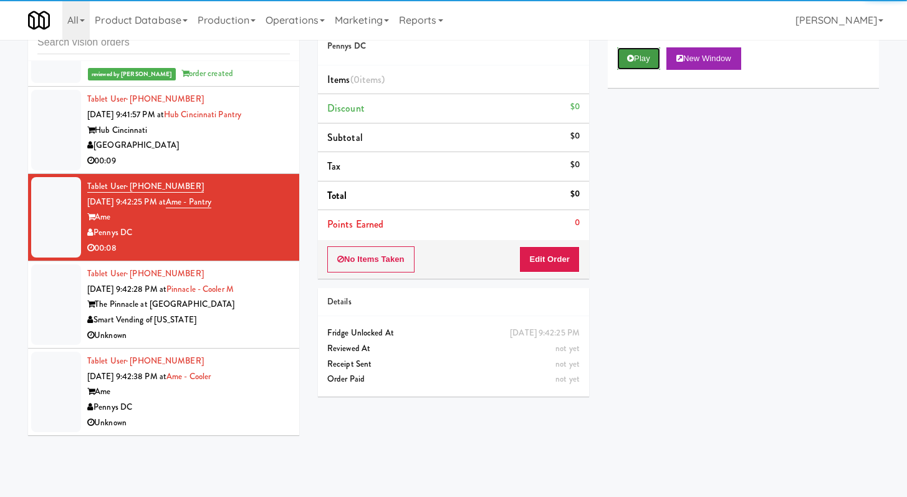
click at [645, 55] on button "Play" at bounding box center [638, 58] width 43 height 22
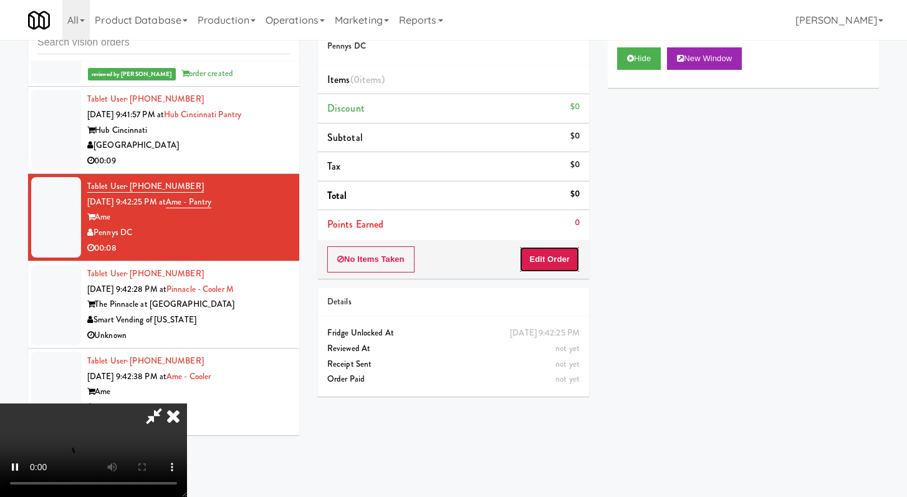
click at [569, 258] on button "Edit Order" at bounding box center [549, 259] width 60 height 26
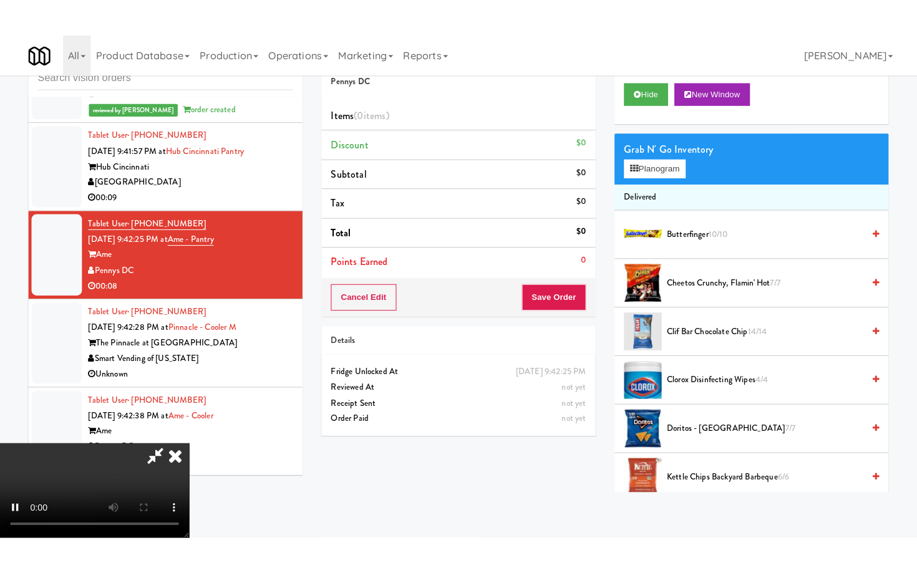
scroll to position [107, 0]
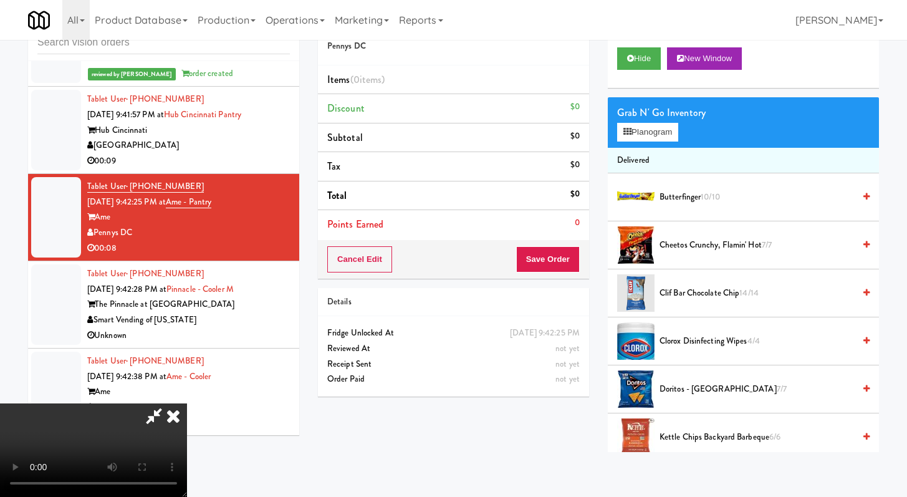
click at [549, 468] on body "Are you sure you want to update this order? Okay Cancel Okay Are you sure you w…" at bounding box center [453, 248] width 907 height 497
click at [187, 403] on video at bounding box center [93, 450] width 187 height 94
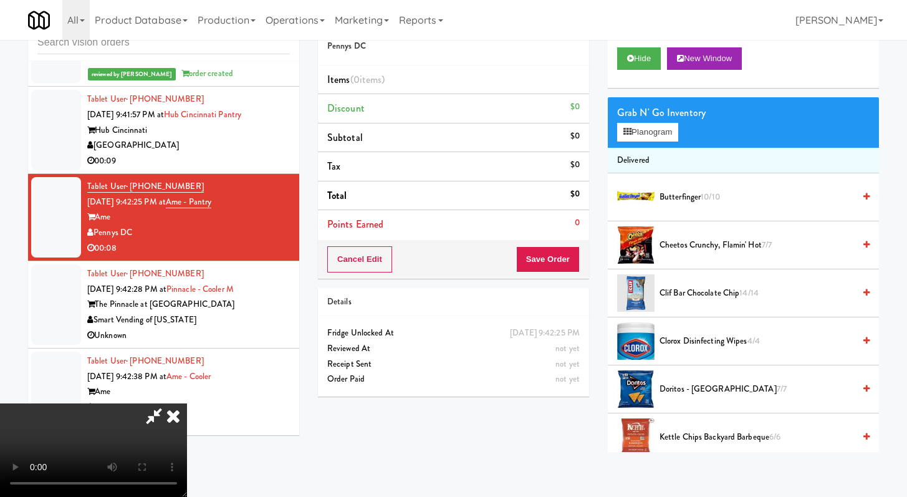
click at [187, 403] on video at bounding box center [93, 450] width 187 height 94
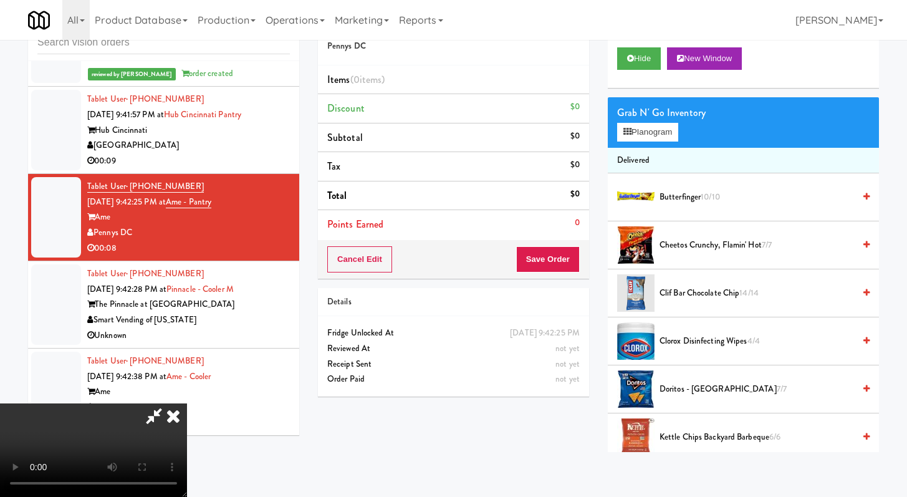
click at [187, 403] on video at bounding box center [93, 450] width 187 height 94
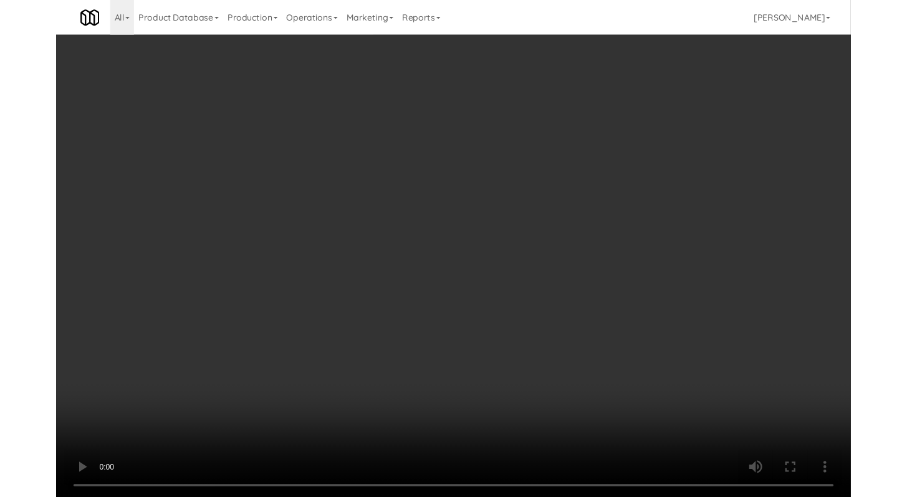
scroll to position [4577, 0]
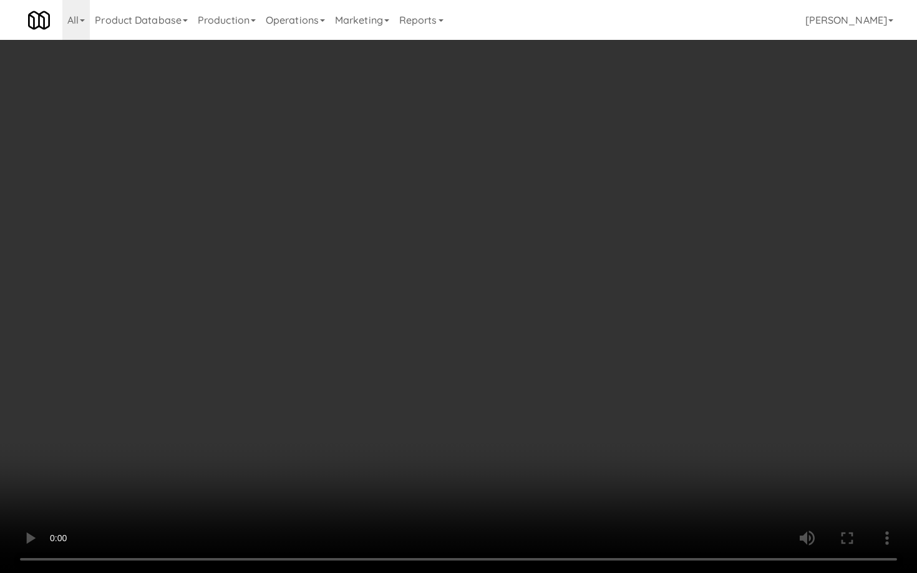
click at [550, 393] on video at bounding box center [458, 286] width 917 height 573
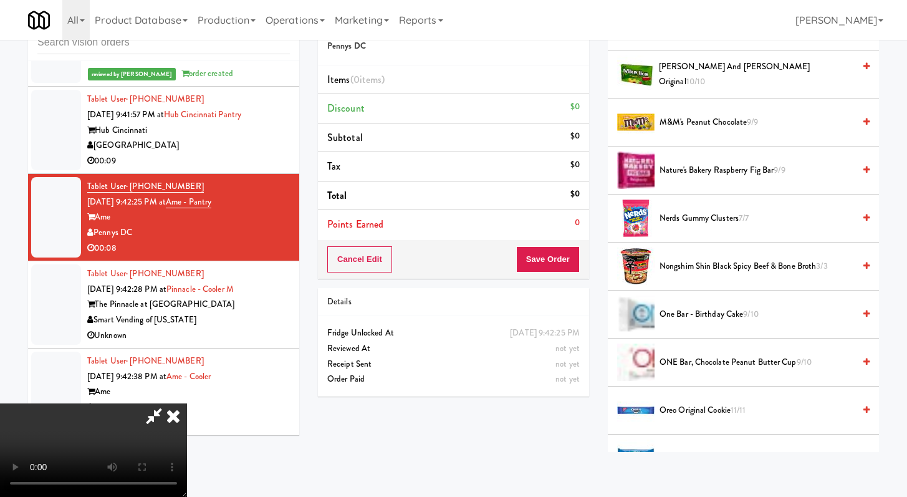
scroll to position [874, 0]
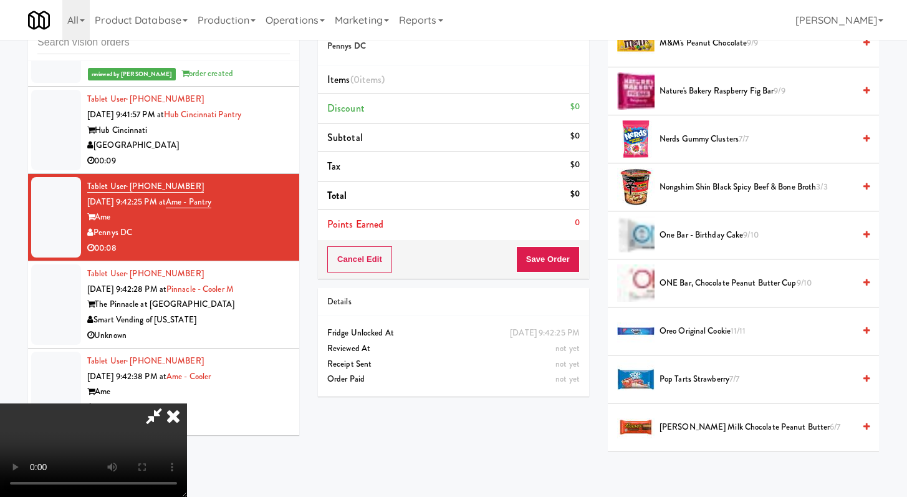
click at [673, 239] on span "One Bar - Birthday Cake 9/10" at bounding box center [757, 236] width 195 height 16
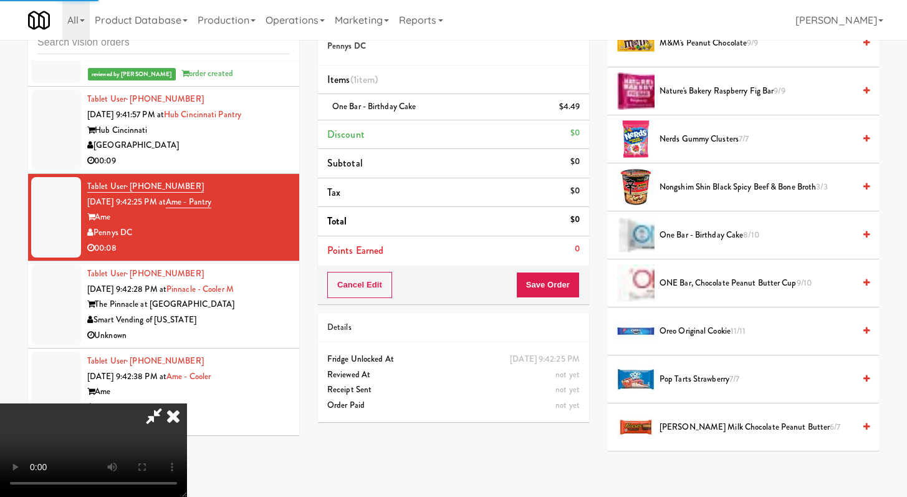
click at [693, 423] on span "[PERSON_NAME] Milk Chocolate Peanut Butter 6/7" at bounding box center [757, 428] width 195 height 16
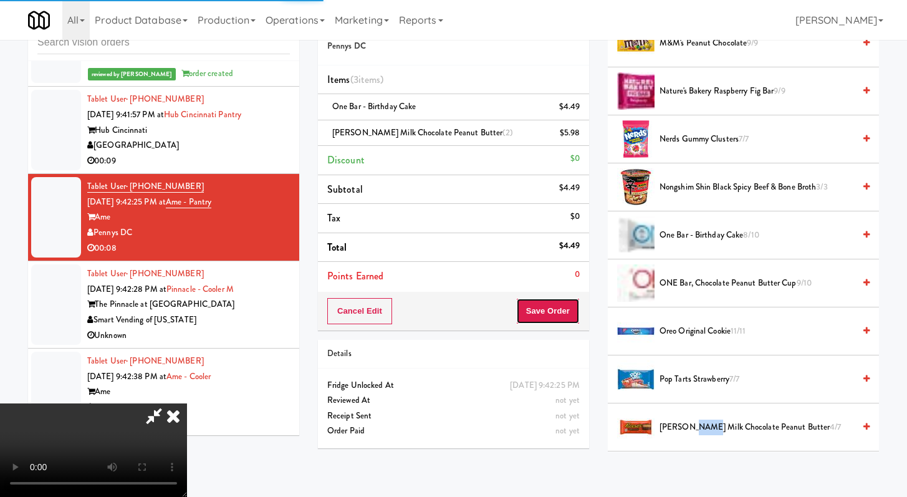
click at [568, 298] on button "Save Order" at bounding box center [548, 311] width 64 height 26
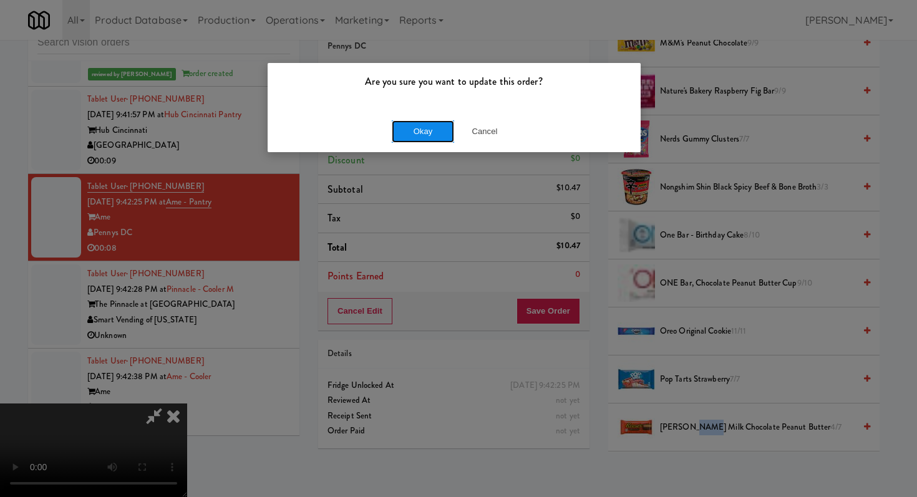
click at [432, 135] on button "Okay" at bounding box center [423, 131] width 62 height 22
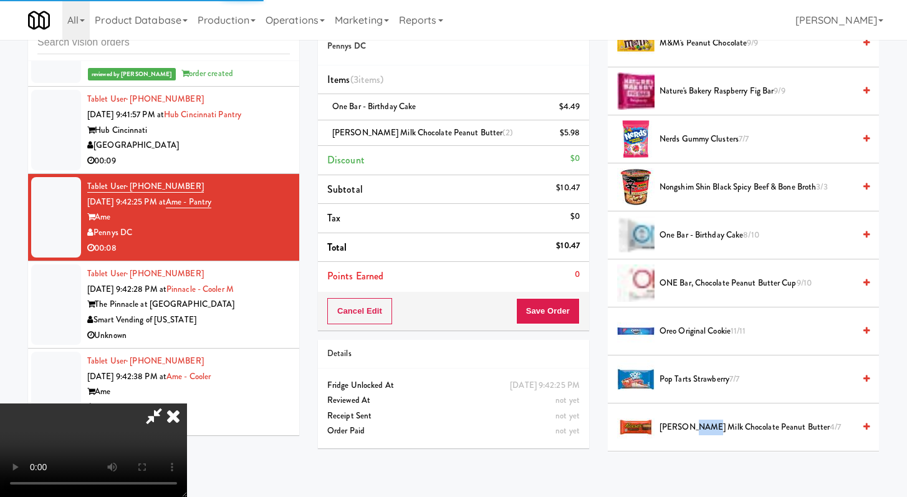
scroll to position [53, 0]
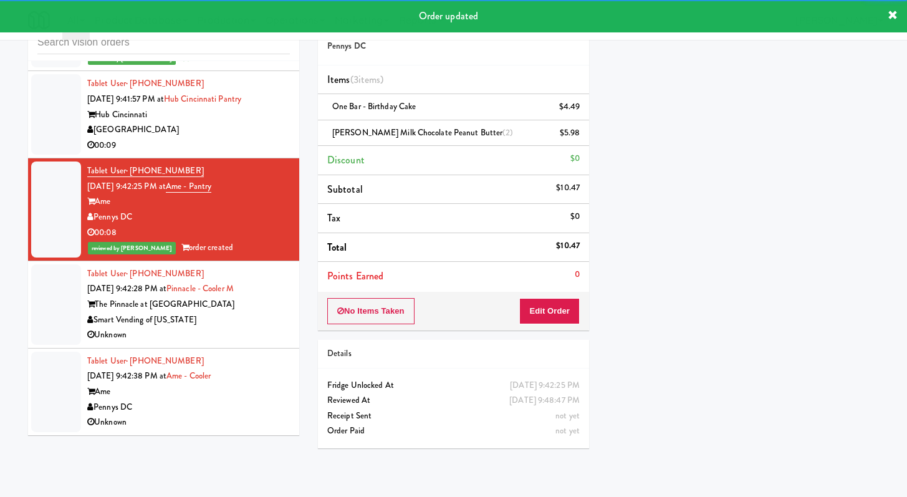
click at [259, 377] on li "Tablet User · (202) 236-3528 [DATE] 9:42:38 PM at Ame - Cooler Ame Pennys DC Un…" at bounding box center [163, 392] width 271 height 87
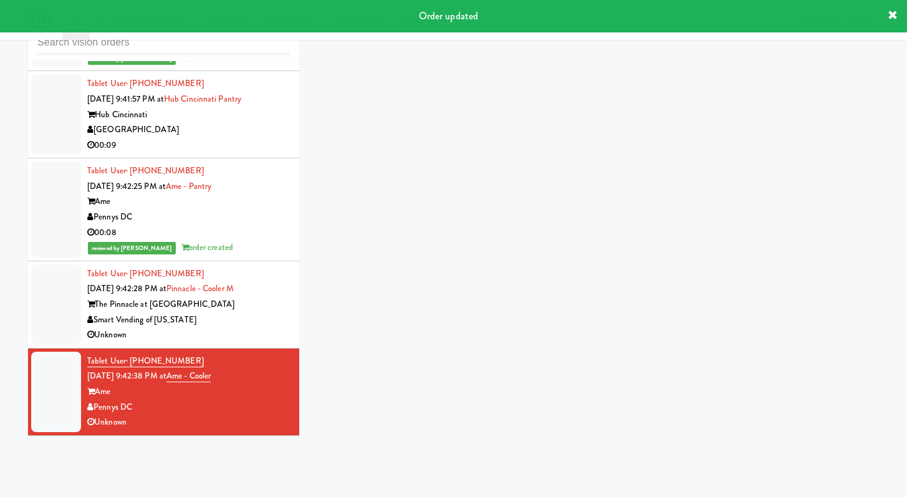
click at [265, 328] on div "Smart Vending of [US_STATE]" at bounding box center [188, 320] width 203 height 16
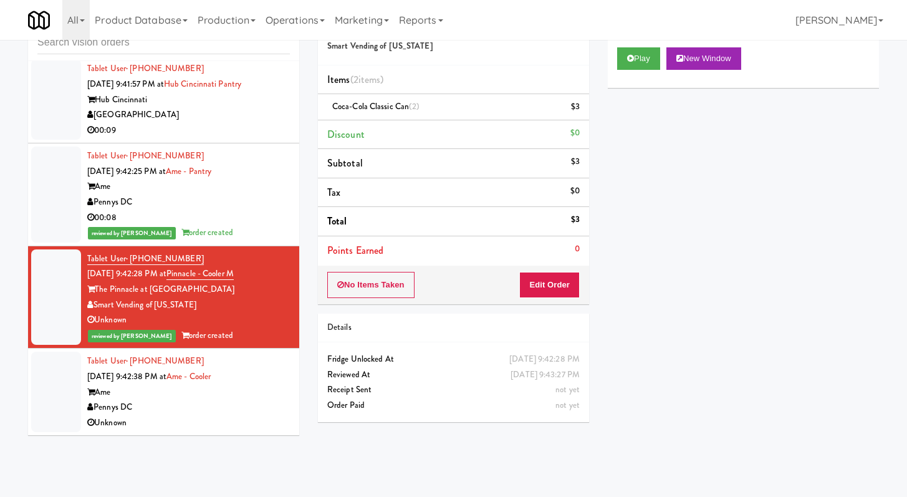
click at [253, 400] on div "Ame" at bounding box center [188, 393] width 203 height 16
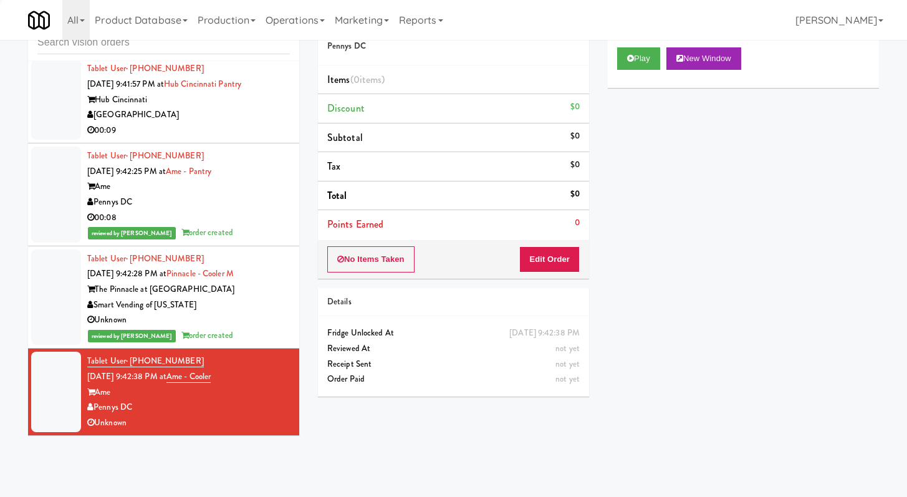
scroll to position [4634, 0]
click at [672, 53] on button "New Window" at bounding box center [704, 58] width 75 height 22
click at [601, 64] on div "Cart Flags Notes Payment Play New Window Primary Flag Clear Flag if unable to d…" at bounding box center [744, 228] width 290 height 447
click at [621, 60] on button "Play" at bounding box center [638, 58] width 43 height 22
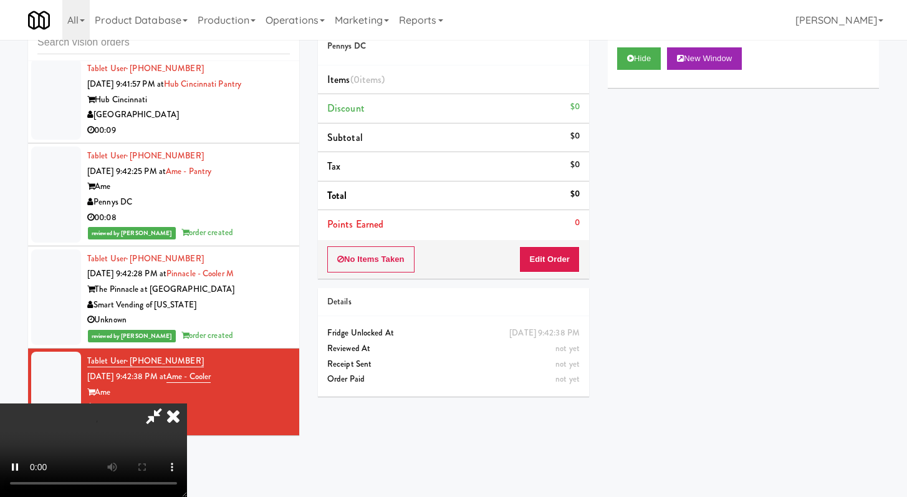
click at [561, 295] on div "Details" at bounding box center [453, 302] width 253 height 16
drag, startPoint x: 581, startPoint y: 258, endPoint x: 574, endPoint y: 253, distance: 8.1
click at [580, 258] on div "No Items Taken Edit Order" at bounding box center [453, 259] width 271 height 39
click at [575, 249] on button "Edit Order" at bounding box center [549, 259] width 60 height 26
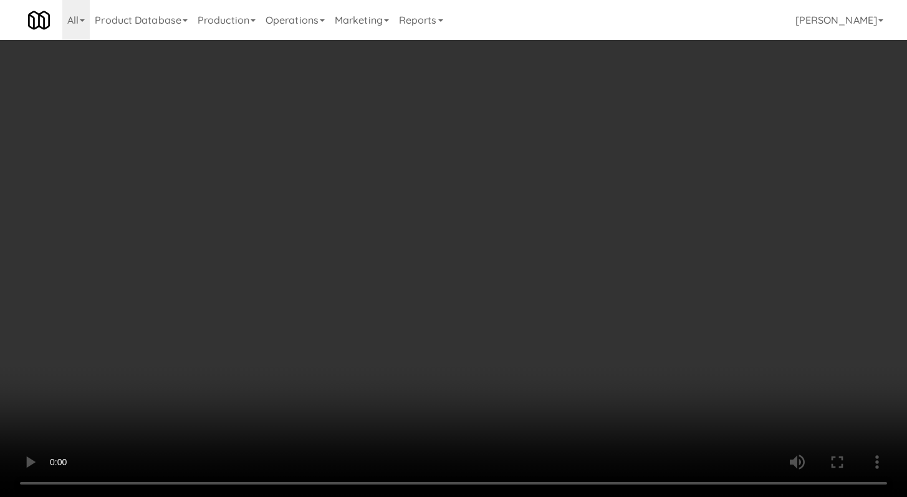
scroll to position [4618, 0]
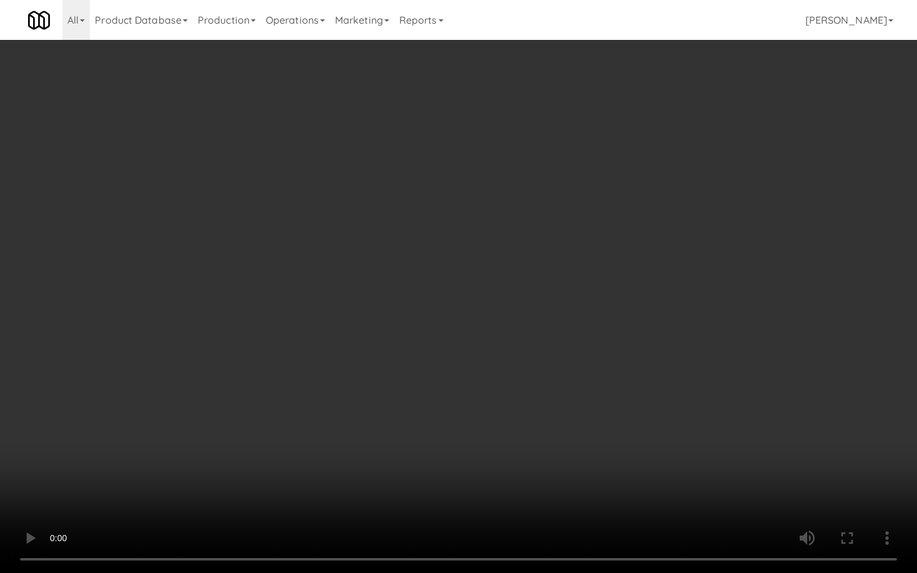
click at [493, 421] on video at bounding box center [458, 286] width 917 height 573
click at [503, 423] on video at bounding box center [458, 286] width 917 height 573
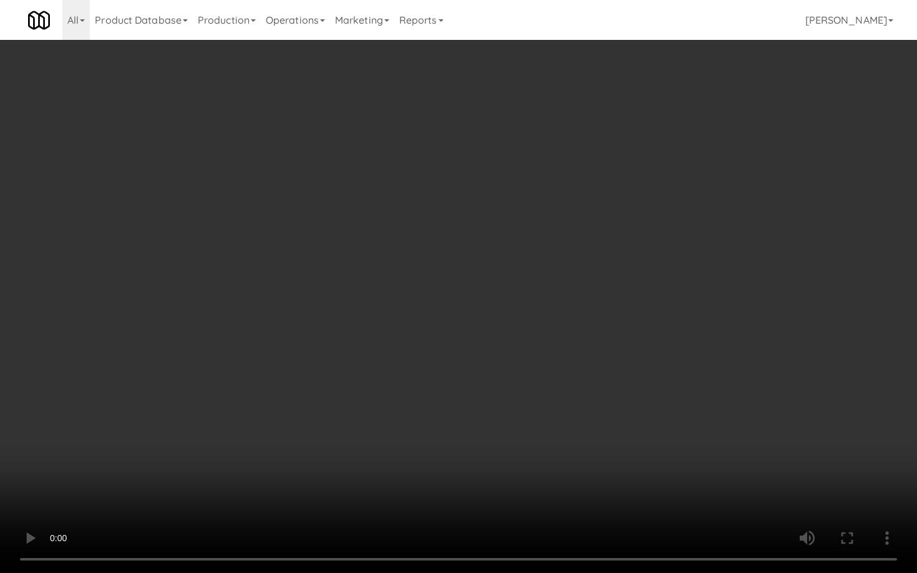
click at [465, 407] on video at bounding box center [458, 286] width 917 height 573
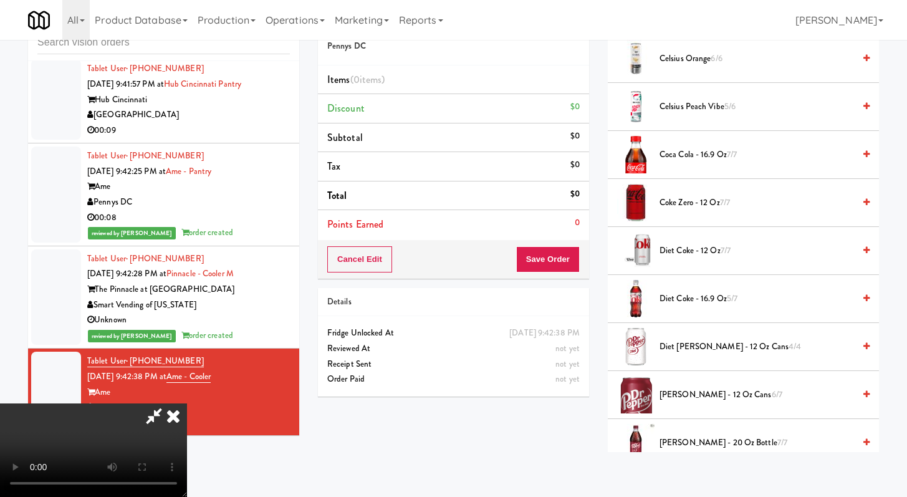
scroll to position [464, 0]
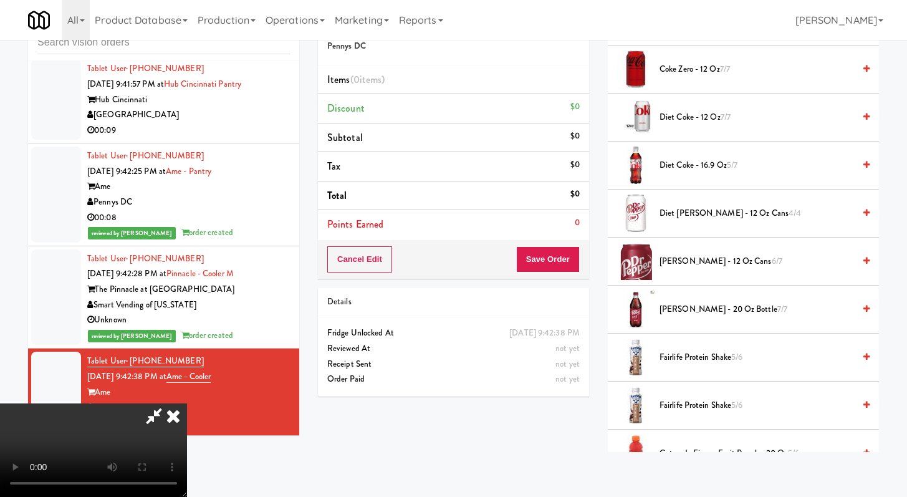
click at [676, 220] on span "Diet [PERSON_NAME] - 12 oz Cans 4/4" at bounding box center [757, 214] width 195 height 16
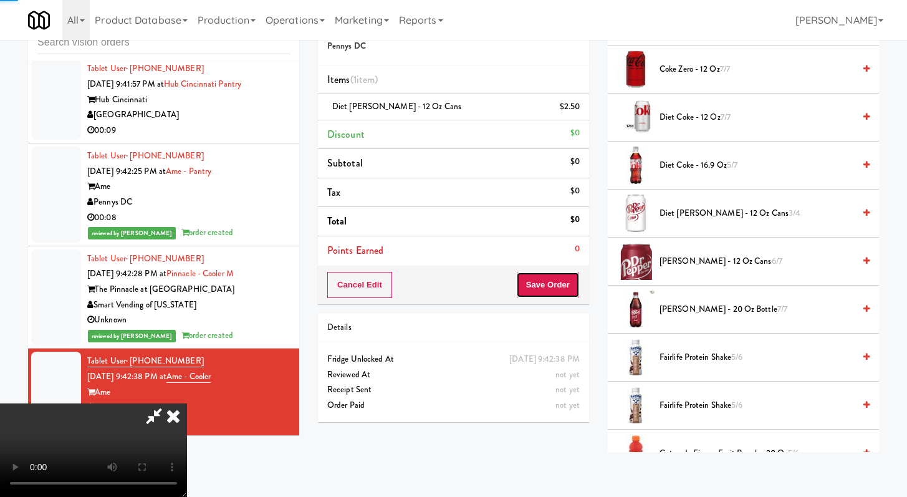
click at [566, 294] on button "Save Order" at bounding box center [548, 285] width 64 height 26
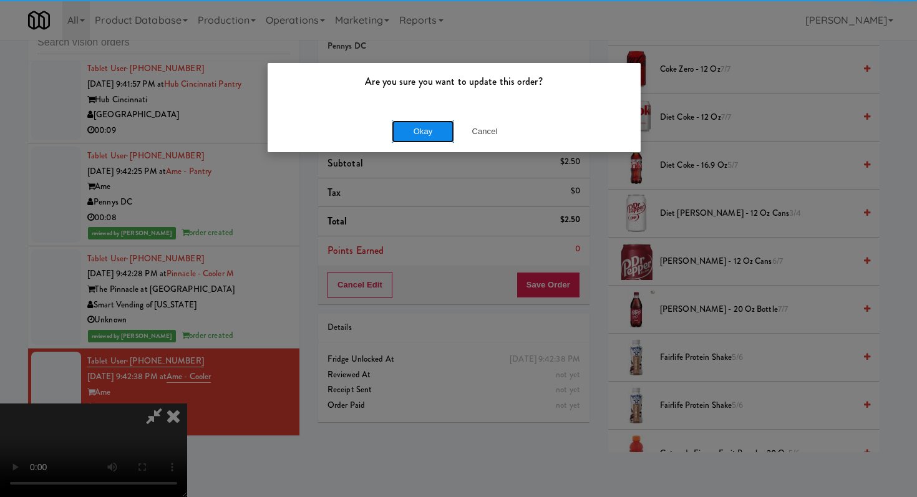
click at [413, 125] on button "Okay" at bounding box center [423, 131] width 62 height 22
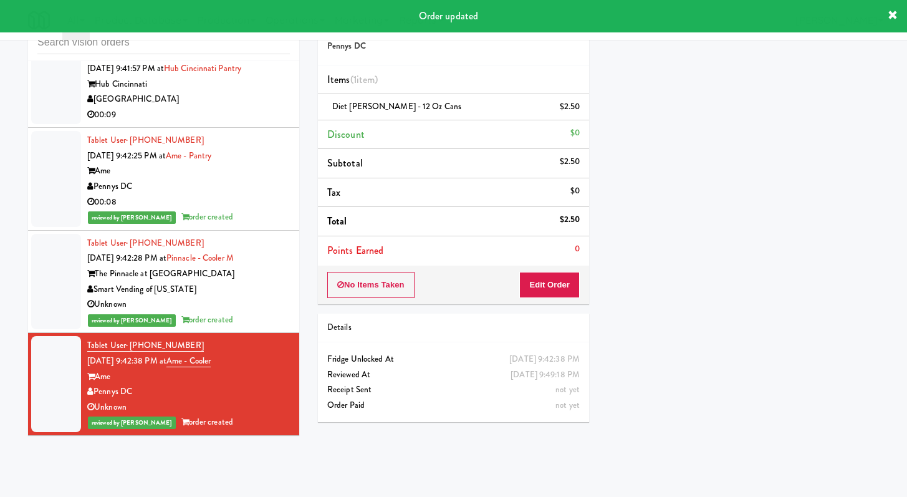
scroll to position [4649, 0]
click at [145, 48] on input "text" at bounding box center [163, 42] width 253 height 23
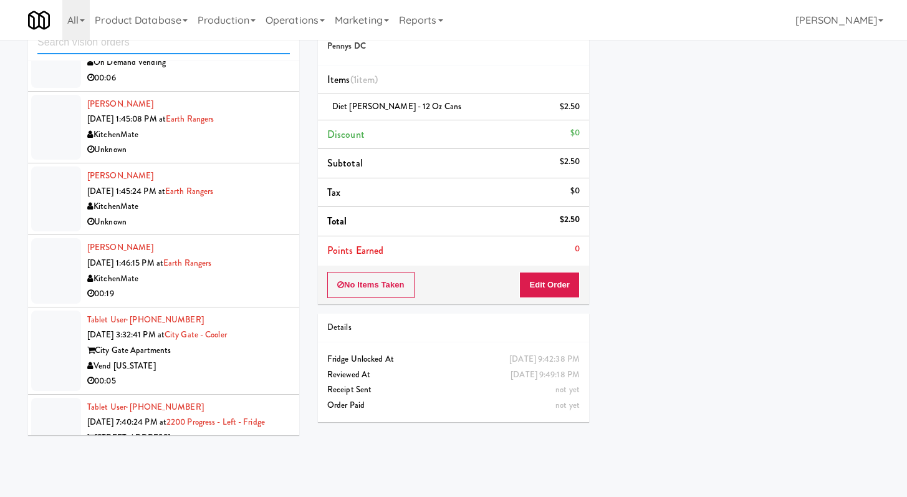
scroll to position [2012, 0]
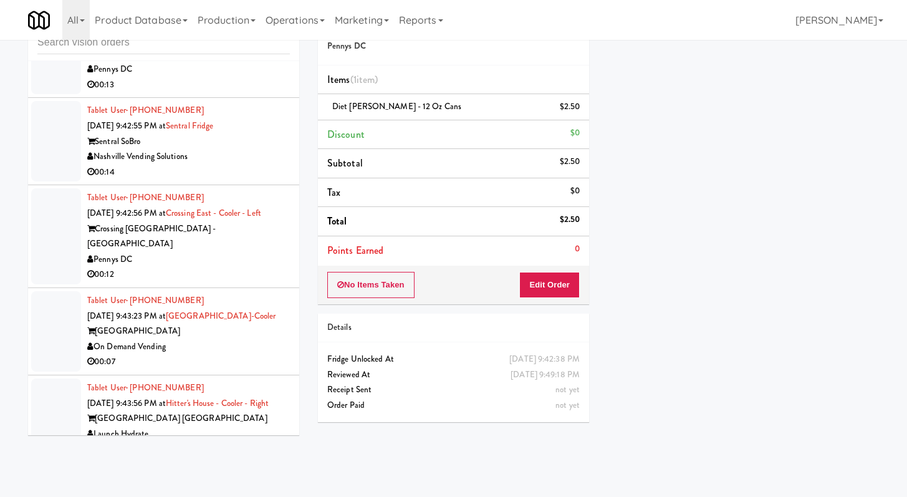
click at [233, 180] on div "00:14" at bounding box center [188, 173] width 203 height 16
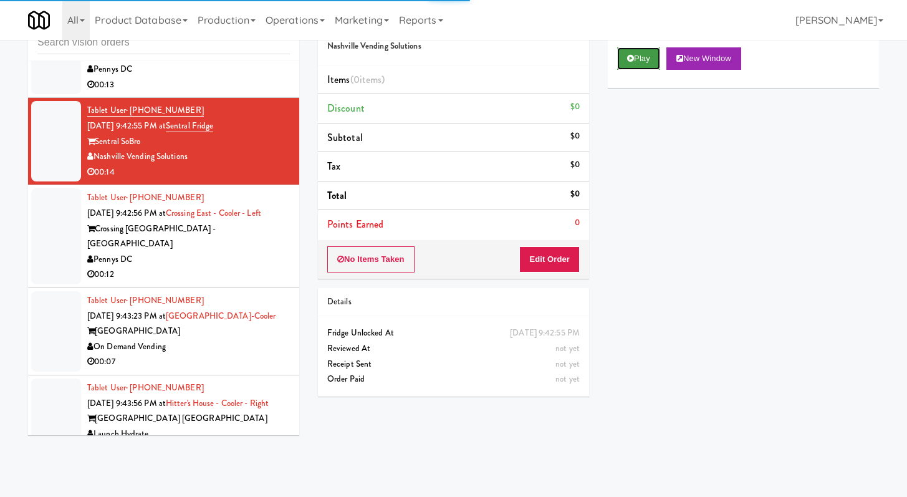
click at [644, 67] on button "Play" at bounding box center [638, 58] width 43 height 22
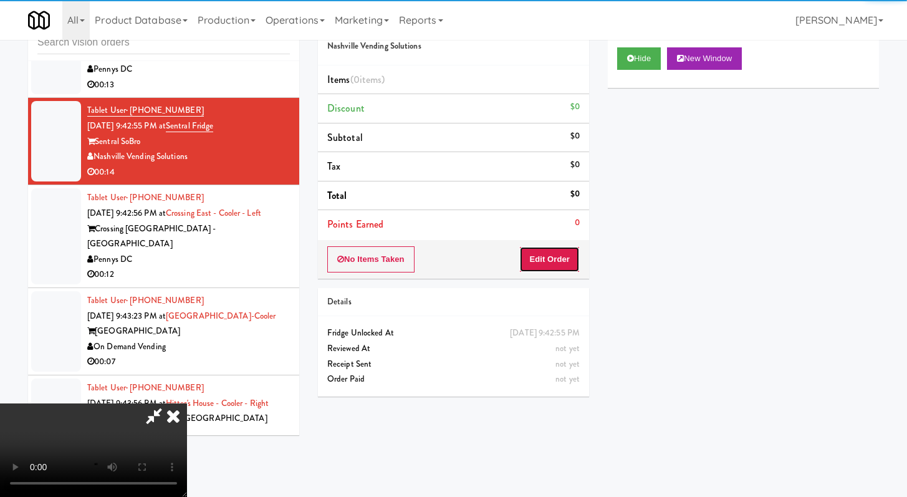
click at [574, 261] on button "Edit Order" at bounding box center [549, 259] width 60 height 26
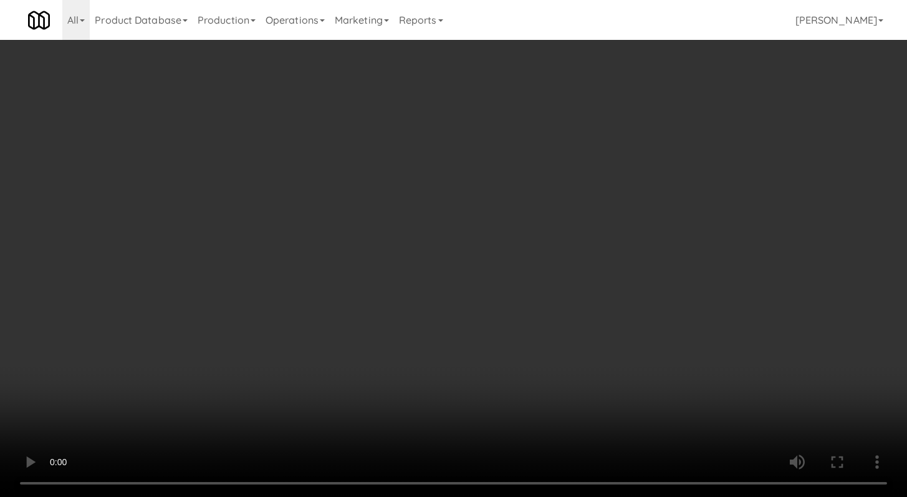
scroll to position [1996, 0]
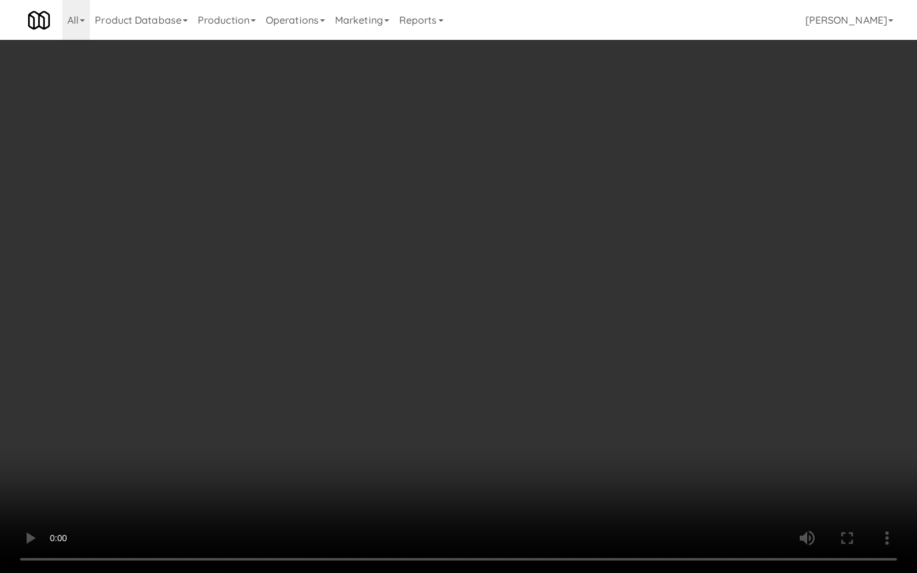
click at [456, 369] on video at bounding box center [458, 286] width 917 height 573
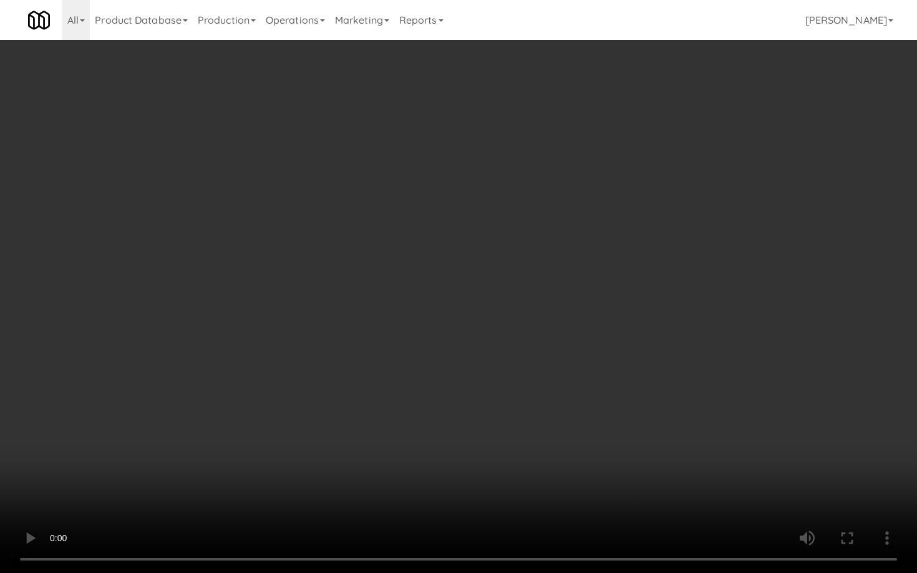
click at [456, 369] on video at bounding box center [458, 286] width 917 height 573
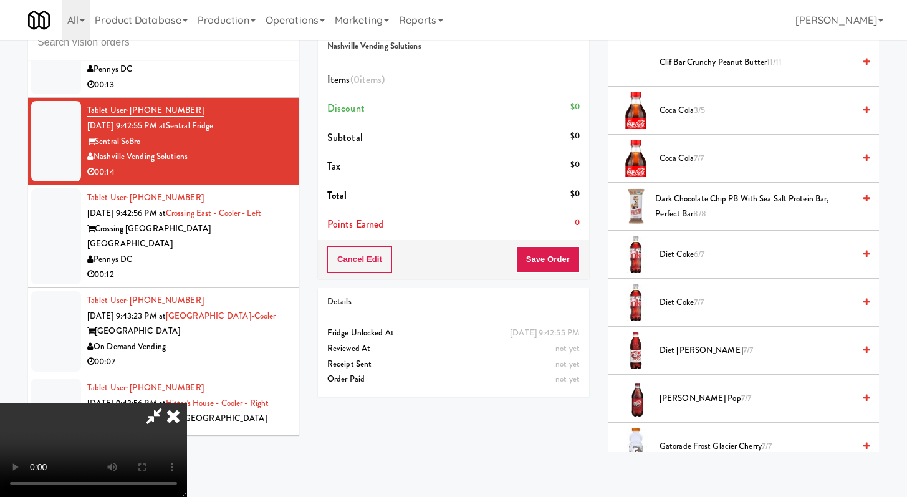
scroll to position [478, 0]
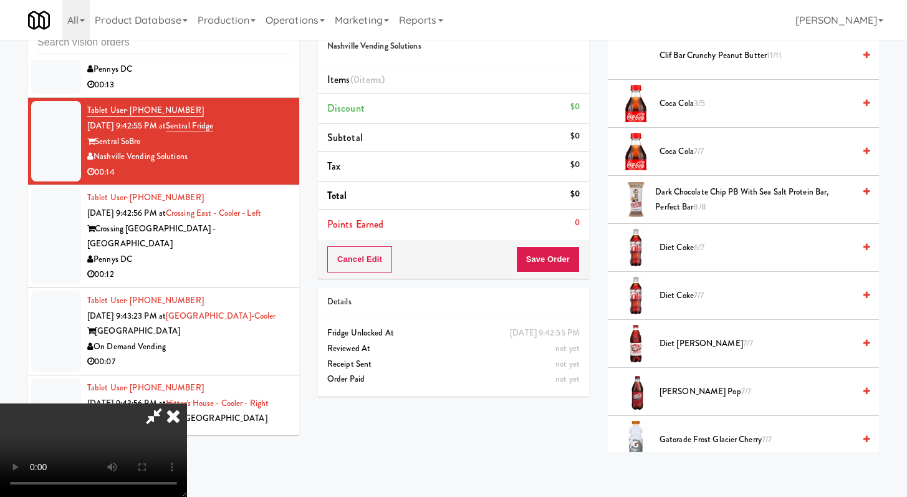
click at [687, 398] on span "[PERSON_NAME] Soda Pop 7/7" at bounding box center [757, 392] width 195 height 16
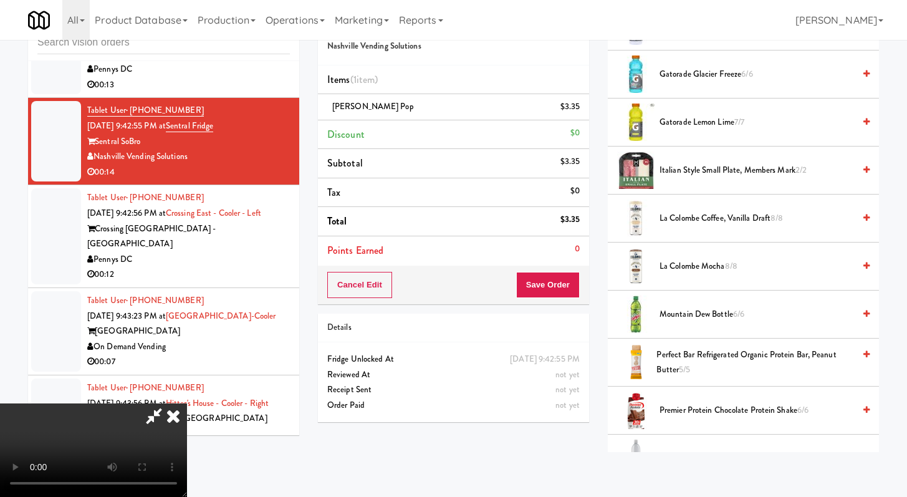
scroll to position [888, 0]
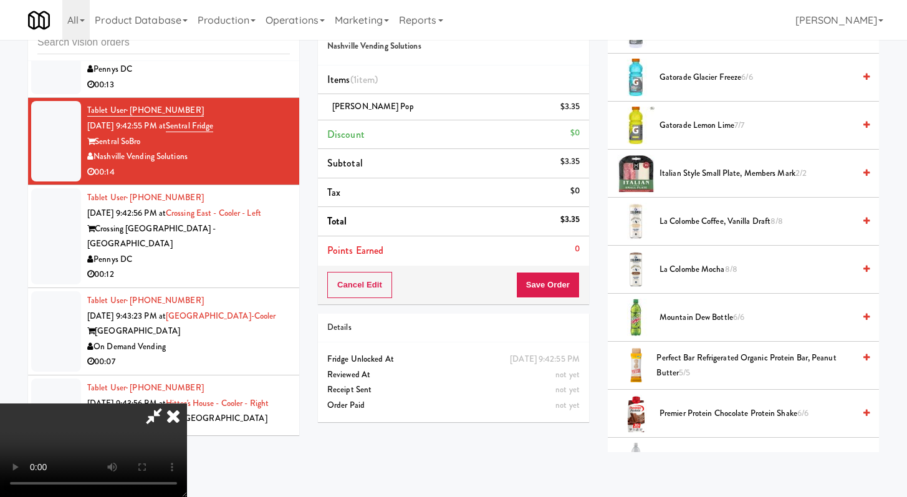
click at [713, 77] on span "Gatorade Glacier Freeze 6/6" at bounding box center [757, 78] width 195 height 16
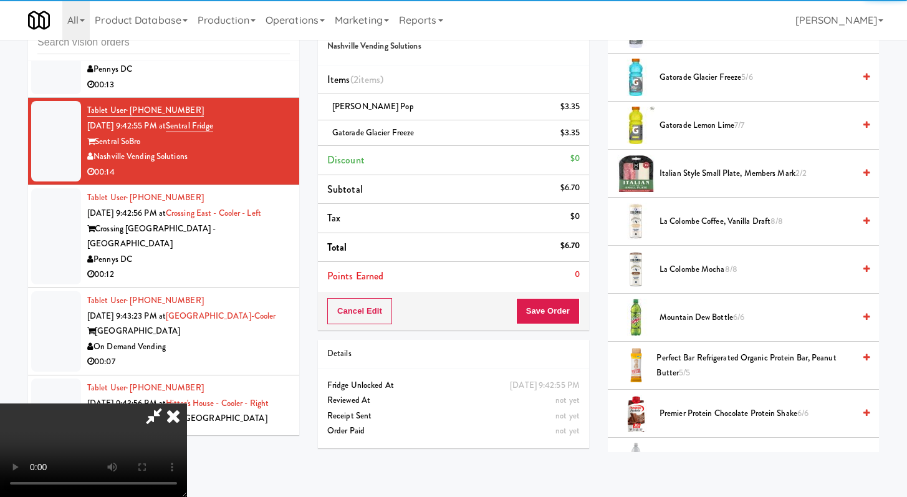
click at [582, 307] on div "Cancel Edit Save Order" at bounding box center [453, 311] width 271 height 39
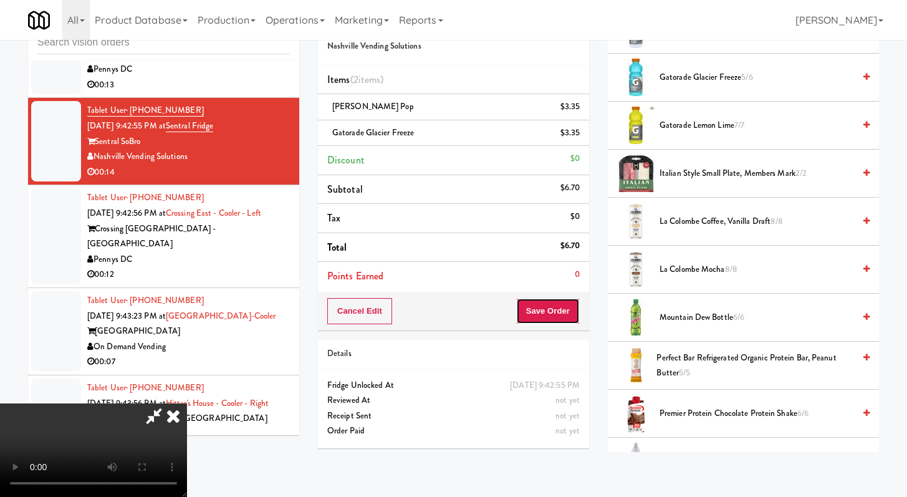
click at [574, 315] on button "Save Order" at bounding box center [548, 311] width 64 height 26
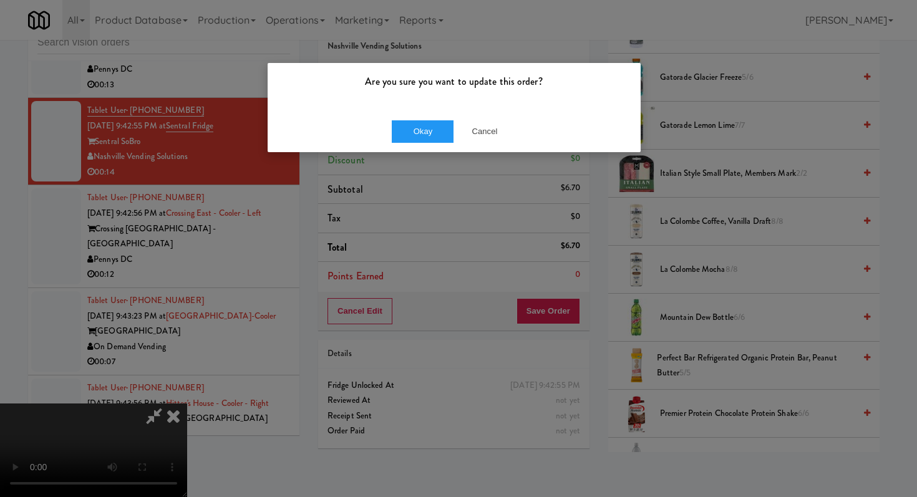
click at [427, 119] on div "Okay Cancel" at bounding box center [454, 131] width 373 height 42
click at [427, 127] on button "Okay" at bounding box center [423, 131] width 62 height 22
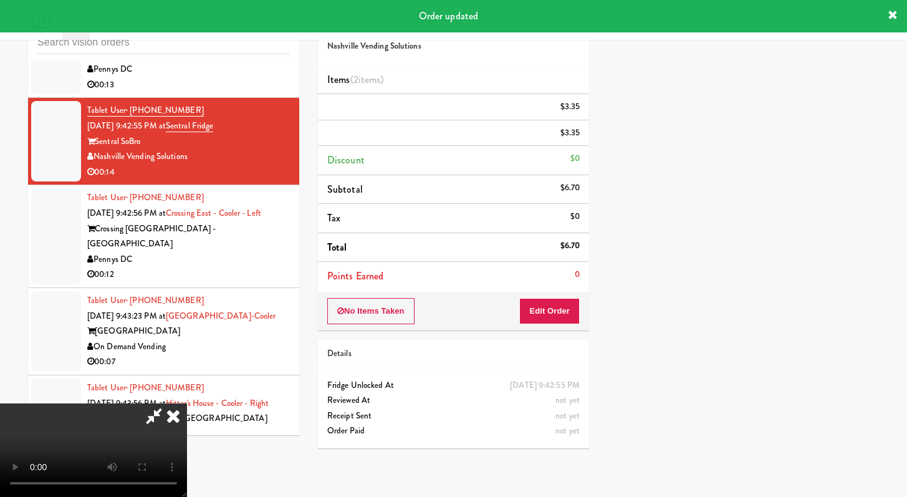
scroll to position [53, 0]
